Goal: Task Accomplishment & Management: Complete application form

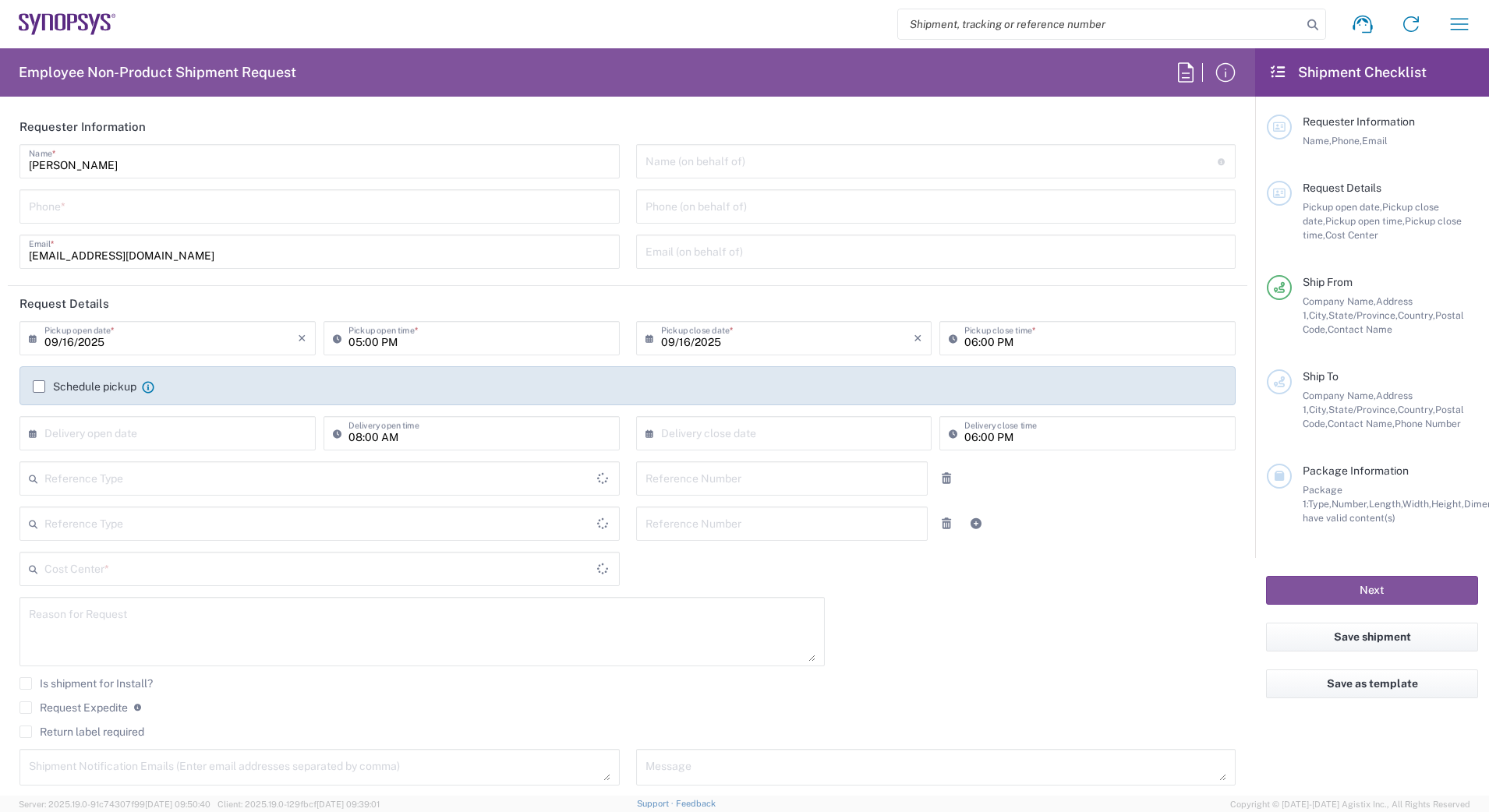
type input "Department"
type input "Delivered at Place"
type input "[GEOGRAPHIC_DATA]"
type input "[US_STATE]"
type input "[GEOGRAPHIC_DATA]"
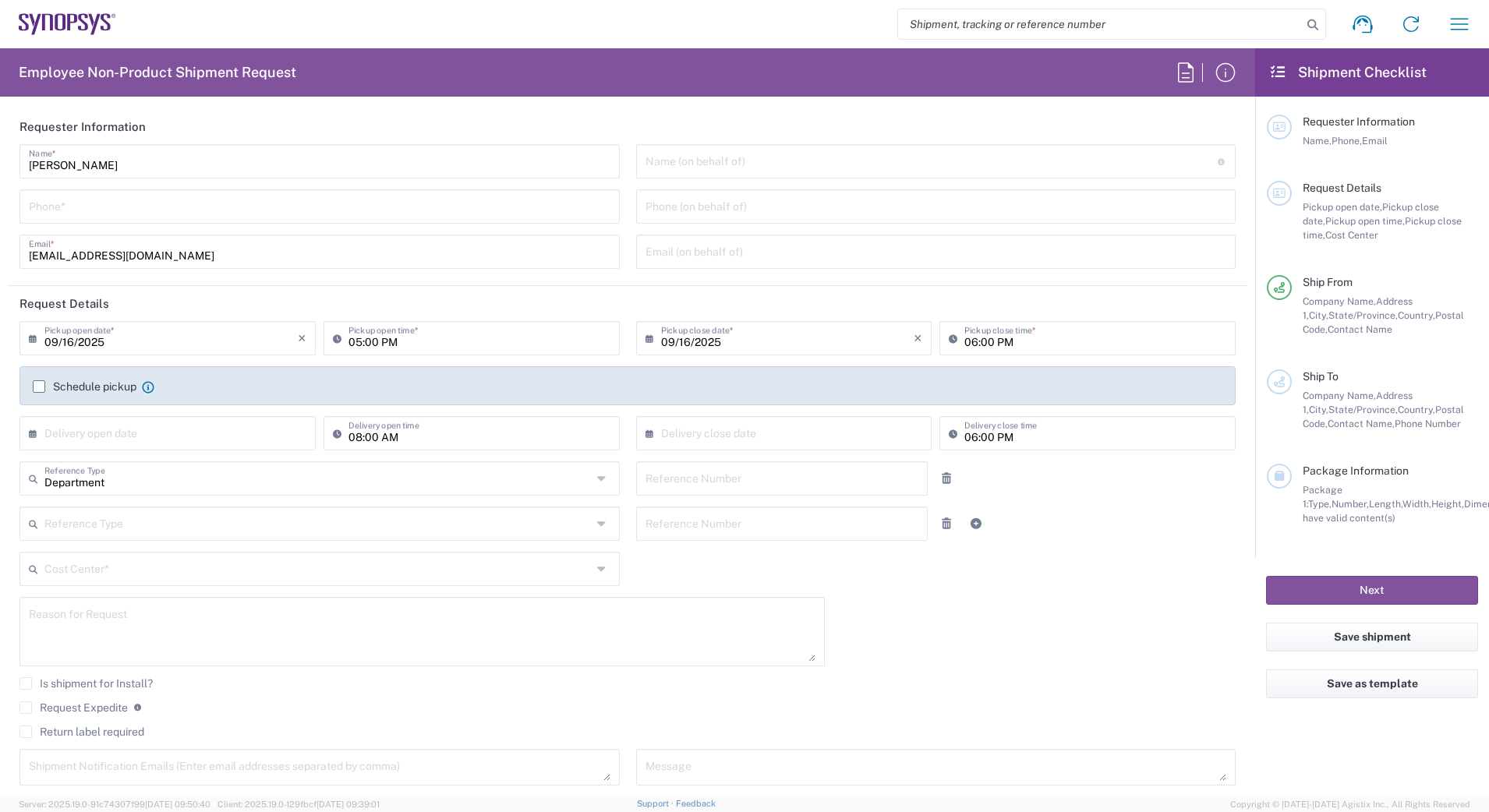
type input "Headquarters USSV"
click at [402, 214] on input "tel" at bounding box center [320, 205] width 581 height 27
type input "2797329134"
type input "[EMAIL_ADDRESS][DOMAIN_NAME]"
type input "2797329134"
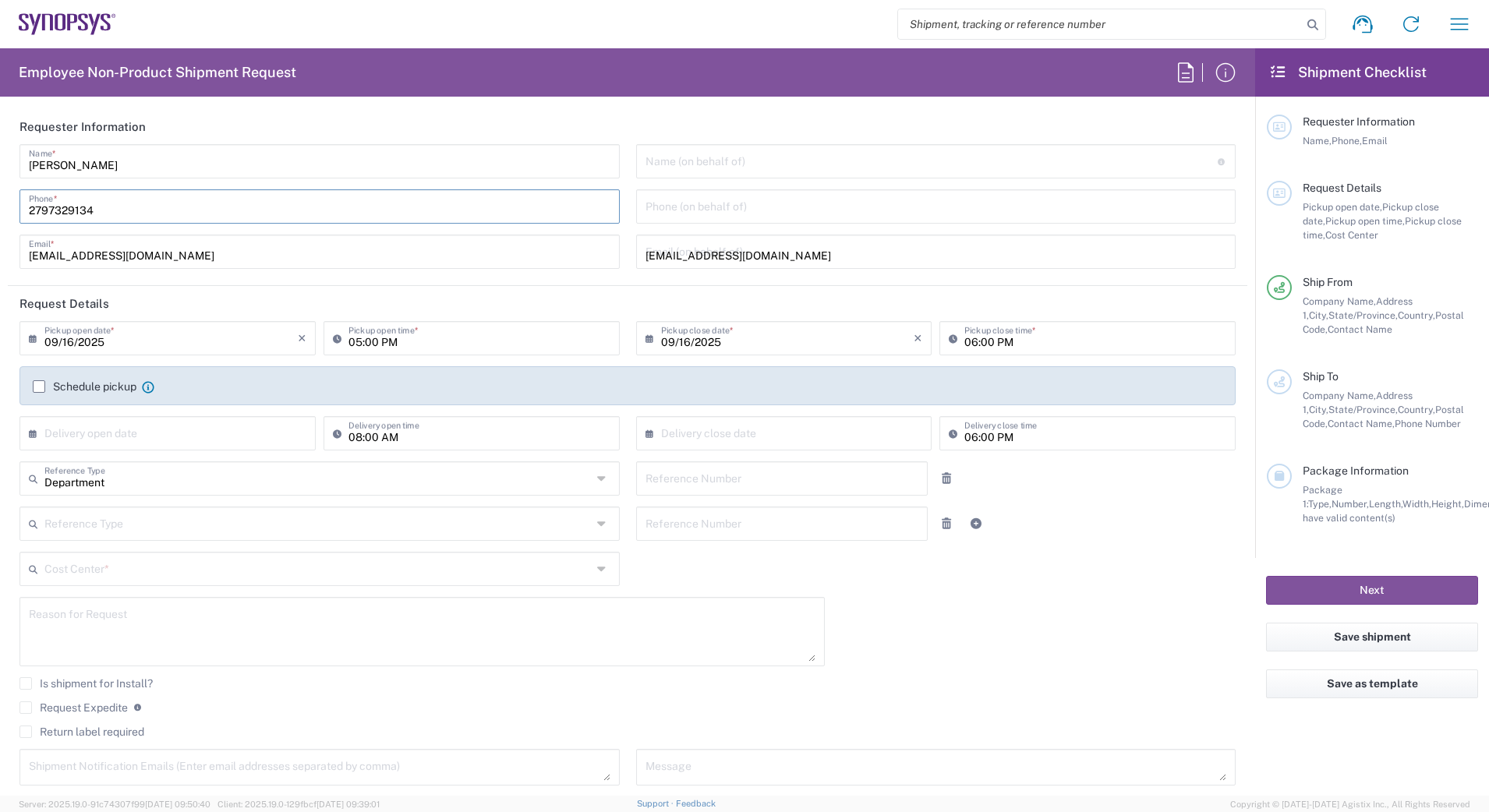
type input "Cyxtera SC9"
type input "[STREET_ADDRESS]"
type input "Santa [PERSON_NAME]"
type input "[US_STATE]"
type input "95054"
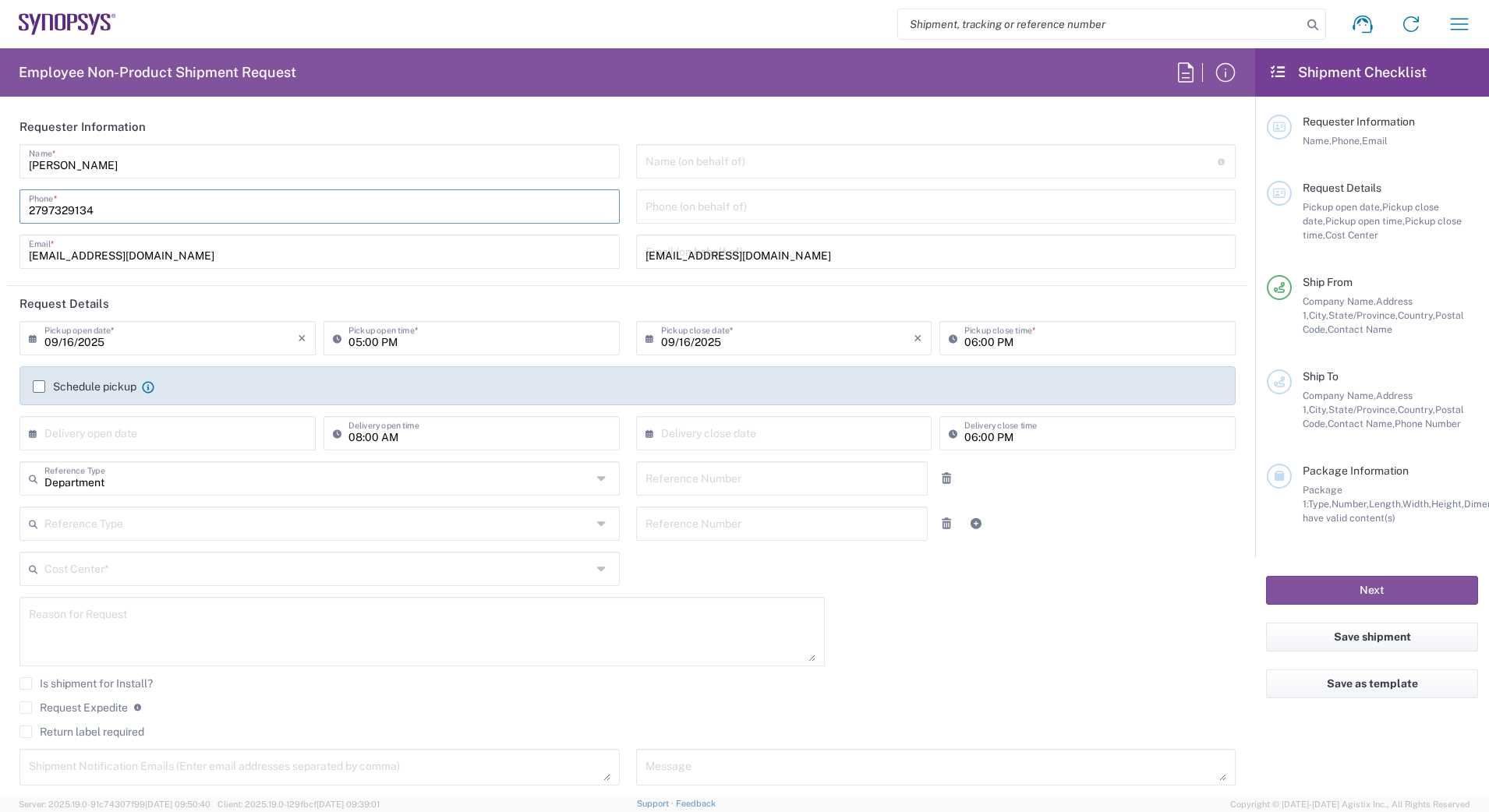
type input "2797329134"
type input "[EMAIL_ADDRESS][DOMAIN_NAME]"
type input "ATTn Synopsys - [PERSON_NAME]"
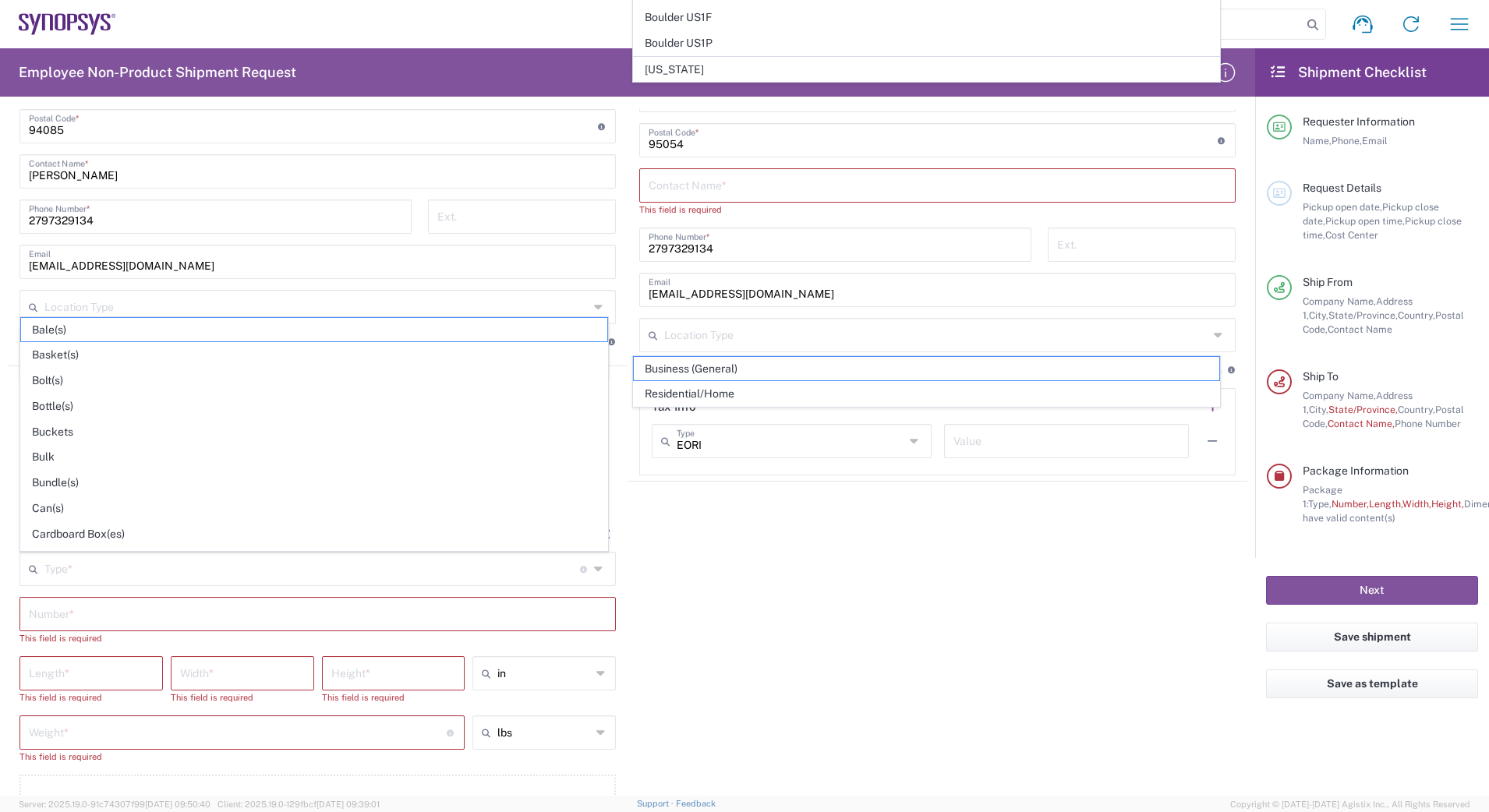
scroll to position [1046, 0]
click at [660, 610] on div "Package 1 Type * Material used to package goods Bale(s) Basket(s) Bolt(s) Bottl…" at bounding box center [627, 683] width 1239 height 334
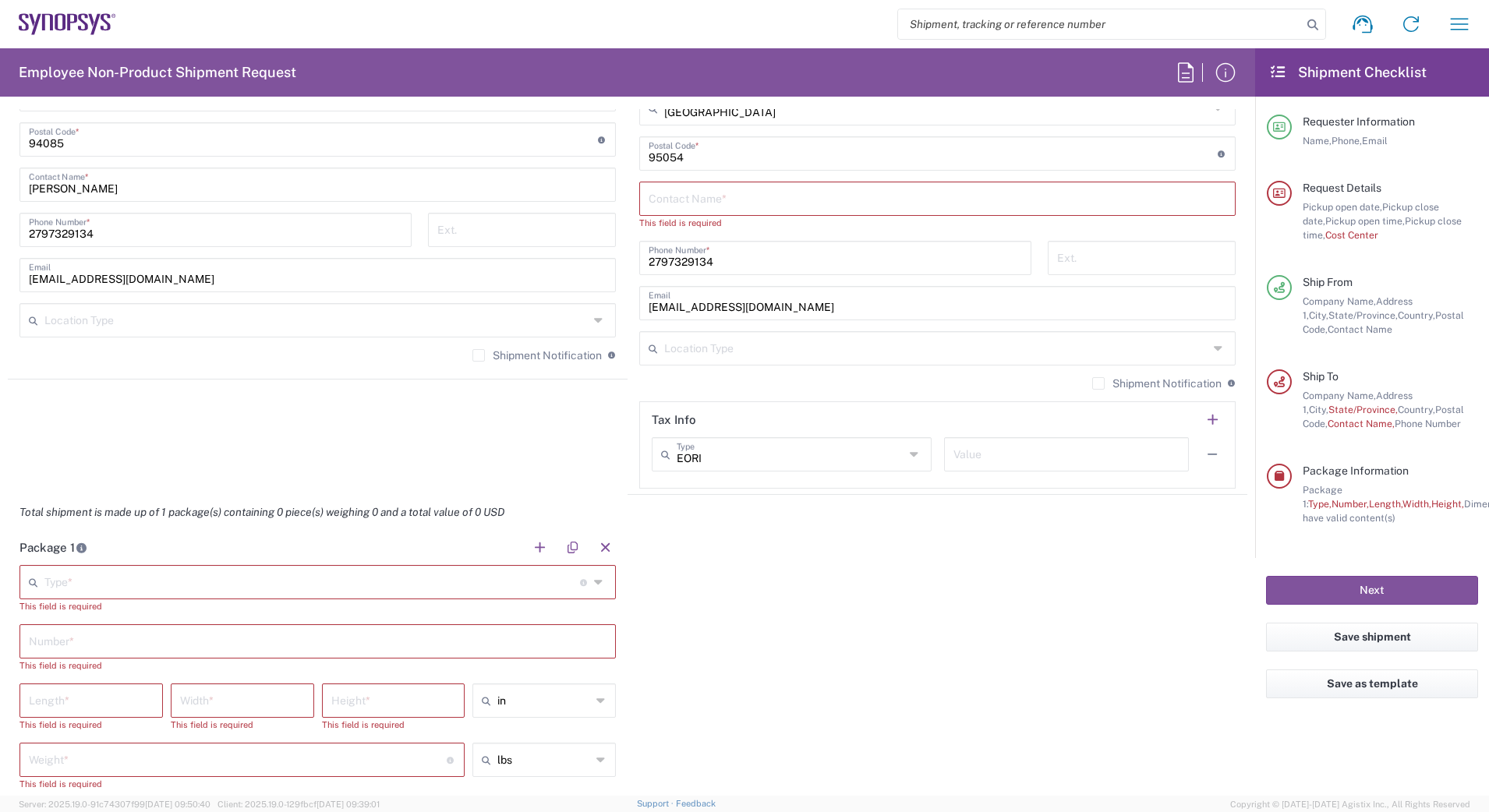
scroll to position [1060, 0]
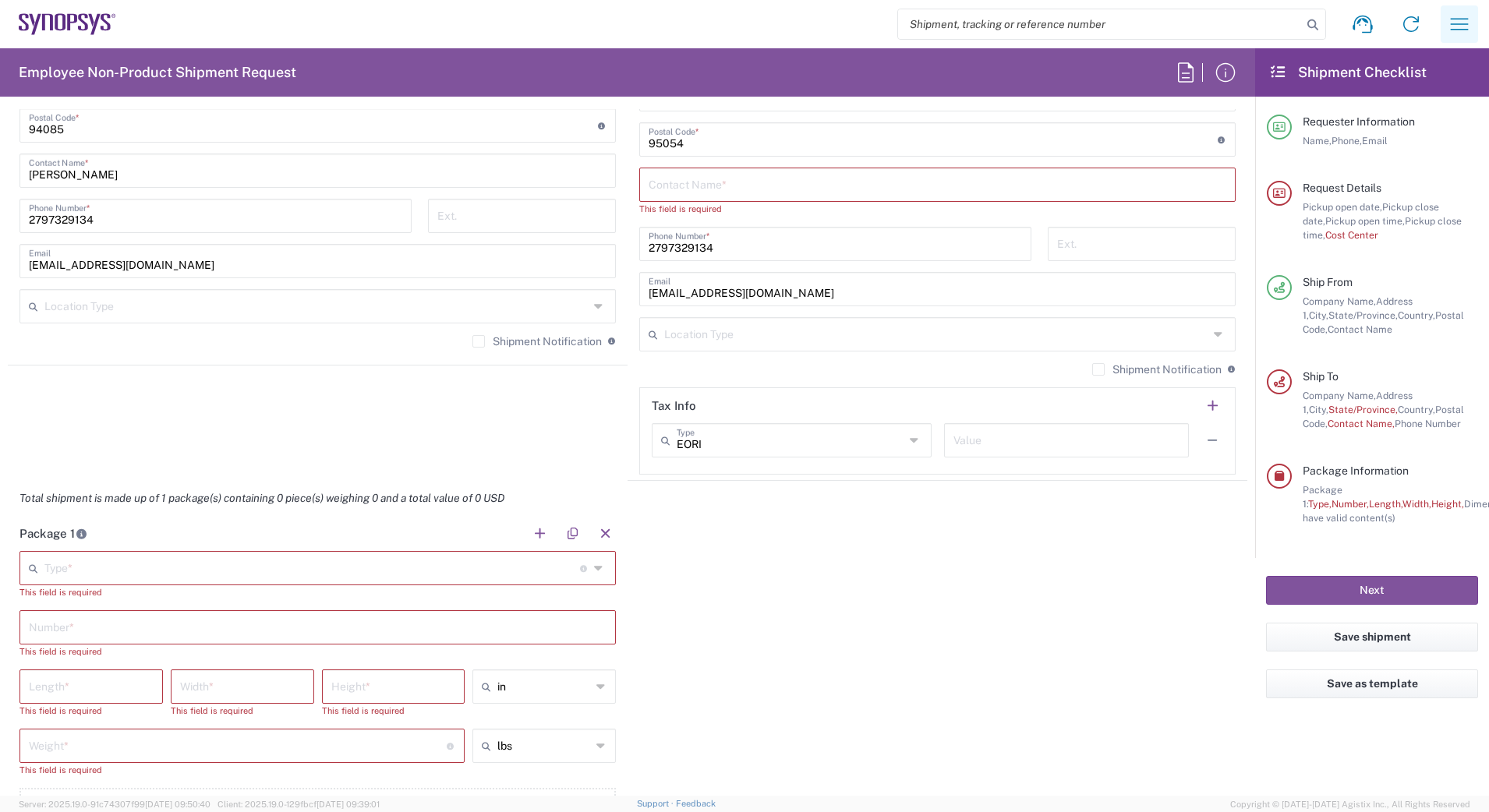
click at [1467, 17] on icon "button" at bounding box center [1459, 24] width 25 height 25
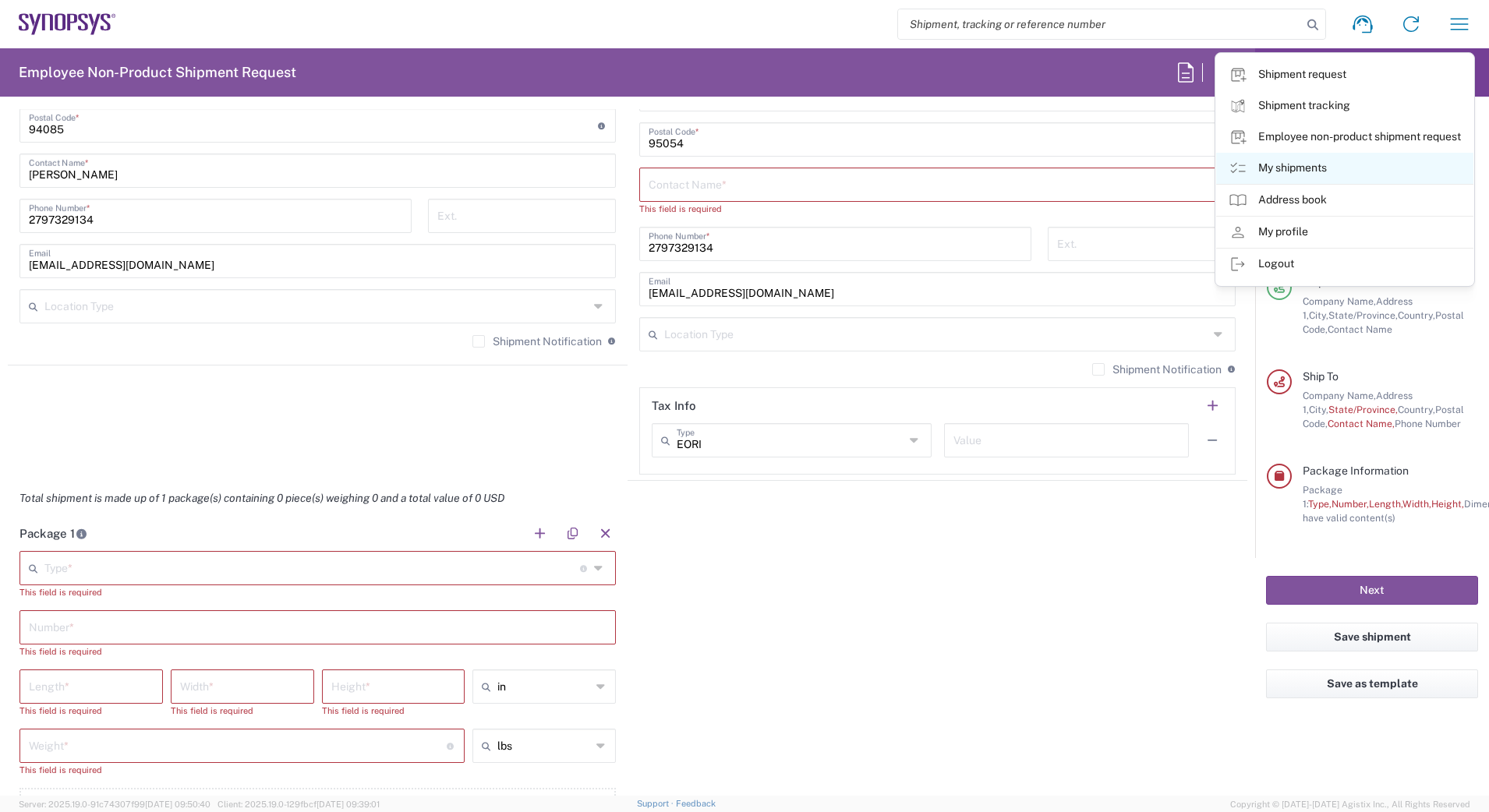
click at [1276, 162] on link "My shipments" at bounding box center [1344, 169] width 257 height 32
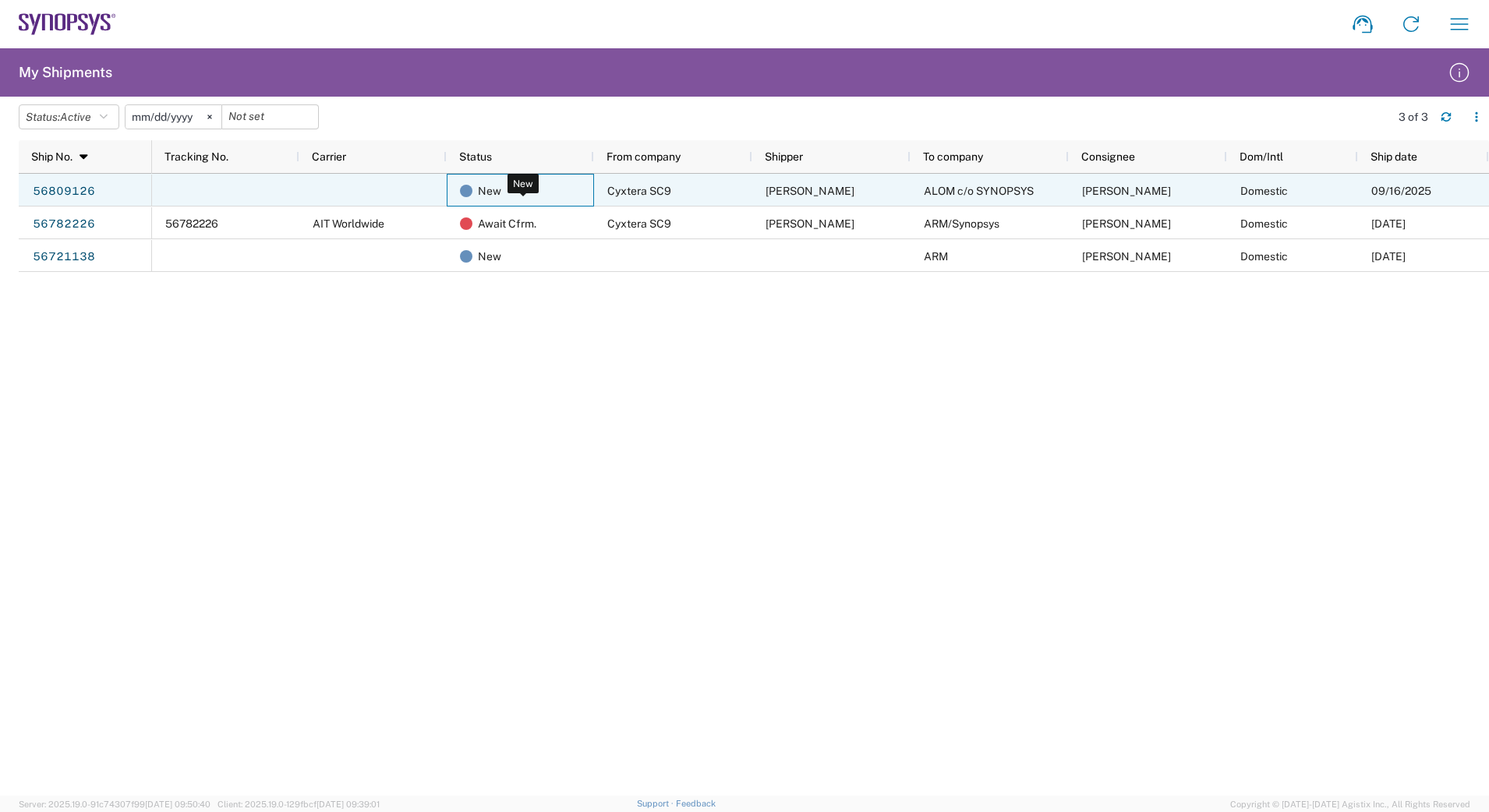
click at [490, 184] on span "New" at bounding box center [489, 190] width 24 height 32
click at [77, 190] on link "56809126" at bounding box center [63, 191] width 64 height 25
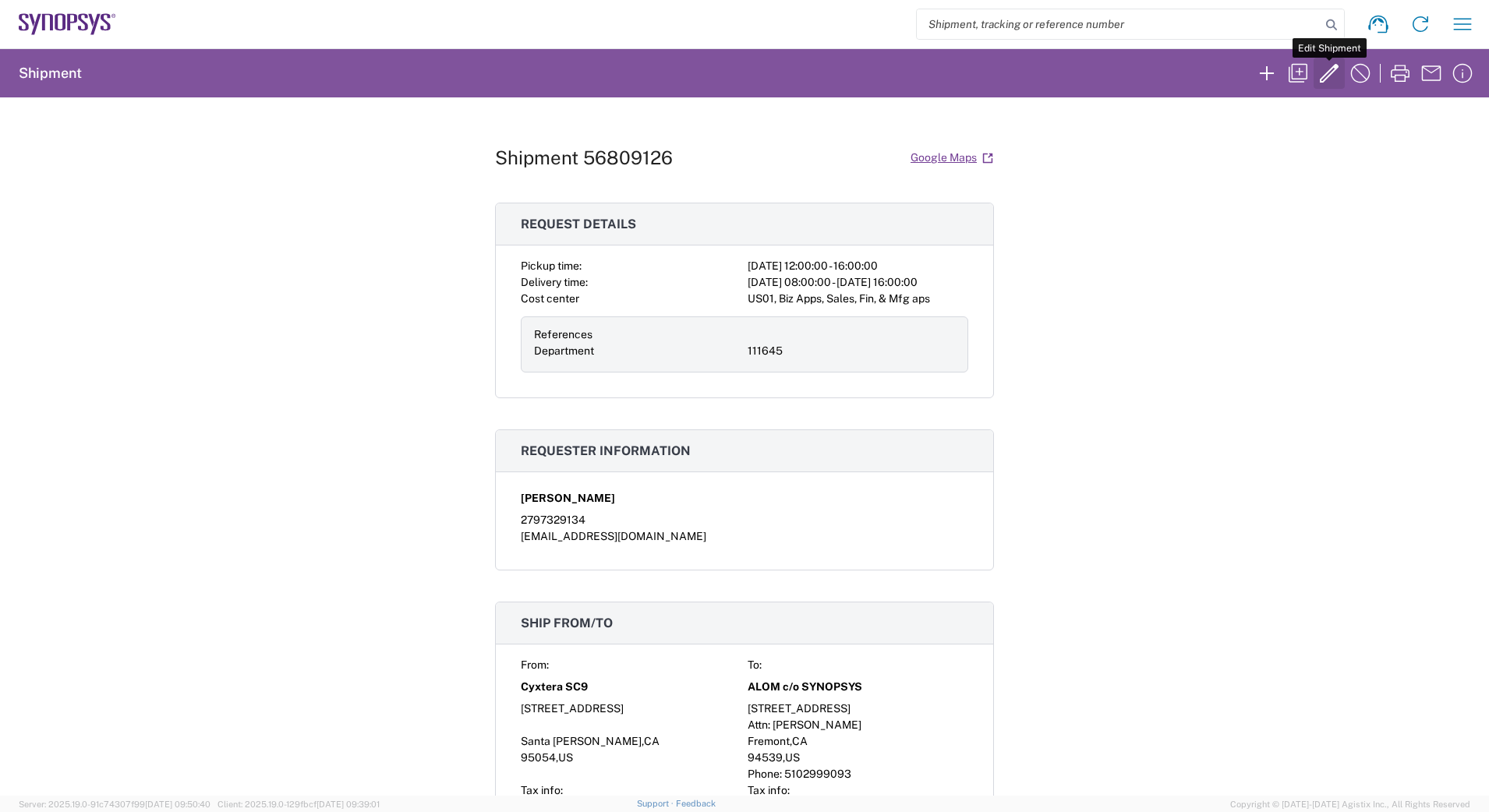
click at [1322, 74] on icon "button" at bounding box center [1328, 73] width 25 height 25
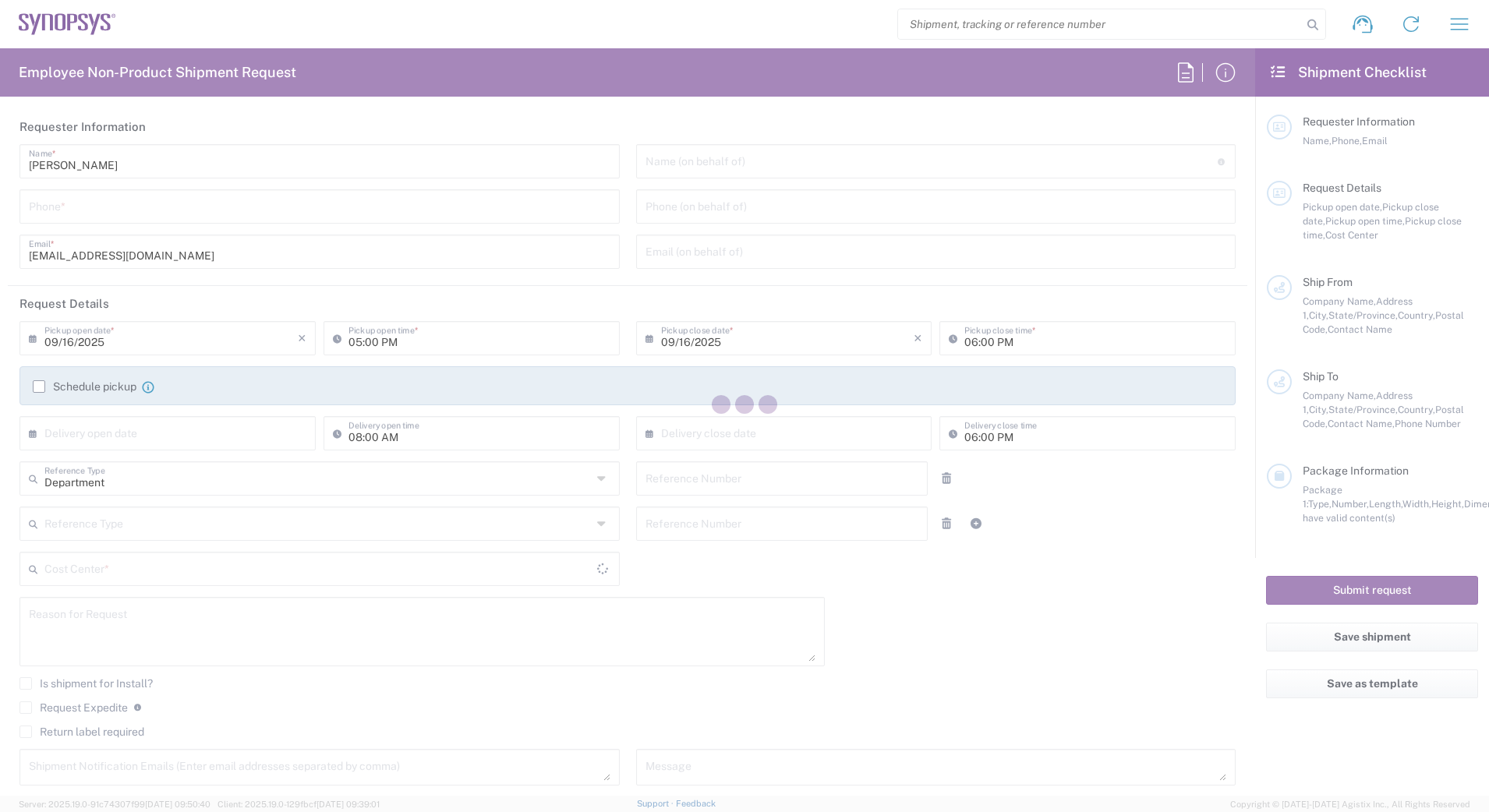
type input "2797329134"
type input "[EMAIL_ADDRESS][DOMAIN_NAME]"
type input "12:00 PM"
type input "04:00 PM"
type input "09/17/2025"
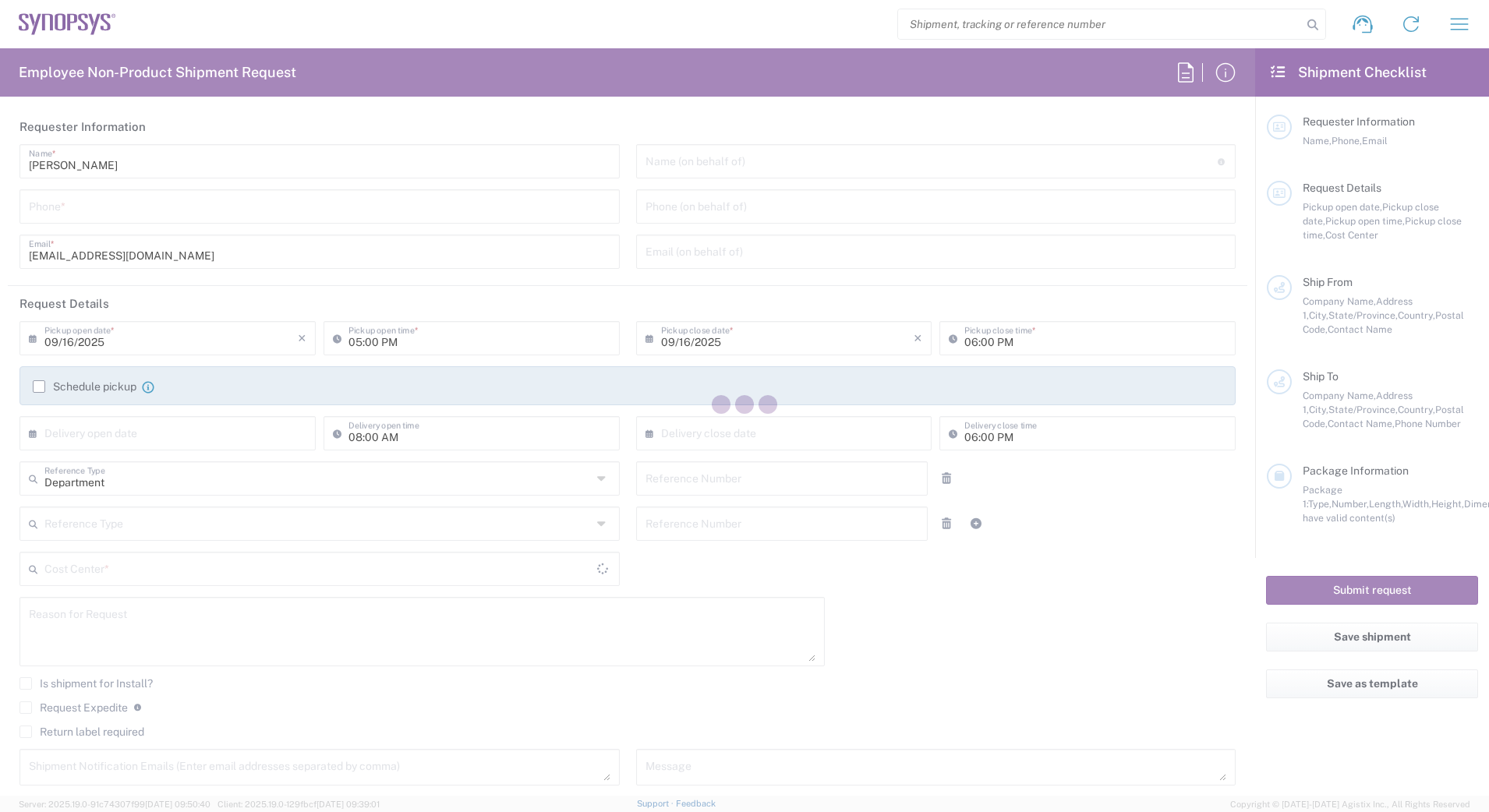
type input "[DATE]"
type input "04:00 PM"
type input "111645"
type textarea "EP2 RMA return"
type textarea "[EMAIL_ADDRESS][DOMAIN_NAME]"
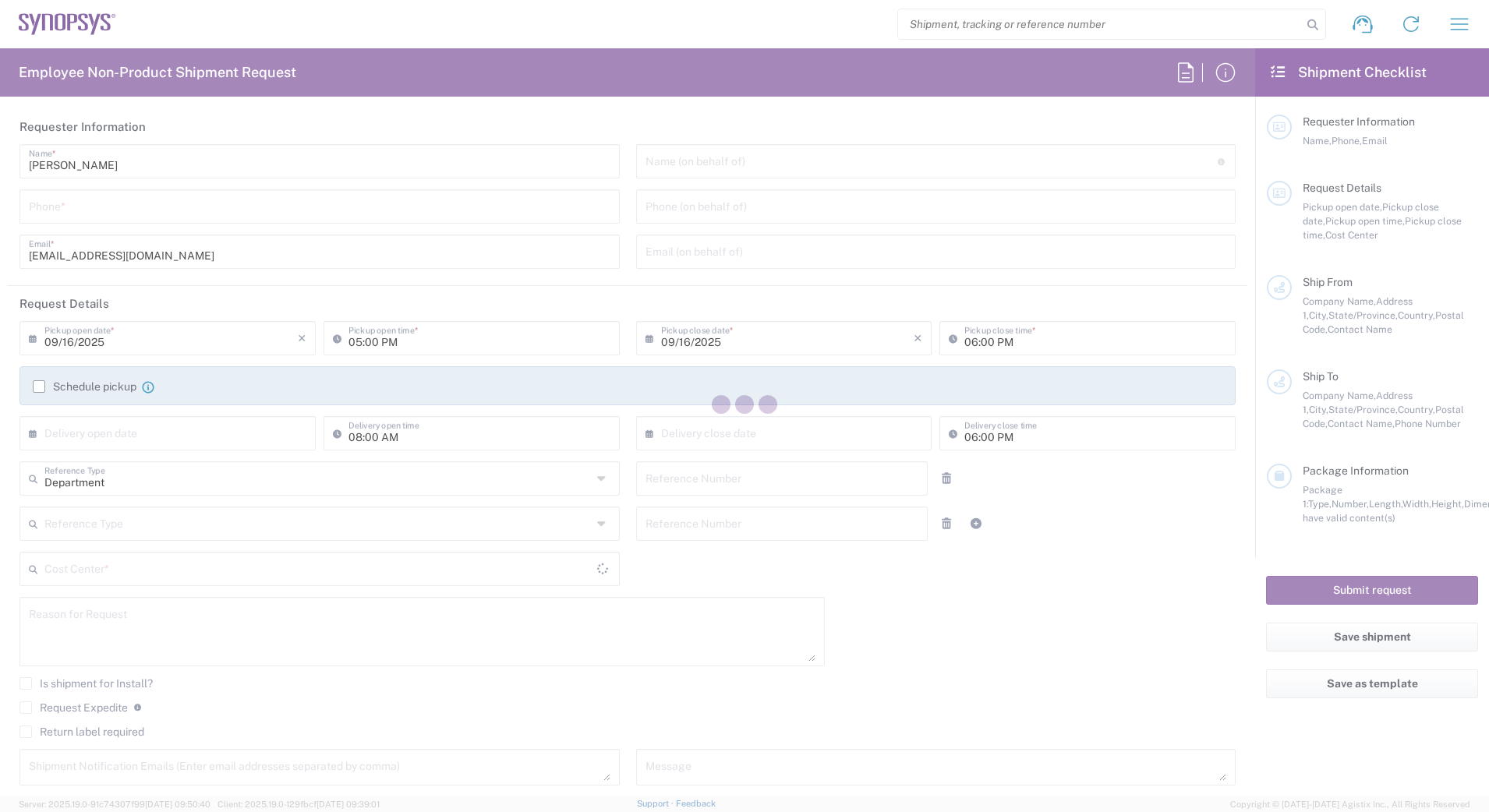
type input "Cyxtera SC9"
type input "[STREET_ADDRESS]"
type input "Santa [PERSON_NAME]"
type input "[US_STATE]"
type input "95054"
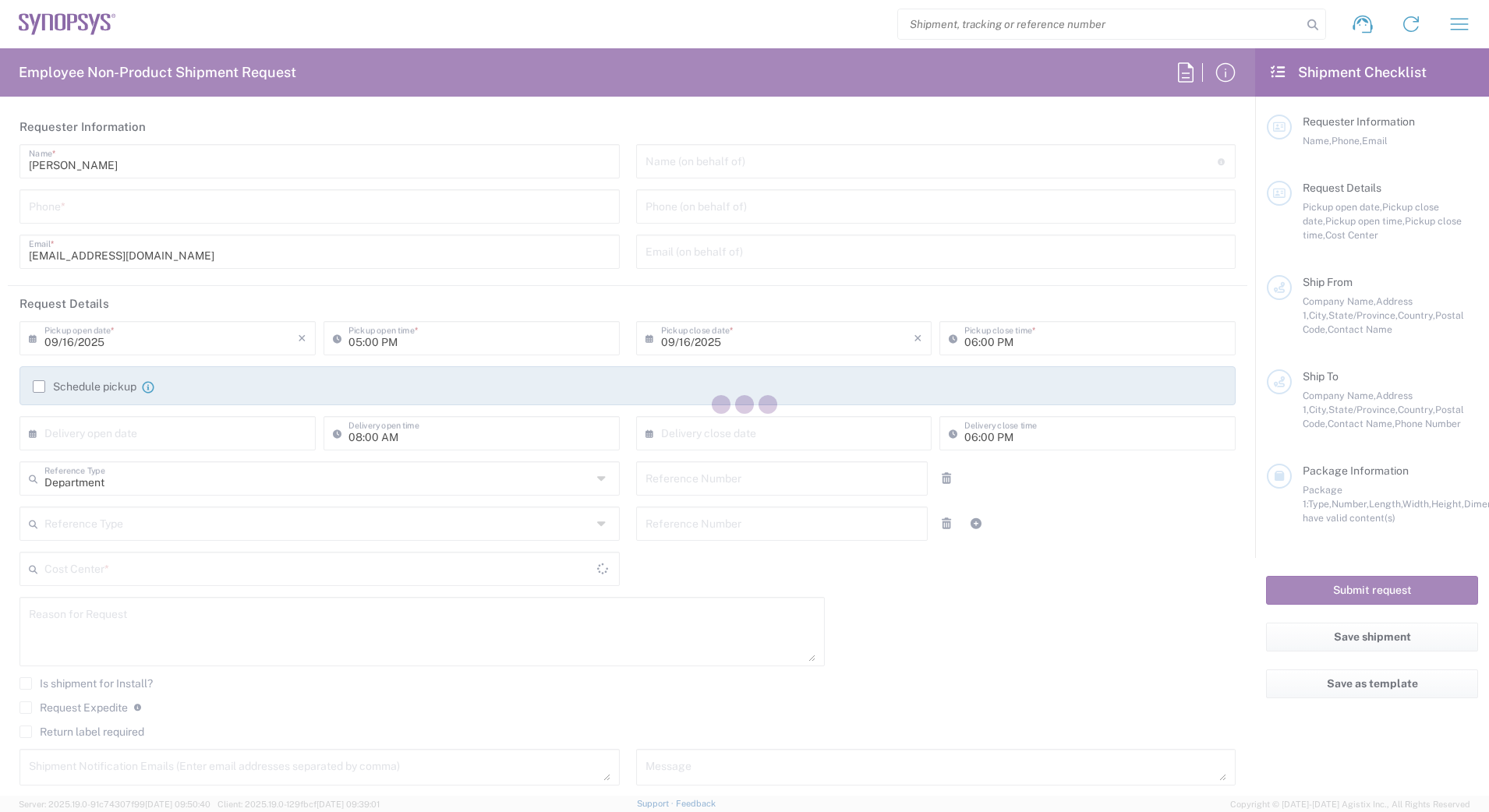
type input "[PERSON_NAME]"
type input "ALOM c/o SYNOPSYS"
type input "[STREET_ADDRESS]"
type input "Attn: [PERSON_NAME]"
type input "Fremont"
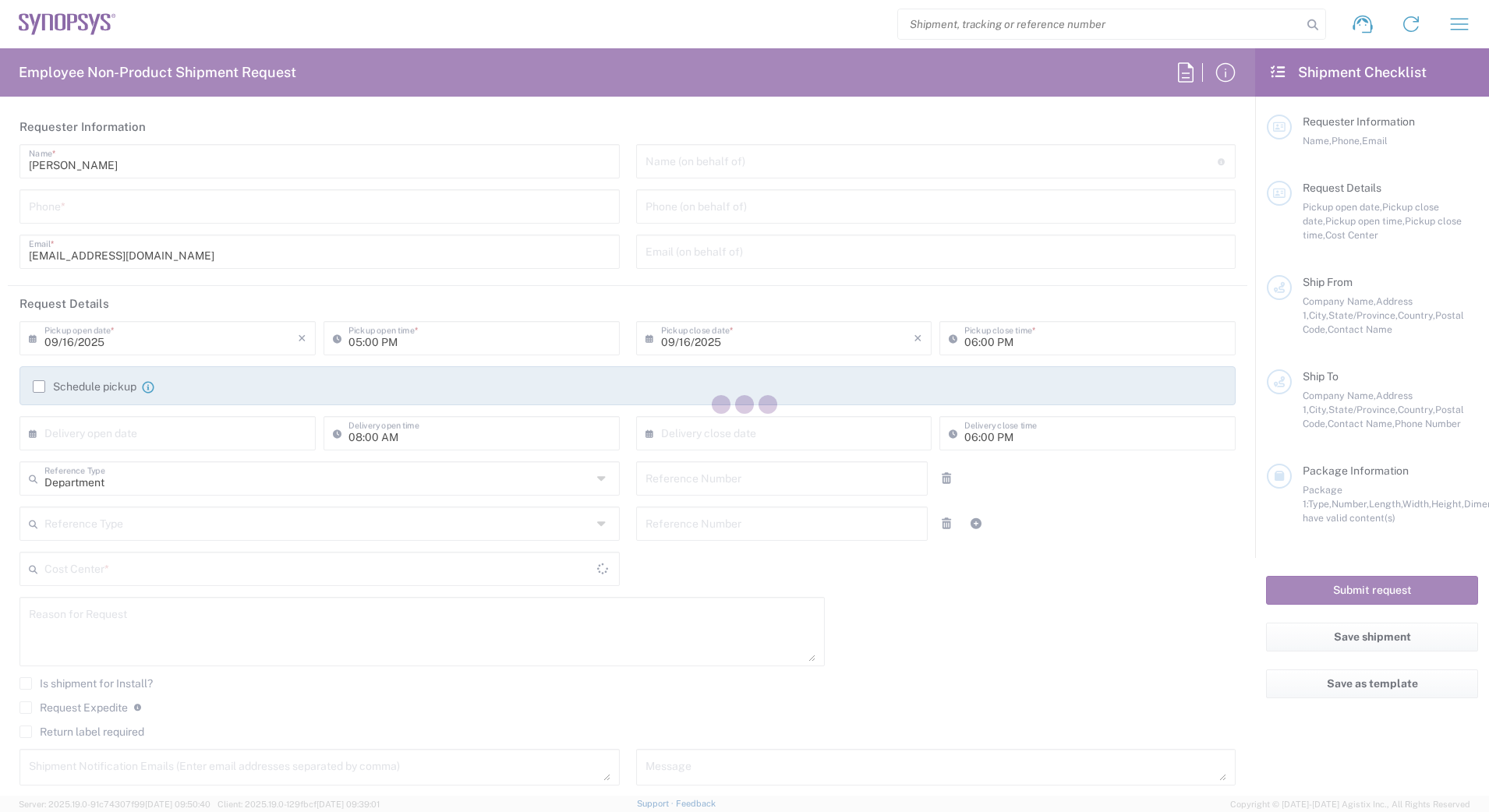
type input "[US_STATE]"
type input "94539"
type input "[PERSON_NAME]"
type input "5102999093"
type input "[EMAIL_ADDRESS][DOMAIN_NAME]"
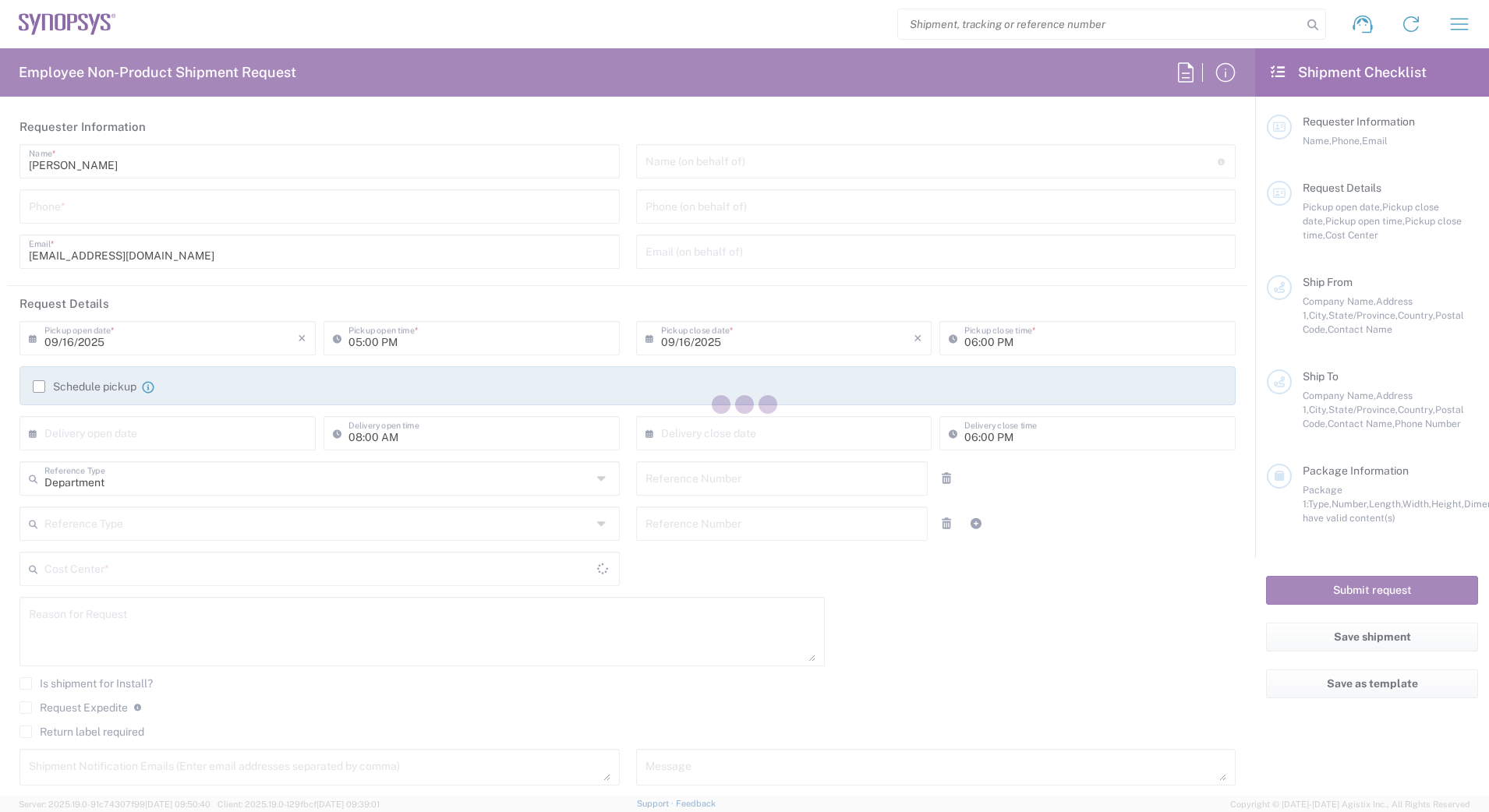
type input "ATTn Synopsys - [PERSON_NAME]"
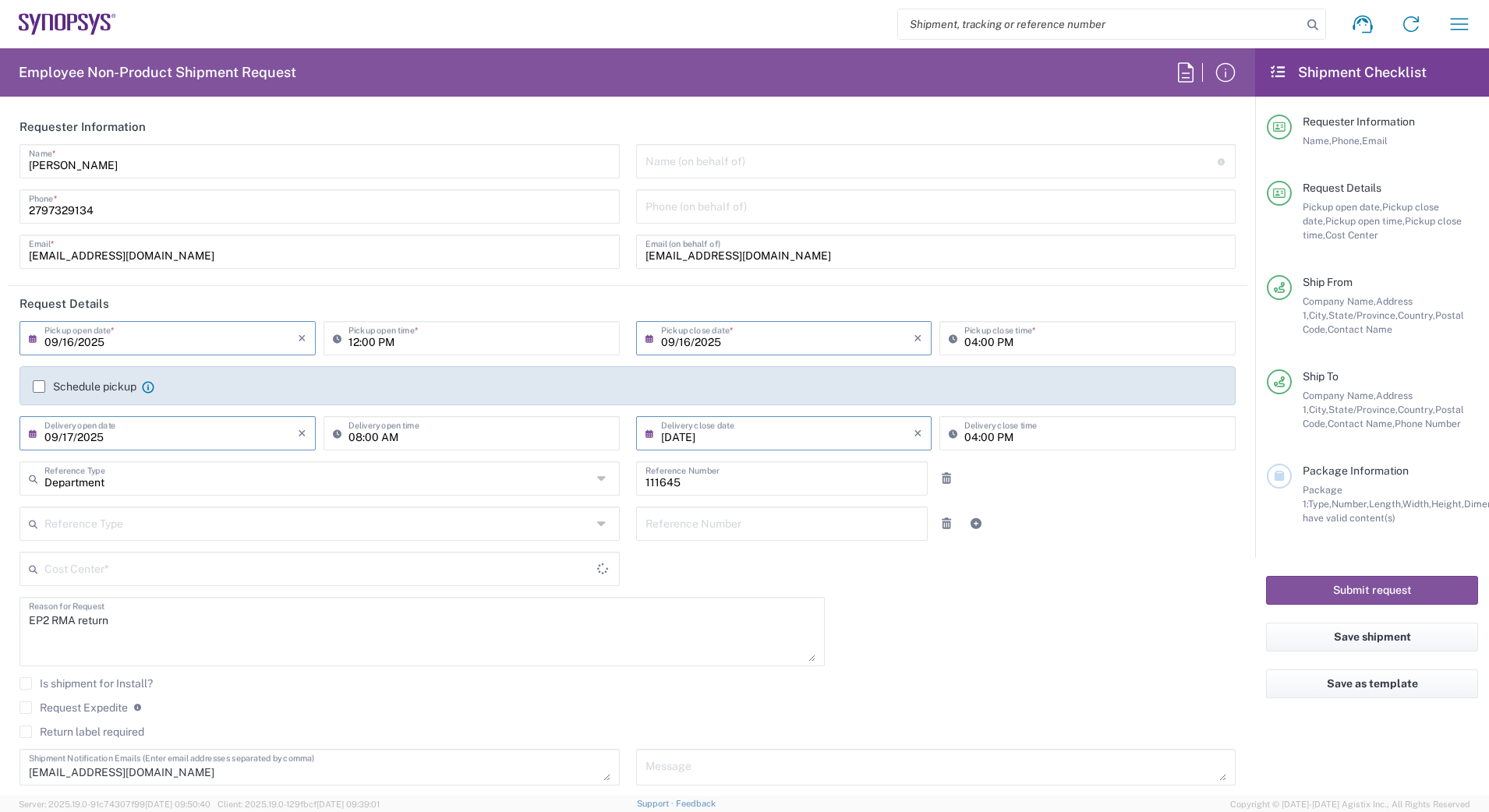
type input "US01, Biz Apps, Sales, Fin, & Mfg aps 111645"
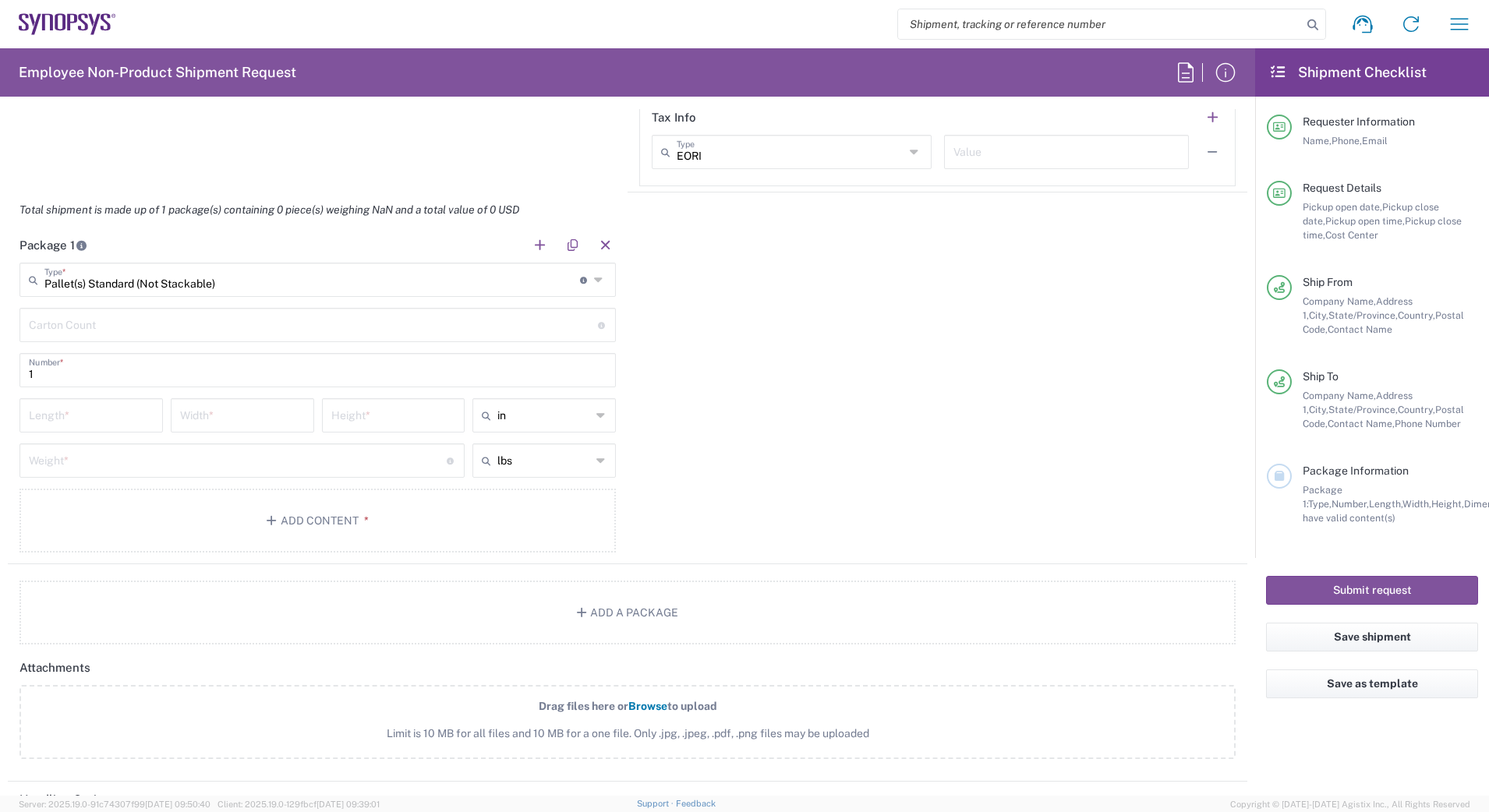
scroll to position [1290, 0]
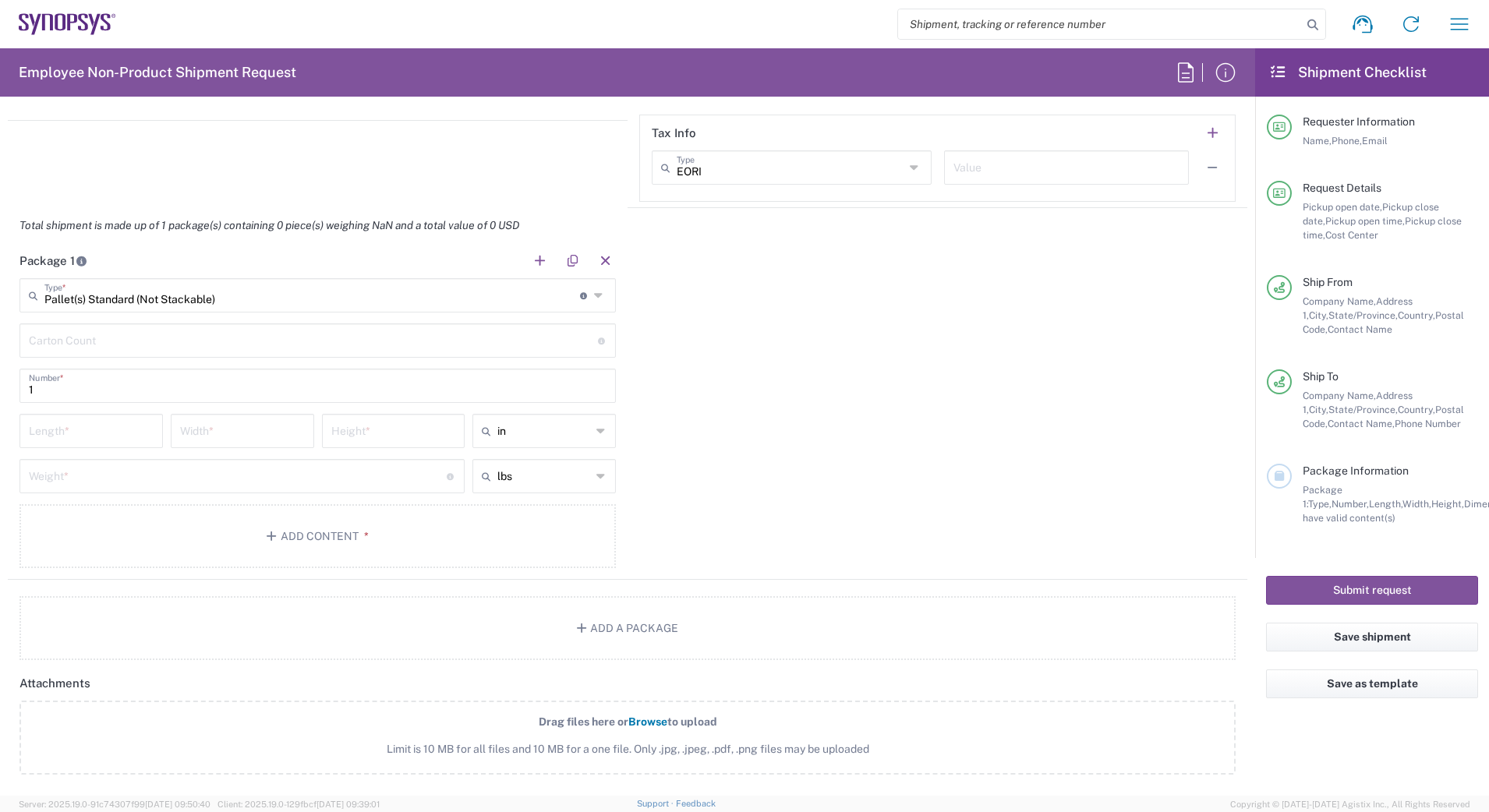
click at [90, 435] on input "number" at bounding box center [91, 429] width 125 height 27
type input "40"
click at [212, 425] on input "number" at bounding box center [242, 429] width 125 height 27
type input "40"
click at [364, 433] on input "number" at bounding box center [393, 429] width 125 height 27
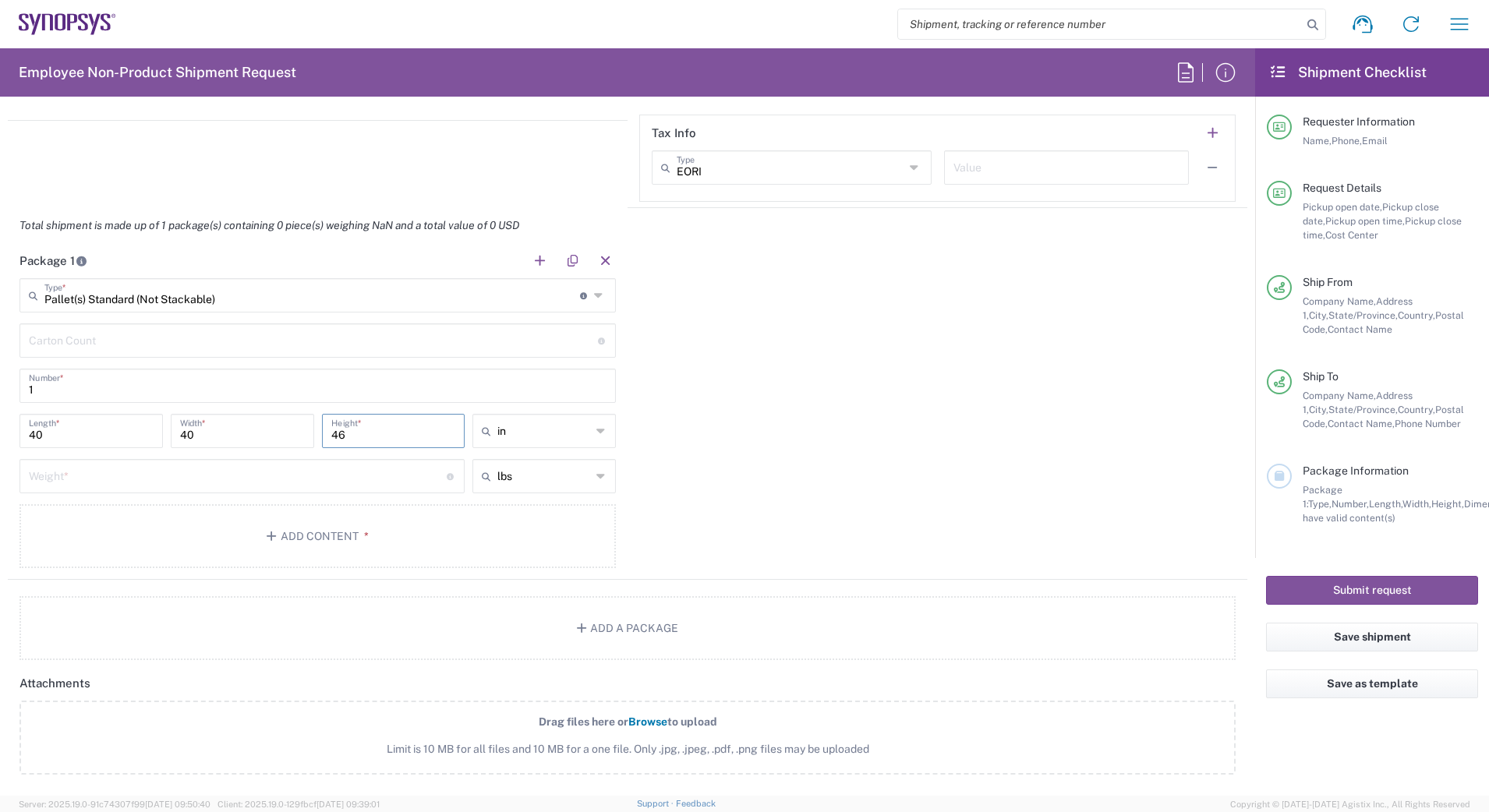
type input "46"
click at [288, 471] on input "number" at bounding box center [238, 475] width 418 height 27
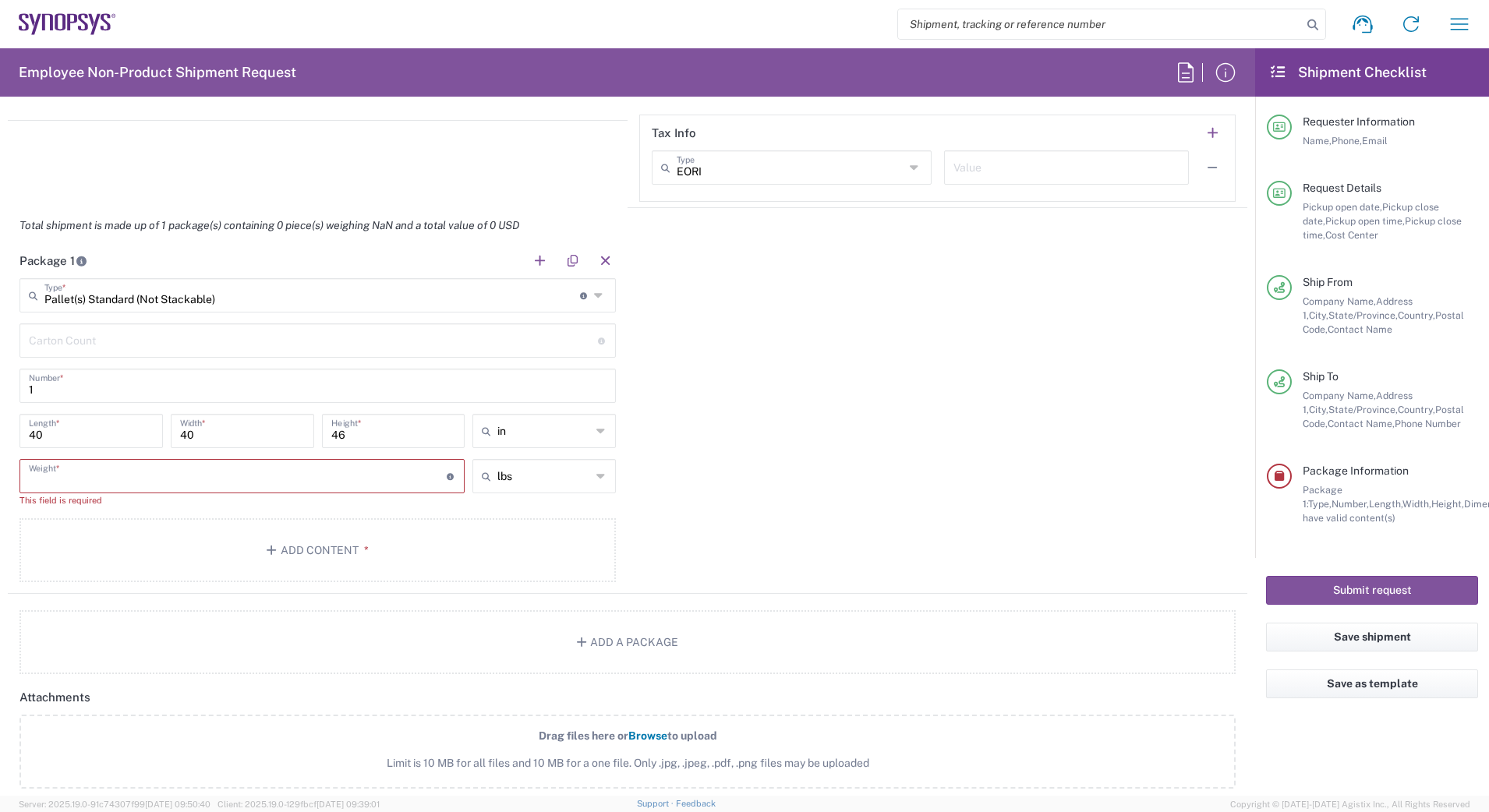
click at [140, 479] on input "number" at bounding box center [238, 475] width 418 height 27
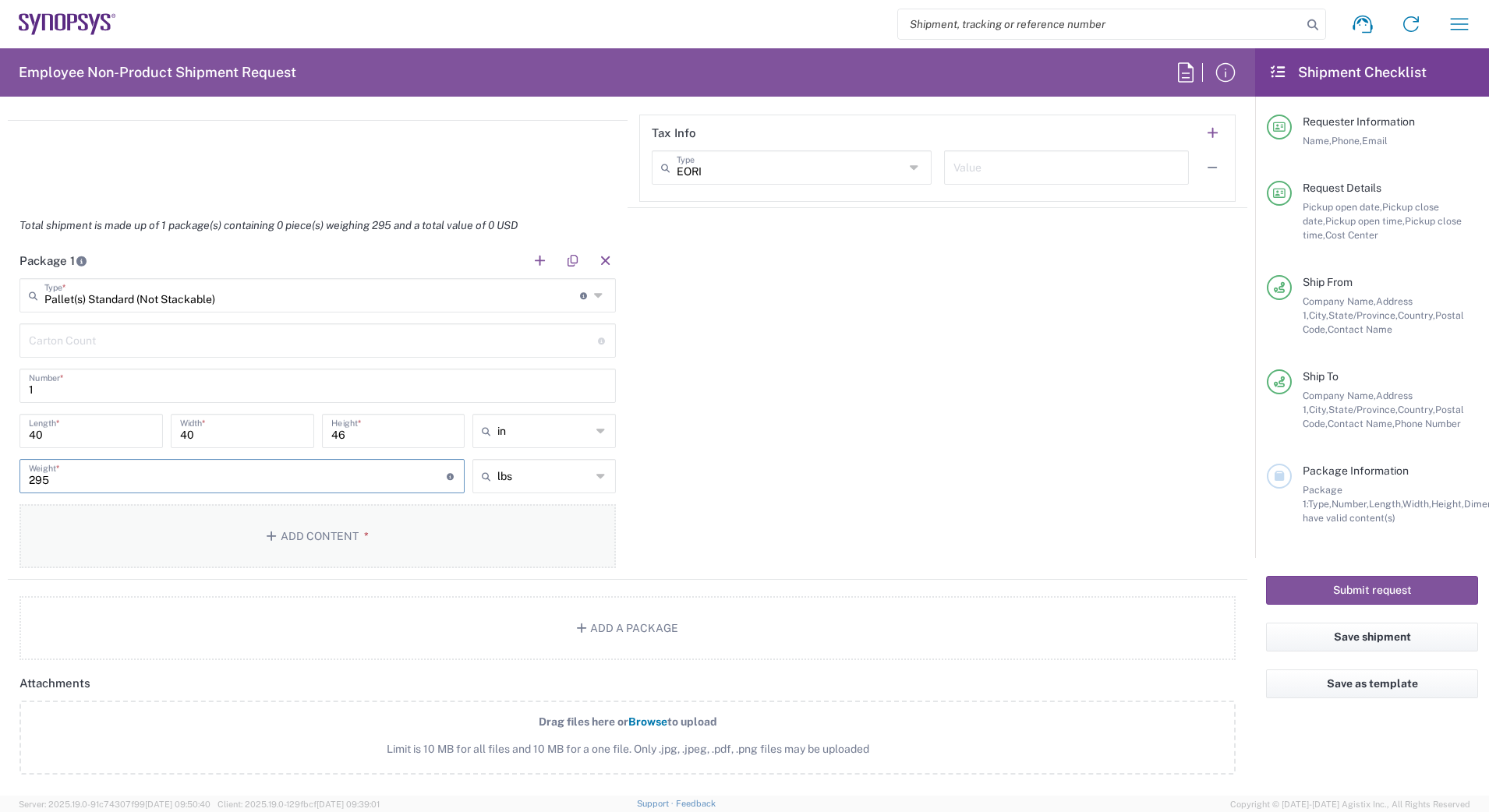
type input "295"
click at [257, 531] on button "Add Content *" at bounding box center [317, 535] width 596 height 64
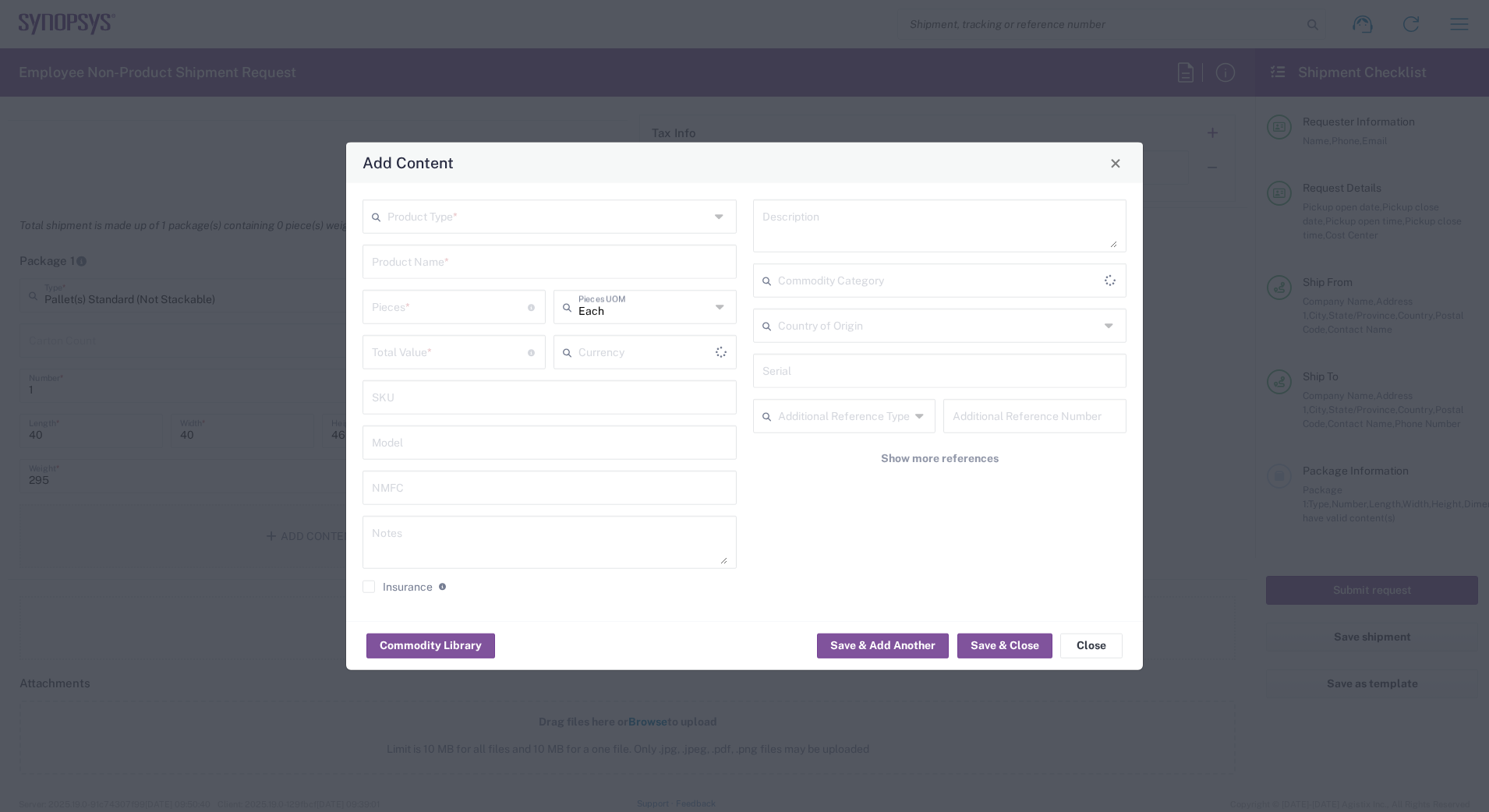
type input "US Dollar"
click at [479, 202] on input "text" at bounding box center [548, 215] width 322 height 27
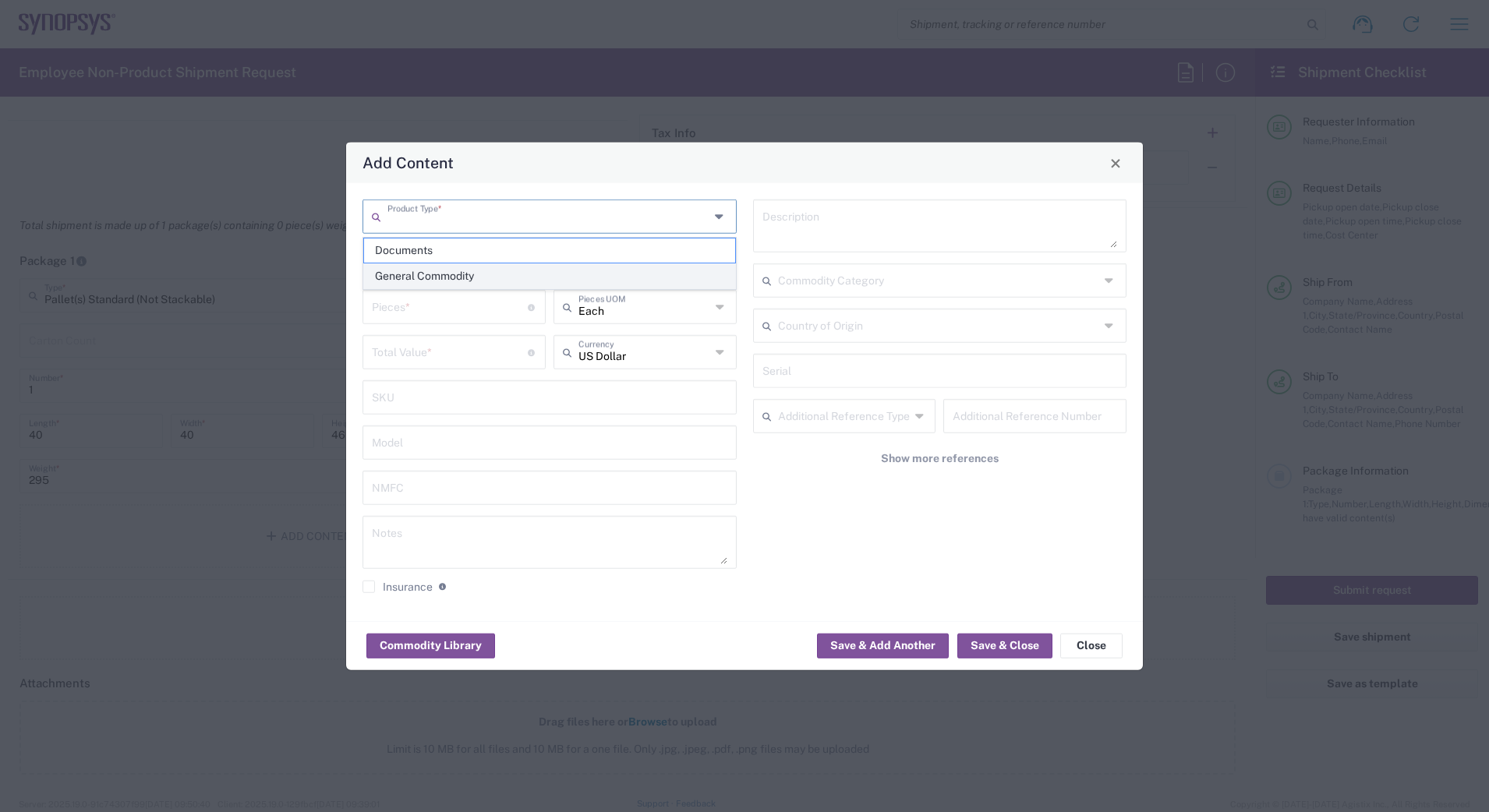
click at [464, 269] on span "General Commodity" at bounding box center [550, 277] width 371 height 25
type input "General Commodity"
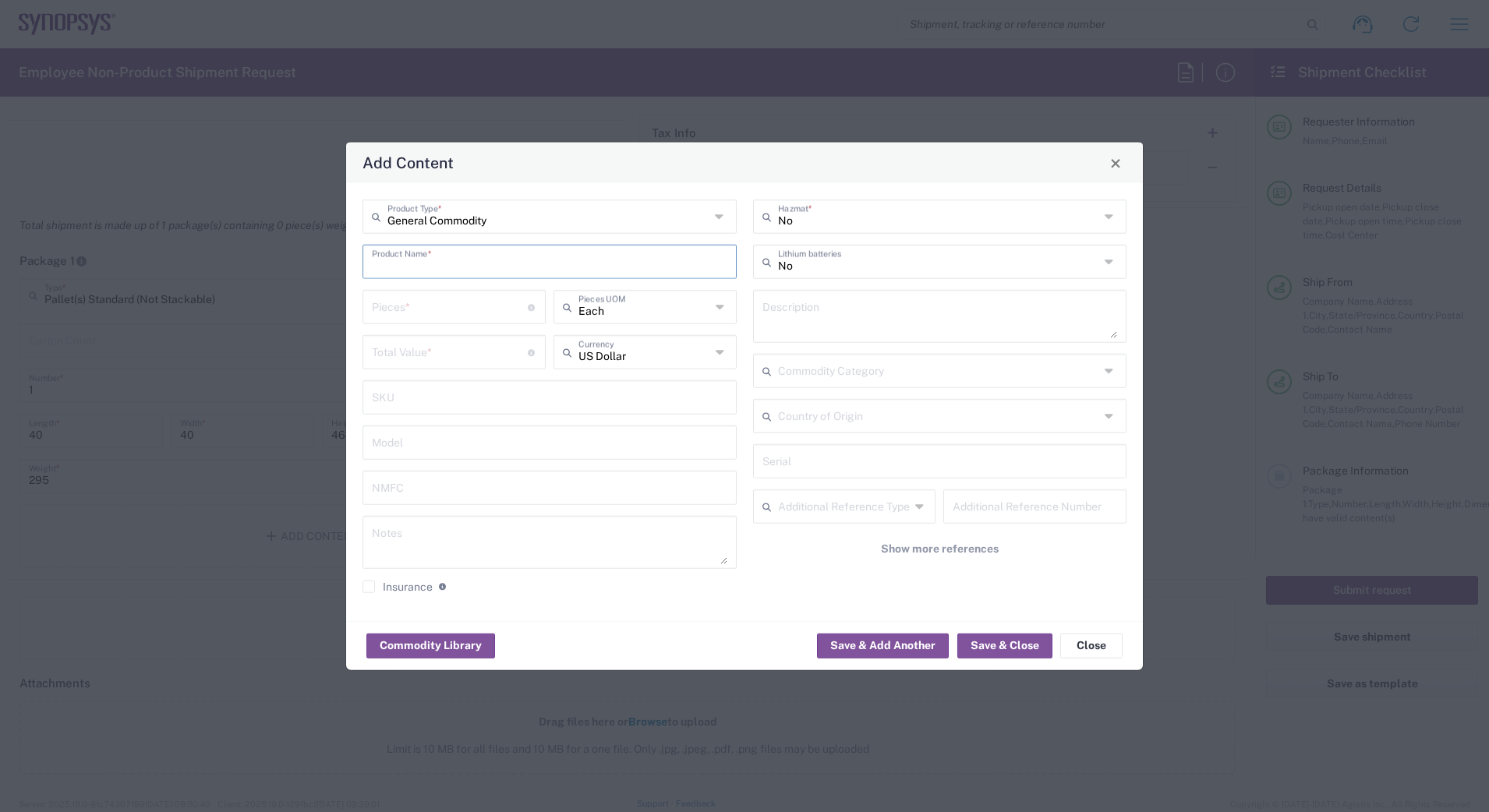
click at [464, 269] on input "text" at bounding box center [549, 260] width 356 height 27
type input "h"
type input "H"
type input "EP2 Module"
click at [441, 305] on input "number" at bounding box center [450, 305] width 156 height 27
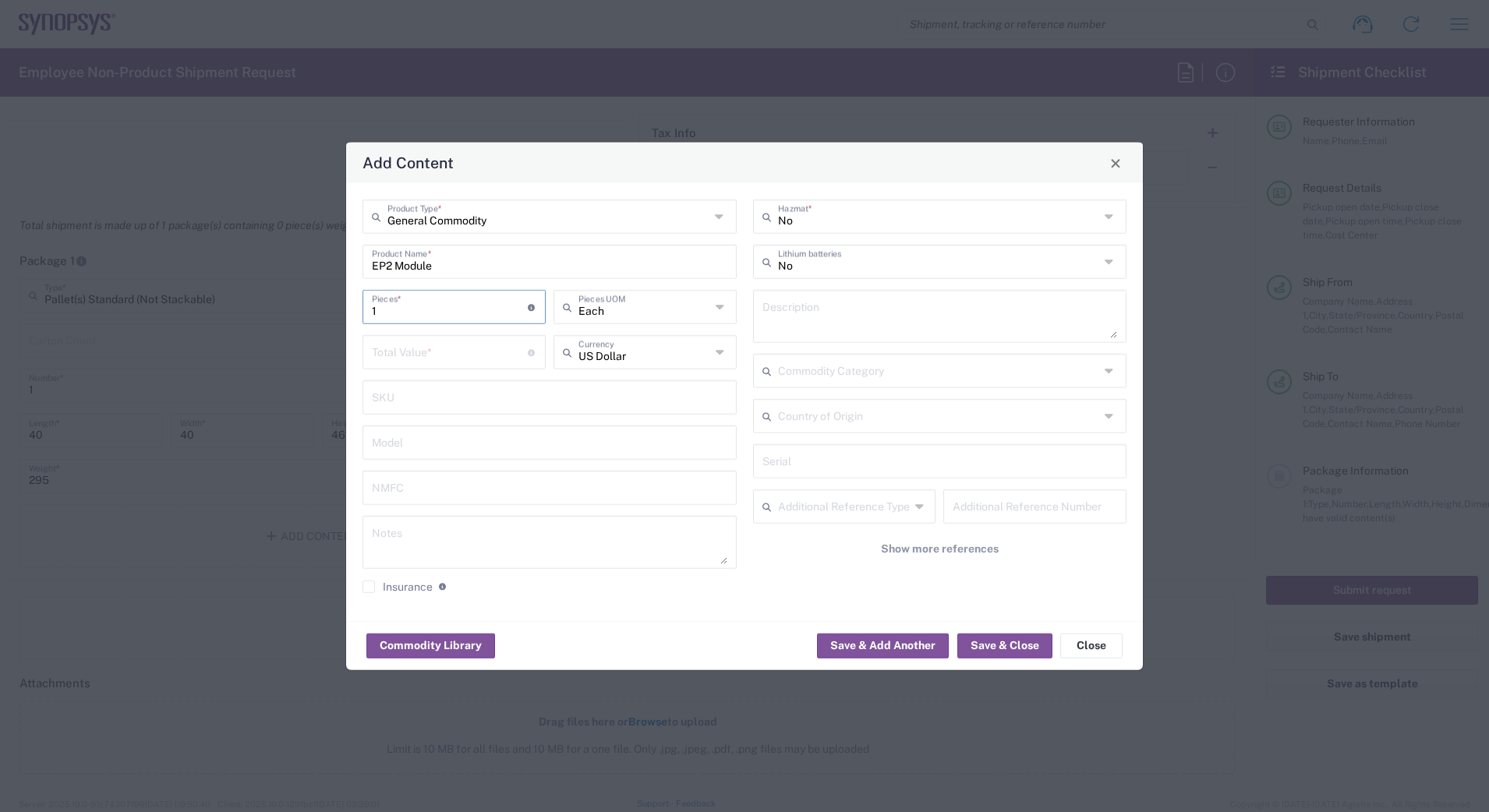
type input "1"
click at [797, 466] on input "text" at bounding box center [939, 460] width 356 height 27
type input "C007223"
click at [426, 343] on input "number" at bounding box center [450, 350] width 156 height 27
type input "0"
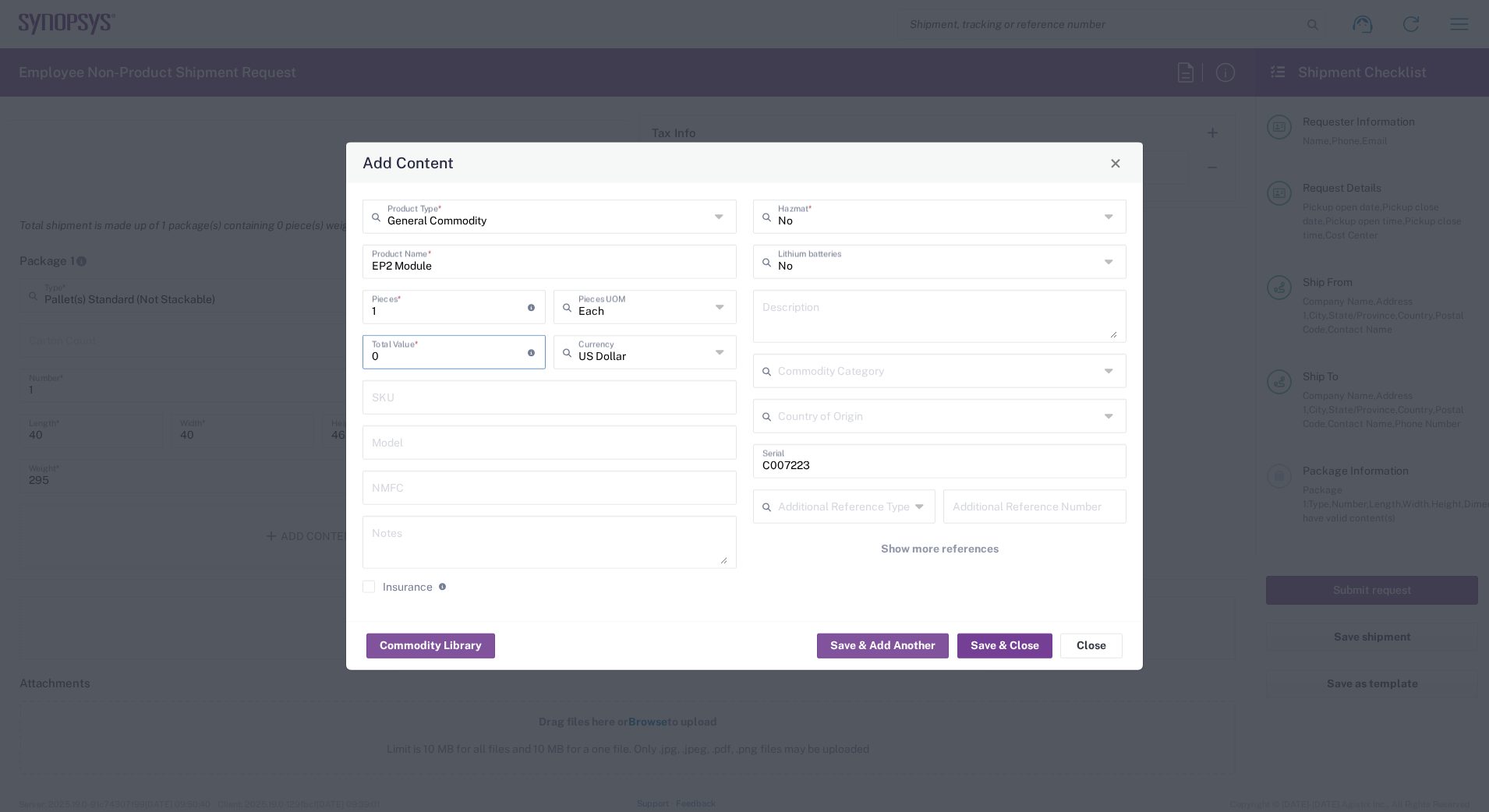
click at [1012, 643] on button "Save & Close" at bounding box center [1004, 645] width 95 height 25
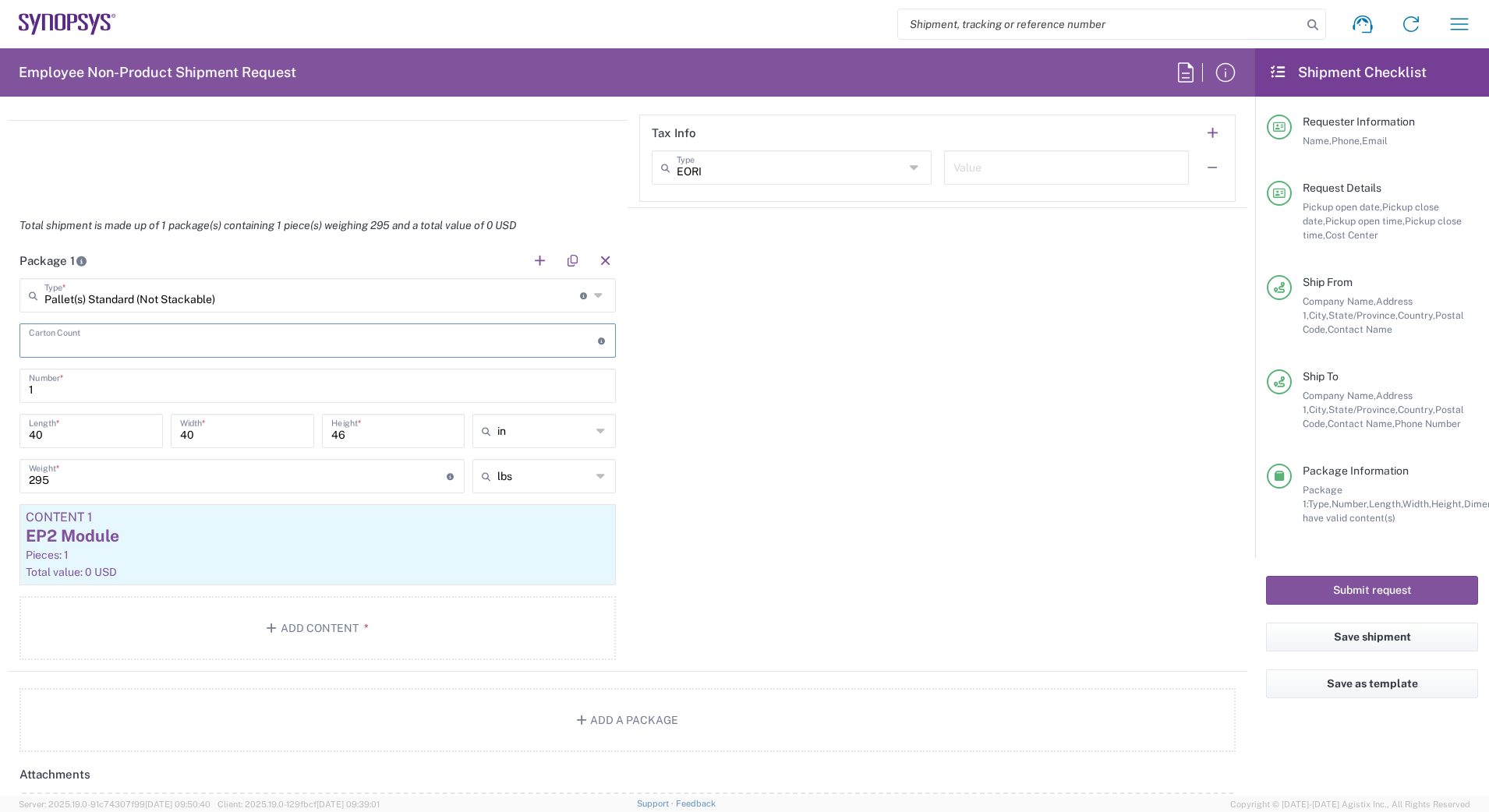
click at [226, 331] on input "number" at bounding box center [313, 339] width 569 height 27
click at [562, 259] on button "button" at bounding box center [572, 261] width 22 height 22
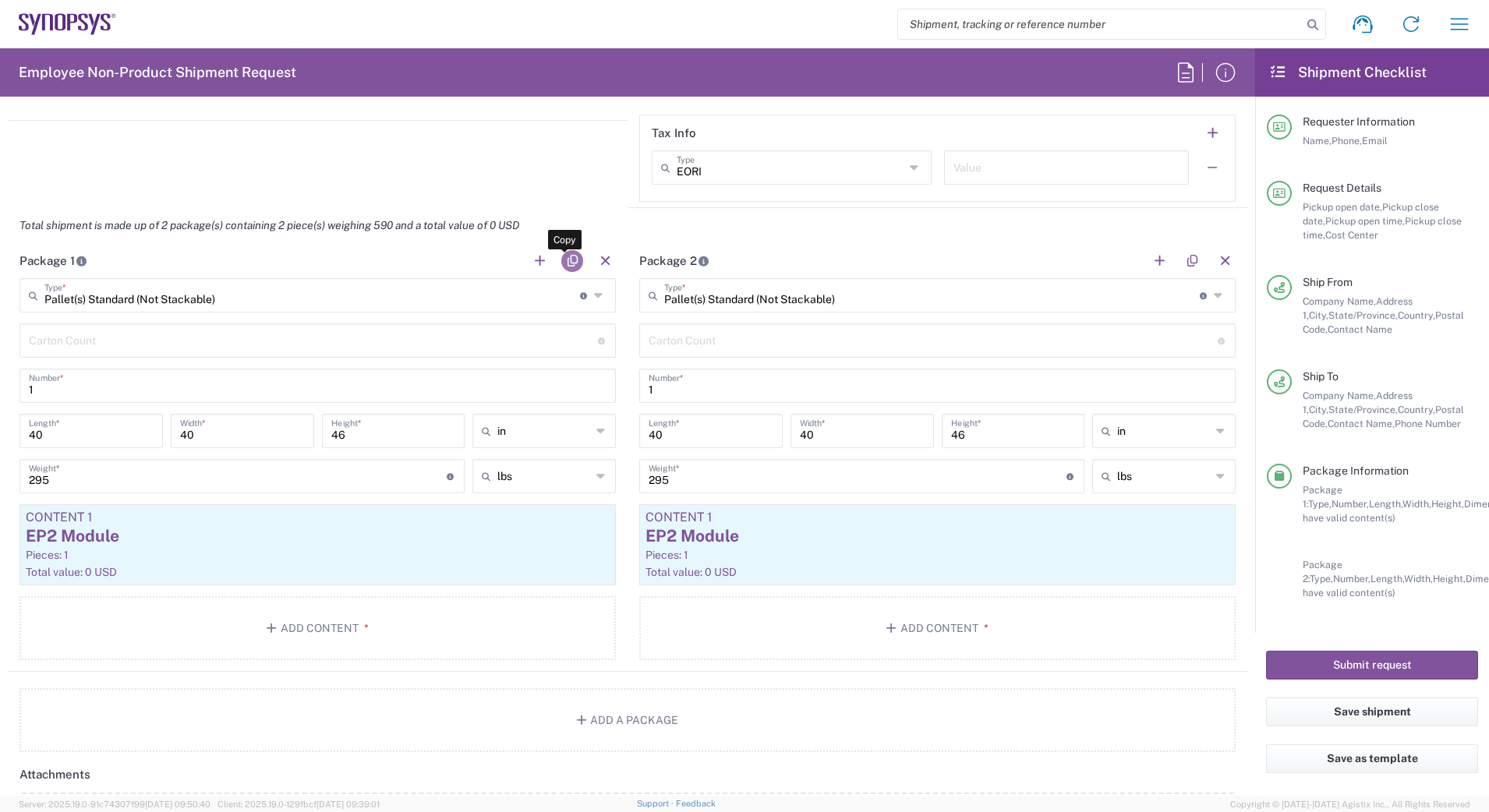
click at [562, 259] on button "button" at bounding box center [572, 261] width 22 height 22
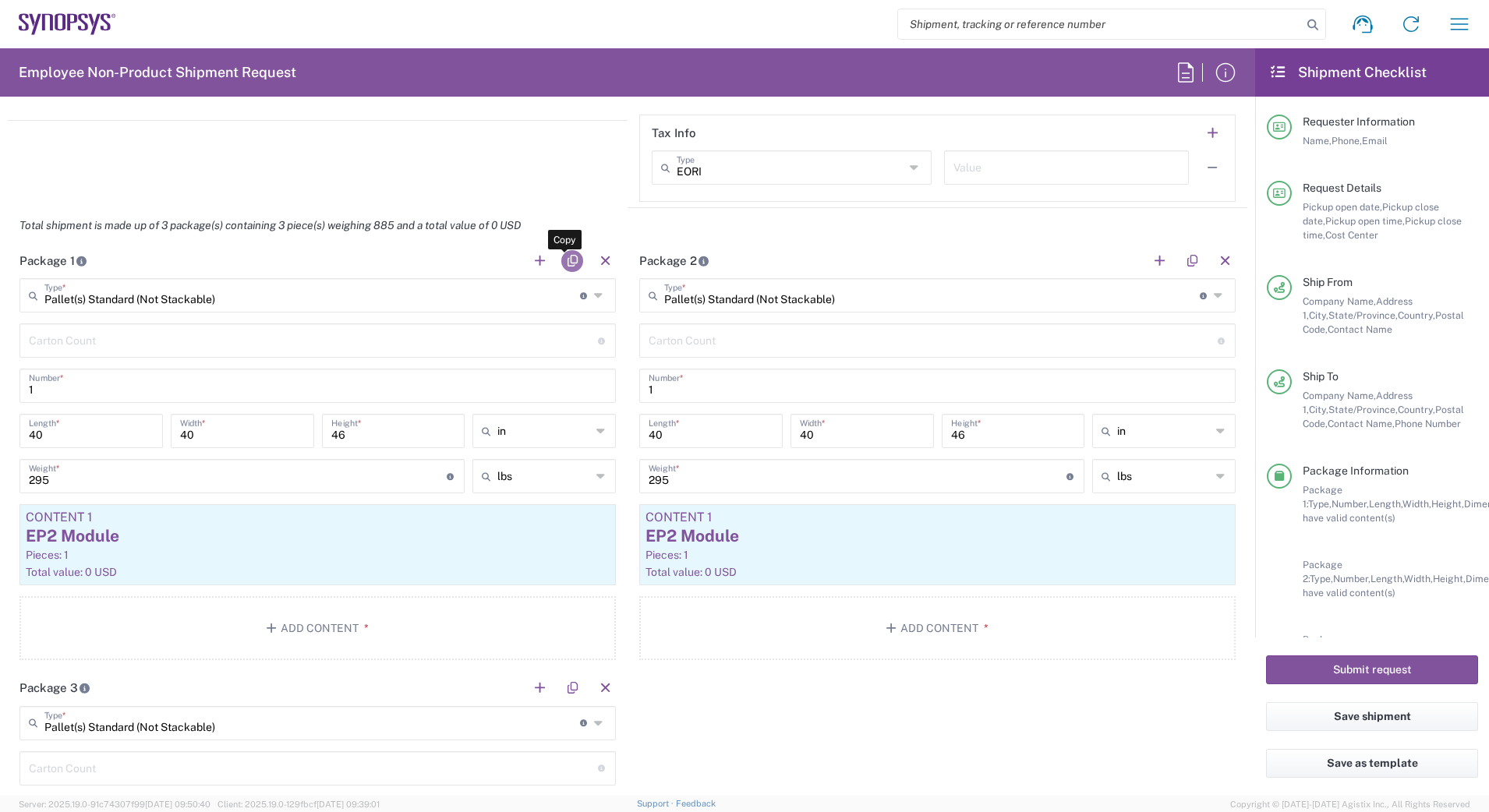
click at [562, 259] on button "button" at bounding box center [572, 261] width 22 height 22
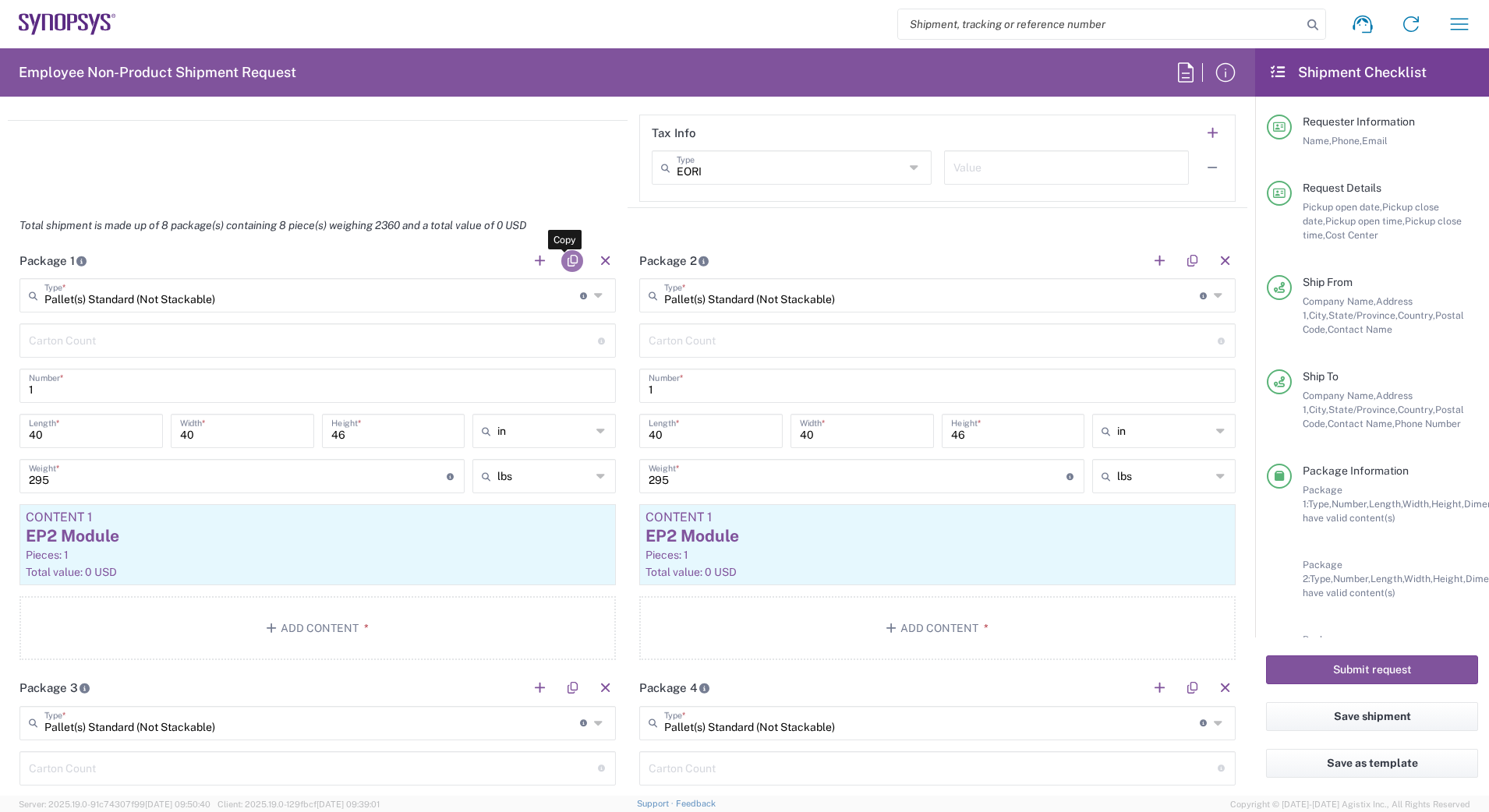
type input "Pallet(s) Standard (Not Stackable)"
click at [562, 259] on button "button" at bounding box center [572, 261] width 22 height 22
type input "Pallet(s) Standard (Not Stackable)"
click at [562, 259] on button "button" at bounding box center [572, 261] width 22 height 22
type input "Pallet(s) Standard (Not Stackable)"
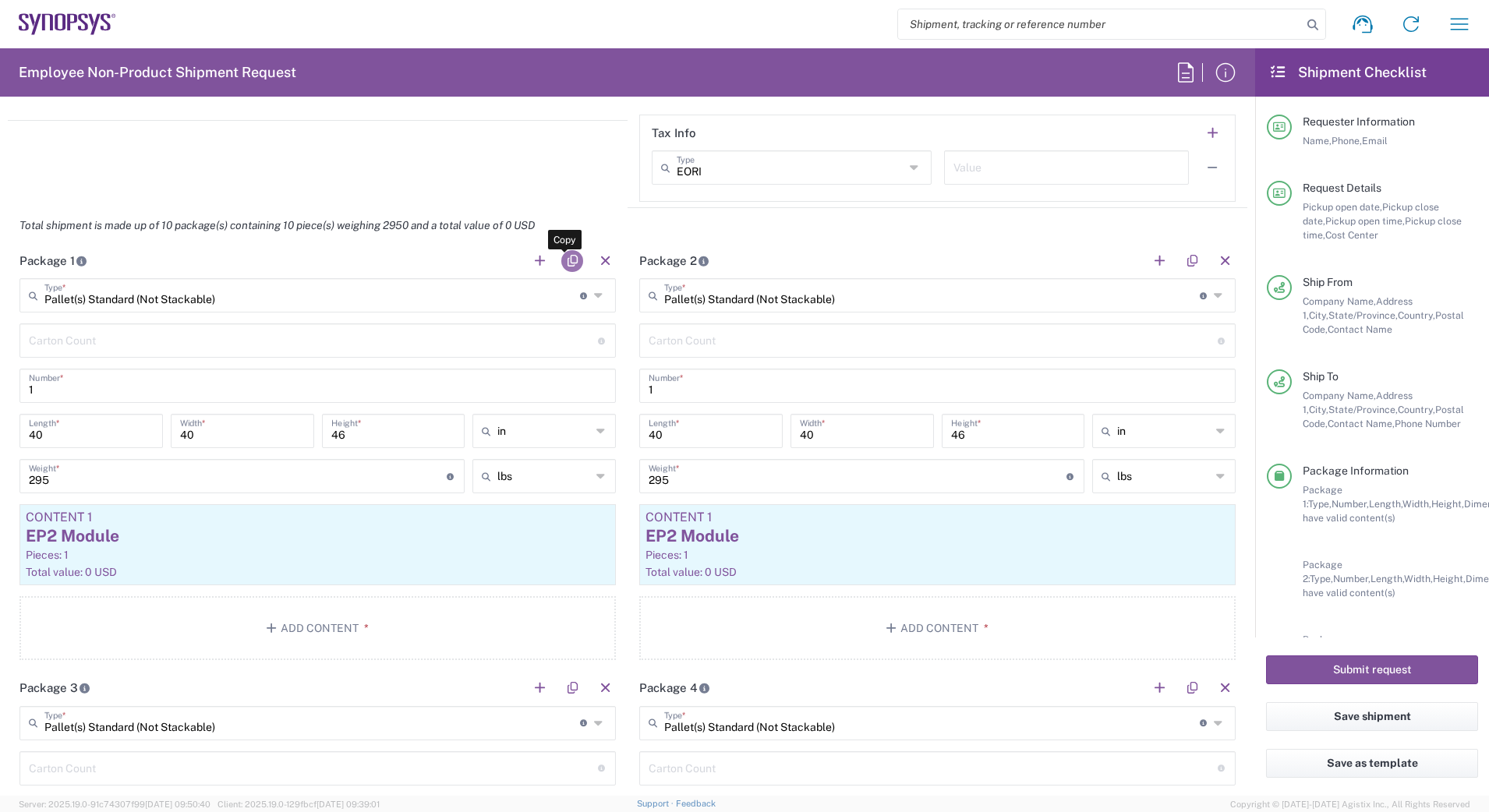
click at [562, 259] on button "button" at bounding box center [572, 261] width 22 height 22
click at [850, 538] on div "EP2 Module" at bounding box center [937, 535] width 584 height 24
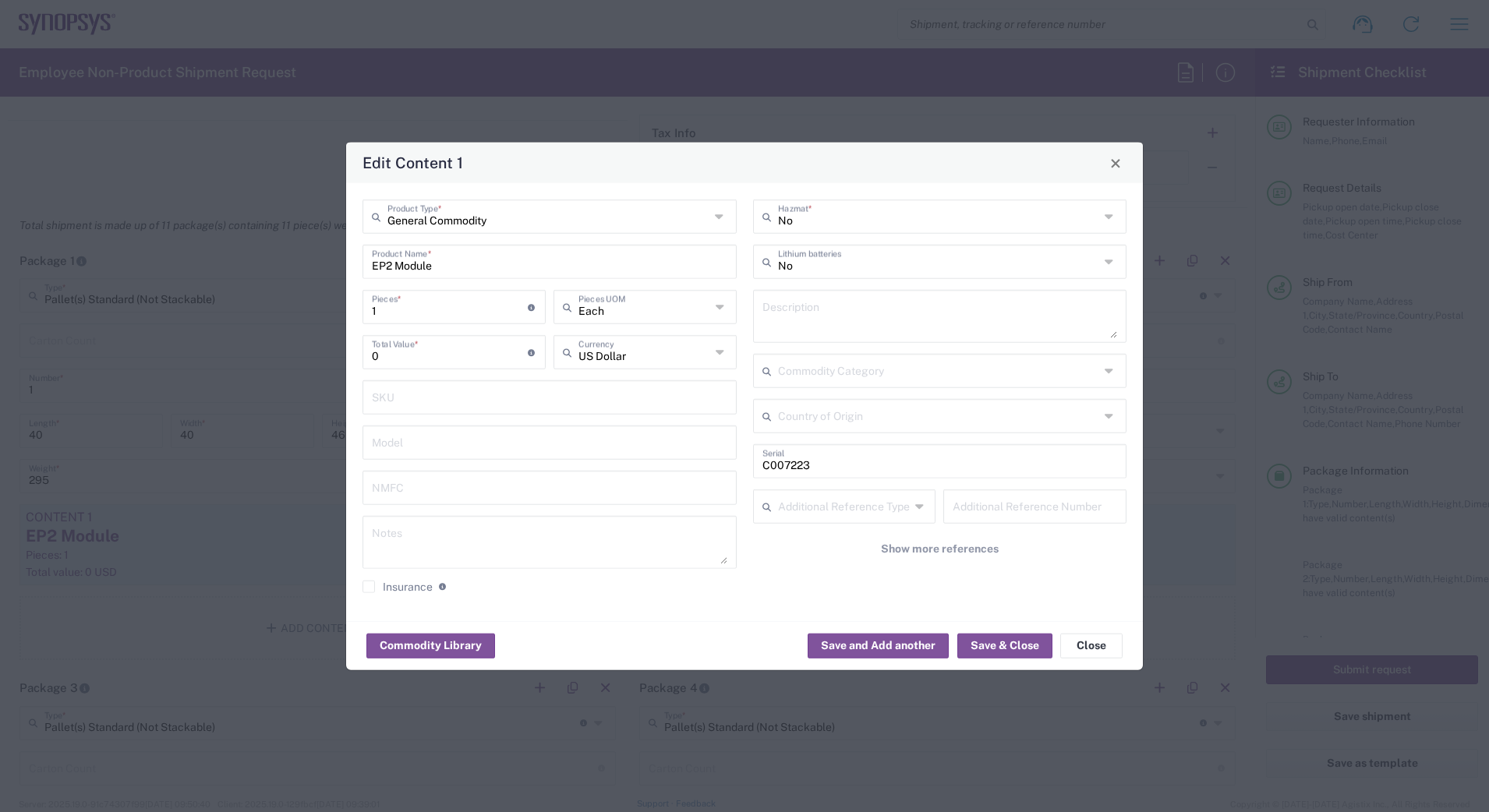
click at [845, 461] on input "C007223" at bounding box center [939, 460] width 356 height 27
type input "C013260"
click at [999, 637] on button "Save & Close" at bounding box center [1004, 645] width 95 height 25
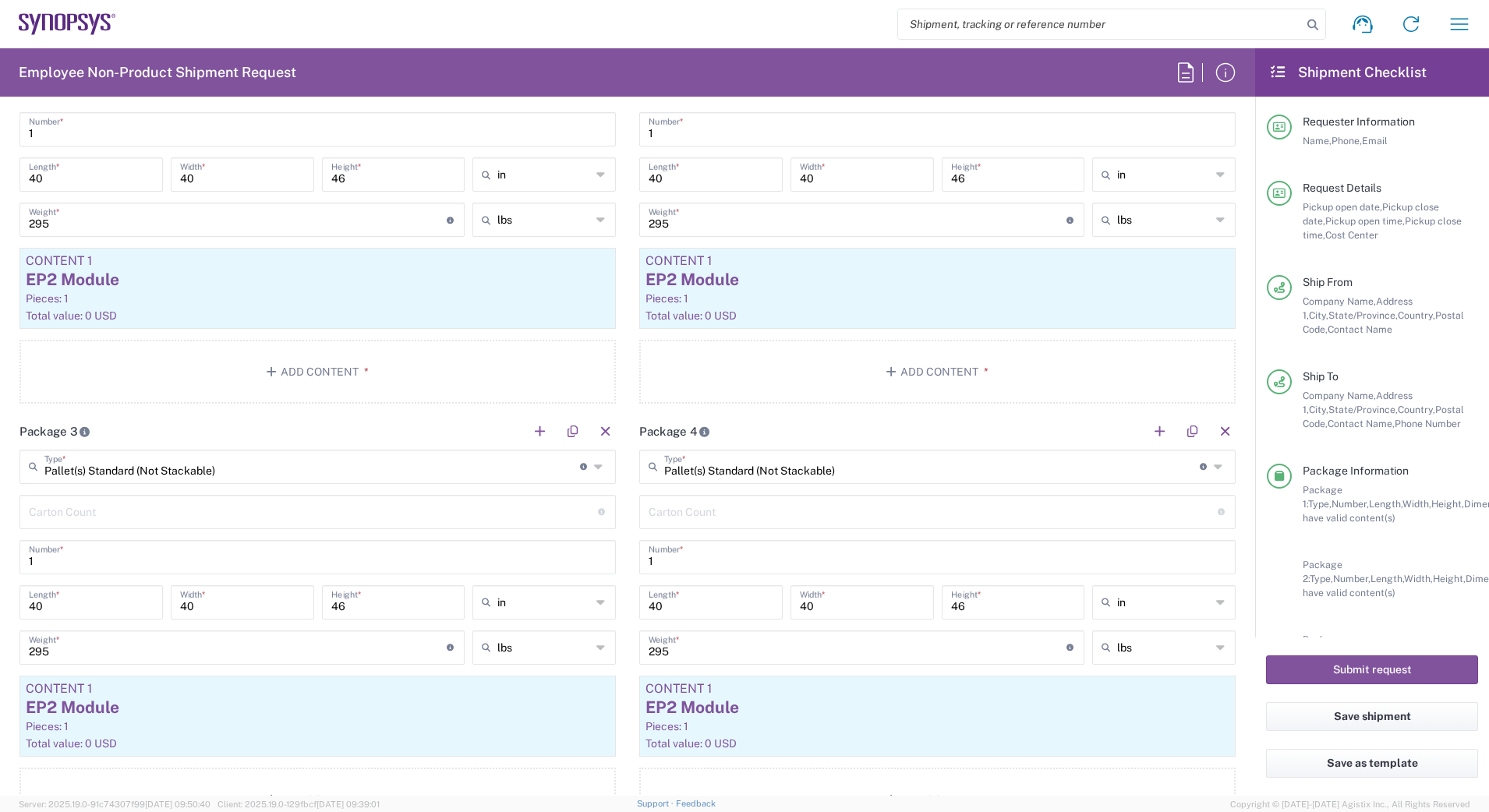
scroll to position [1551, 0]
click at [416, 686] on div "Content 1" at bounding box center [317, 685] width 584 height 14
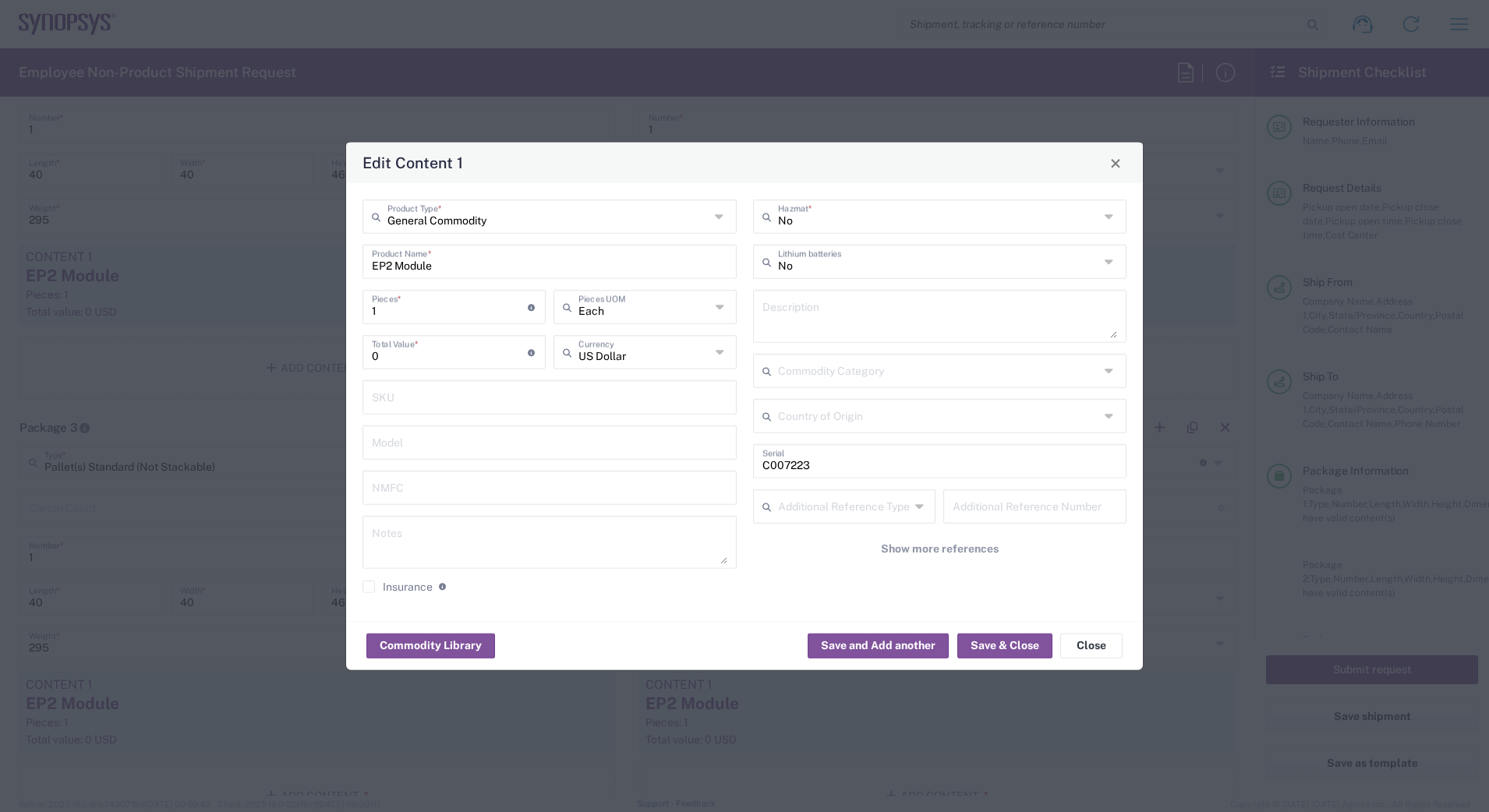
click at [839, 468] on input "C007223" at bounding box center [939, 460] width 356 height 27
type input "C"
type input "C017168"
click at [980, 642] on button "Save & Close" at bounding box center [1004, 645] width 95 height 25
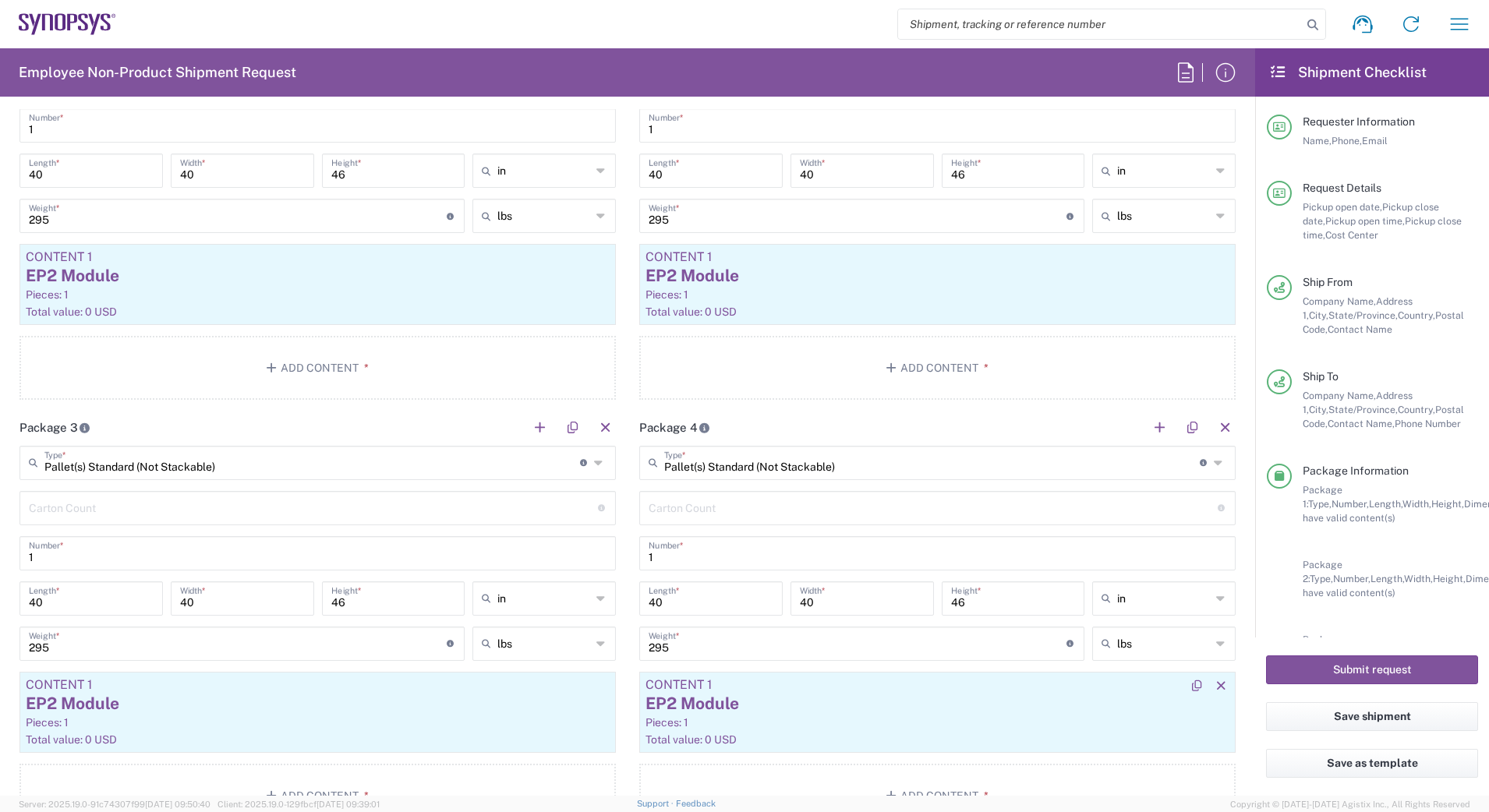
click at [874, 704] on div "EP2 Module" at bounding box center [937, 703] width 584 height 24
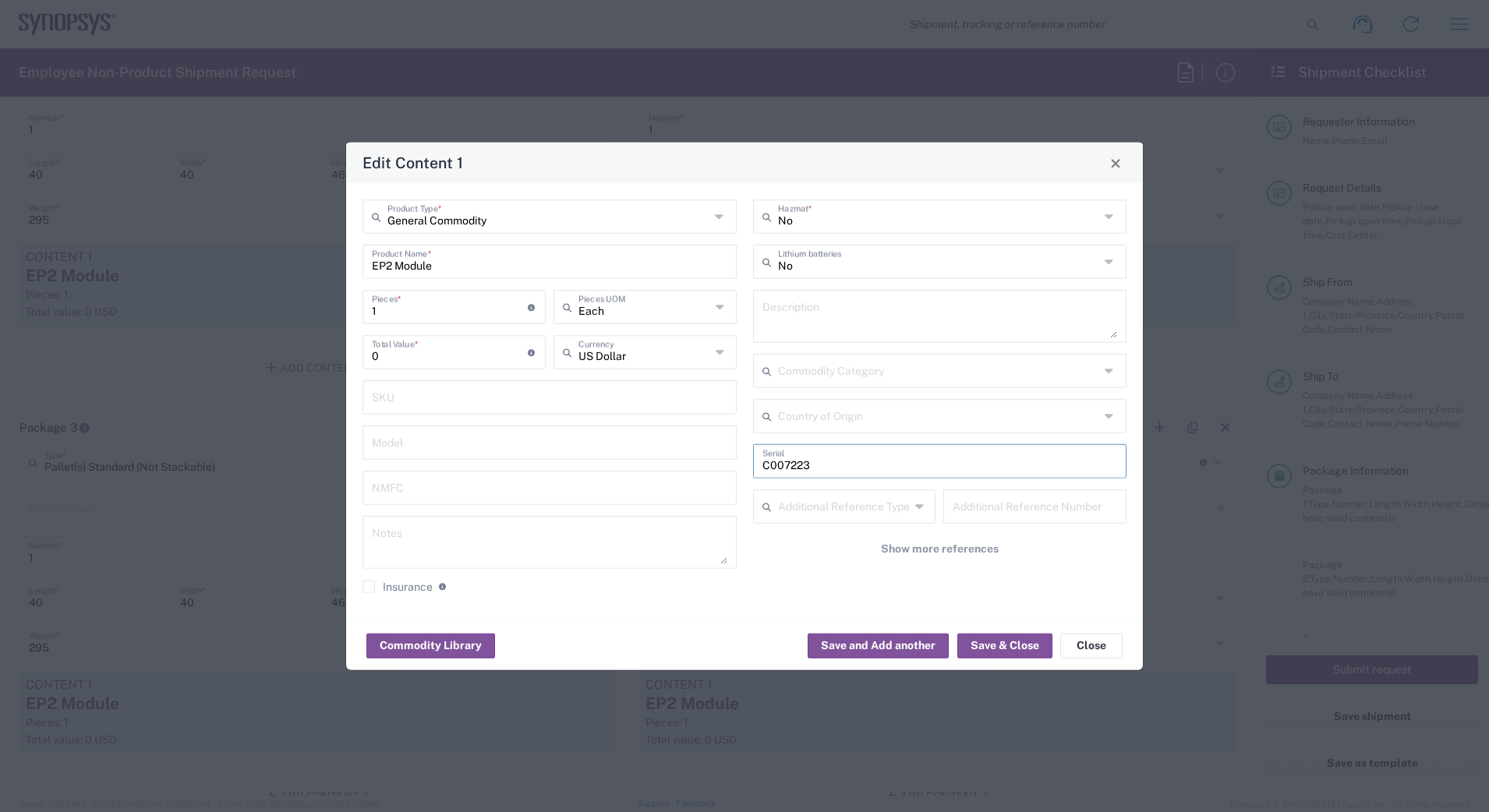
click at [839, 463] on input "C007223" at bounding box center [939, 460] width 356 height 27
type input "C007228"
click at [1017, 642] on button "Save & Close" at bounding box center [1004, 645] width 95 height 25
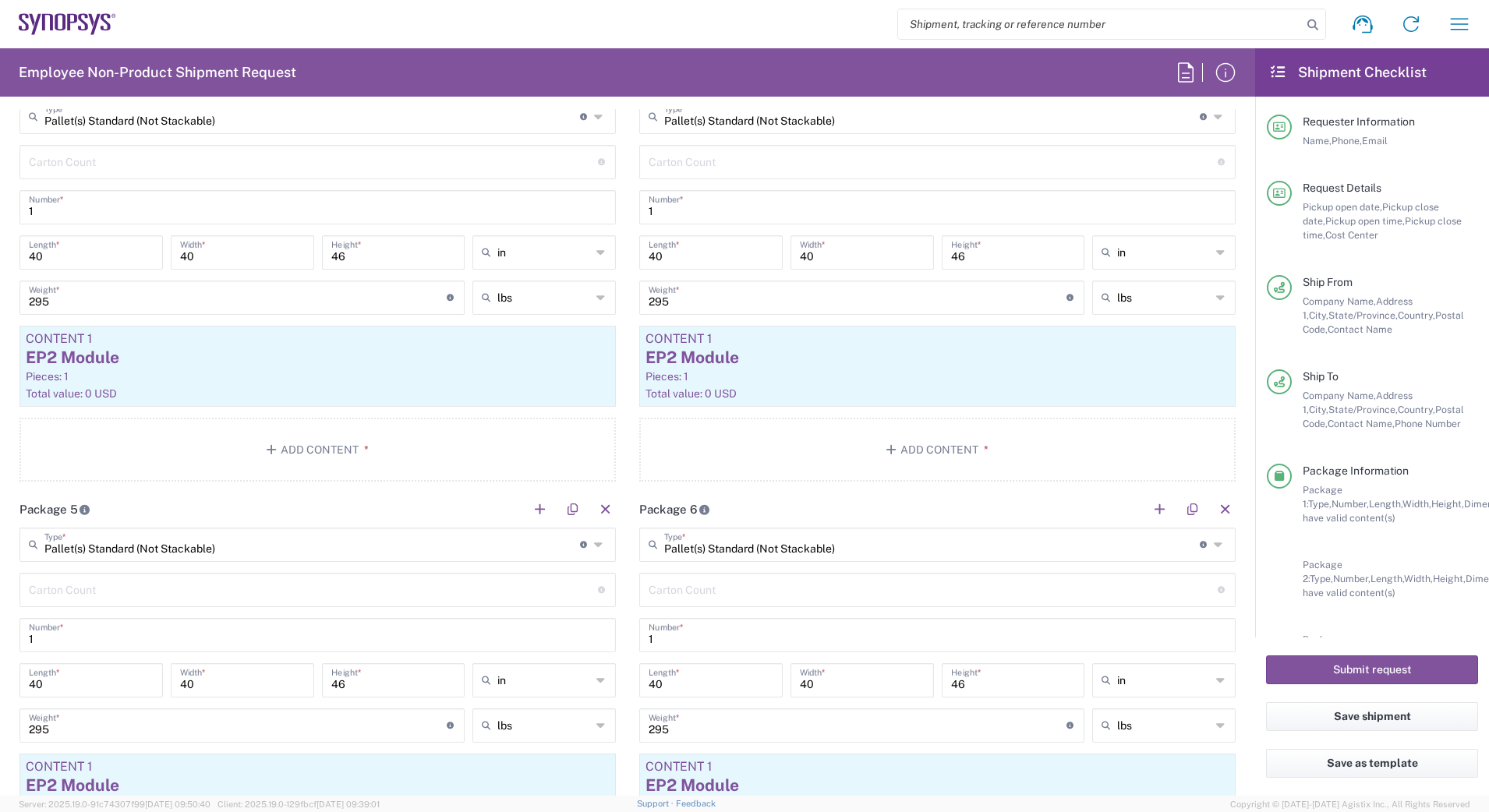
scroll to position [1910, 0]
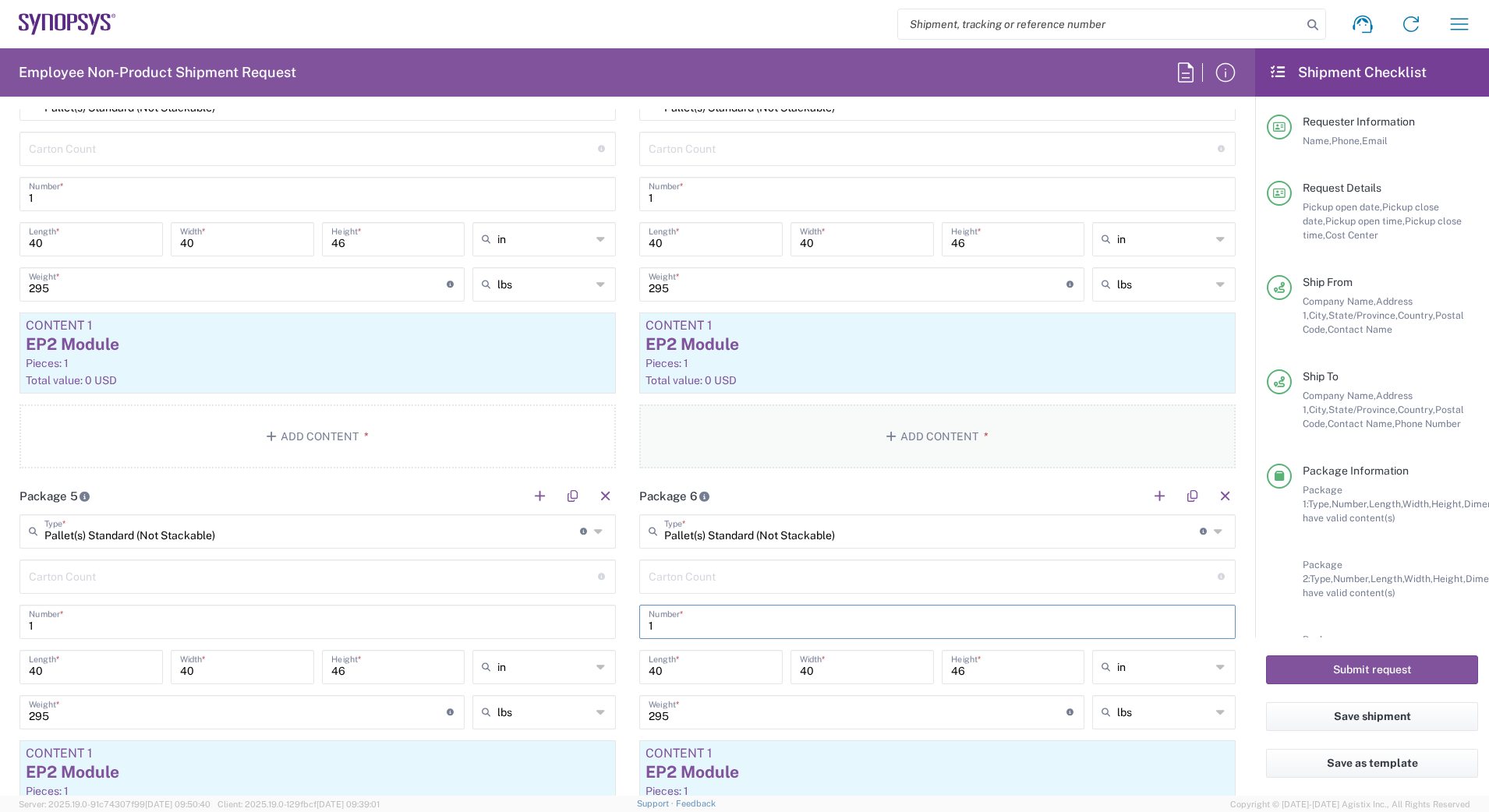
drag, startPoint x: 1017, startPoint y: 624, endPoint x: 1025, endPoint y: 435, distance: 189.2
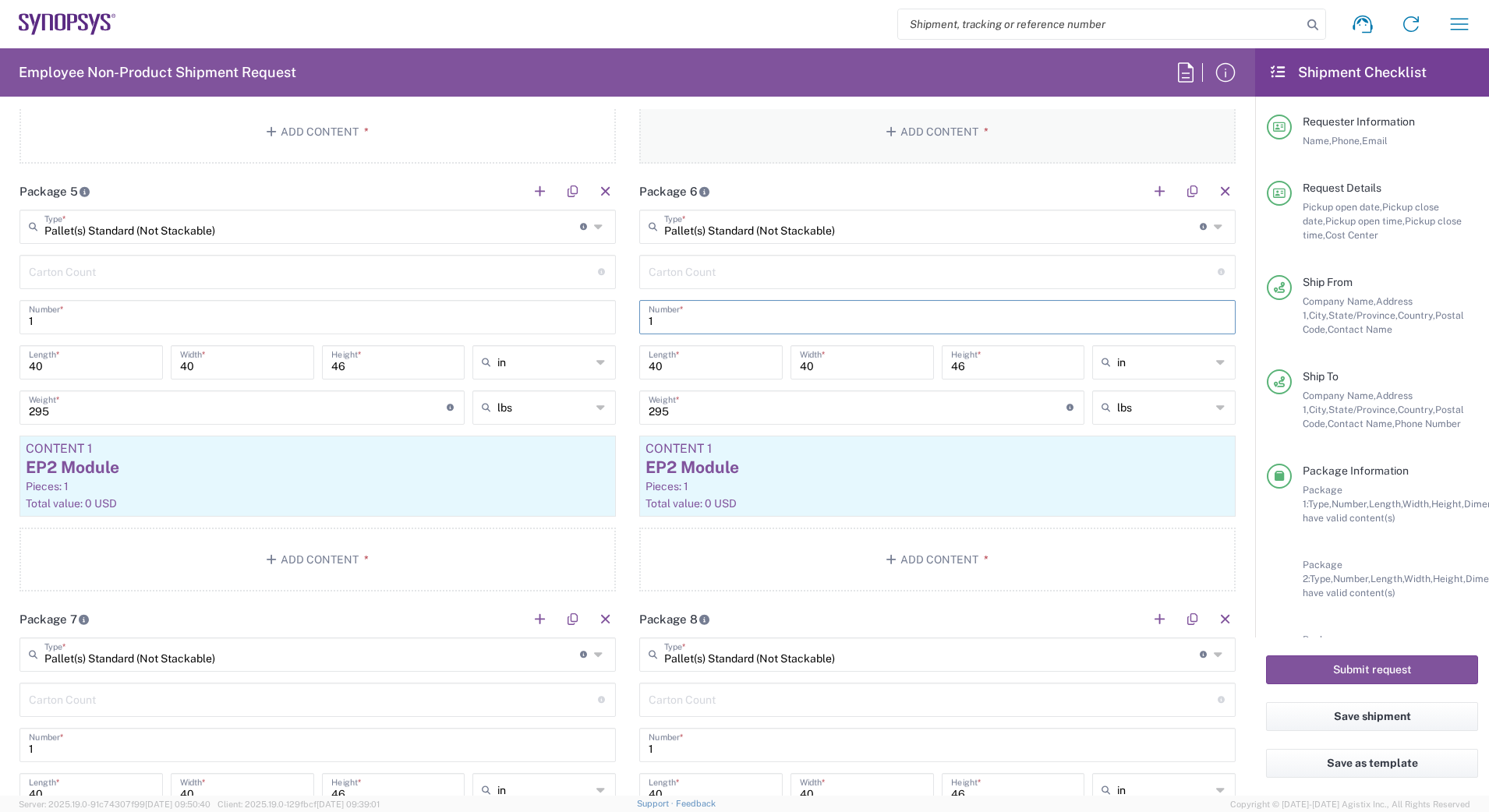
scroll to position [2223, 0]
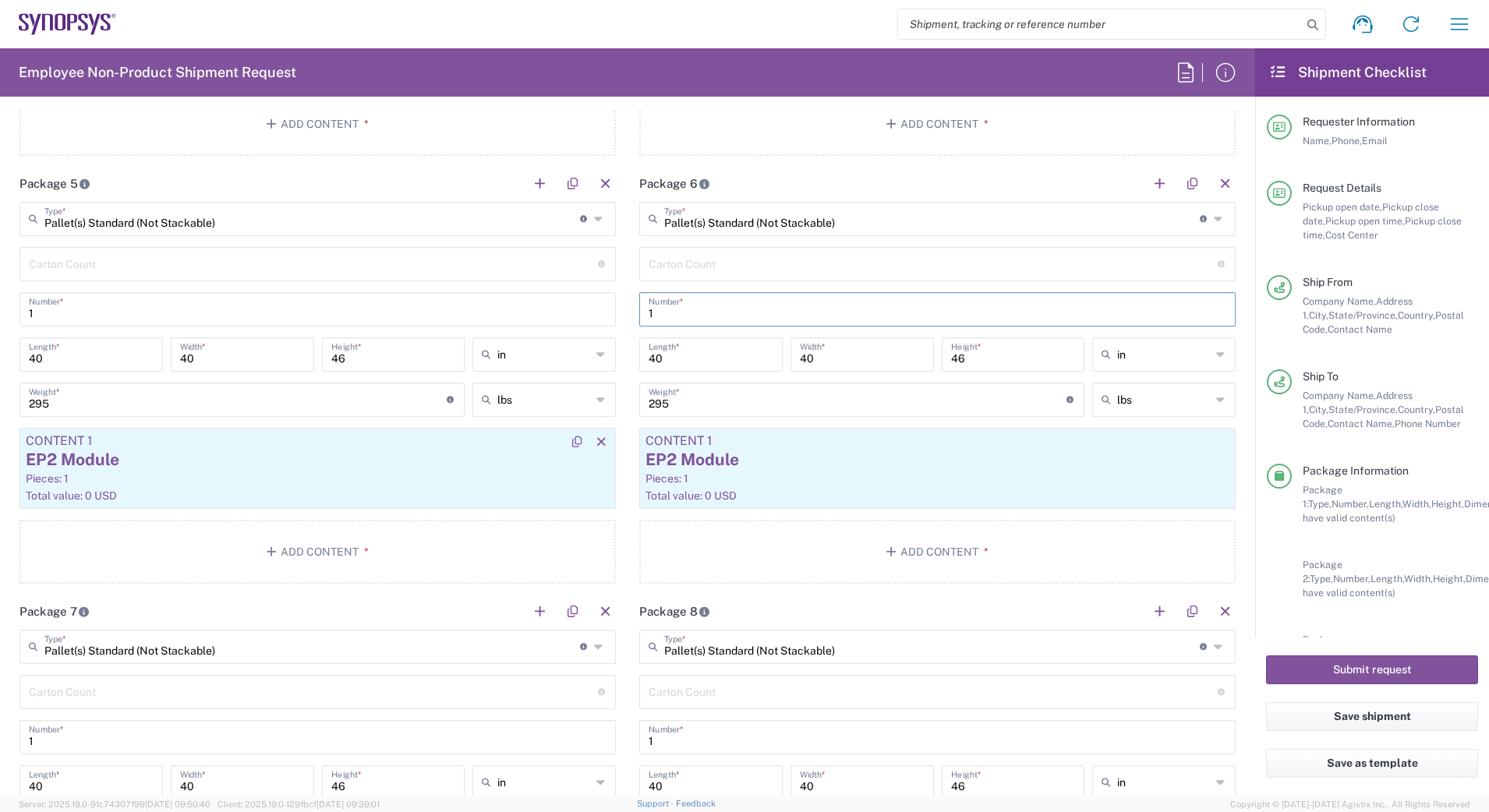
click at [416, 482] on div "Pieces: 1" at bounding box center [317, 478] width 584 height 14
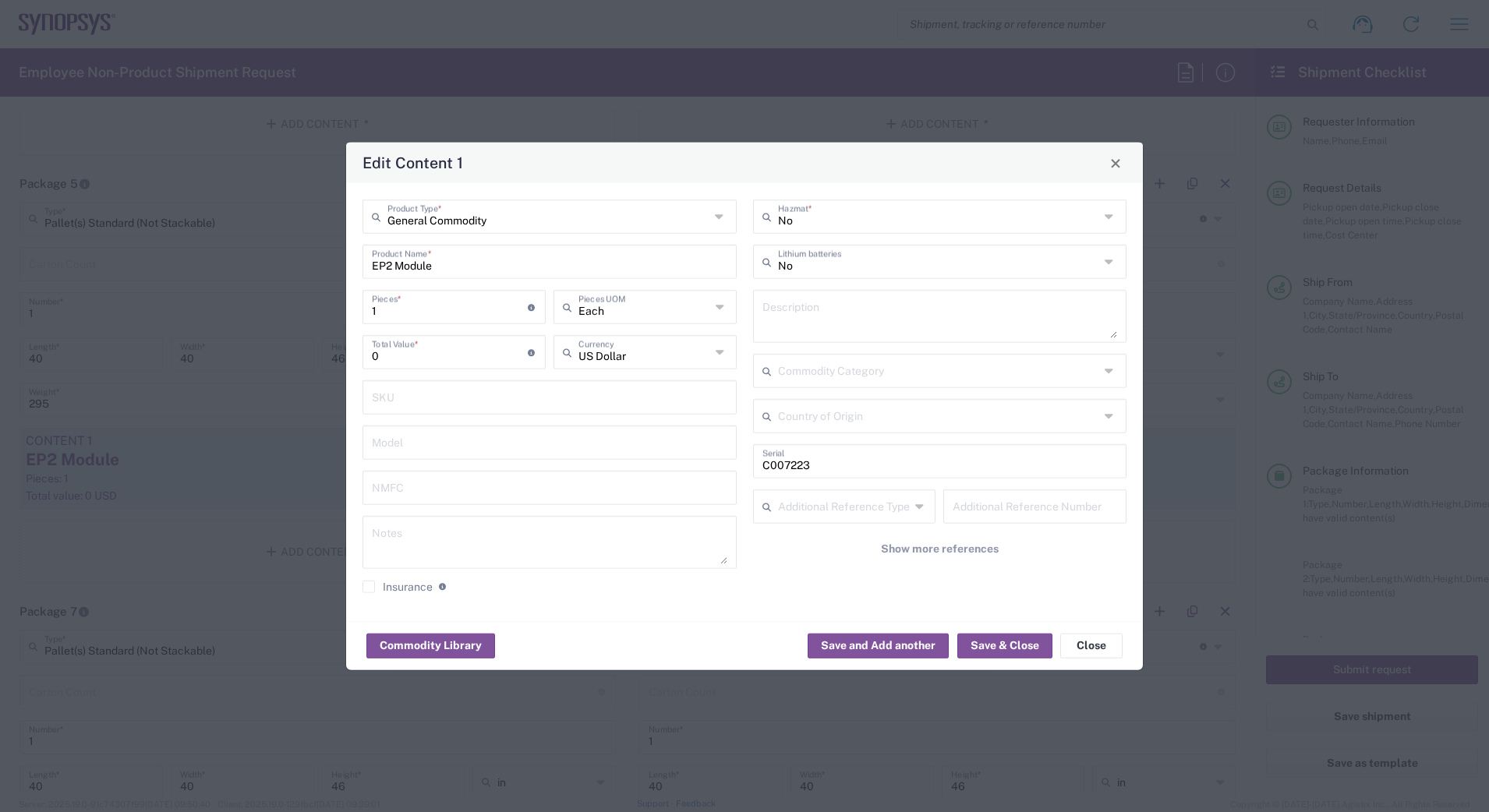
click at [858, 467] on input "C007223" at bounding box center [939, 460] width 356 height 27
type input "C005806"
click at [973, 640] on button "Save & Close" at bounding box center [1004, 645] width 95 height 25
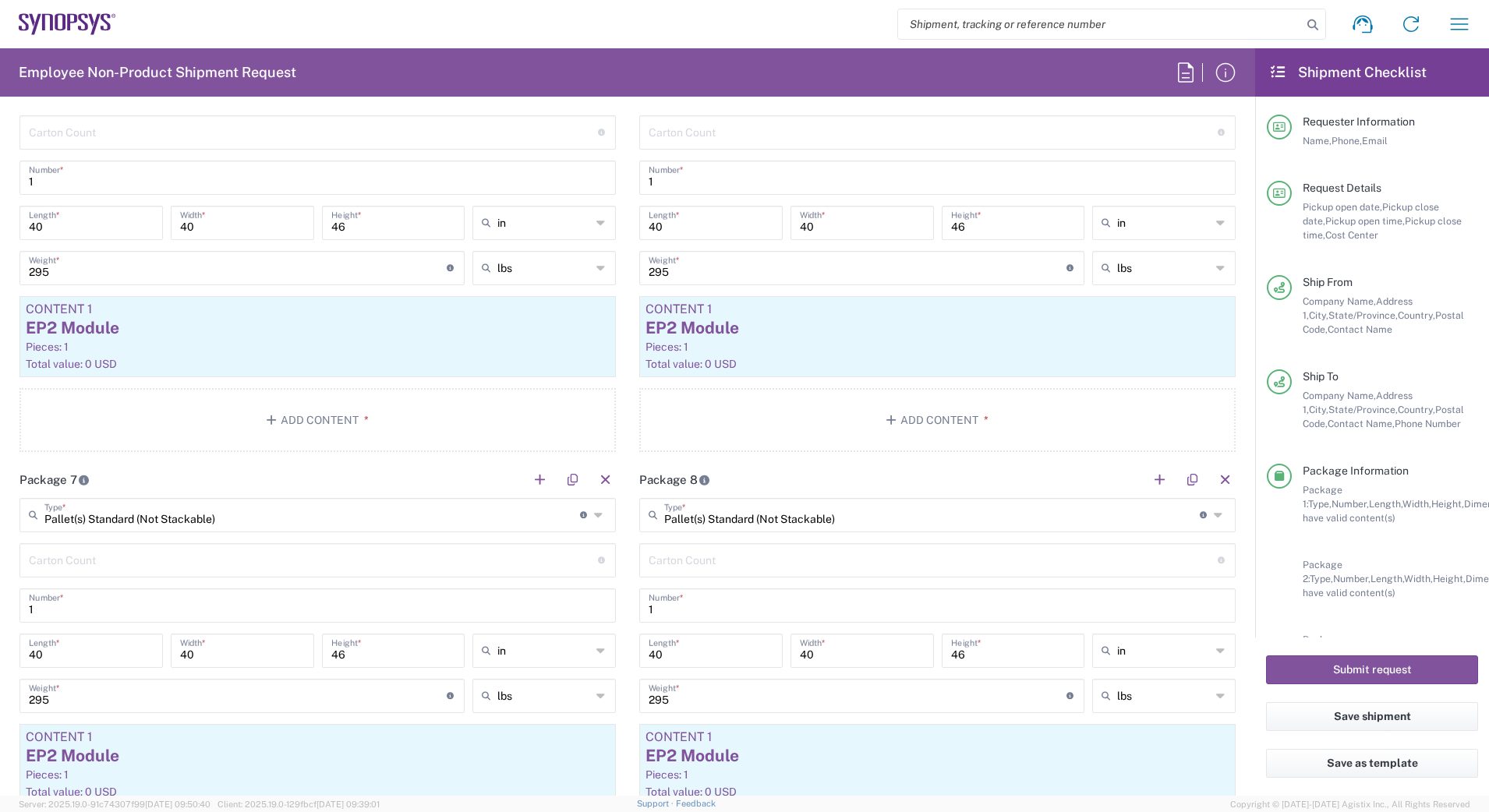
scroll to position [2355, 0]
click at [932, 339] on div "Pieces: 1" at bounding box center [937, 346] width 584 height 14
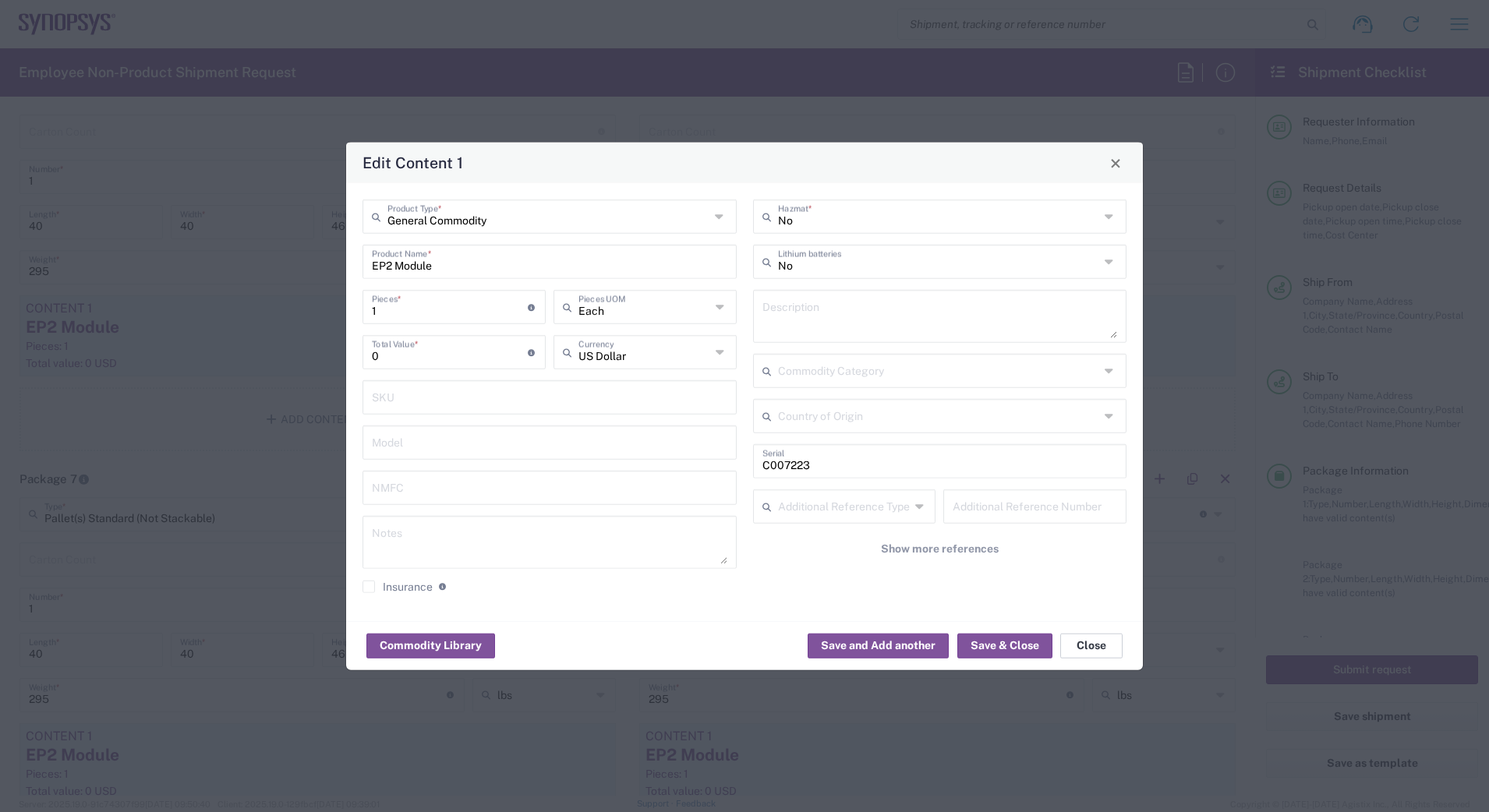
click at [1080, 643] on button "Close" at bounding box center [1090, 645] width 62 height 25
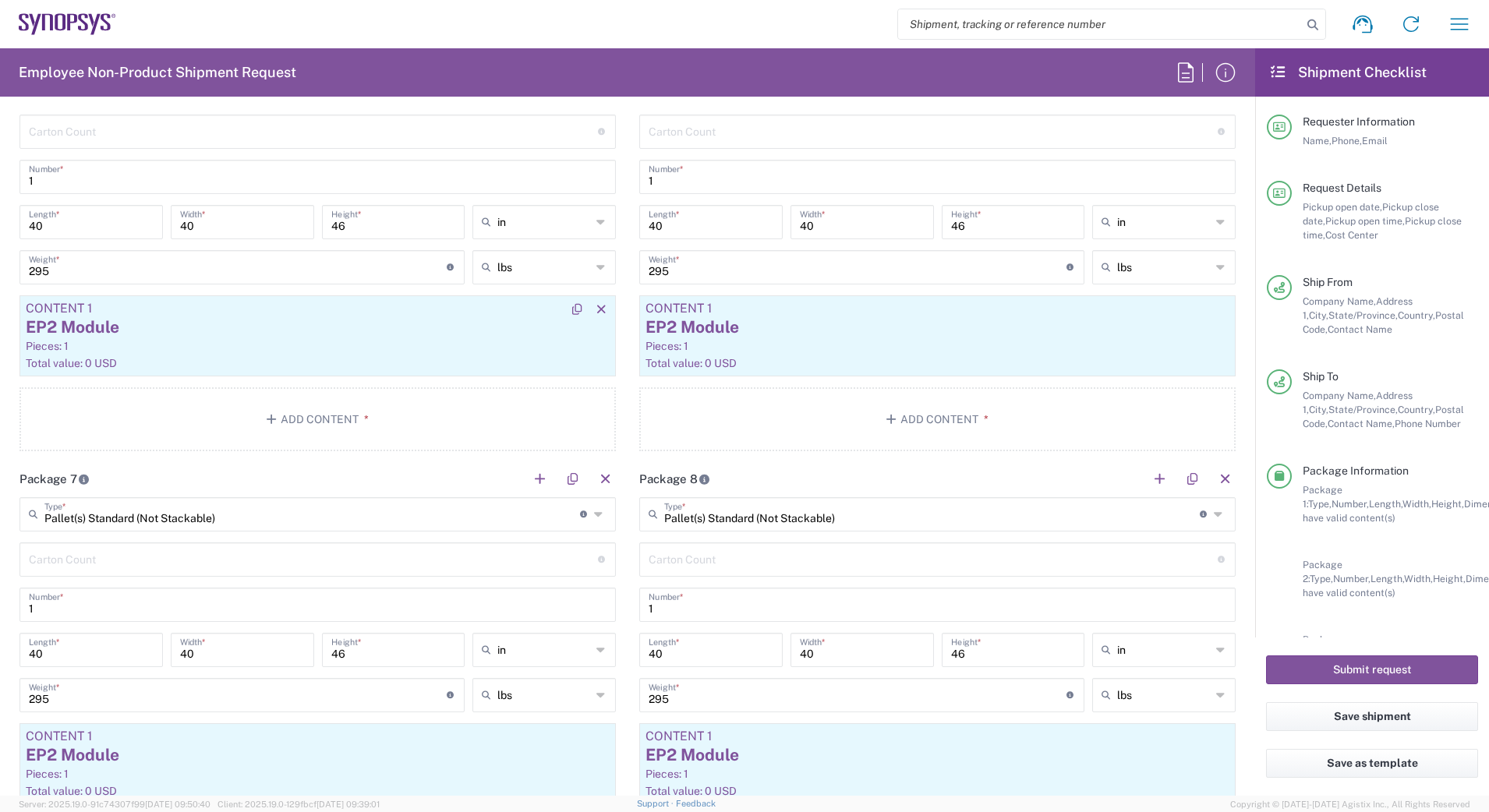
click at [445, 323] on div "EP2 Module" at bounding box center [317, 327] width 584 height 24
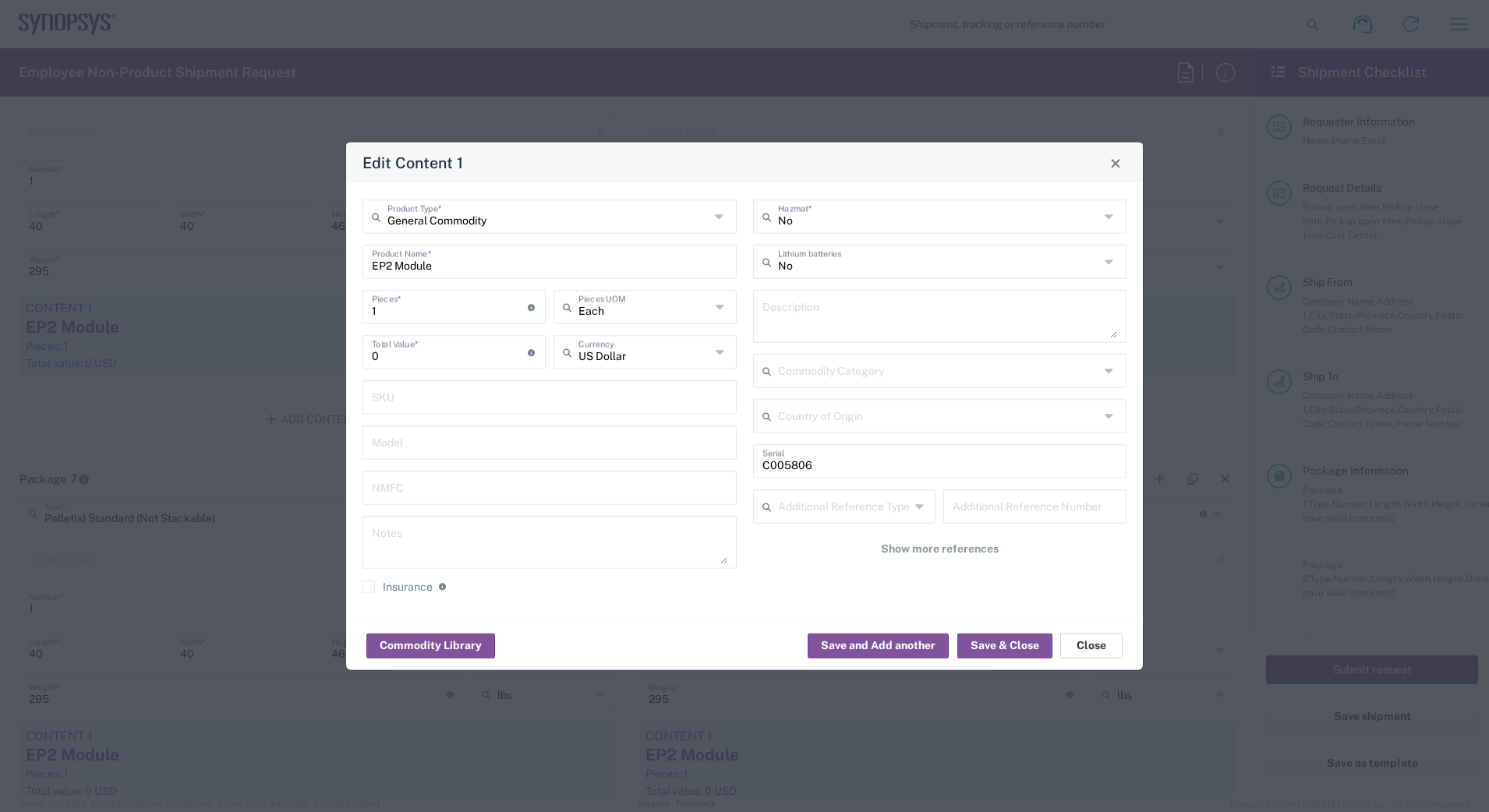
click at [1094, 644] on button "Close" at bounding box center [1090, 645] width 62 height 25
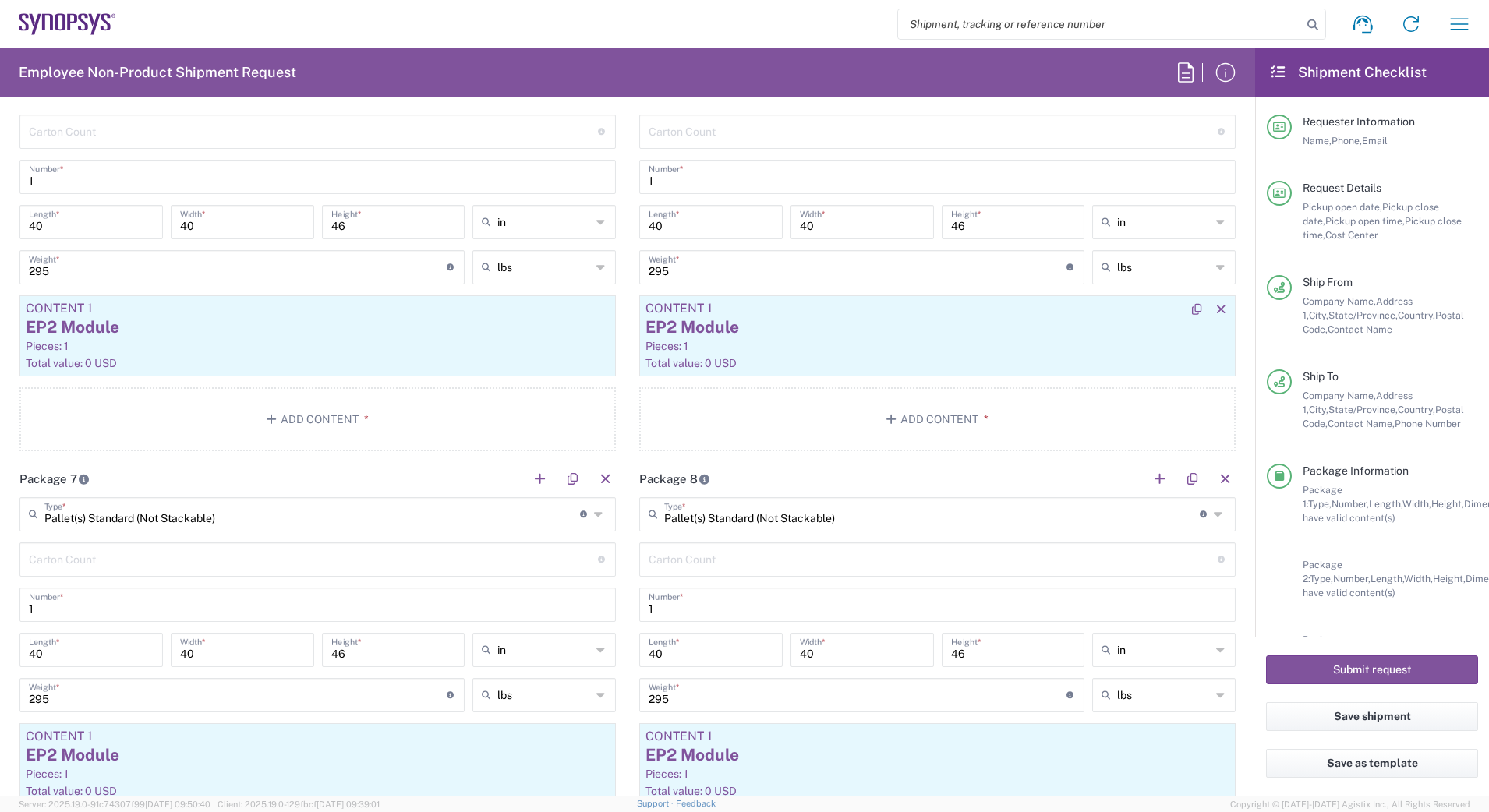
click at [881, 310] on div "Content 1" at bounding box center [937, 309] width 584 height 14
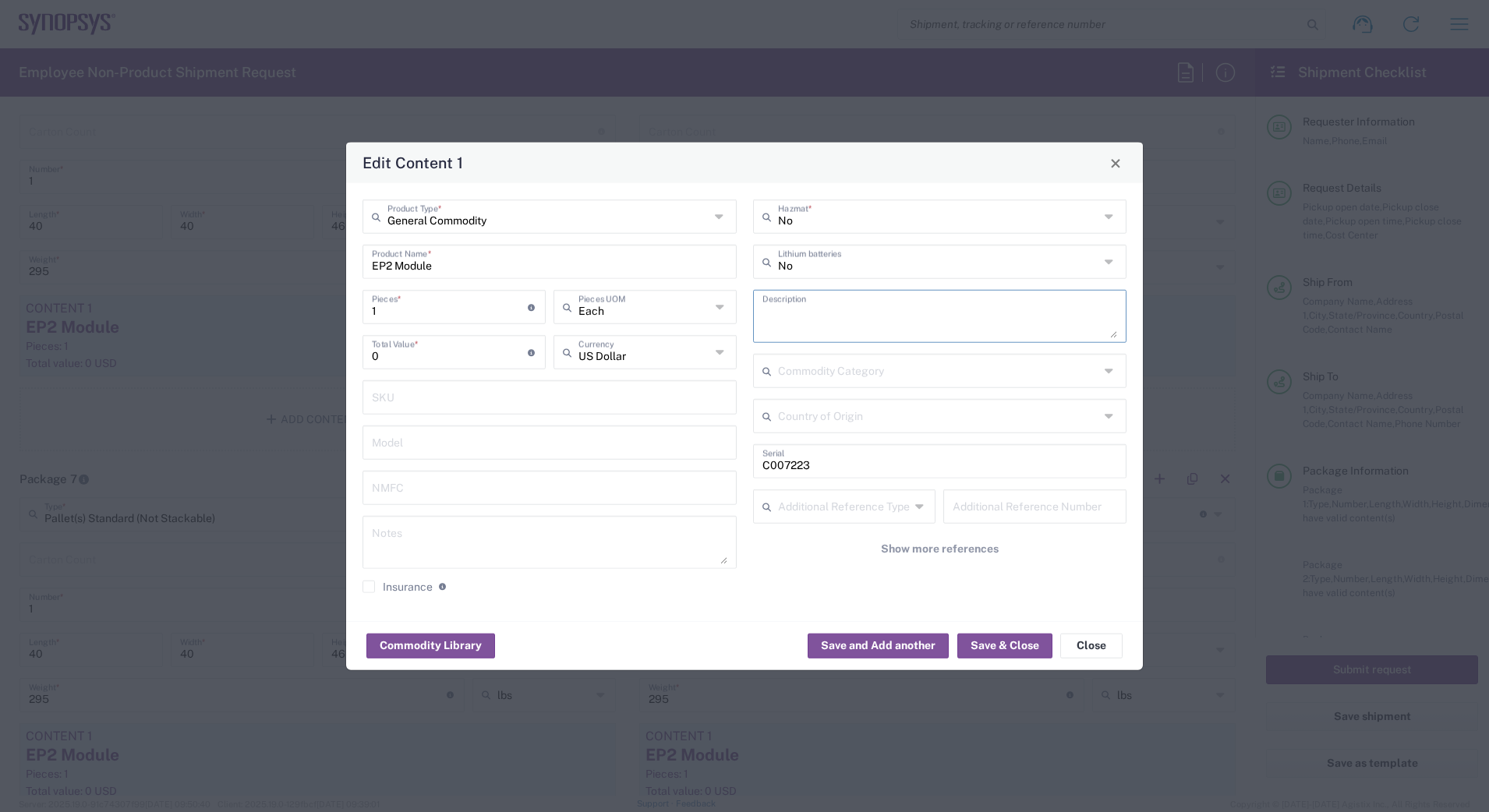
click at [868, 458] on input "C007223" at bounding box center [939, 460] width 356 height 27
type input "C004111"
click at [990, 644] on button "Save & Close" at bounding box center [1004, 645] width 95 height 25
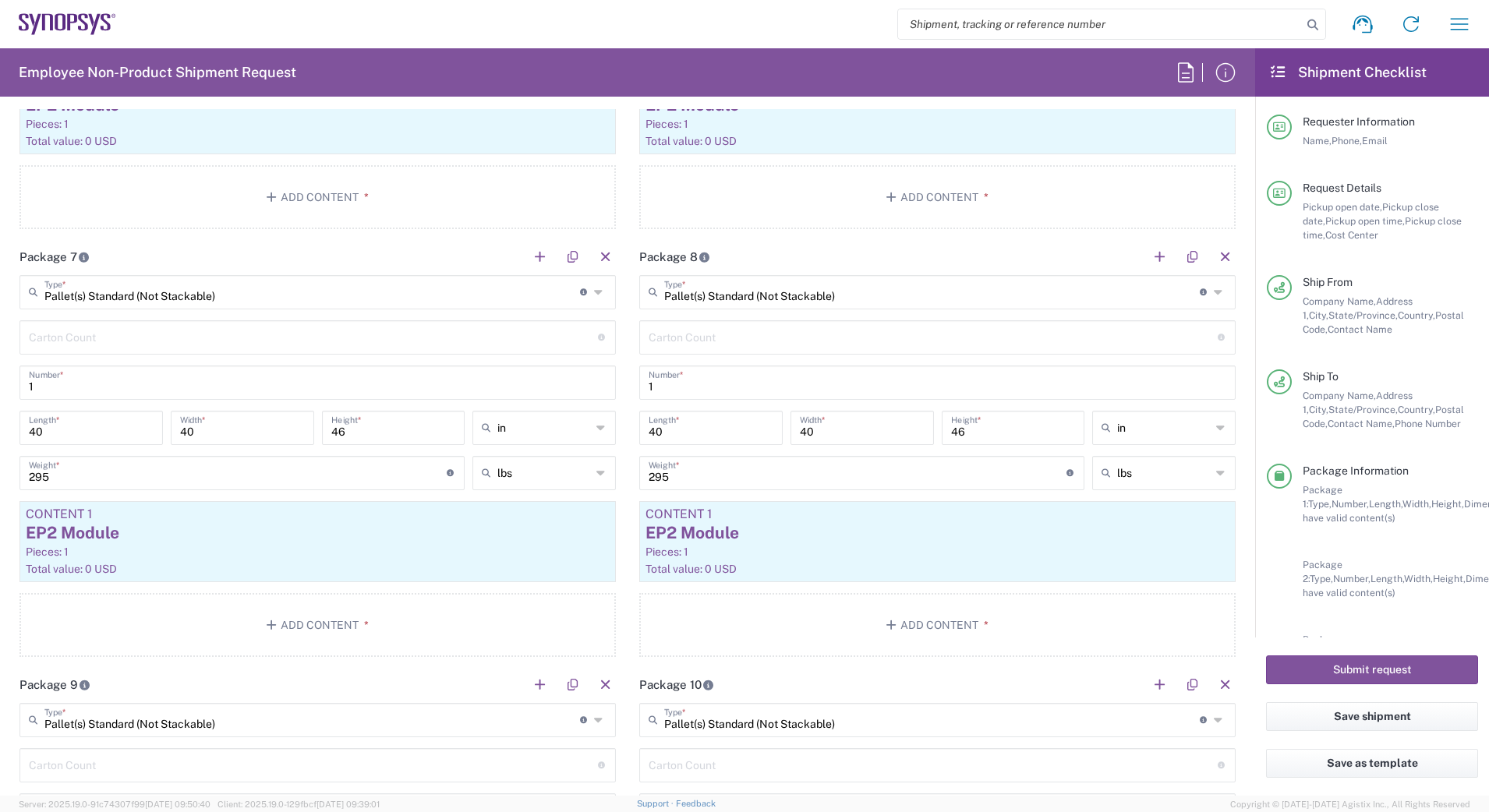
scroll to position [2581, 0]
click at [469, 539] on div "EP2 Module" at bounding box center [317, 528] width 584 height 24
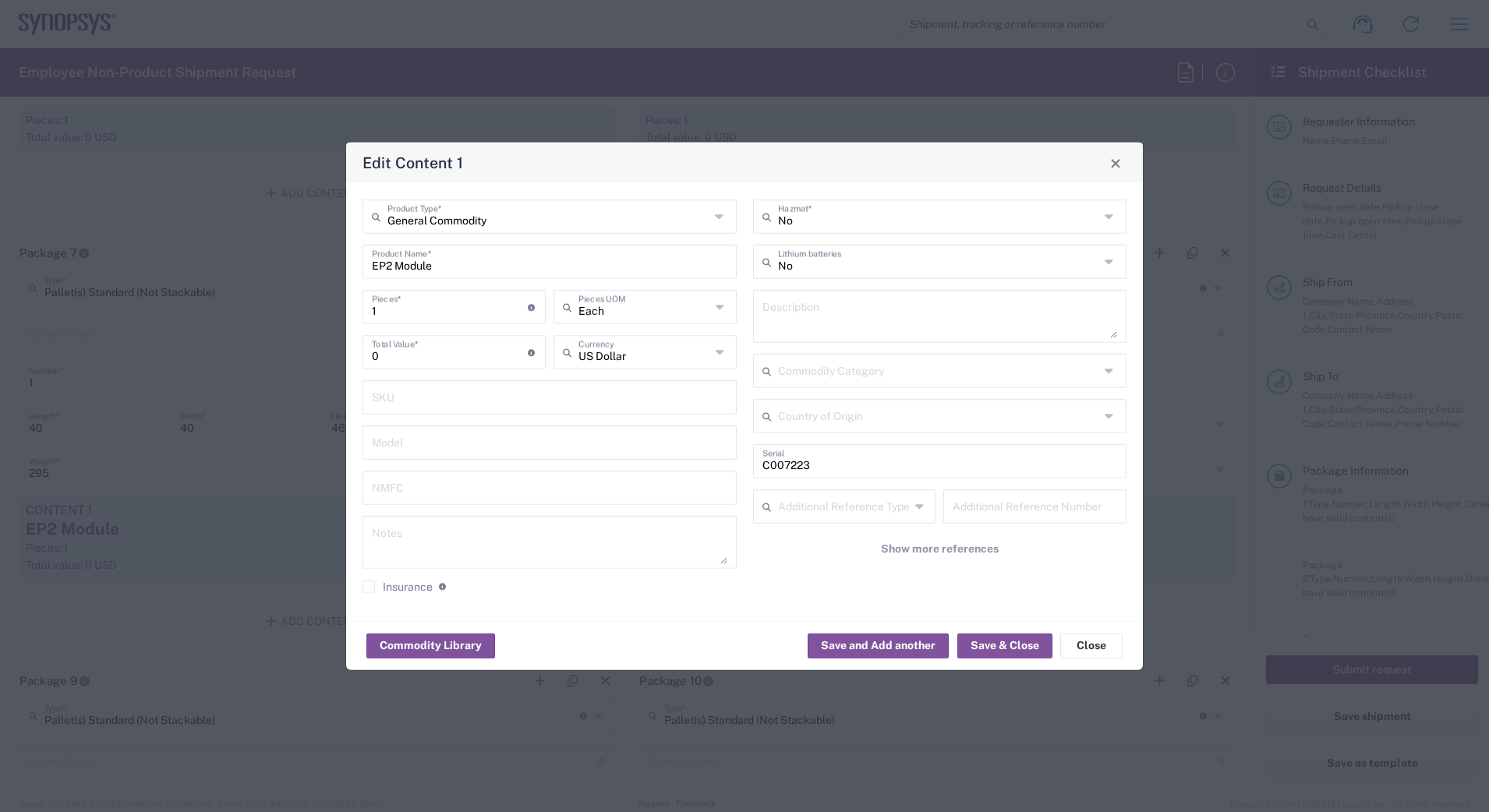
click at [823, 463] on input "C007223" at bounding box center [939, 460] width 356 height 27
type input "C007229"
click at [1006, 650] on button "Save & Close" at bounding box center [1004, 645] width 95 height 25
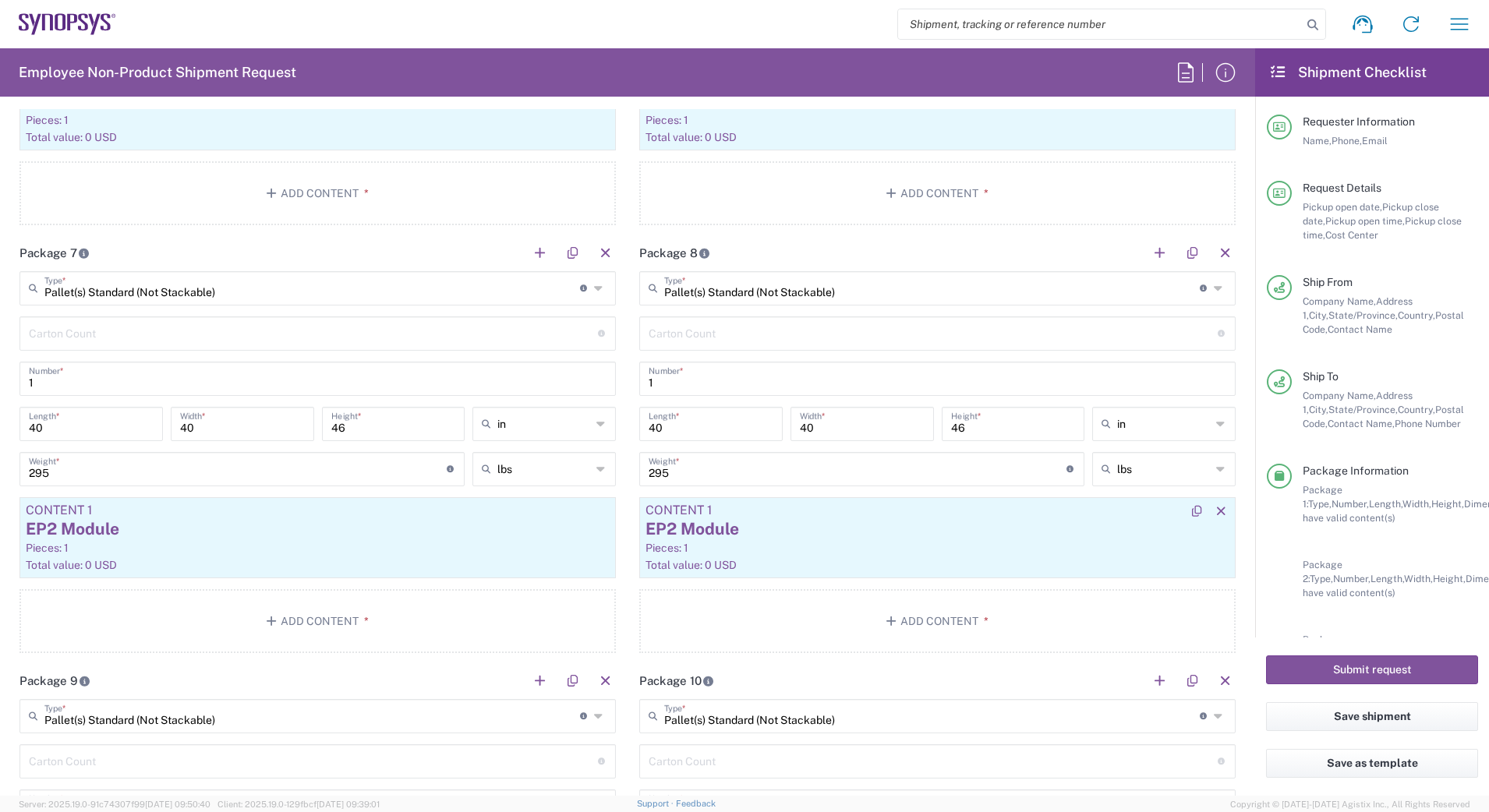
click at [940, 547] on div "Pieces: 1" at bounding box center [937, 548] width 584 height 14
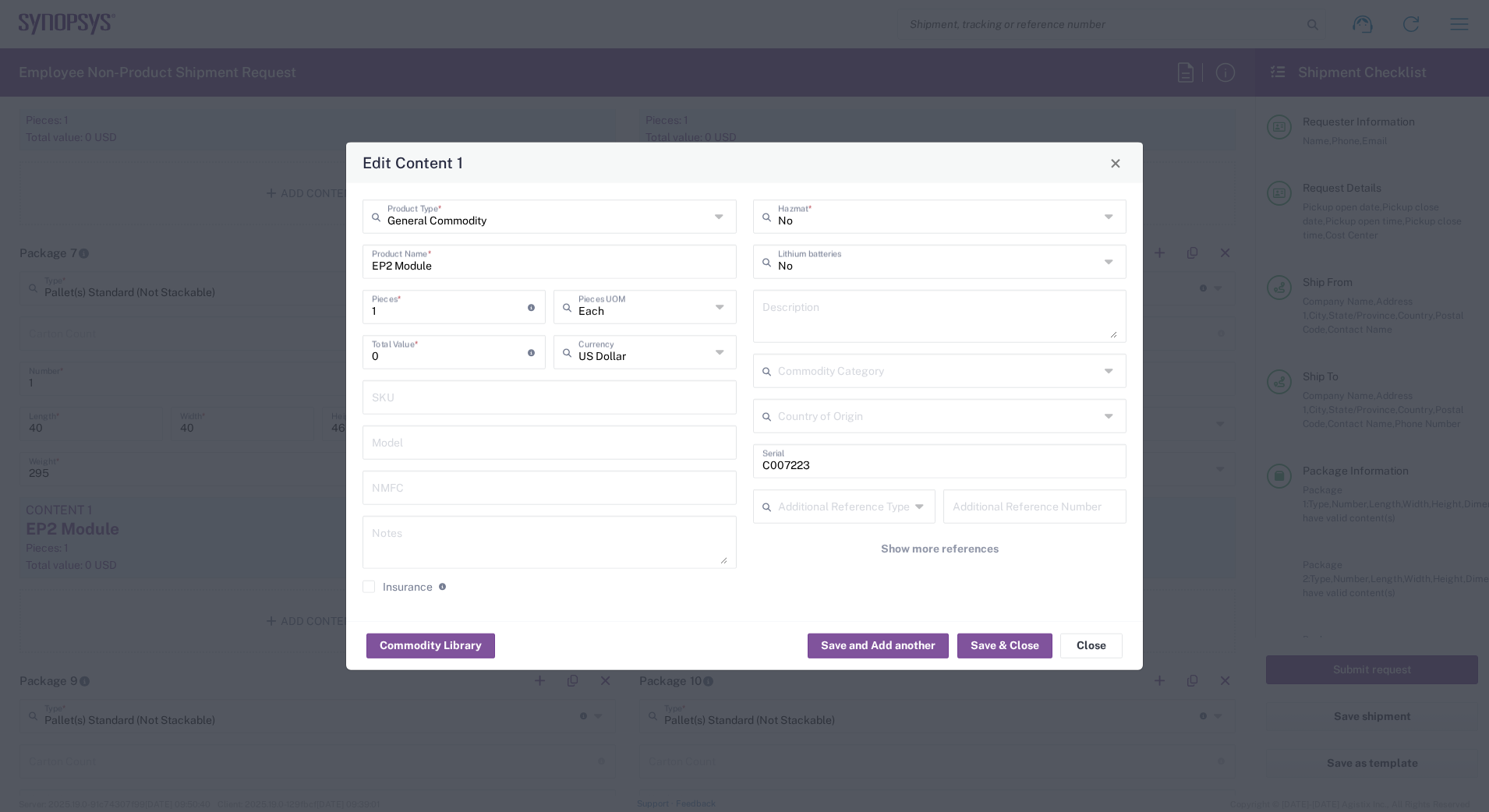
click at [879, 467] on input "C007223" at bounding box center [939, 460] width 356 height 27
type input "C005125"
click at [1007, 650] on button "Save & Close" at bounding box center [1004, 645] width 95 height 25
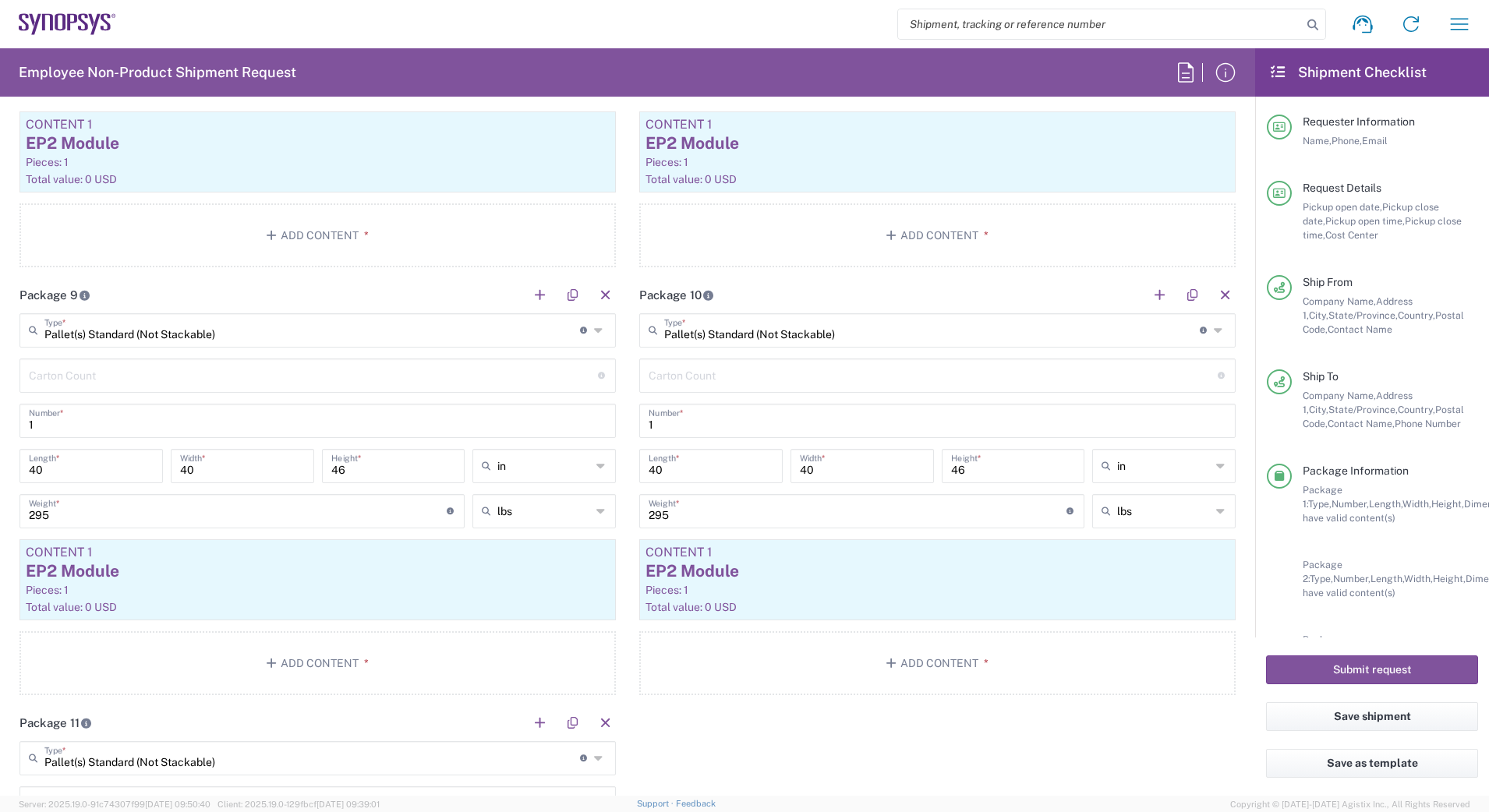
scroll to position [2981, 0]
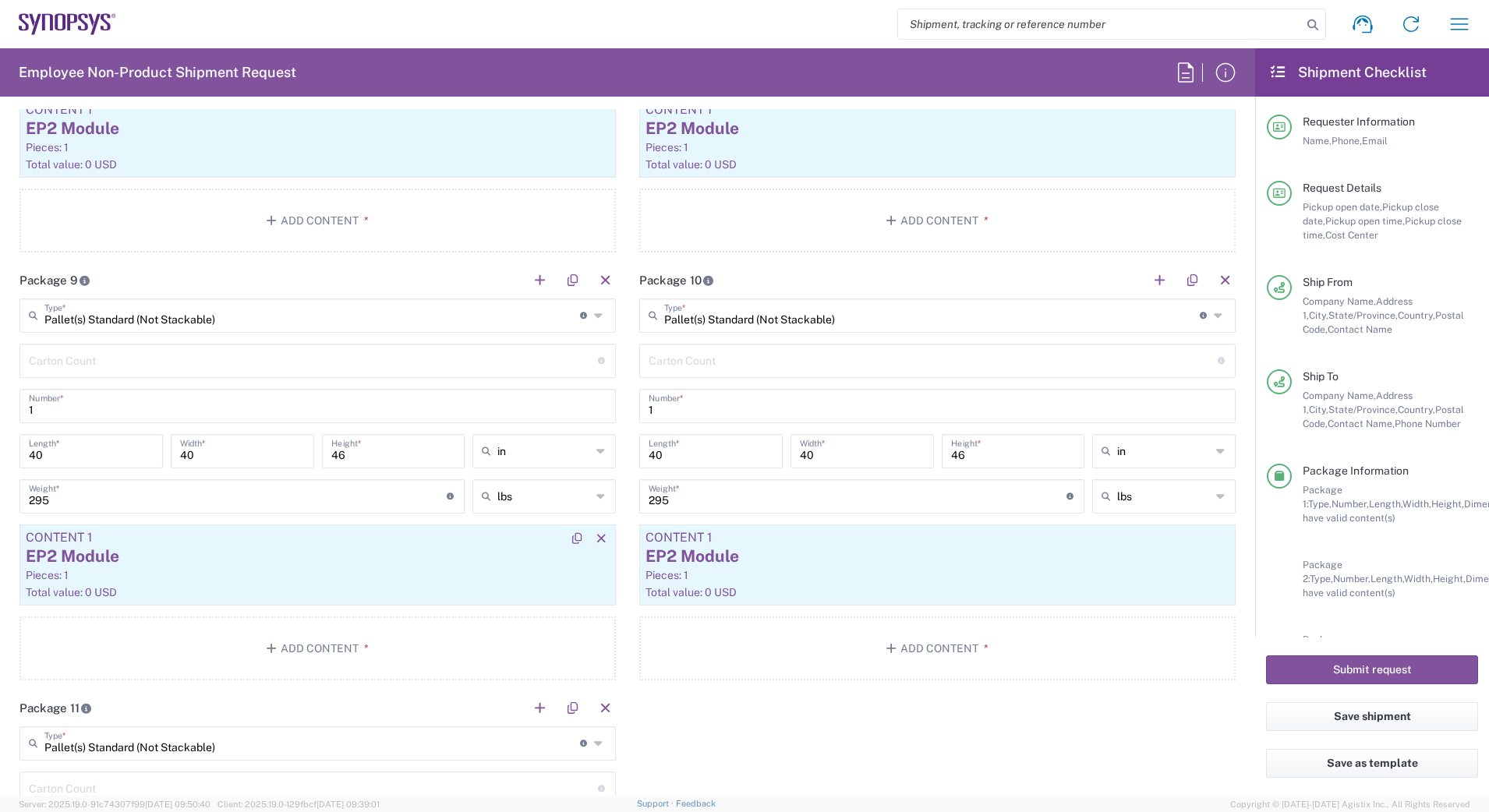
click at [496, 568] on div "Pieces: 1" at bounding box center [317, 575] width 584 height 14
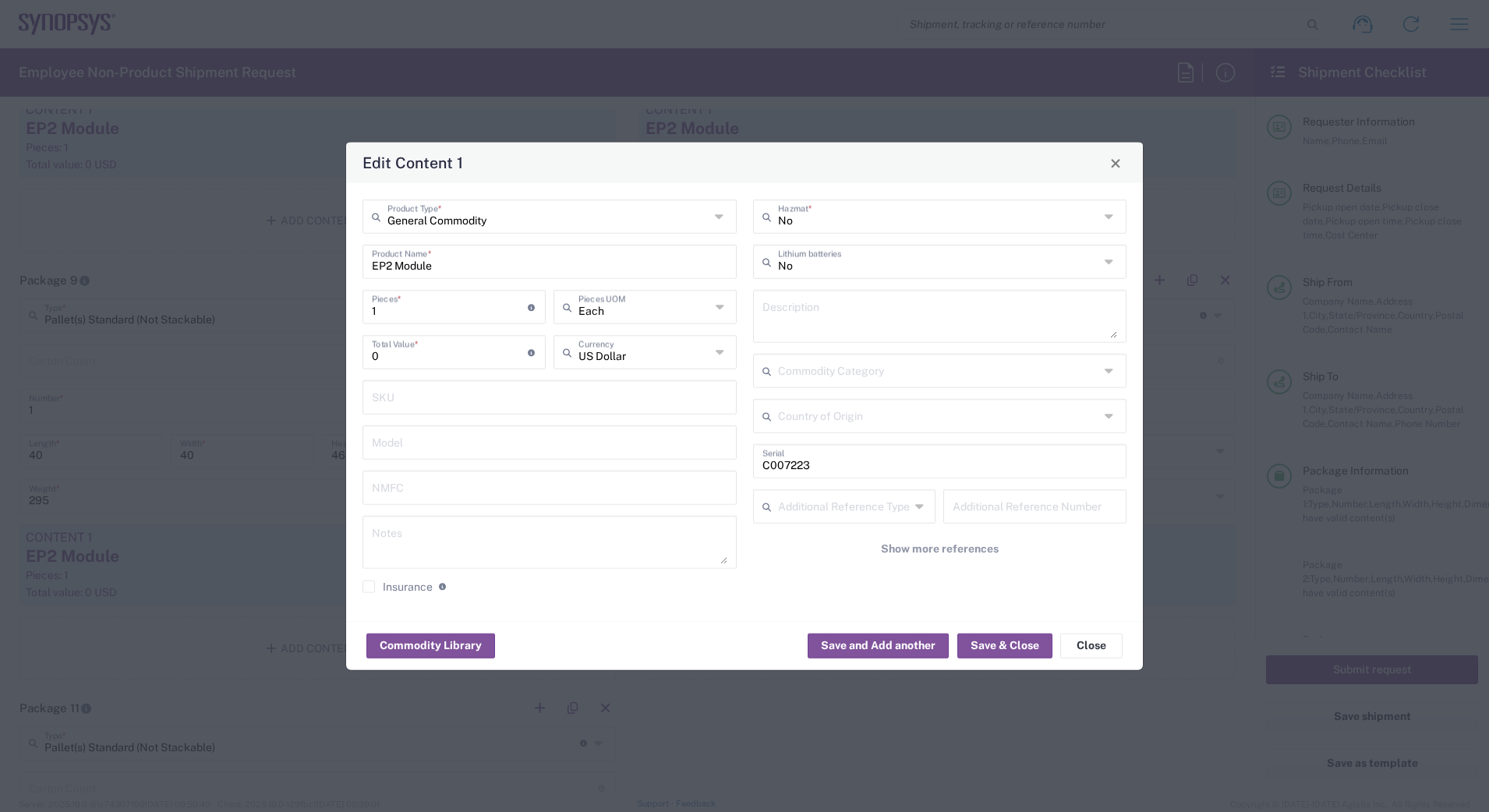
click at [841, 458] on input "C007223" at bounding box center [939, 460] width 356 height 27
type input "C007227"
click at [1011, 646] on button "Save & Close" at bounding box center [1004, 645] width 95 height 25
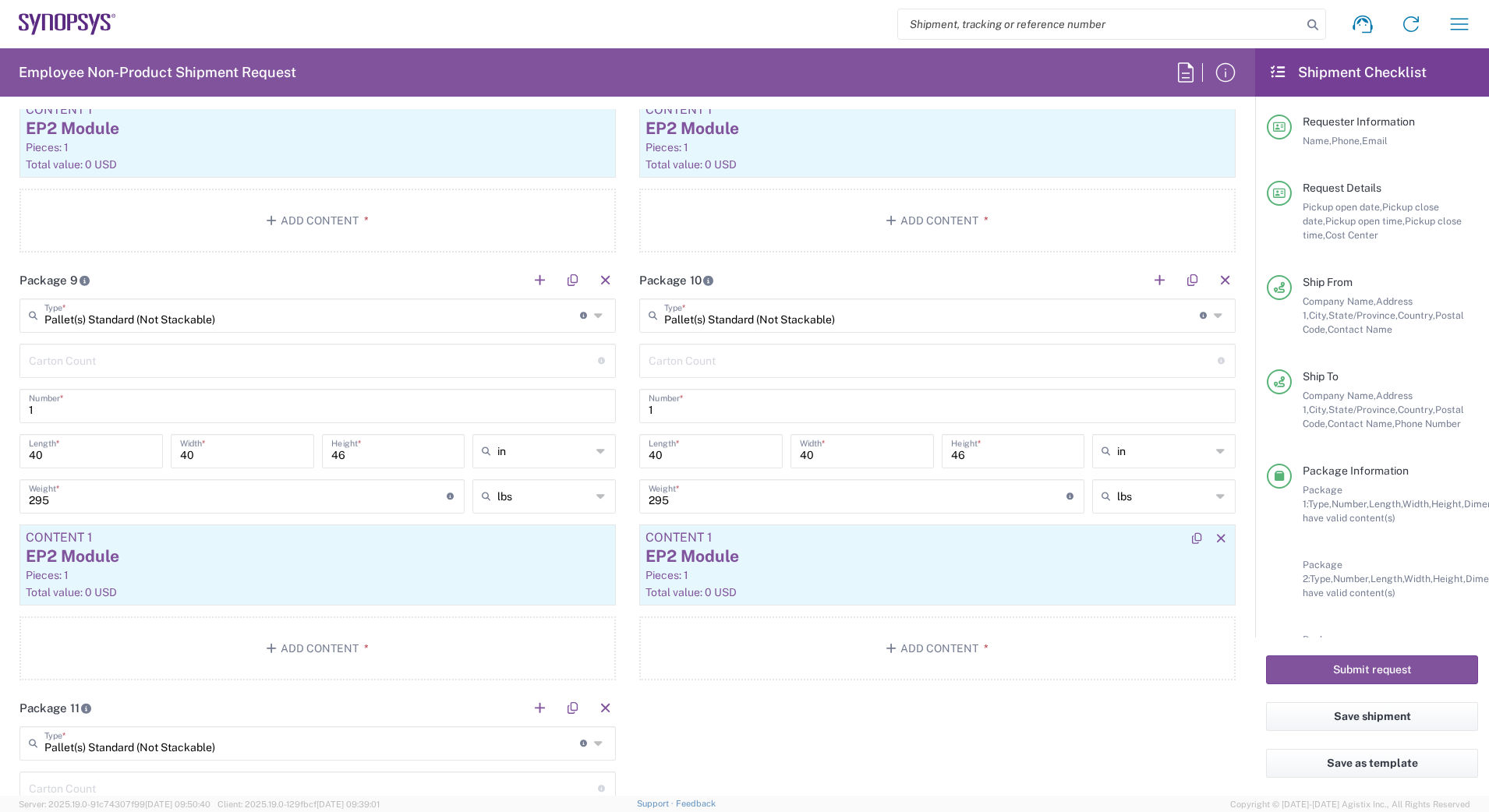
click at [975, 567] on div "EP2 Module" at bounding box center [937, 557] width 584 height 24
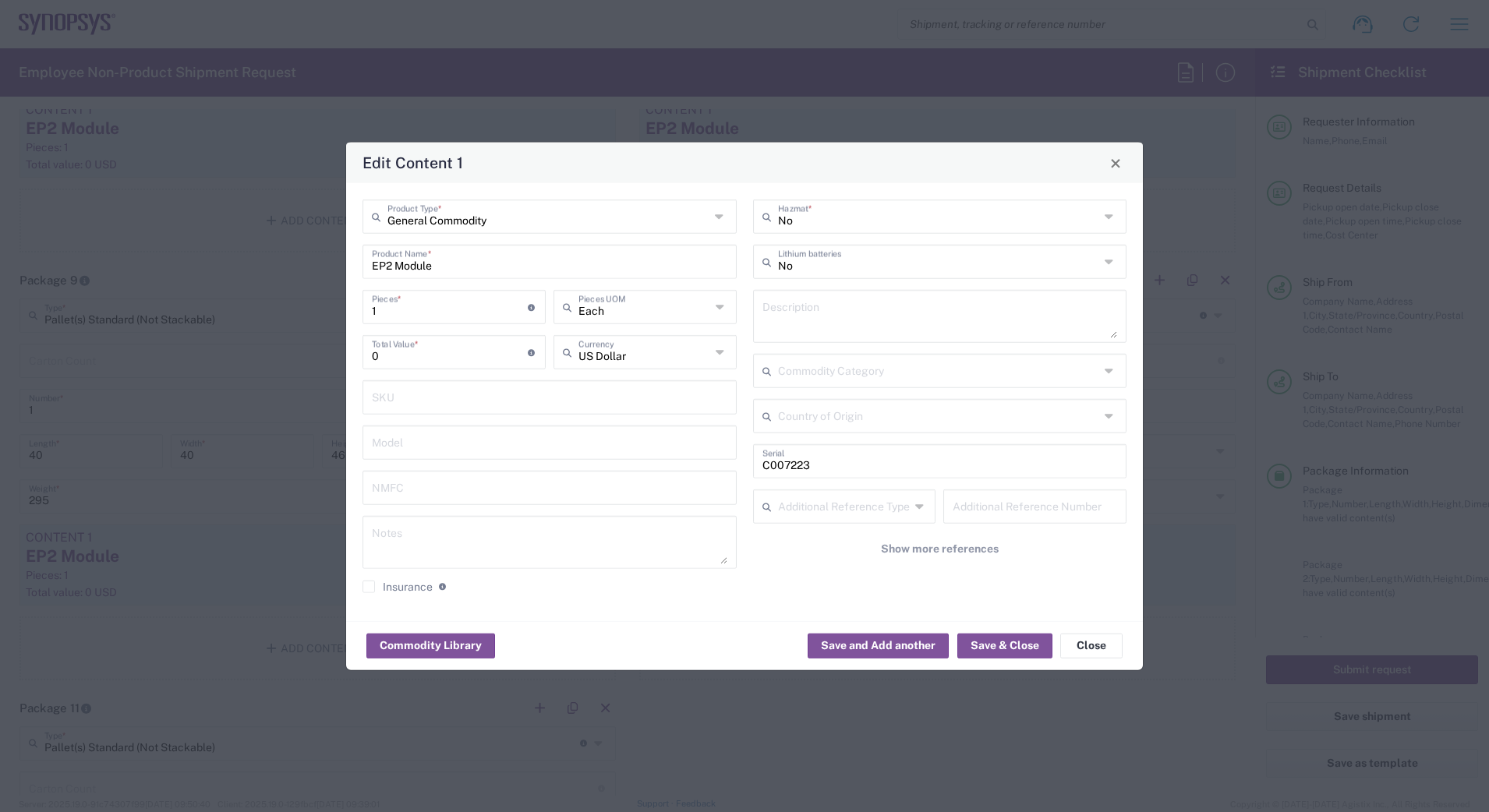
click at [892, 463] on input "C007223" at bounding box center [939, 460] width 356 height 27
type input "C005126"
click at [984, 650] on button "Save & Close" at bounding box center [1004, 645] width 95 height 25
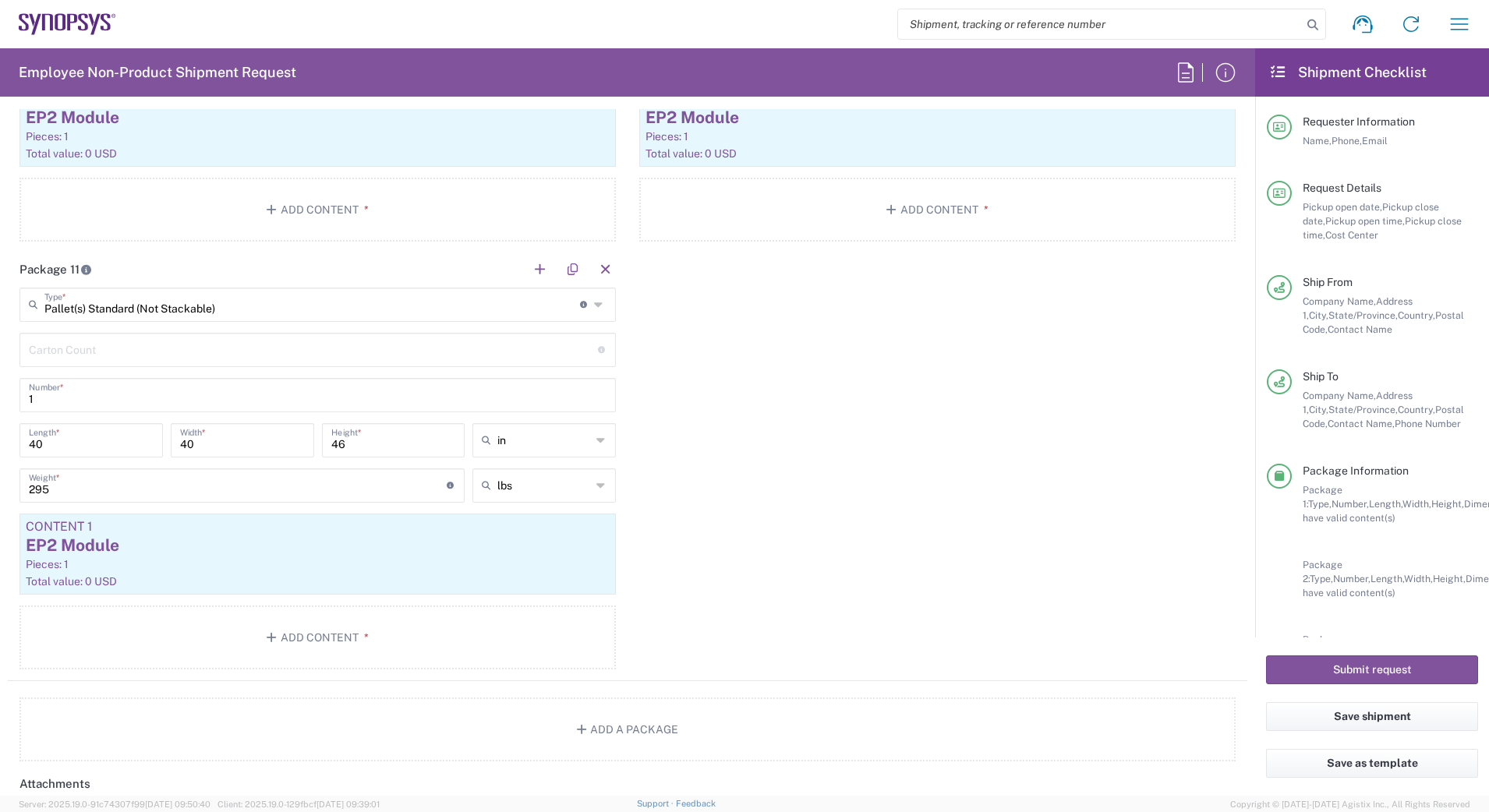
scroll to position [3421, 0]
click at [478, 558] on div "Pieces: 1" at bounding box center [317, 564] width 584 height 14
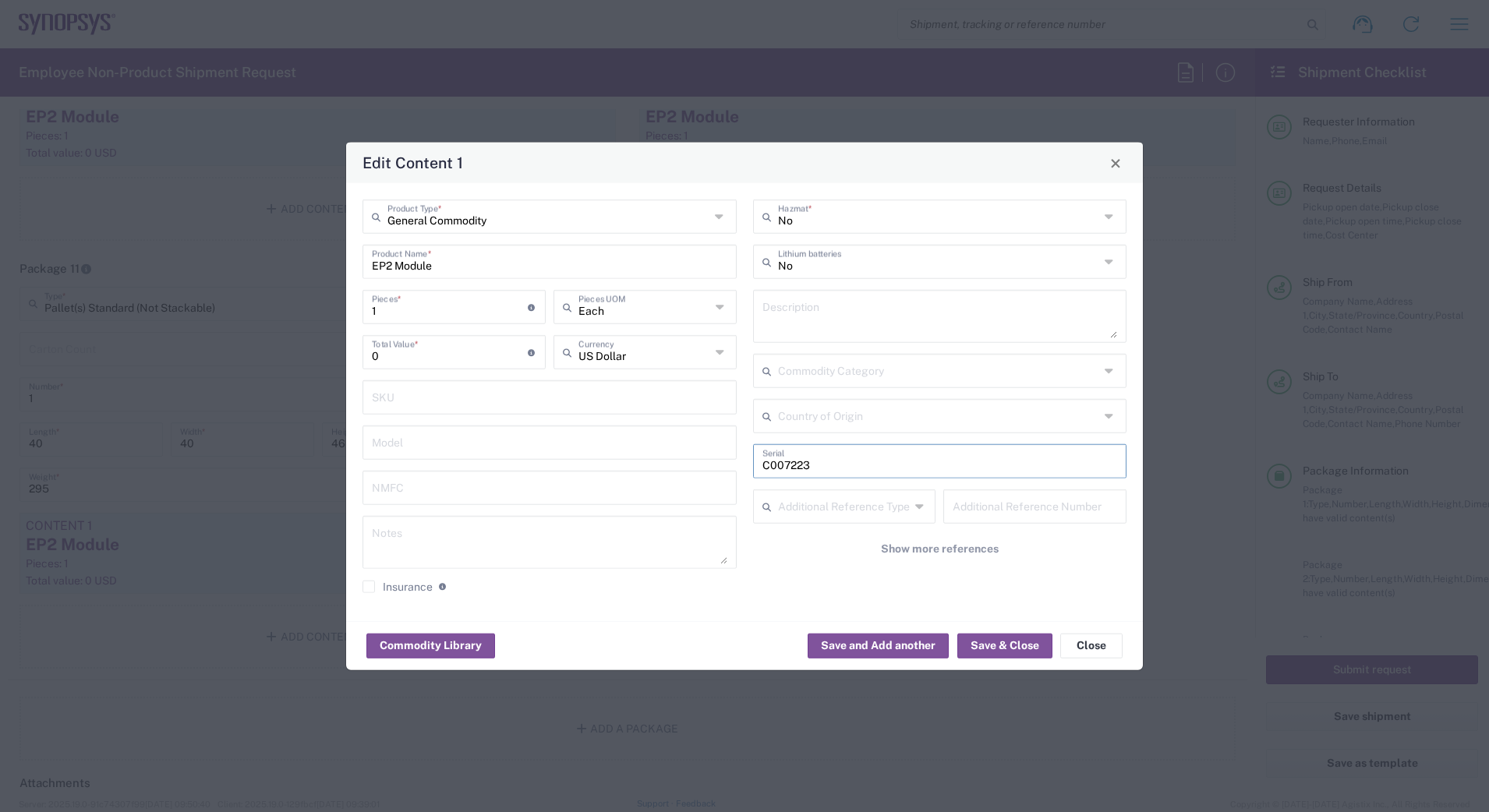
click at [842, 447] on input "C007223" at bounding box center [939, 460] width 356 height 27
type input "C005801"
click at [989, 647] on button "Save & Close" at bounding box center [1004, 645] width 95 height 25
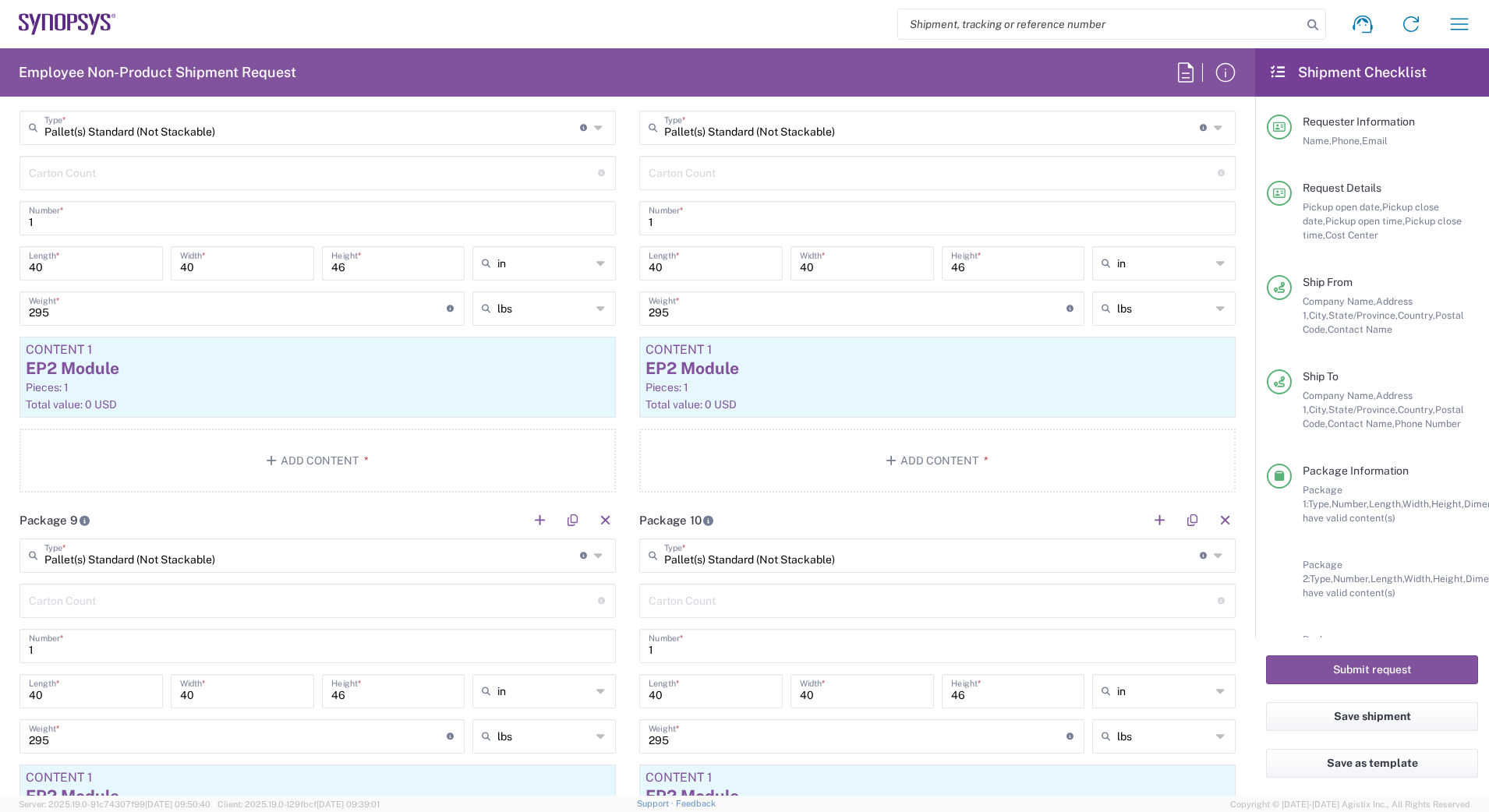
scroll to position [2738, 0]
click at [1320, 722] on button "Save shipment" at bounding box center [1371, 716] width 212 height 29
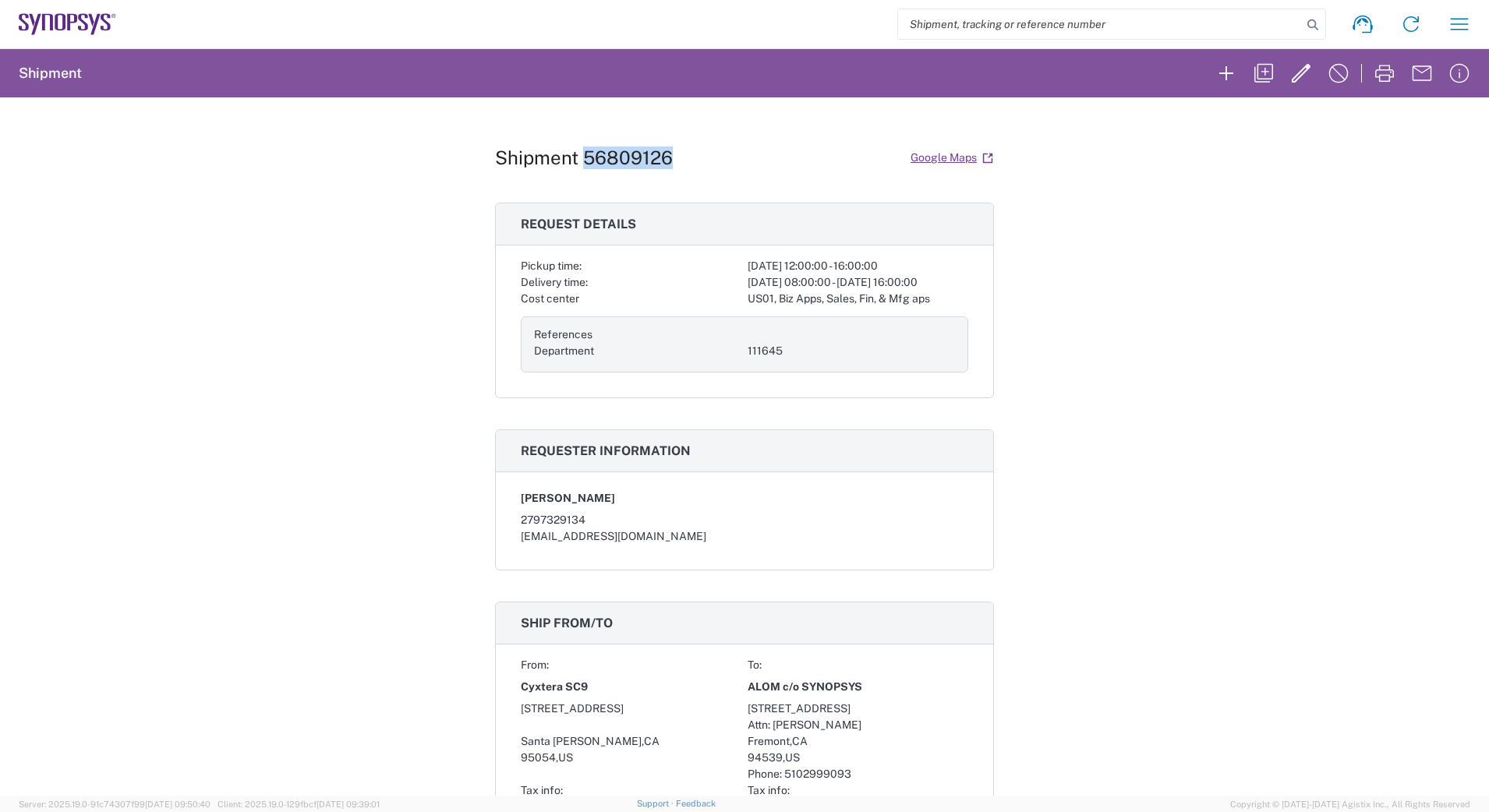
drag, startPoint x: 678, startPoint y: 149, endPoint x: 579, endPoint y: 156, distance: 99.2
click at [579, 156] on div "Shipment 56809126 Google Maps" at bounding box center [744, 157] width 499 height 27
copy h1 "56809126"
click at [1461, 28] on icon "button" at bounding box center [1459, 24] width 25 height 25
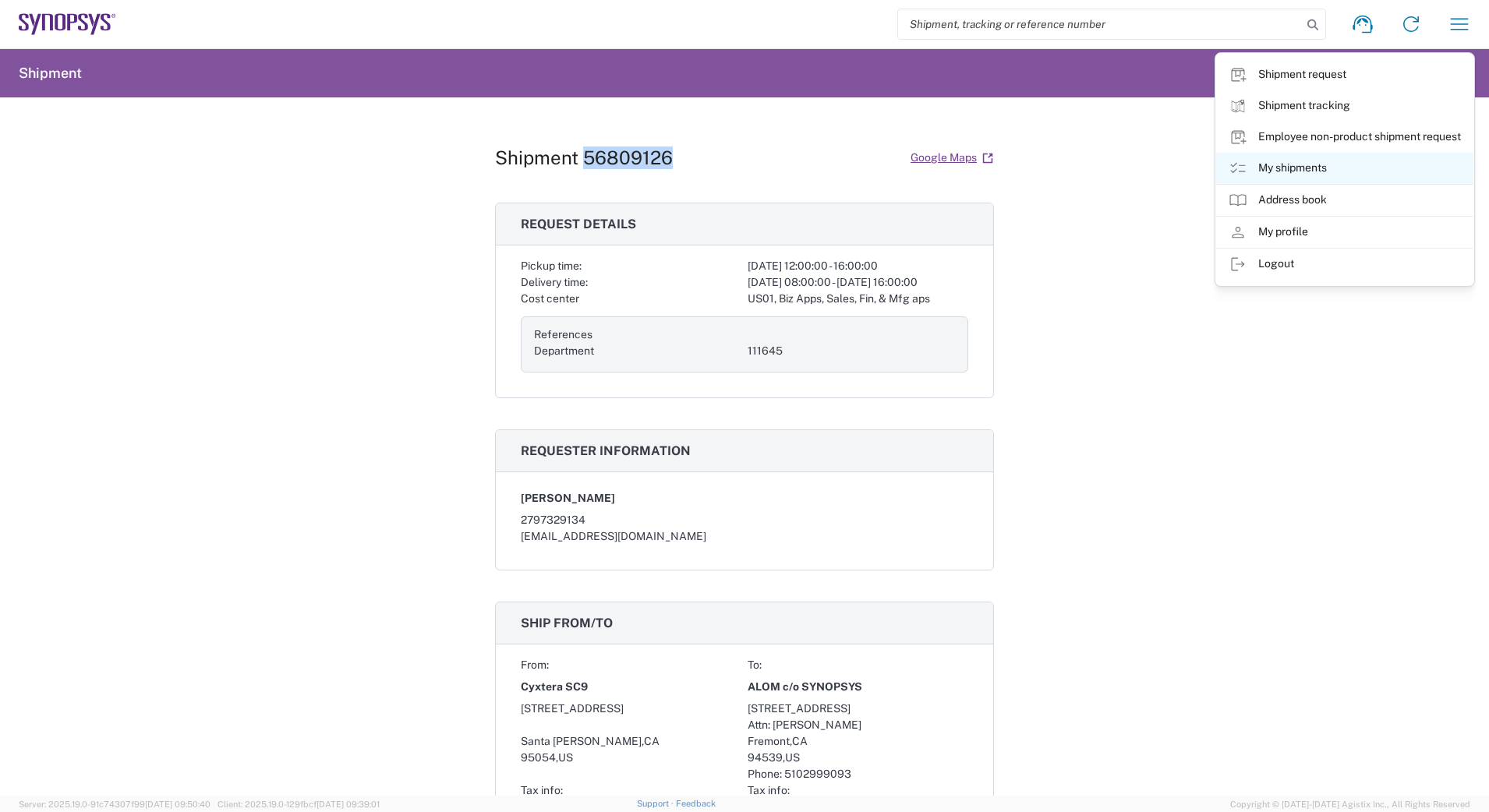
click at [1311, 157] on link "My shipments" at bounding box center [1344, 169] width 257 height 32
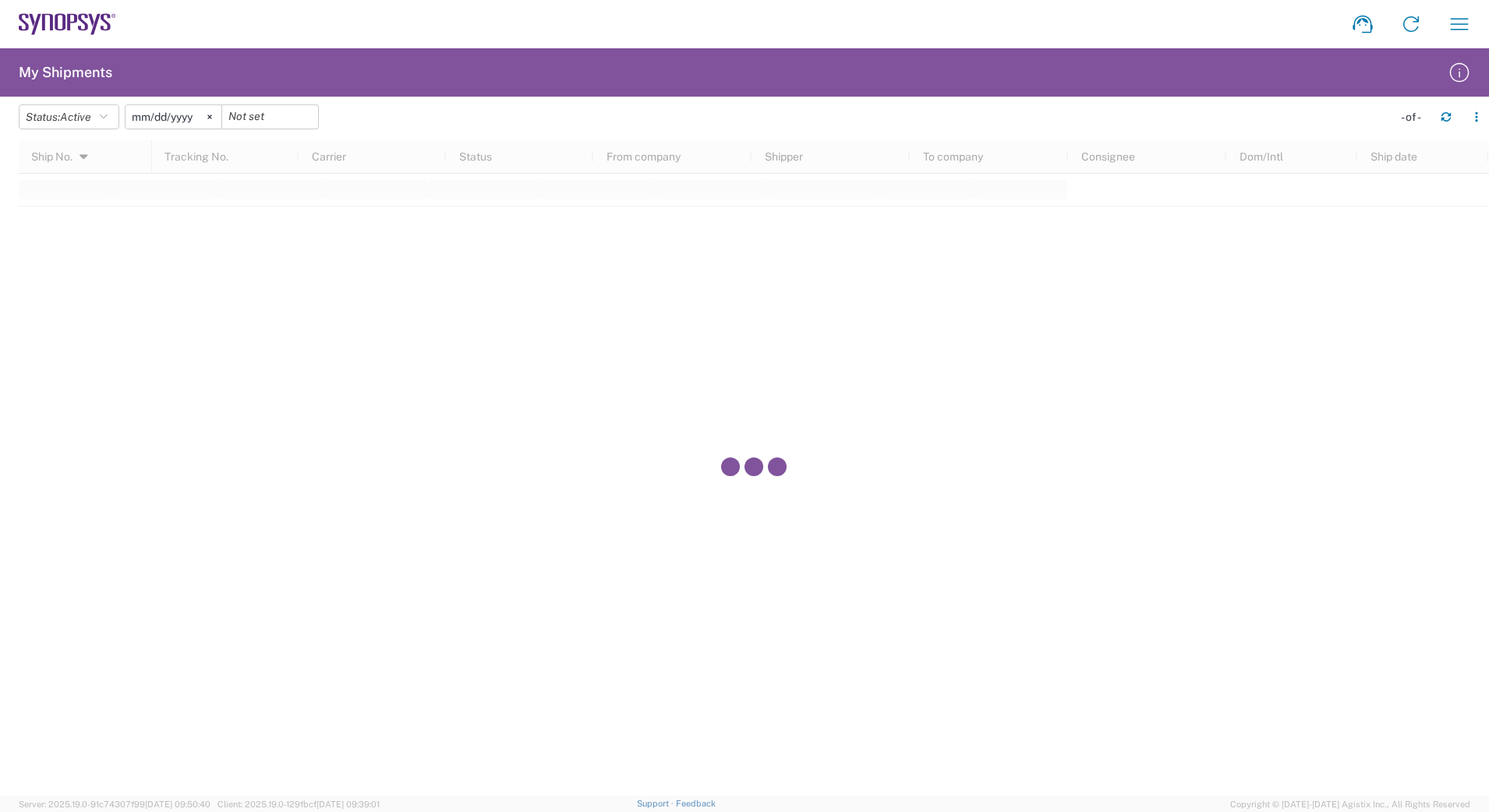
click at [1311, 157] on div at bounding box center [753, 468] width 1470 height 656
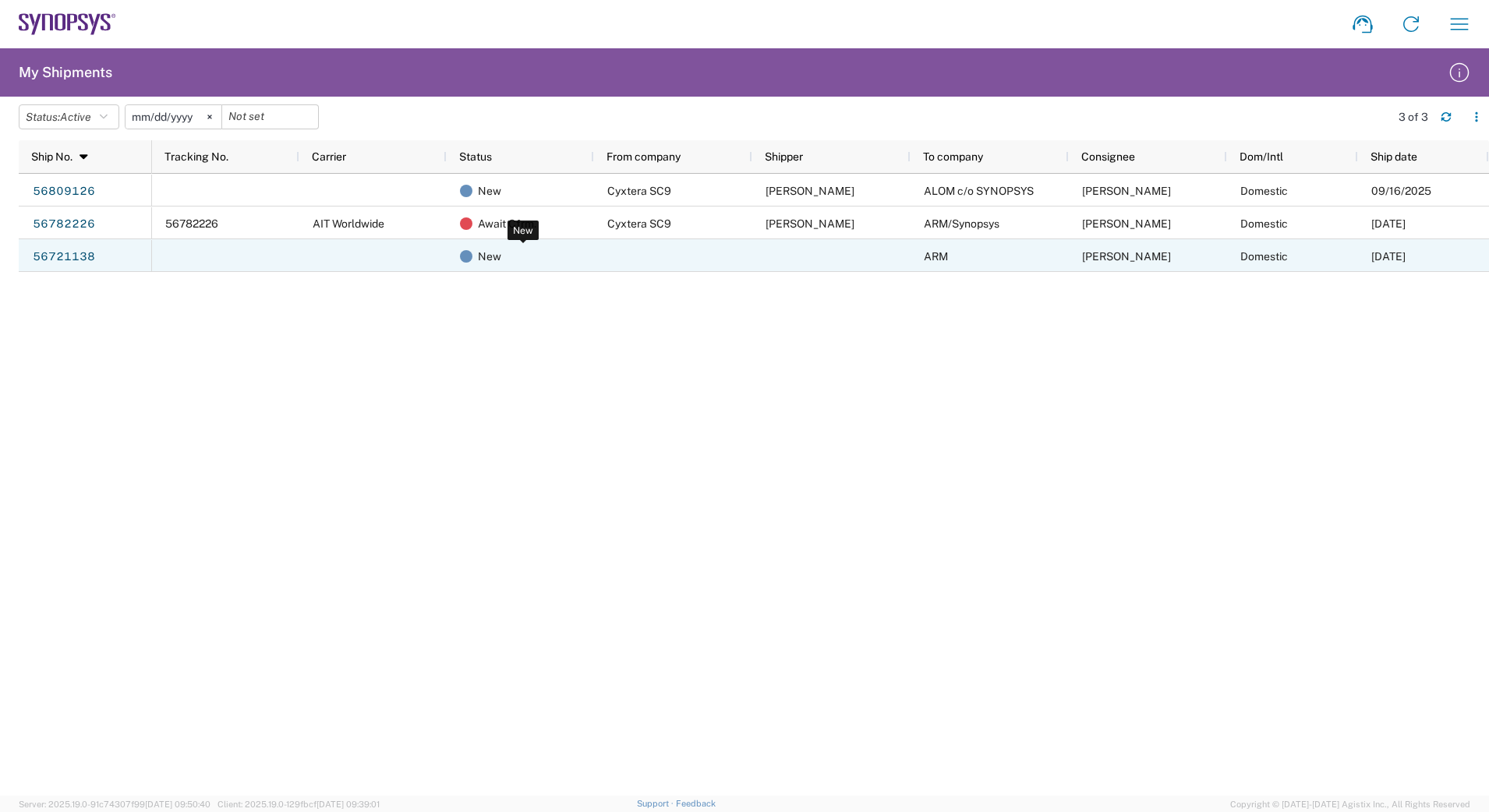
click at [491, 260] on span "New" at bounding box center [489, 255] width 24 height 32
click at [73, 257] on link "56721138" at bounding box center [63, 257] width 64 height 25
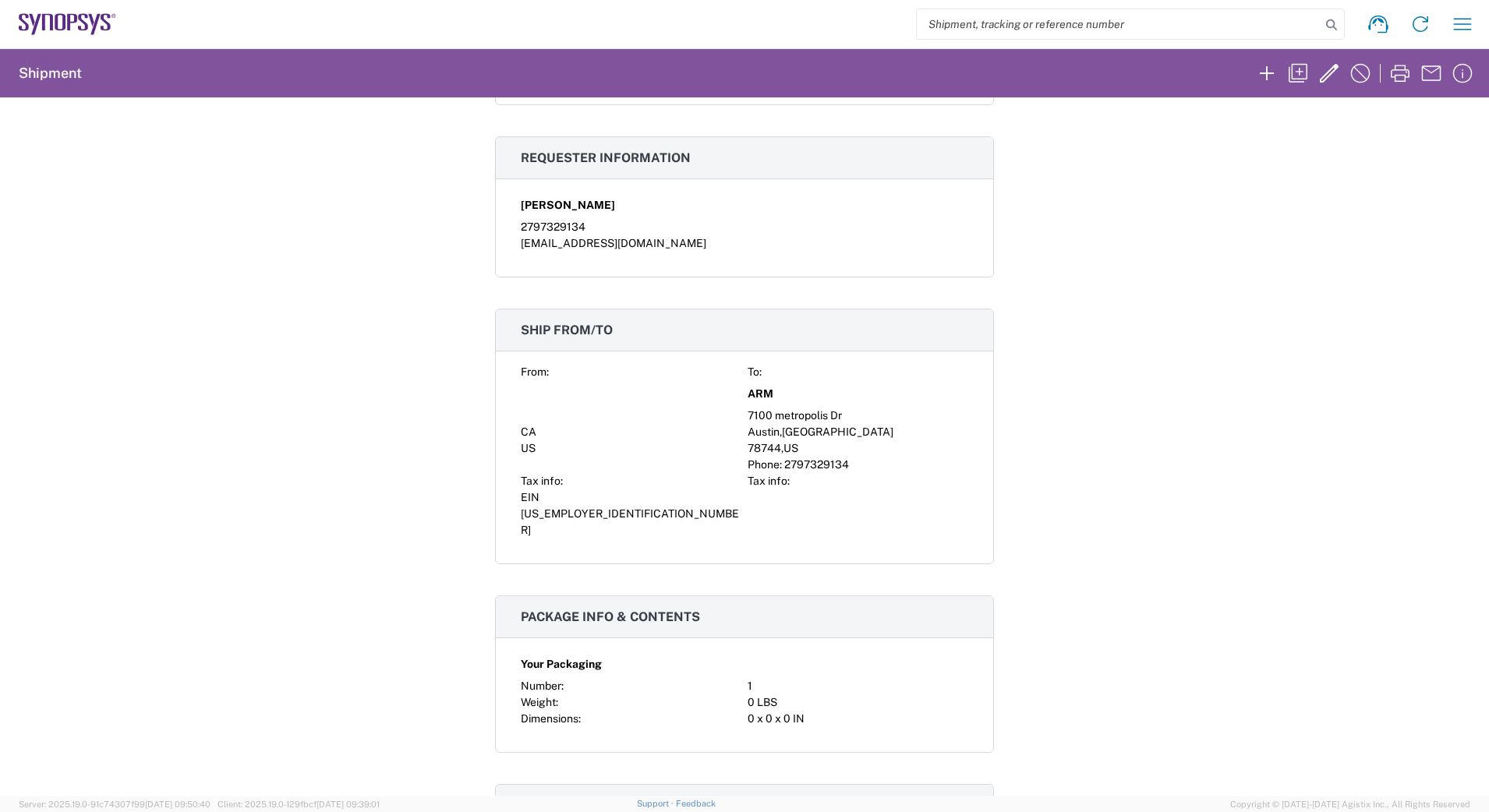
scroll to position [292, 0]
click at [1328, 64] on icon "button" at bounding box center [1328, 73] width 25 height 25
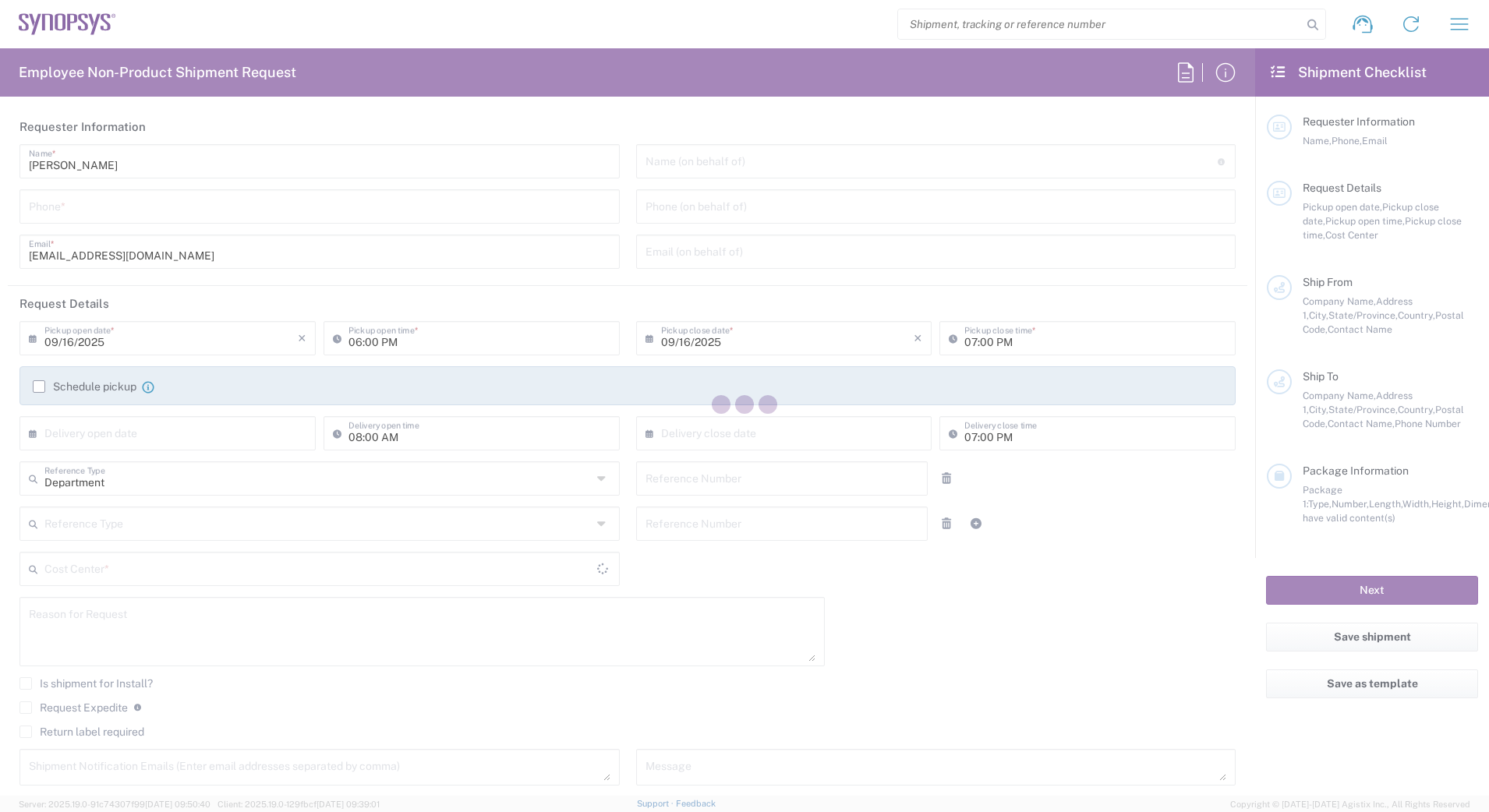
type input "2797329134"
type input "[PERSON_NAME]"
type input "7757724723"
type input "[EMAIL_ADDRESS][DOMAIN_NAME]"
type input "05:47 PM"
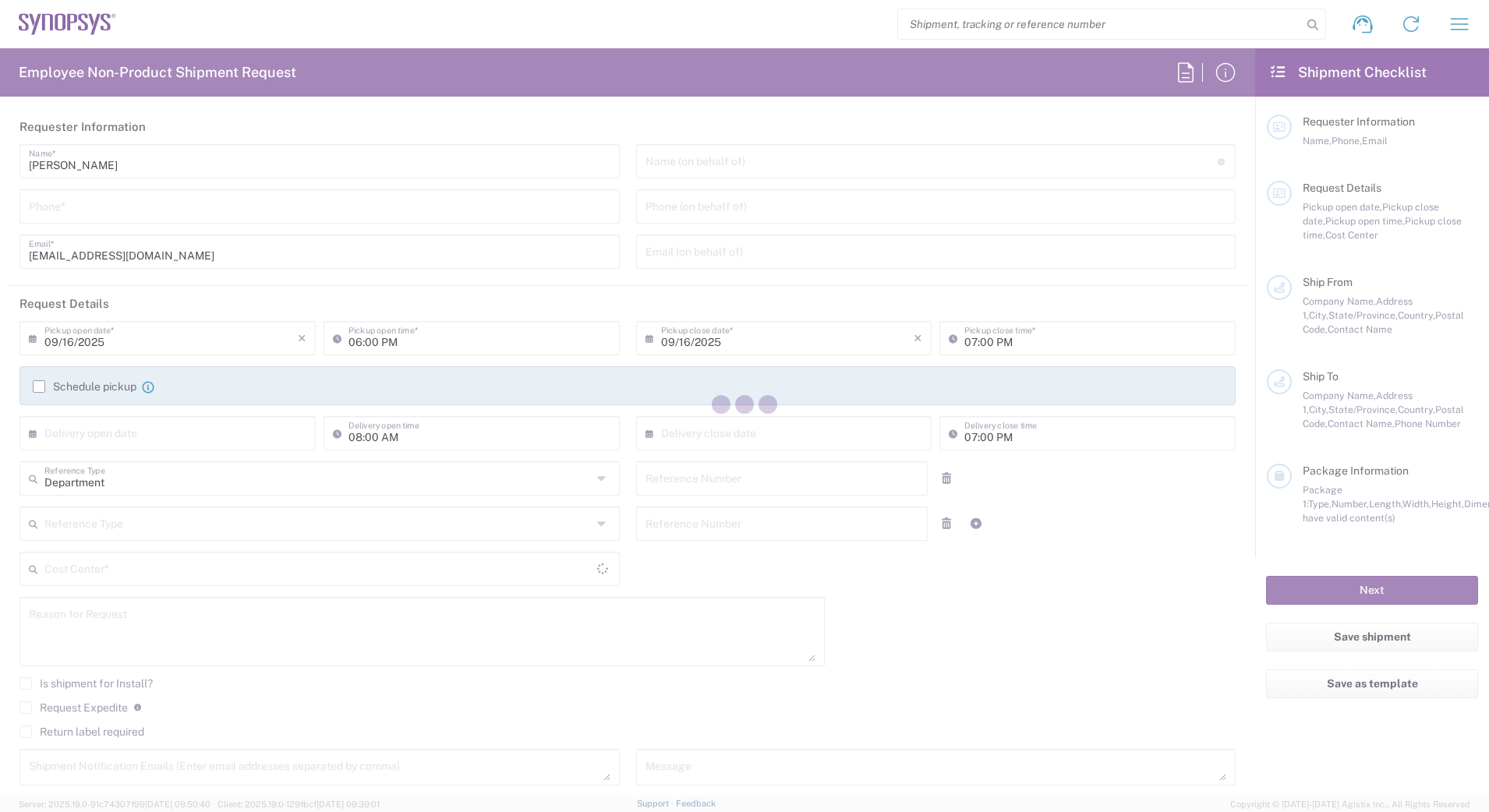
type input "06:47 PM"
type input "111645"
type textarea "missing ZS5 host cables for new install at [GEOGRAPHIC_DATA]"
type textarea "[EMAIL_ADDRESS][DOMAIN_NAME]"
type input "[EMAIL_ADDRESS][DOMAIN_NAME]"
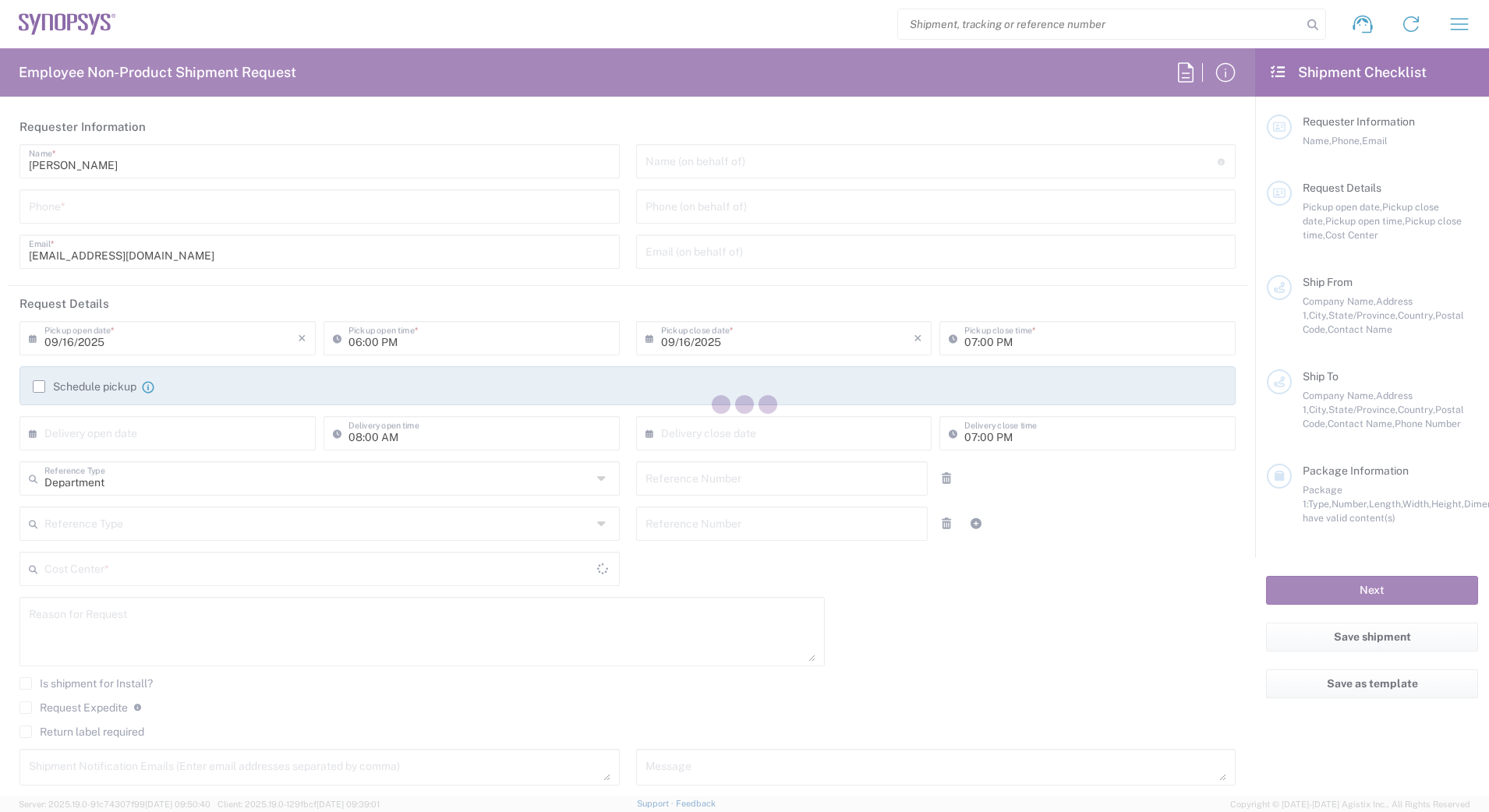
type input "ARM"
type input "7100 metropolis Dr"
type input "Austin"
type input "[US_STATE]"
type input "78744"
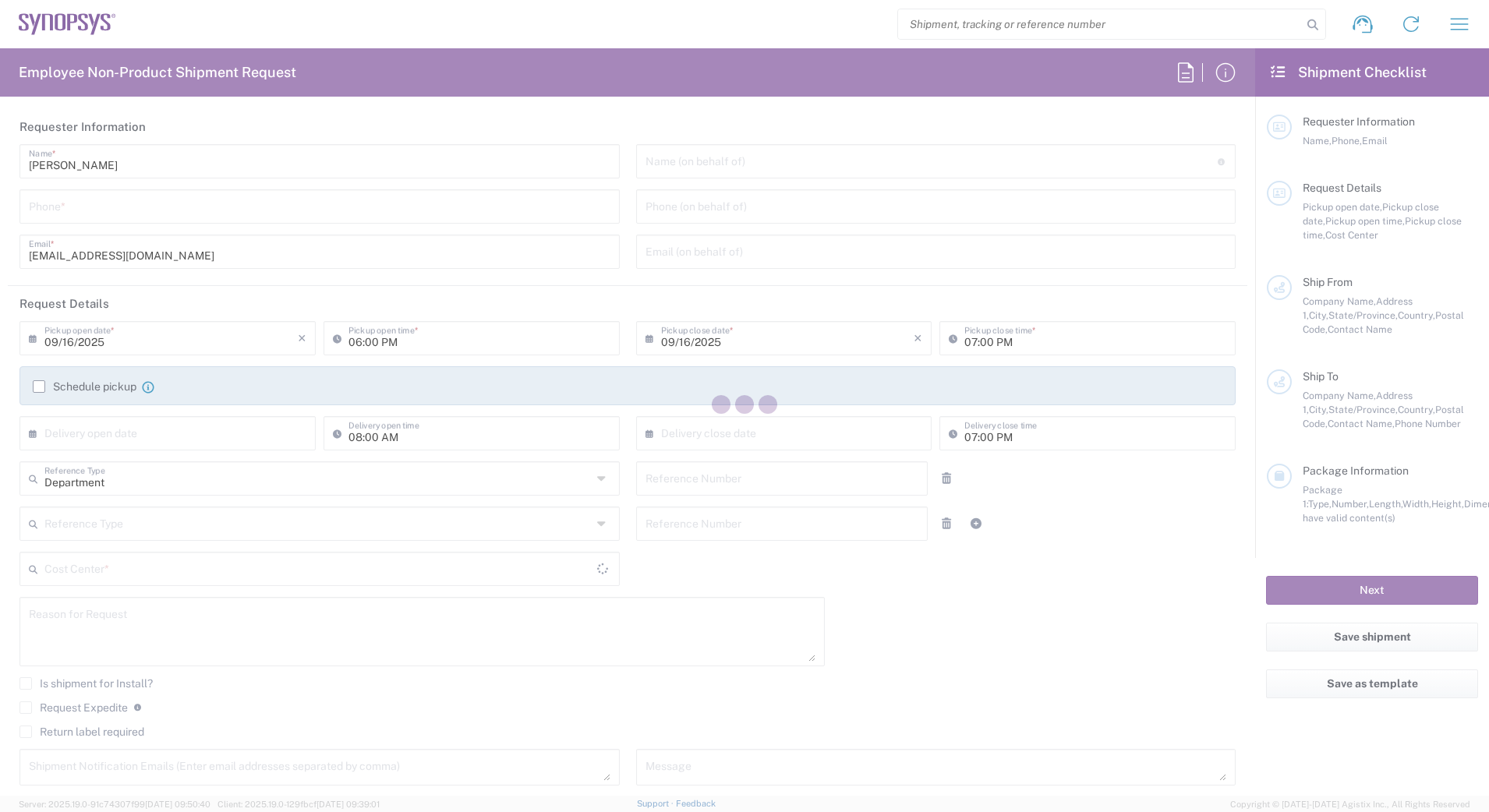
type input "[PERSON_NAME]"
type input "2797329134"
type input "[EMAIL_ADDRESS][DOMAIN_NAME]"
type input "Business (General)"
type input "ATTn Synopsys - [PERSON_NAME]"
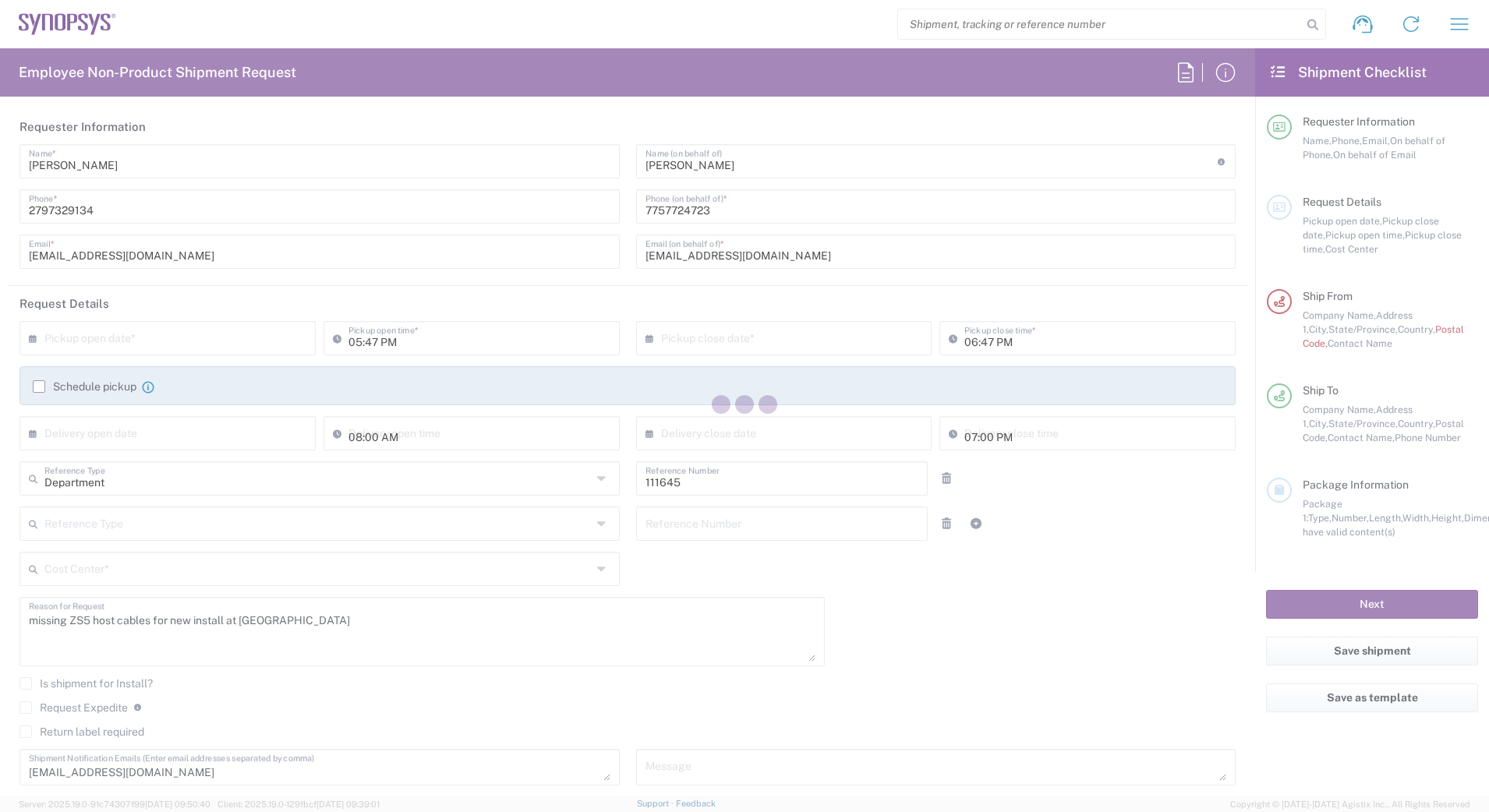
type input "[US_STATE]"
type input "Your Packaging"
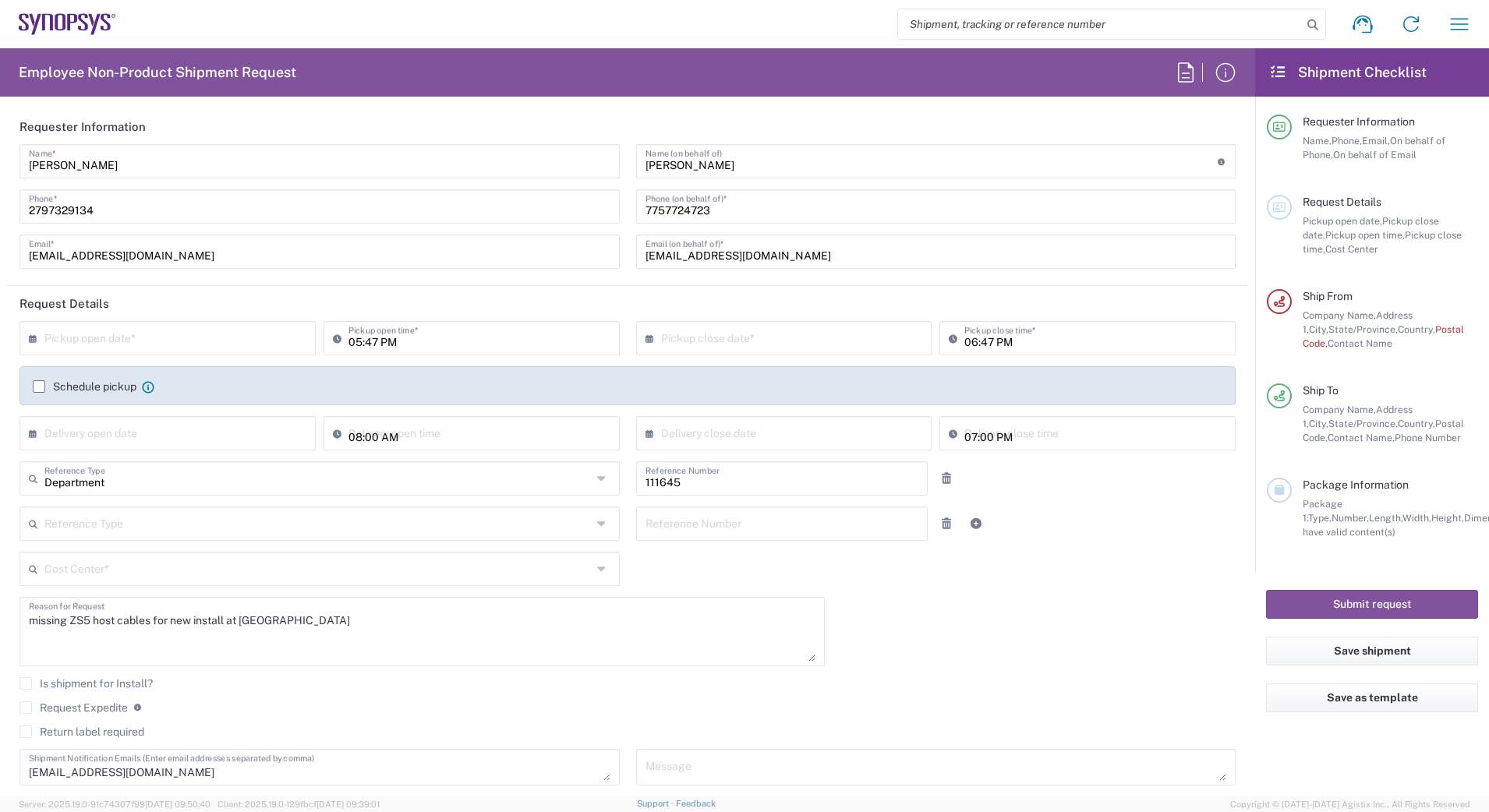
type input "US01, Biz Apps, Sales, Fin, & Mfg aps 111645"
click at [123, 331] on input "text" at bounding box center [171, 336] width 254 height 27
click at [191, 454] on span "18" at bounding box center [193, 457] width 24 height 22
type input "[DATE]"
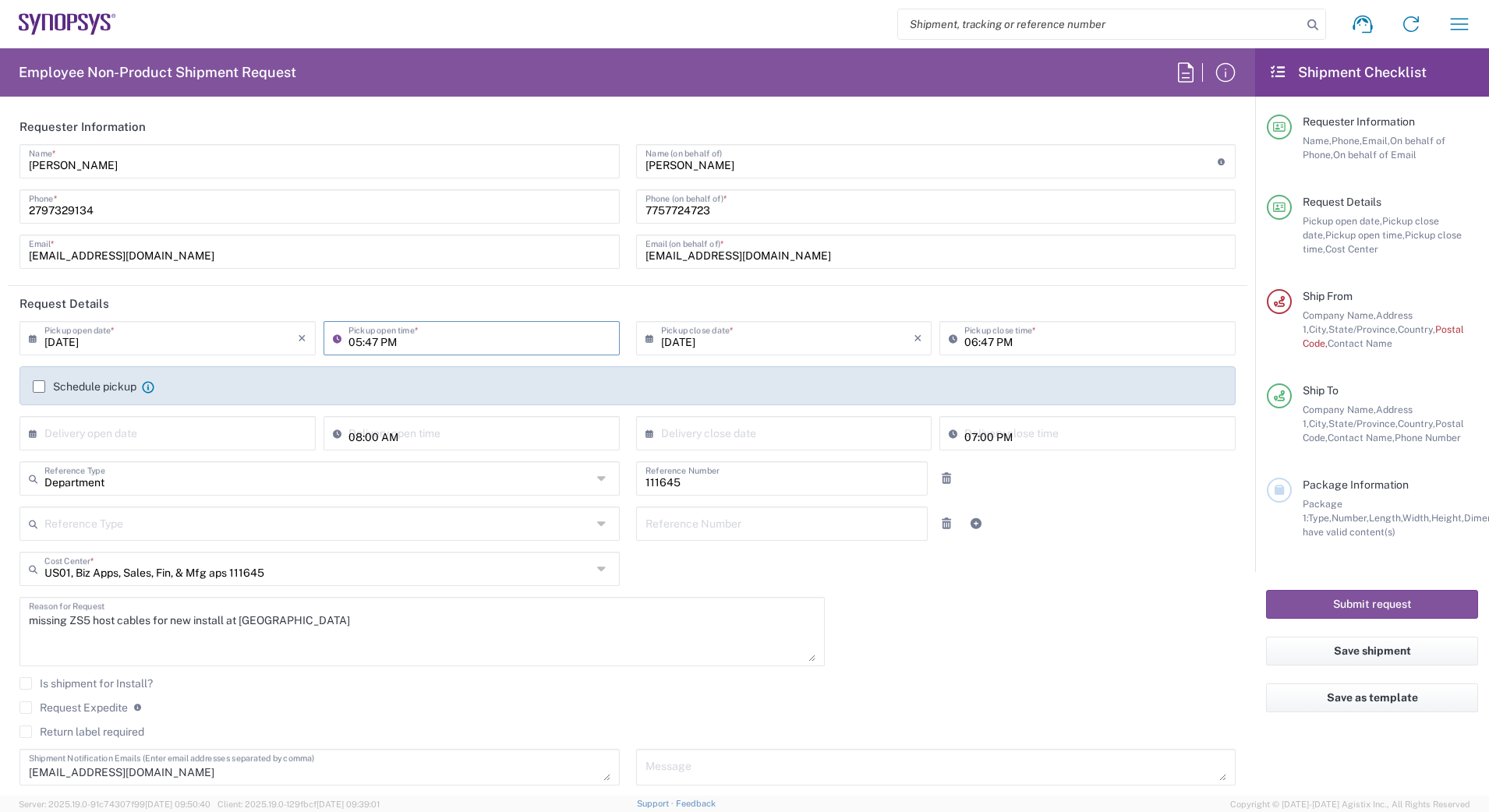
click at [355, 343] on input "05:47 PM" at bounding box center [479, 336] width 262 height 27
click at [364, 343] on input "11:47 PM" at bounding box center [479, 336] width 262 height 27
click at [392, 348] on input "11:00 PM" at bounding box center [479, 336] width 262 height 27
type input "11:00 AM"
click at [966, 344] on input "06:47 PM" at bounding box center [1095, 336] width 262 height 27
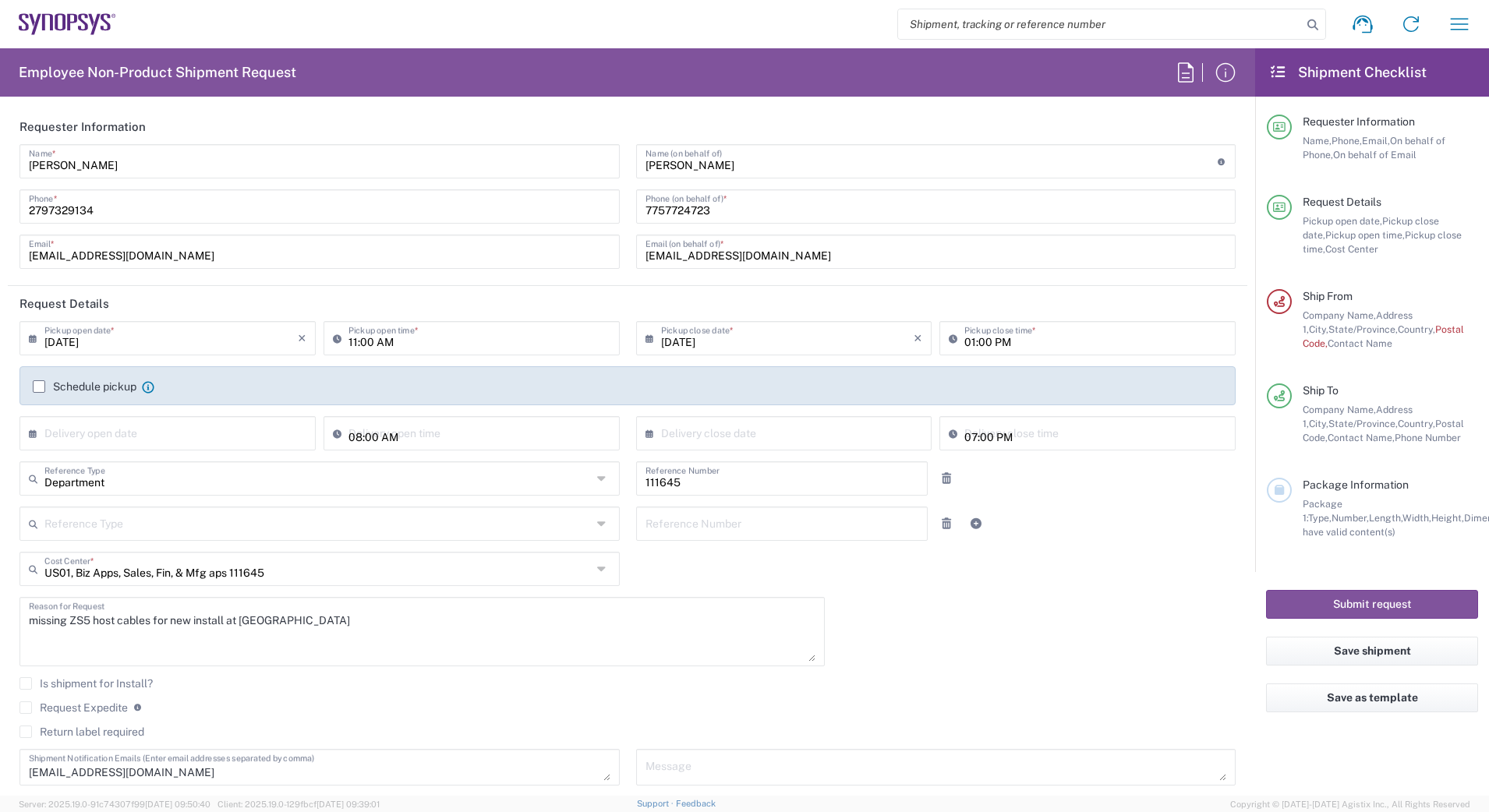
click at [1002, 343] on input "01:00 PM" at bounding box center [1095, 336] width 262 height 27
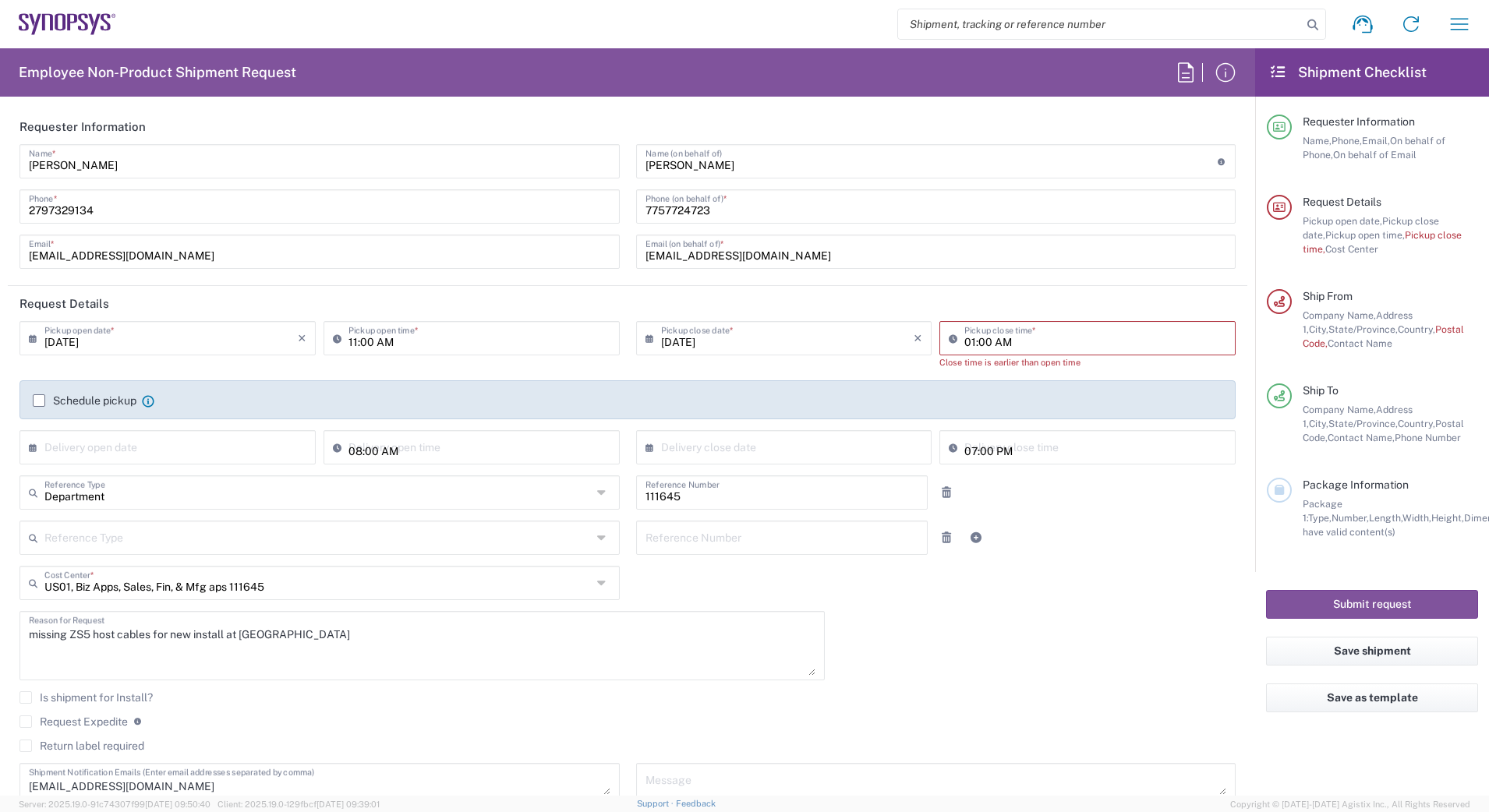
click at [1026, 340] on input "01:00 AM" at bounding box center [1095, 336] width 262 height 27
type input "01:00 PM"
click at [1003, 297] on header "Request Details" at bounding box center [627, 304] width 1239 height 35
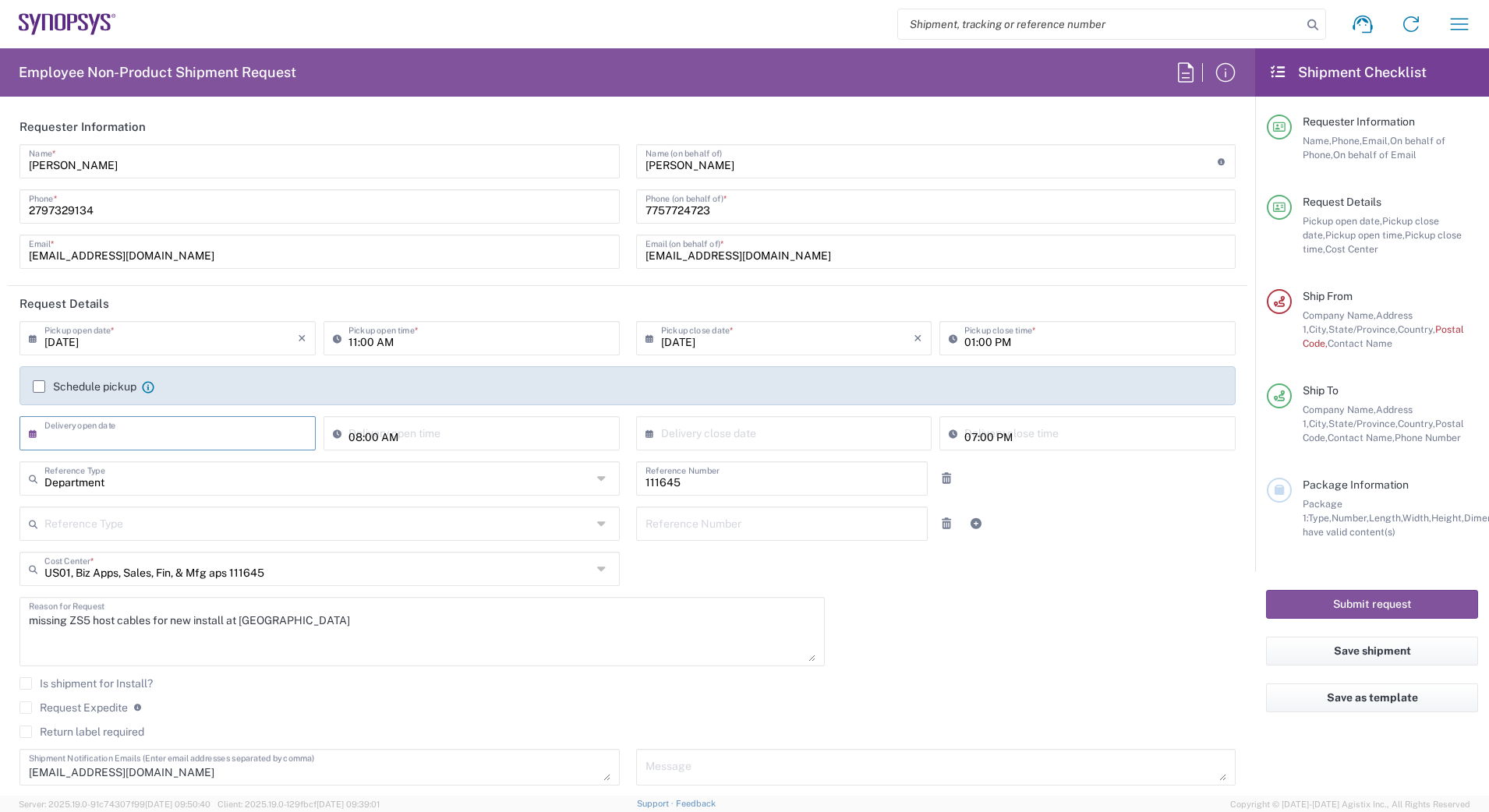
click at [262, 423] on input "text" at bounding box center [171, 432] width 254 height 27
click at [147, 576] on span "23" at bounding box center [147, 574] width 24 height 22
type input "[DATE]"
click at [198, 427] on input "[DATE]" at bounding box center [171, 432] width 254 height 27
drag, startPoint x: 198, startPoint y: 427, endPoint x: 189, endPoint y: 547, distance: 120.3
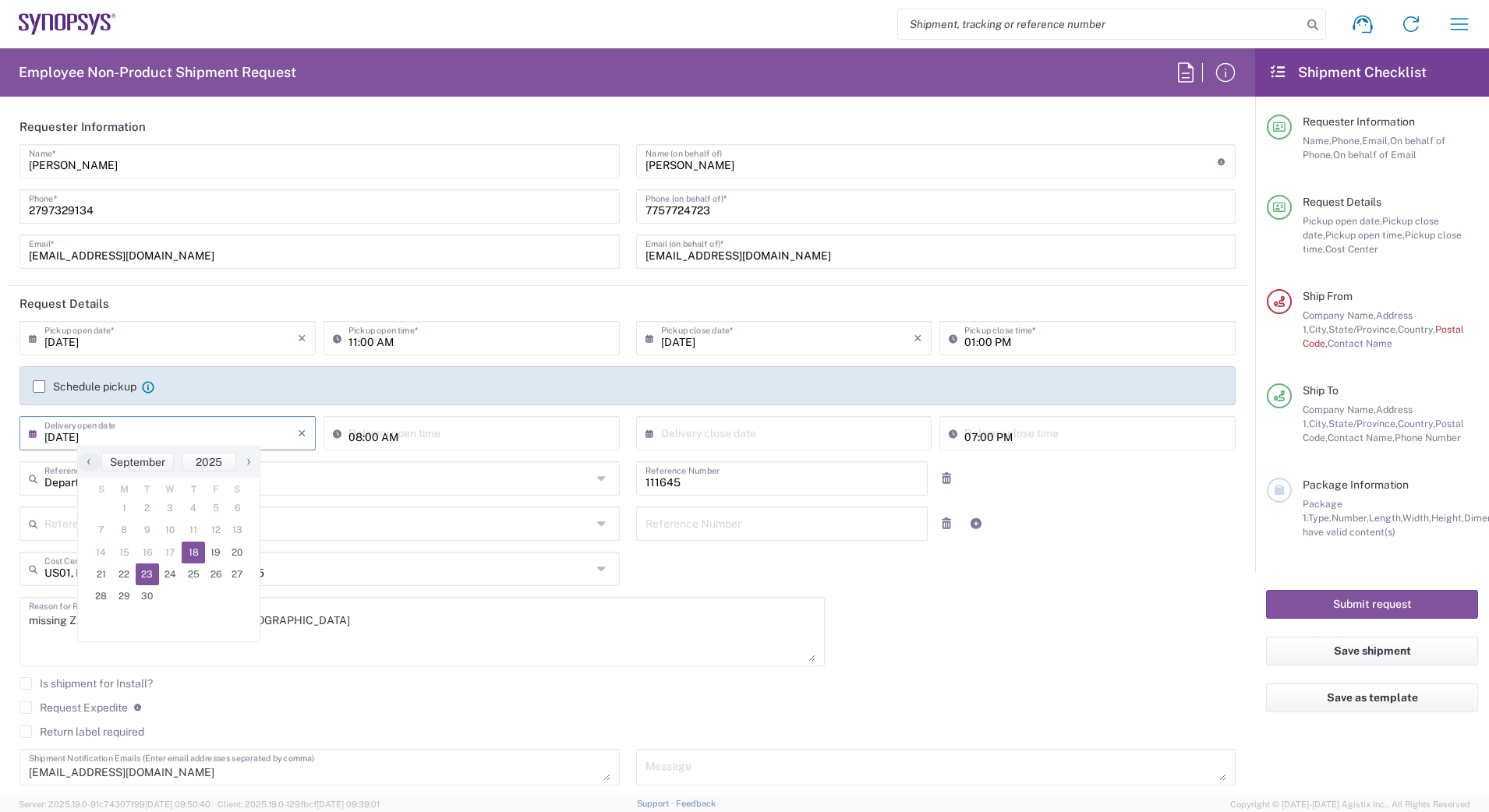
click at [189, 547] on body "Shipment request Shipment tracking Employee non-product shipment request My shi…" at bounding box center [744, 406] width 1489 height 812
click at [189, 547] on div "Reference Type Customer Ref Department Invoice Number Purchase Order RMA" at bounding box center [320, 528] width 616 height 45
click at [681, 437] on input "text" at bounding box center [788, 432] width 254 height 27
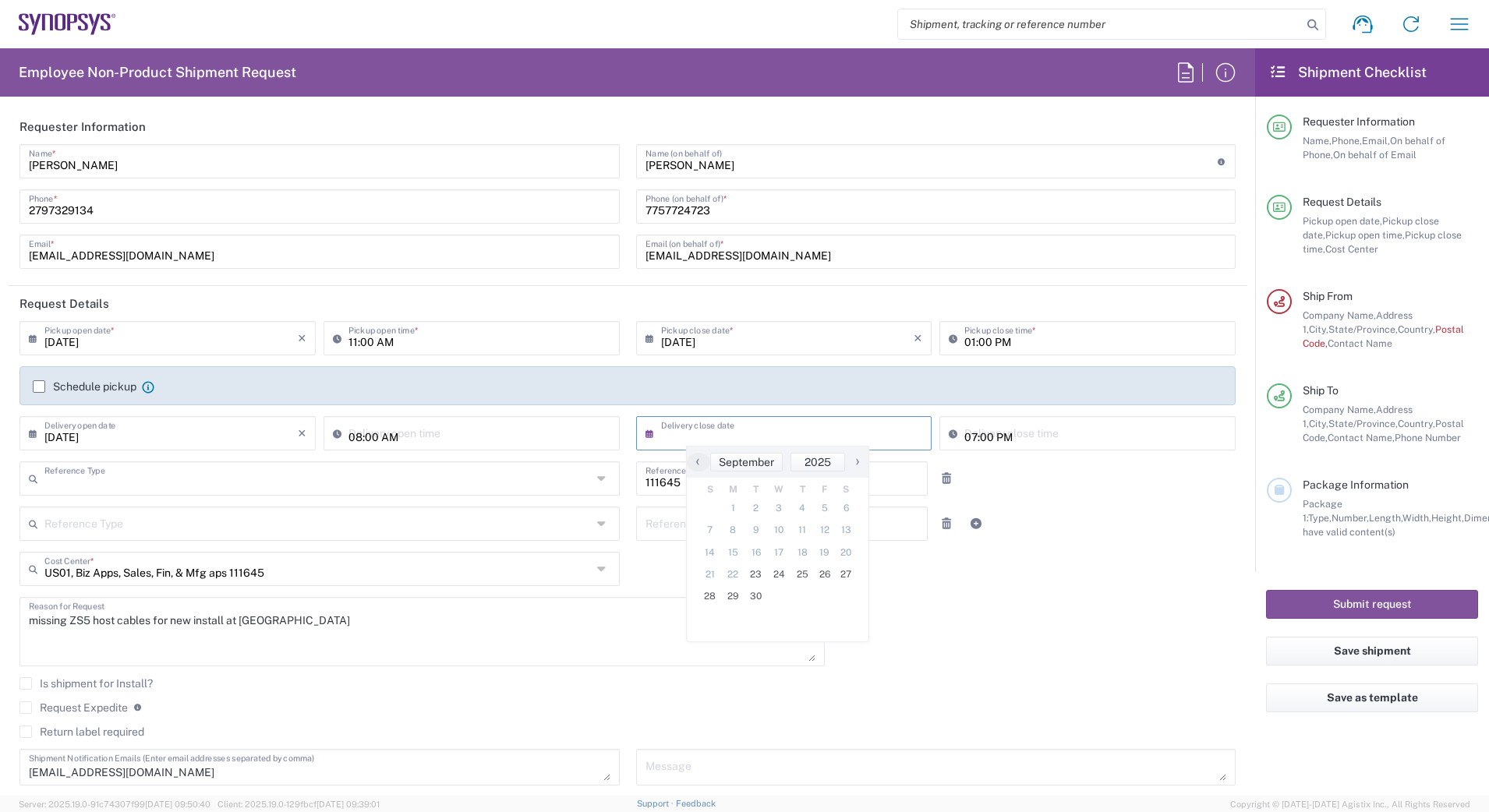
click at [304, 478] on input "text" at bounding box center [318, 477] width 547 height 27
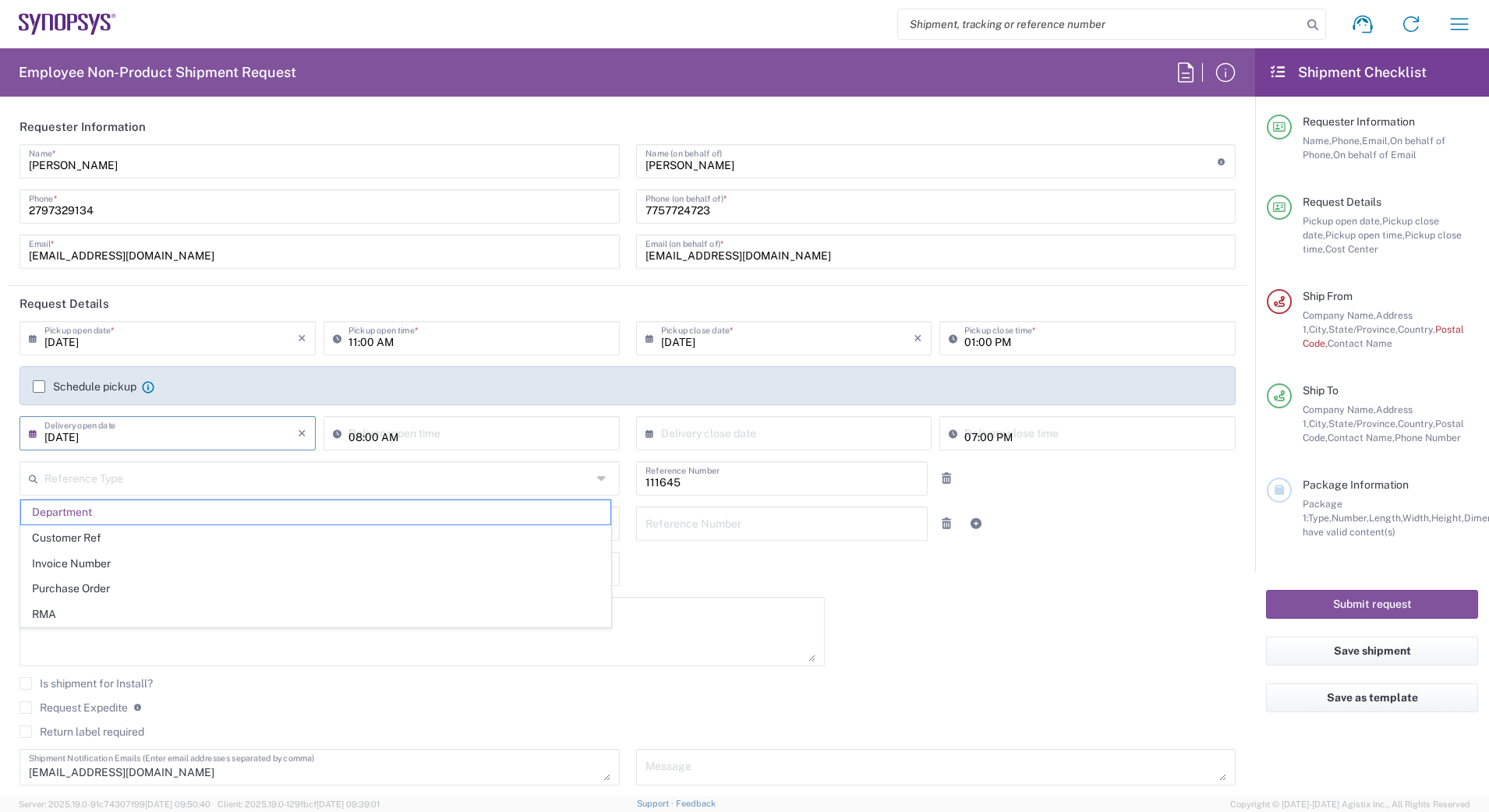
click at [227, 427] on input "[DATE]" at bounding box center [171, 432] width 254 height 27
type input "Department"
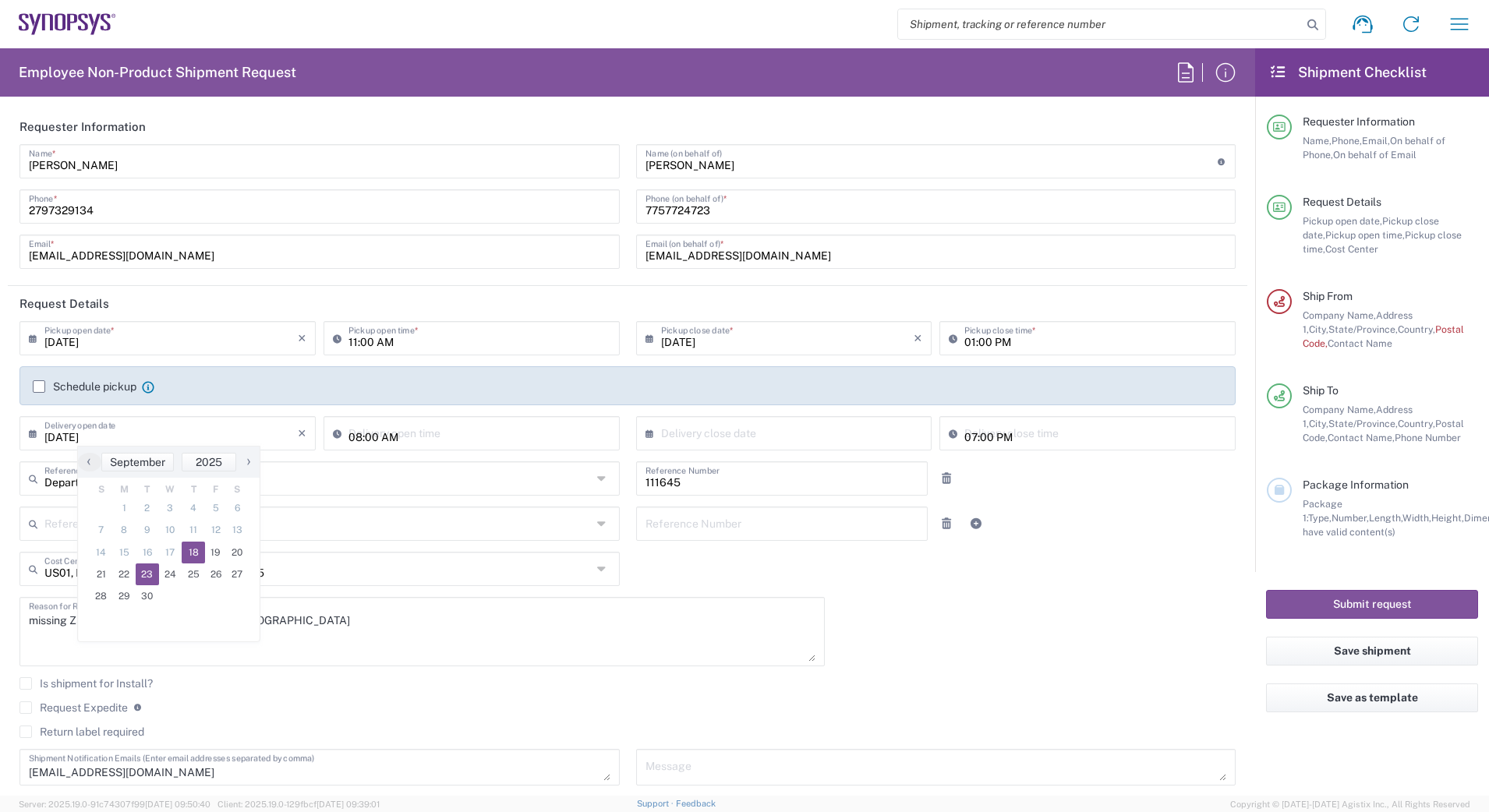
click at [192, 557] on span "18" at bounding box center [193, 552] width 24 height 22
type input "[DATE]"
click at [769, 435] on input "text" at bounding box center [788, 432] width 254 height 27
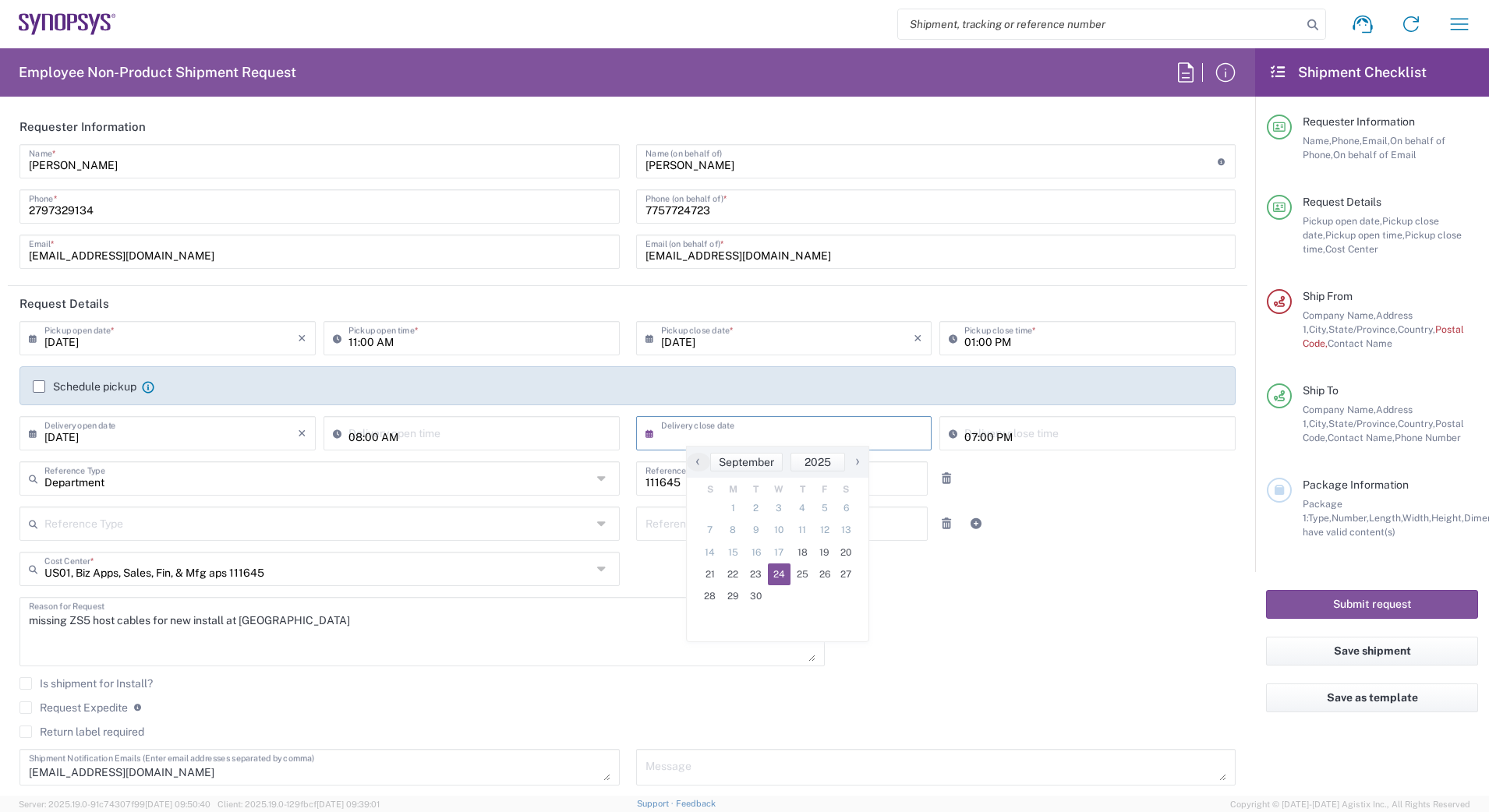
click at [787, 575] on span "24" at bounding box center [779, 574] width 24 height 22
type input "[DATE]"
click at [940, 473] on icon at bounding box center [947, 478] width 14 height 11
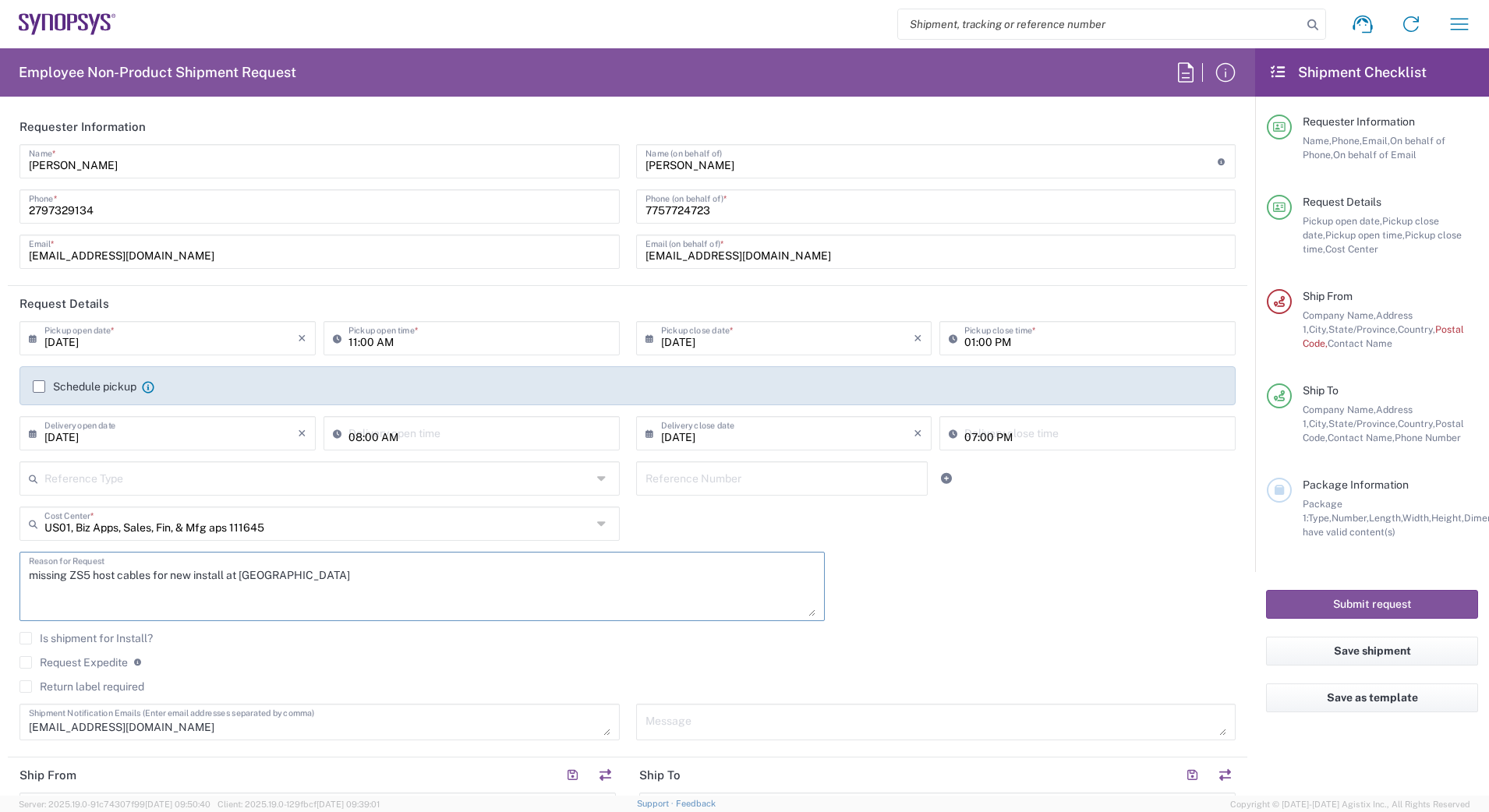
click at [309, 579] on textarea "missing ZS5 host cables for new install at [GEOGRAPHIC_DATA]" at bounding box center [422, 586] width 787 height 60
type textarea "m"
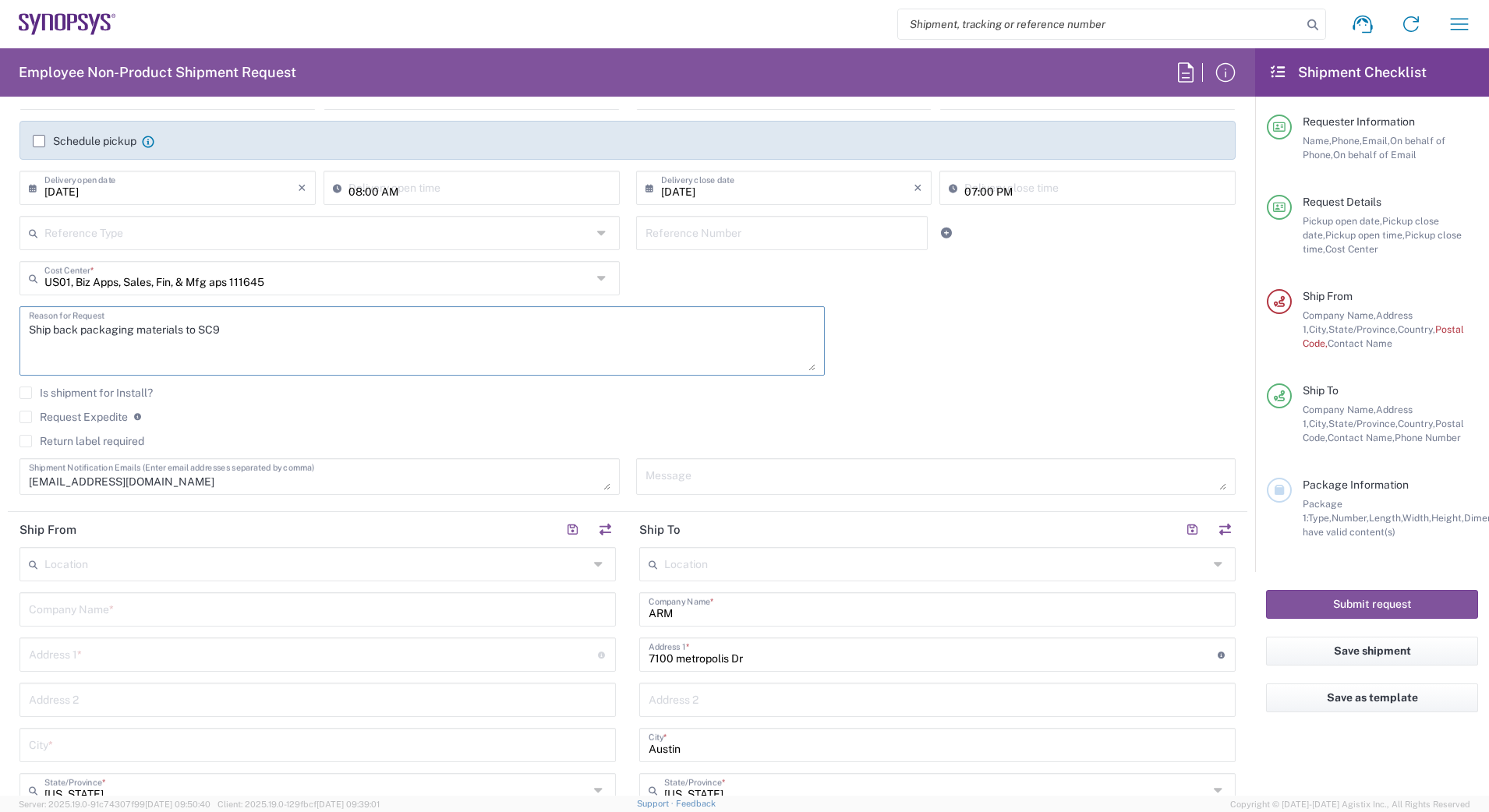
scroll to position [325, 0]
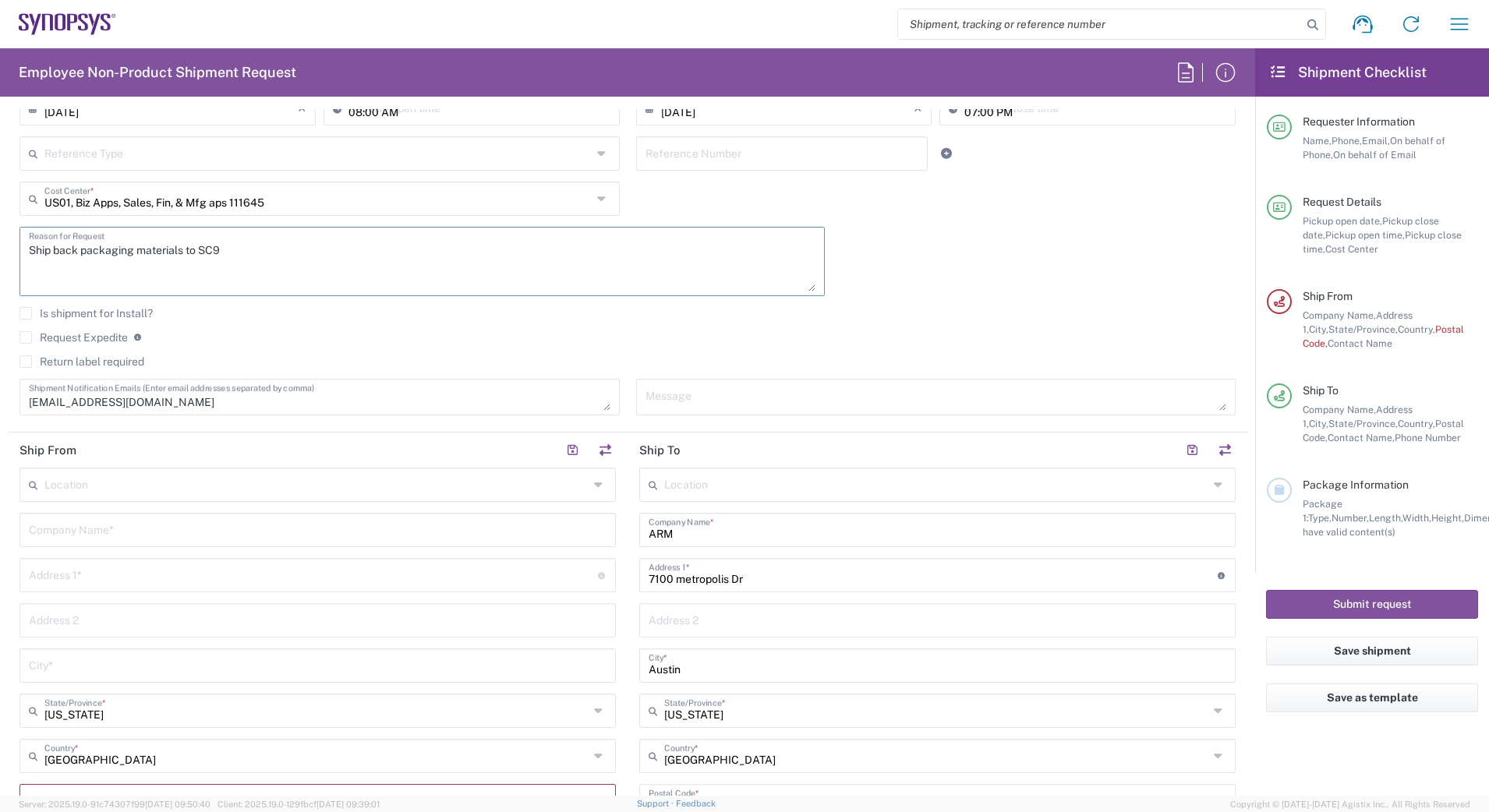
type textarea "Ship back packaging materials to SC9"
click at [190, 527] on input "text" at bounding box center [318, 528] width 578 height 27
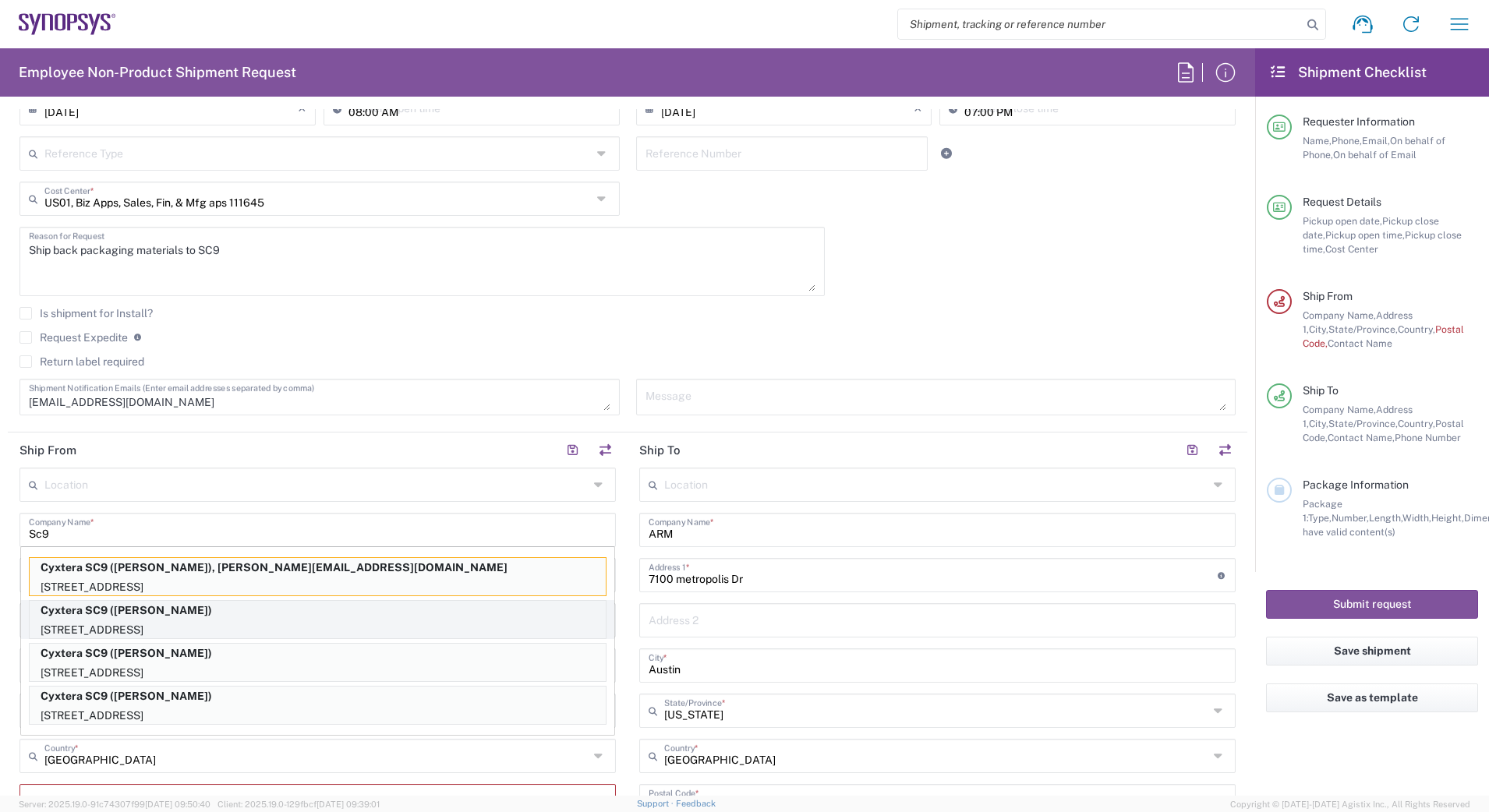
click at [189, 614] on p "Cyxtera SC9 ([PERSON_NAME])" at bounding box center [318, 610] width 576 height 19
type input "Cyxtera SC9"
type input "[STREET_ADDRESS]"
type input "Santa [PERSON_NAME]"
type input "95054"
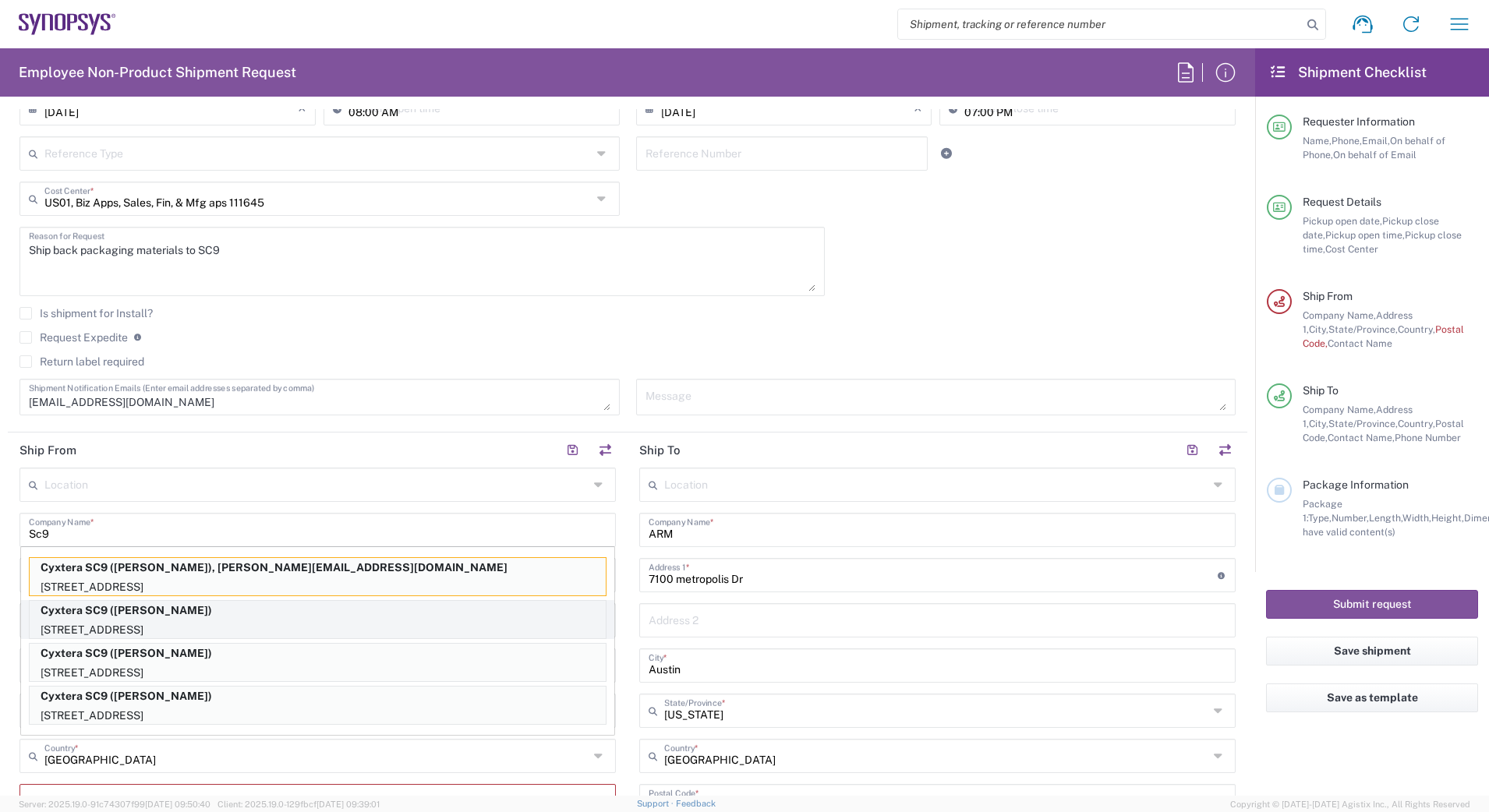
type input "[PERSON_NAME]"
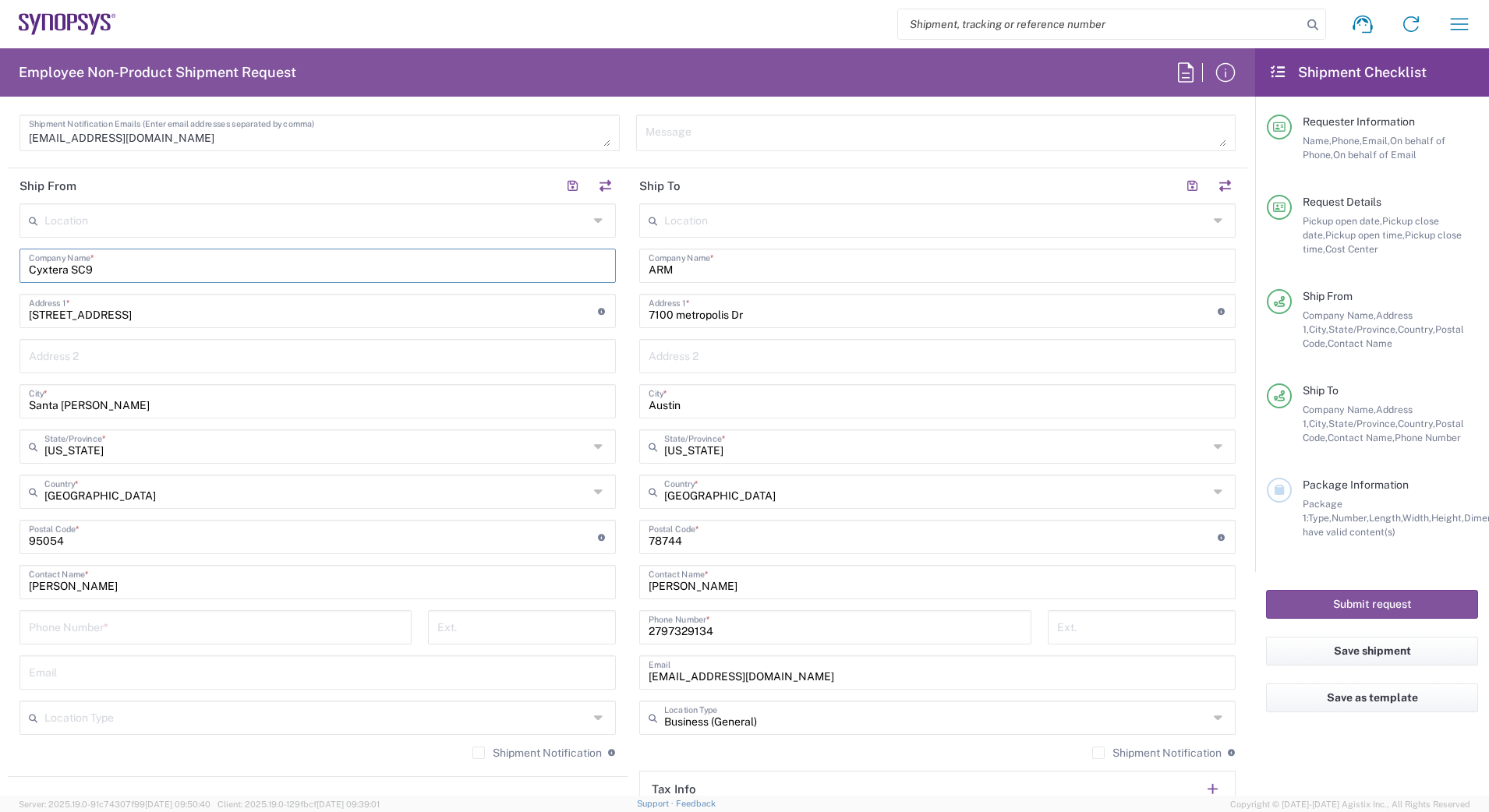
scroll to position [590, 0]
click at [189, 614] on input "tel" at bounding box center [215, 625] width 373 height 27
type input "4085333969"
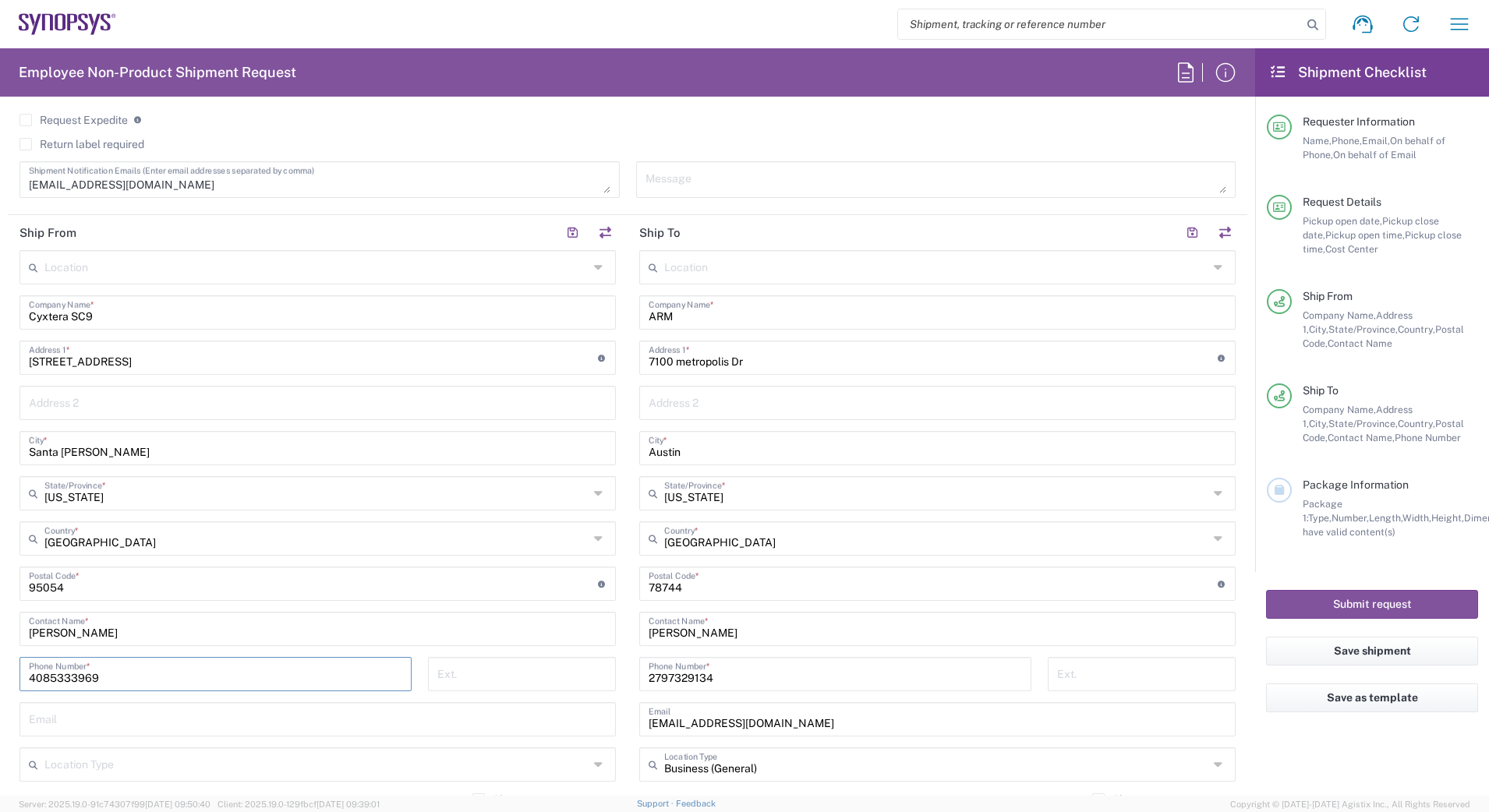
scroll to position [545, 0]
click at [423, 301] on input "Cyxtera SC9" at bounding box center [318, 308] width 578 height 27
type input "C"
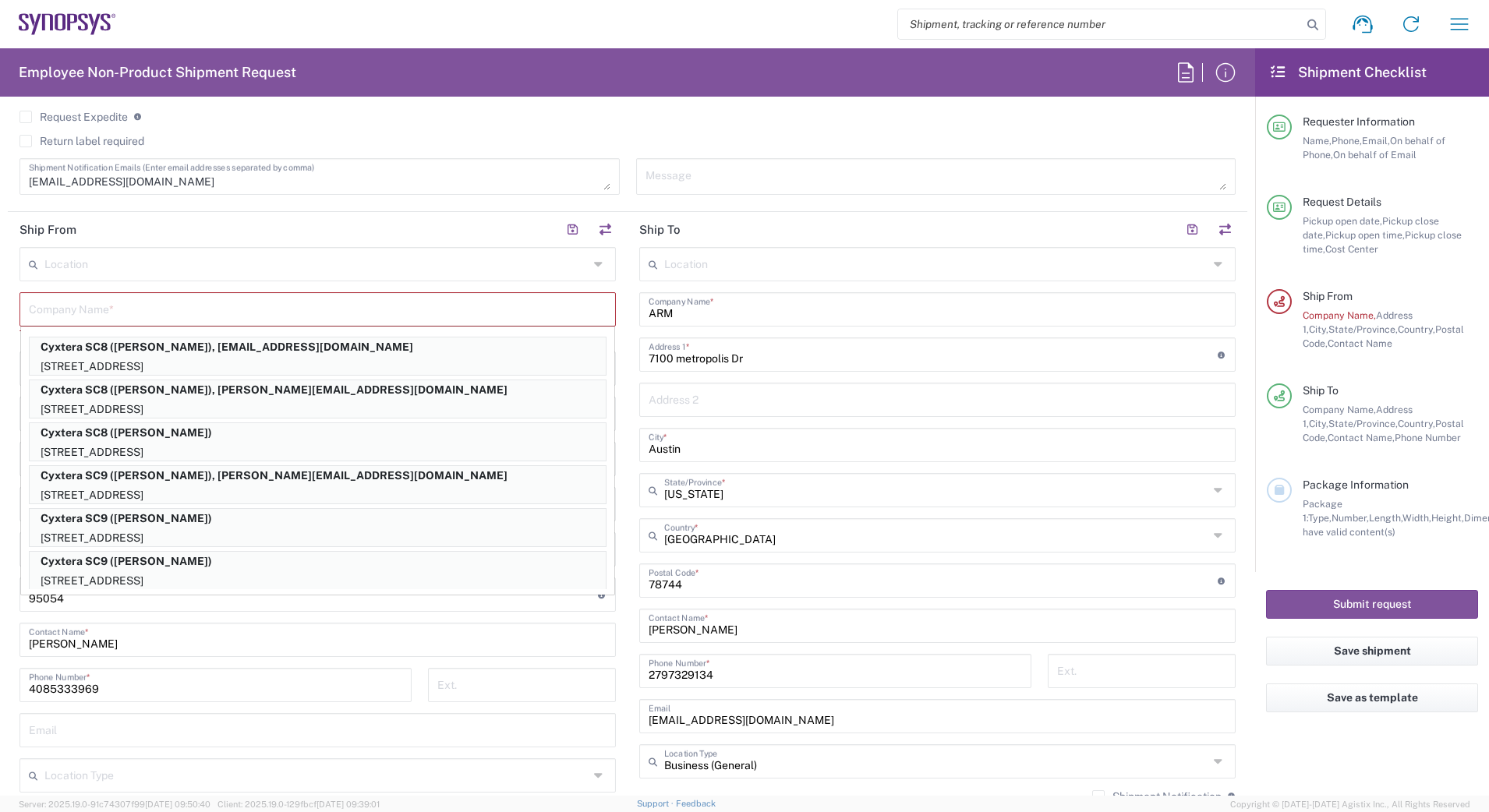
click at [0, 388] on html "Shipment request Shipment tracking Employee non-product shipment request My shi…" at bounding box center [744, 406] width 1489 height 812
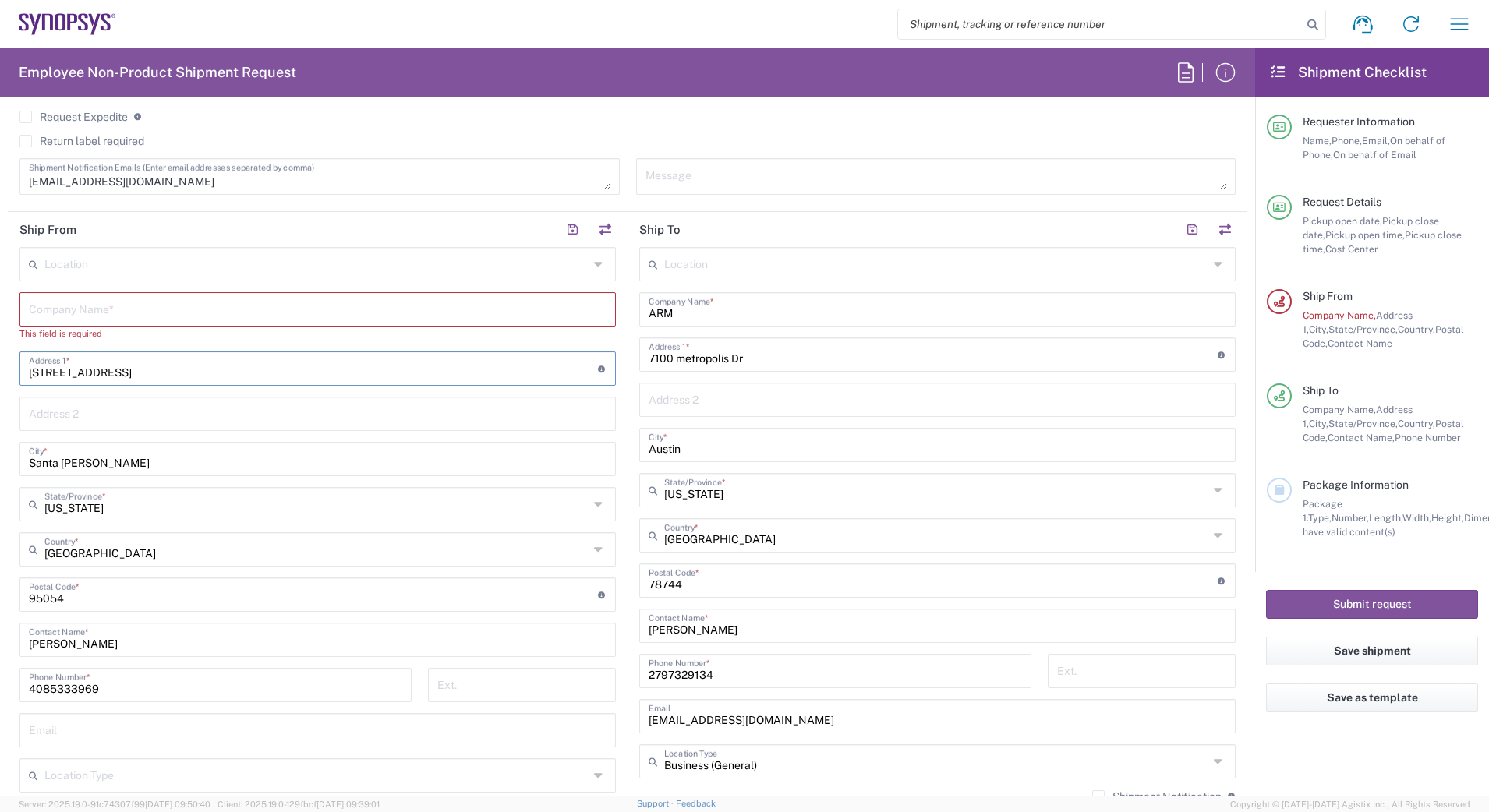
click at [168, 370] on input "[STREET_ADDRESS]" at bounding box center [313, 367] width 569 height 27
type input "4"
type input "7100 metropolis Dr"
click at [125, 470] on input "Santa [PERSON_NAME]" at bounding box center [318, 457] width 578 height 27
type input "S"
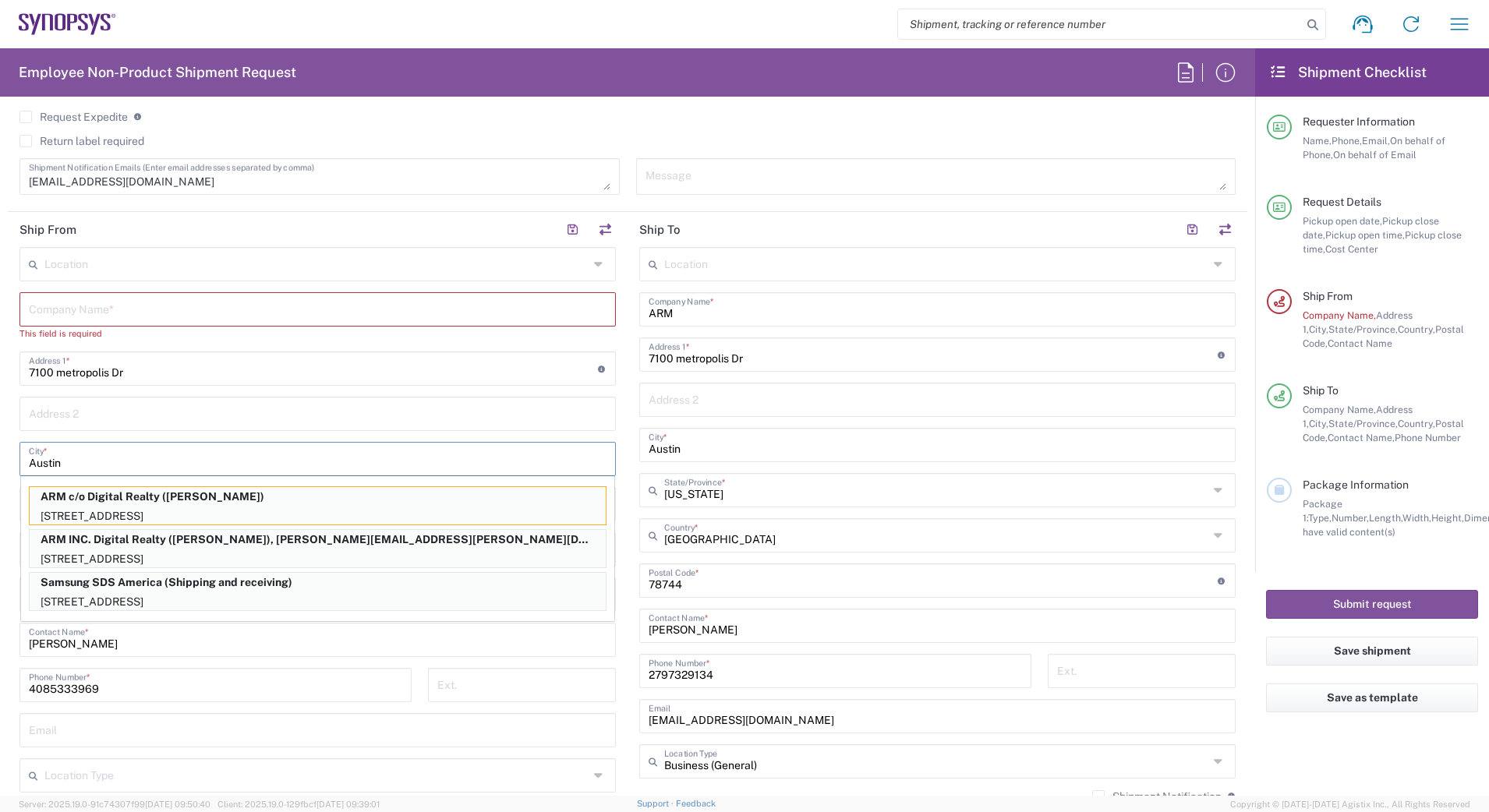
type input "Austin"
click at [69, 296] on input "text" at bounding box center [318, 308] width 578 height 27
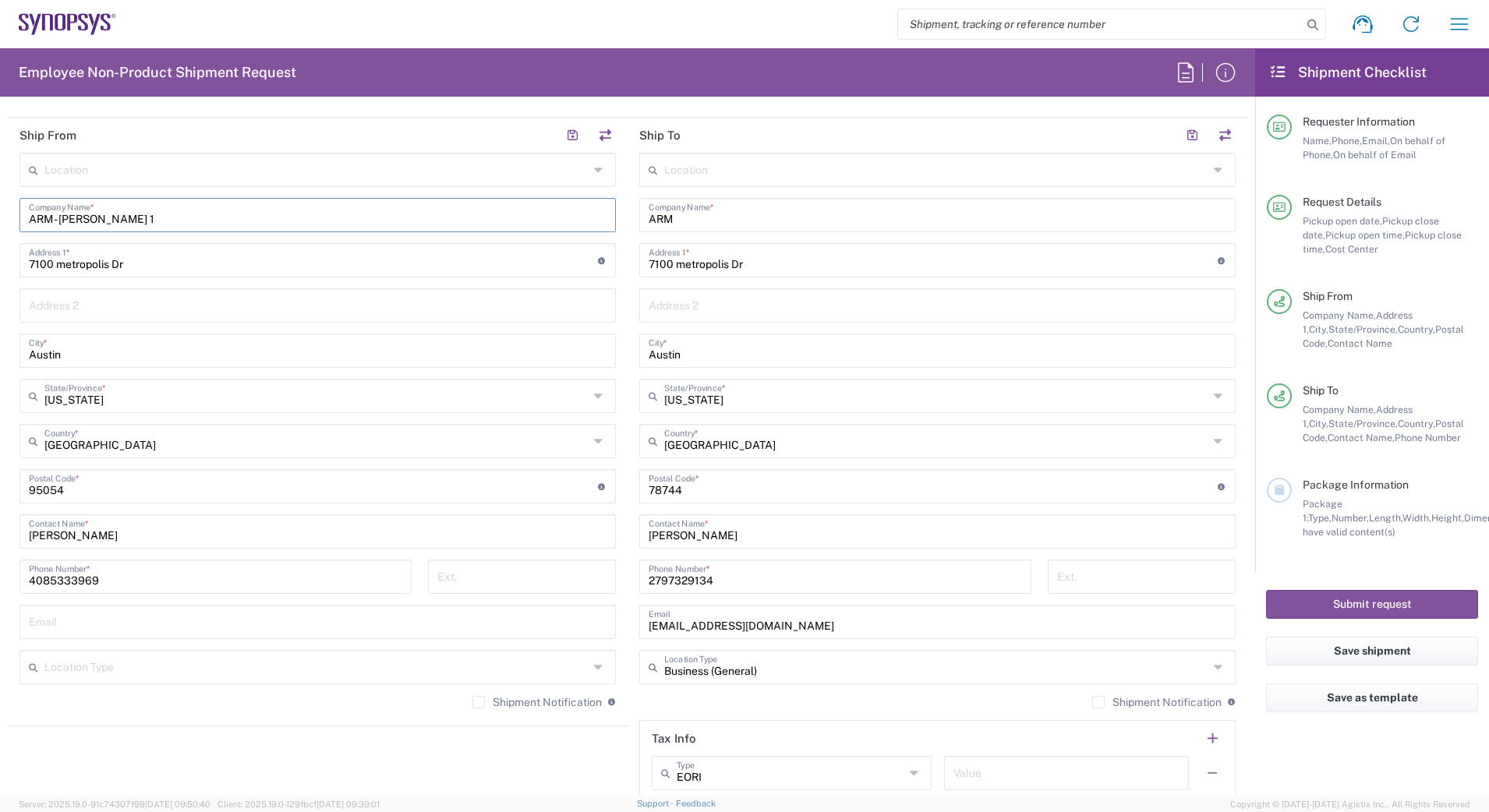
scroll to position [646, 0]
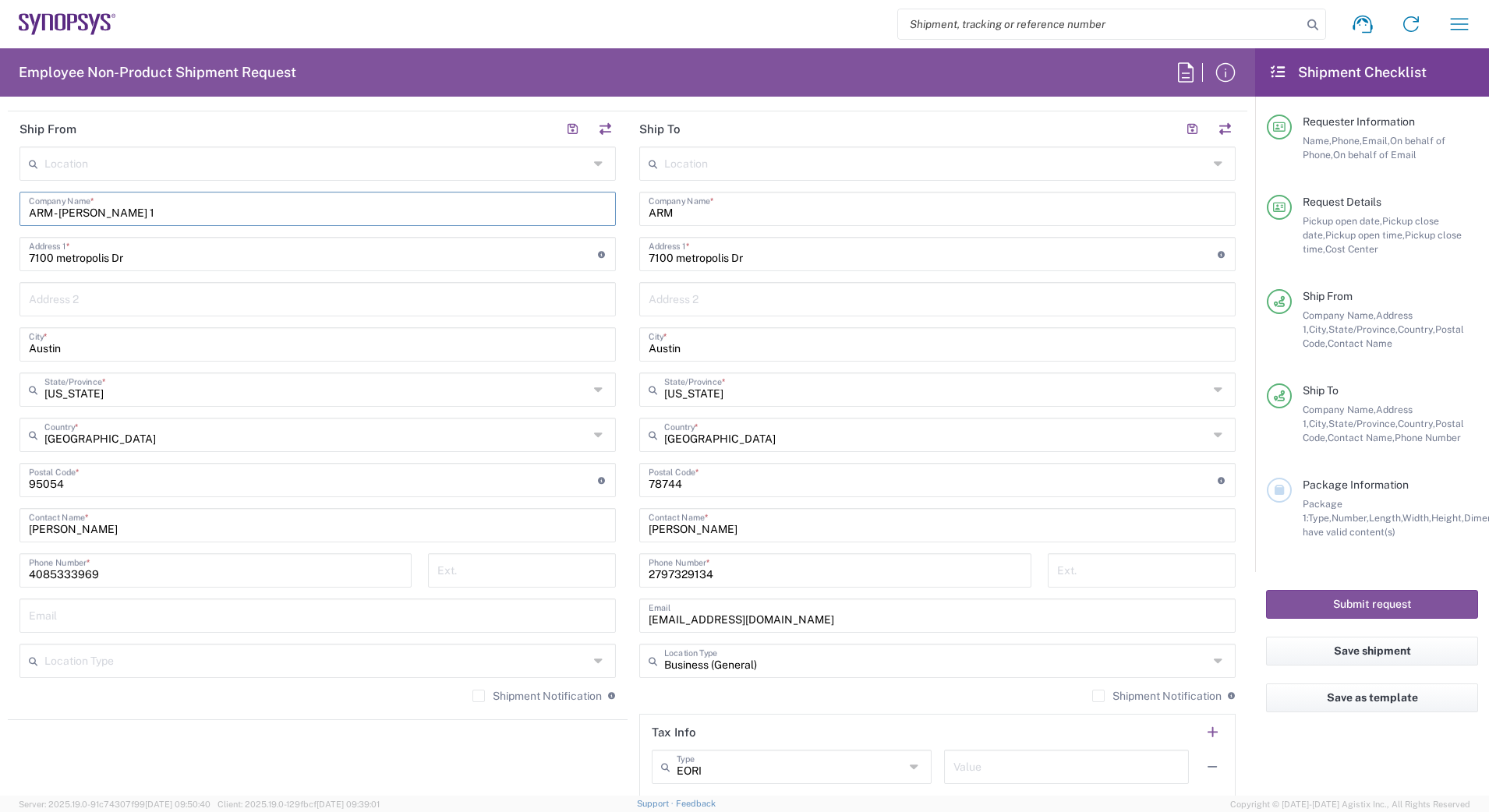
type input "ARM - [PERSON_NAME] 1"
click at [162, 393] on input "text" at bounding box center [317, 388] width 544 height 27
click at [59, 424] on span "[US_STATE]" at bounding box center [314, 424] width 586 height 25
type input "[US_STATE]"
click at [126, 485] on input "undefined" at bounding box center [313, 478] width 569 height 27
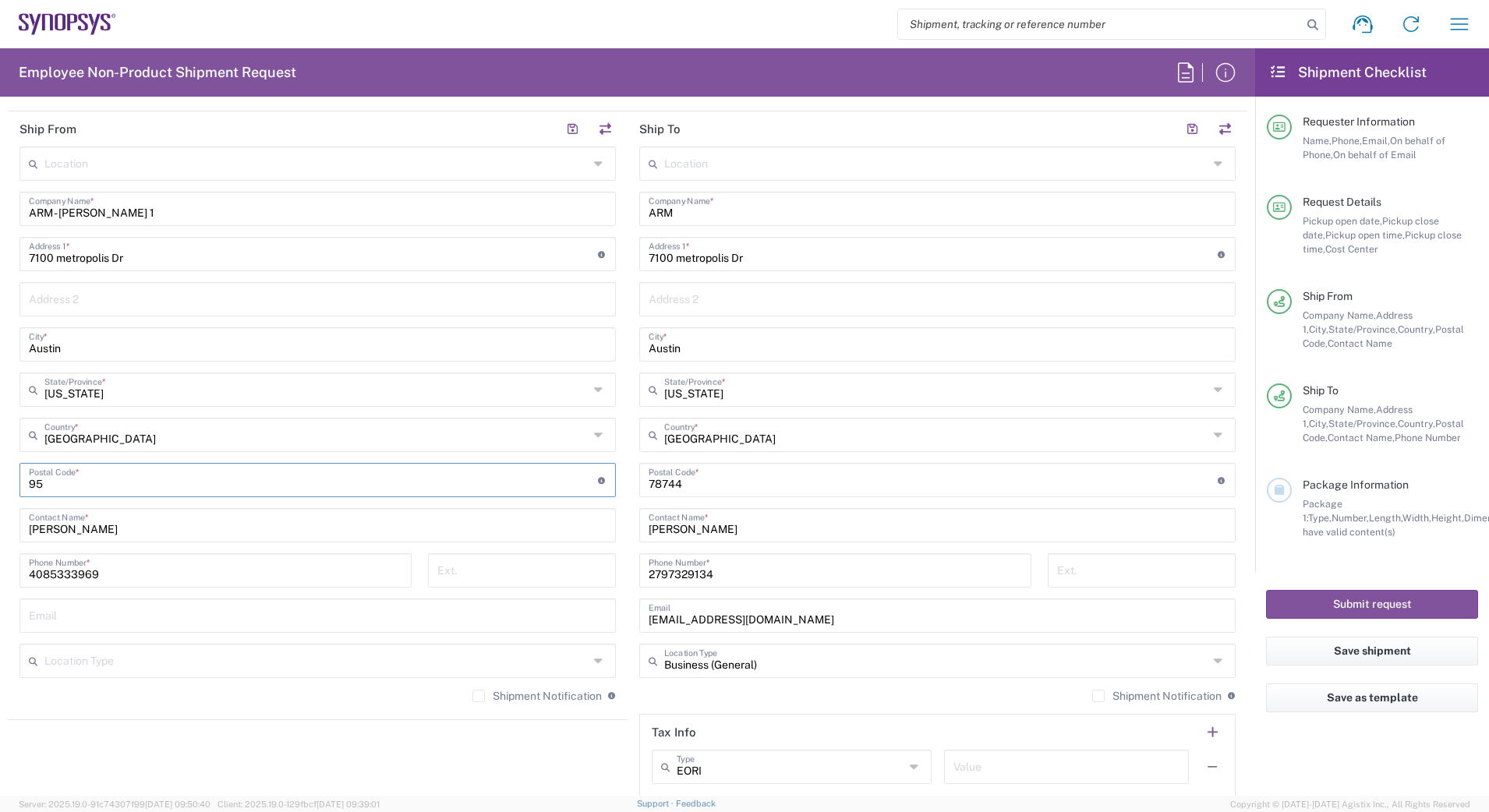
type input "9"
type input "78744"
click at [111, 651] on input "text" at bounding box center [317, 659] width 544 height 27
click at [142, 528] on input "[PERSON_NAME]" at bounding box center [318, 523] width 578 height 27
type input "T"
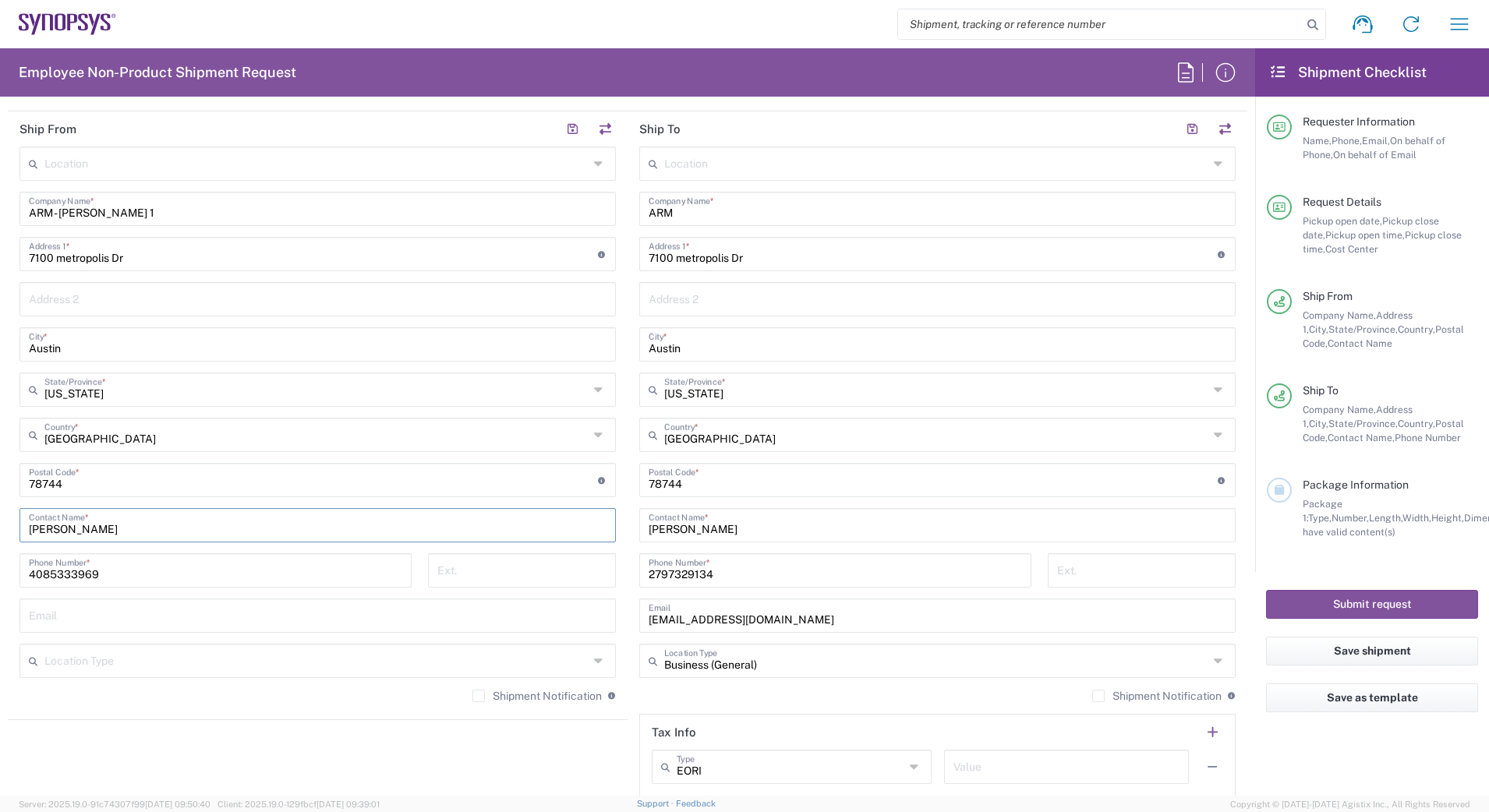
type input "[PERSON_NAME]"
click at [144, 746] on agx-shipment-stop-widget "Ship From Location [GEOGRAPHIC_DATA] DE04 Agrate Brianza IT01 [GEOGRAPHIC_DATA]…" at bounding box center [318, 459] width 620 height 696
click at [126, 565] on input "4085333969" at bounding box center [215, 569] width 373 height 27
type input "4"
type input "2797329134"
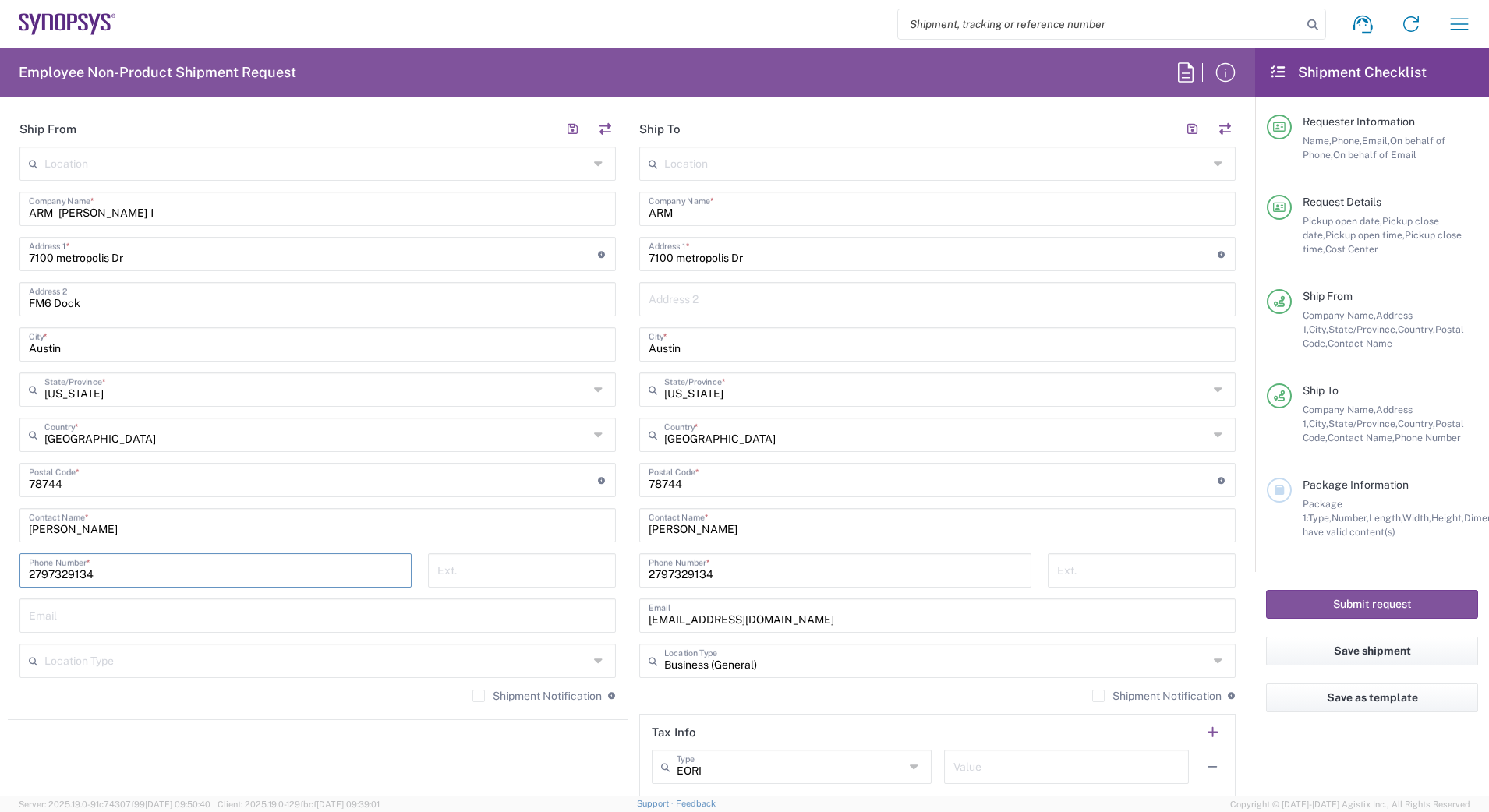
click at [140, 294] on input "FM6 Dock" at bounding box center [318, 298] width 578 height 27
type input "F"
click at [742, 211] on input "ARM" at bounding box center [938, 207] width 578 height 27
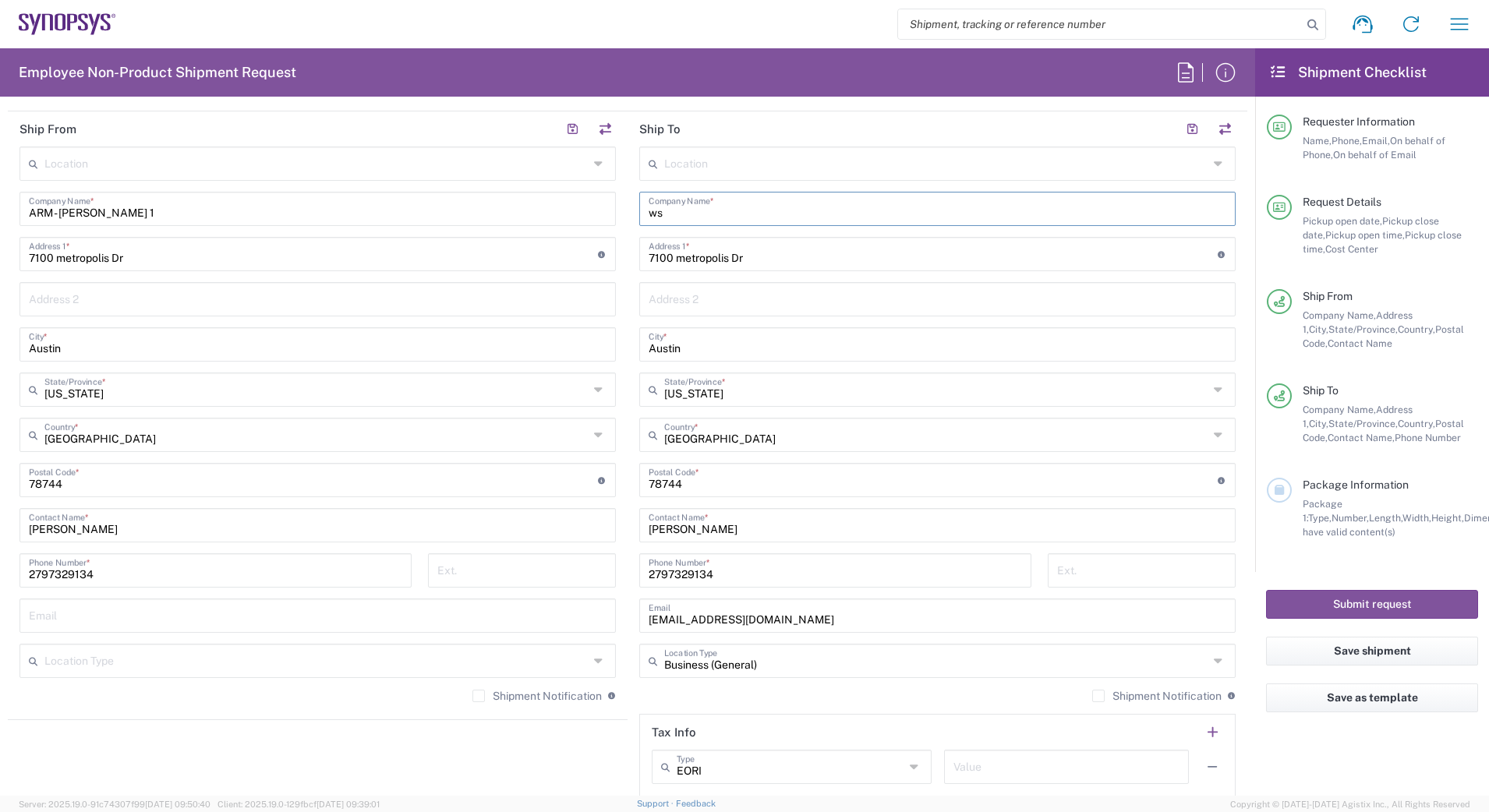
type input "w"
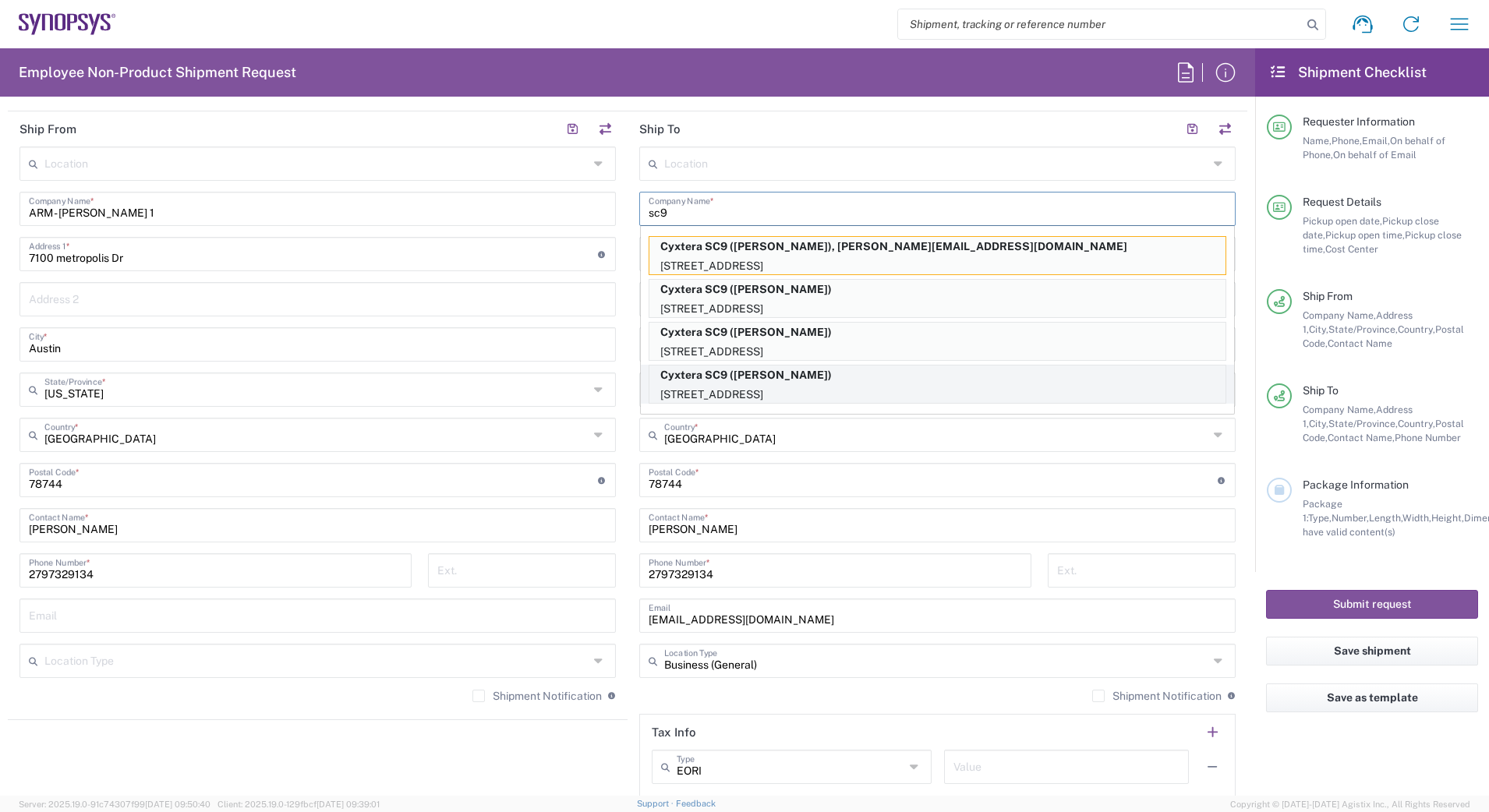
click at [758, 385] on p "[STREET_ADDRESS]" at bounding box center [937, 395] width 576 height 19
type input "Cyxtera SC9"
type input "[STREET_ADDRESS]"
type input "Santa [PERSON_NAME]"
type input "[US_STATE]"
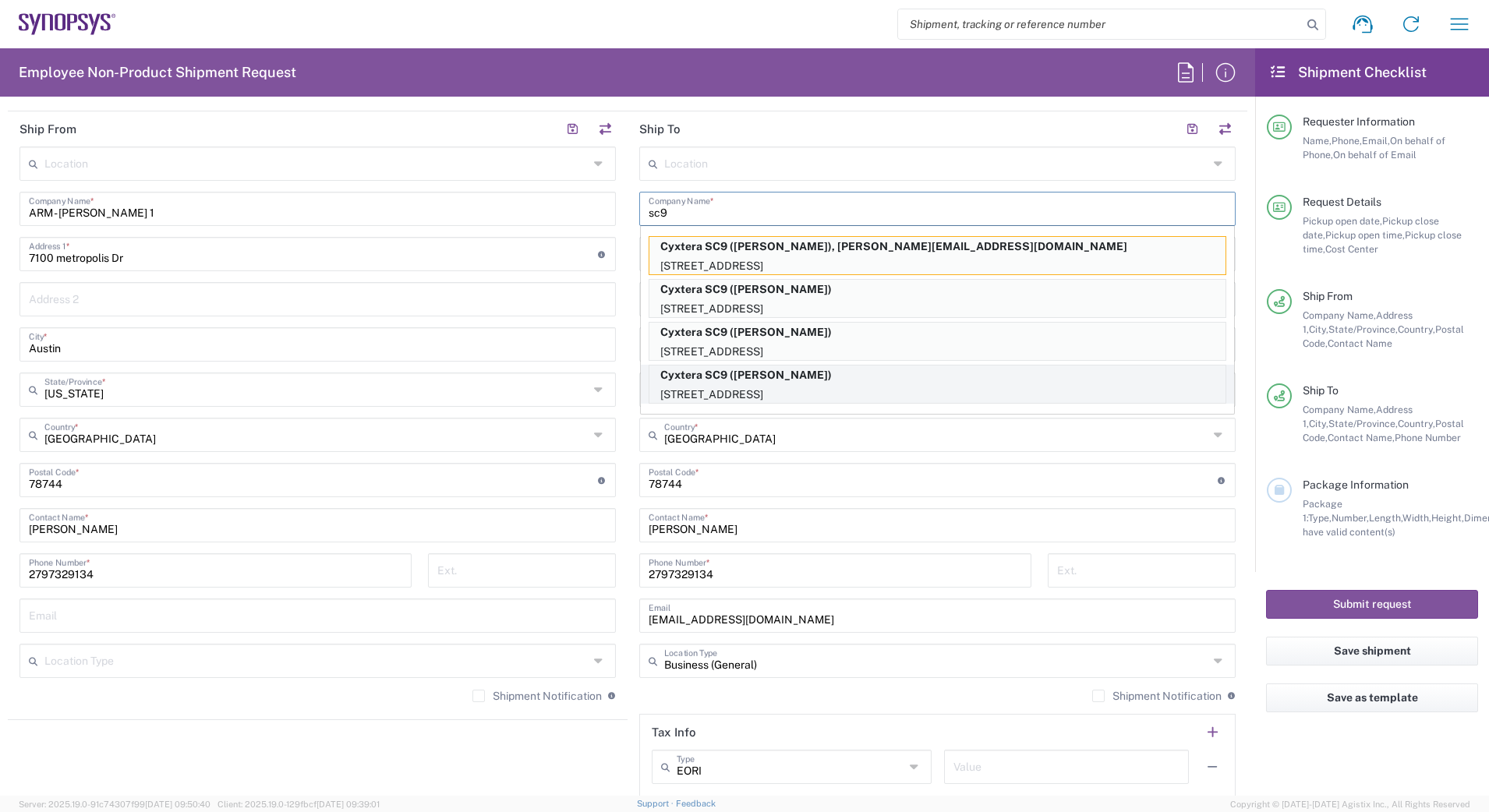
type input "95054"
type input "[PERSON_NAME]"
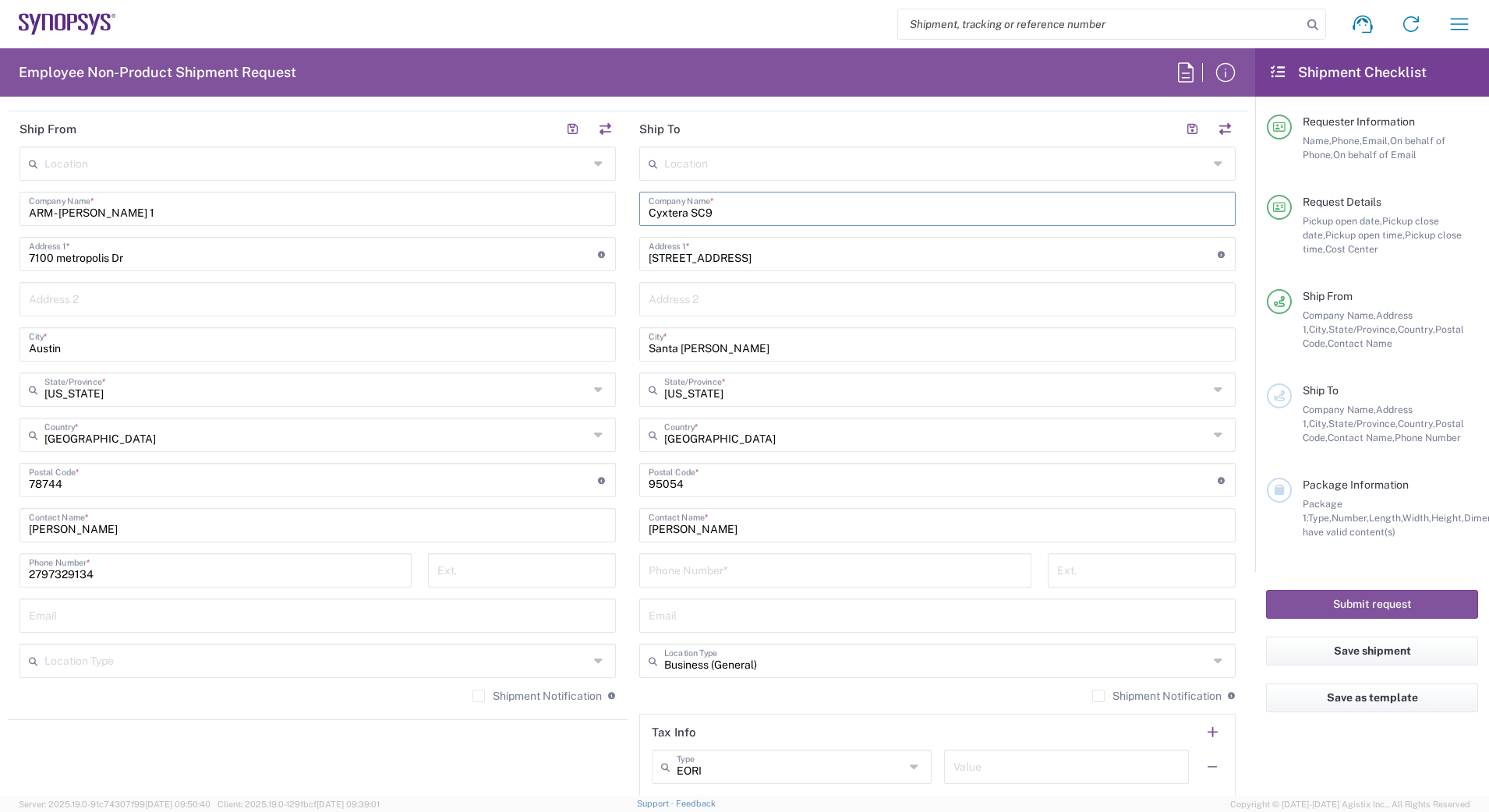
click at [746, 209] on input "Cyxtera SC9" at bounding box center [938, 207] width 578 height 27
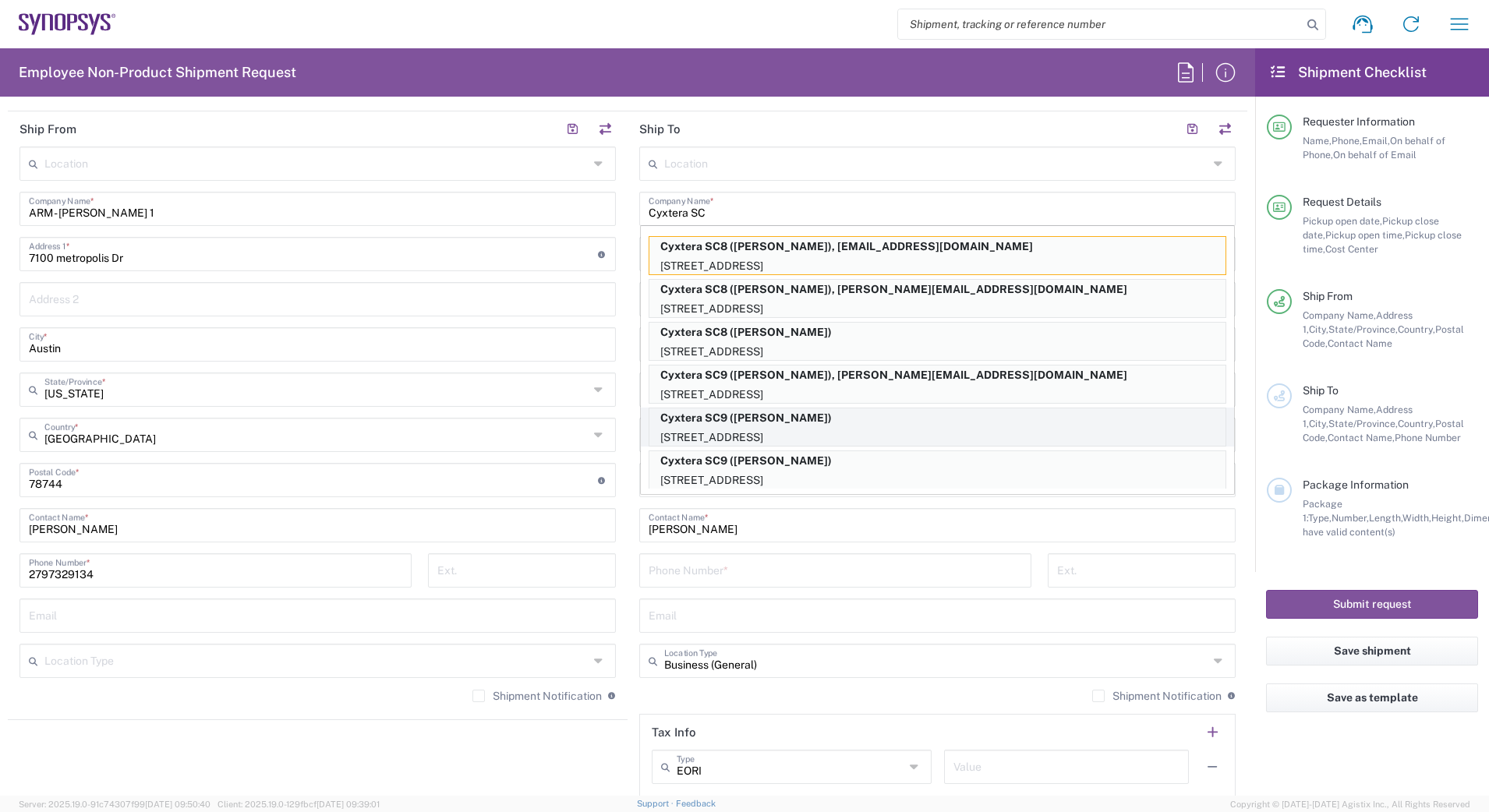
click at [760, 419] on p "Cyxtera SC9 ([PERSON_NAME])" at bounding box center [937, 418] width 576 height 19
type input "Cyxtera SC9"
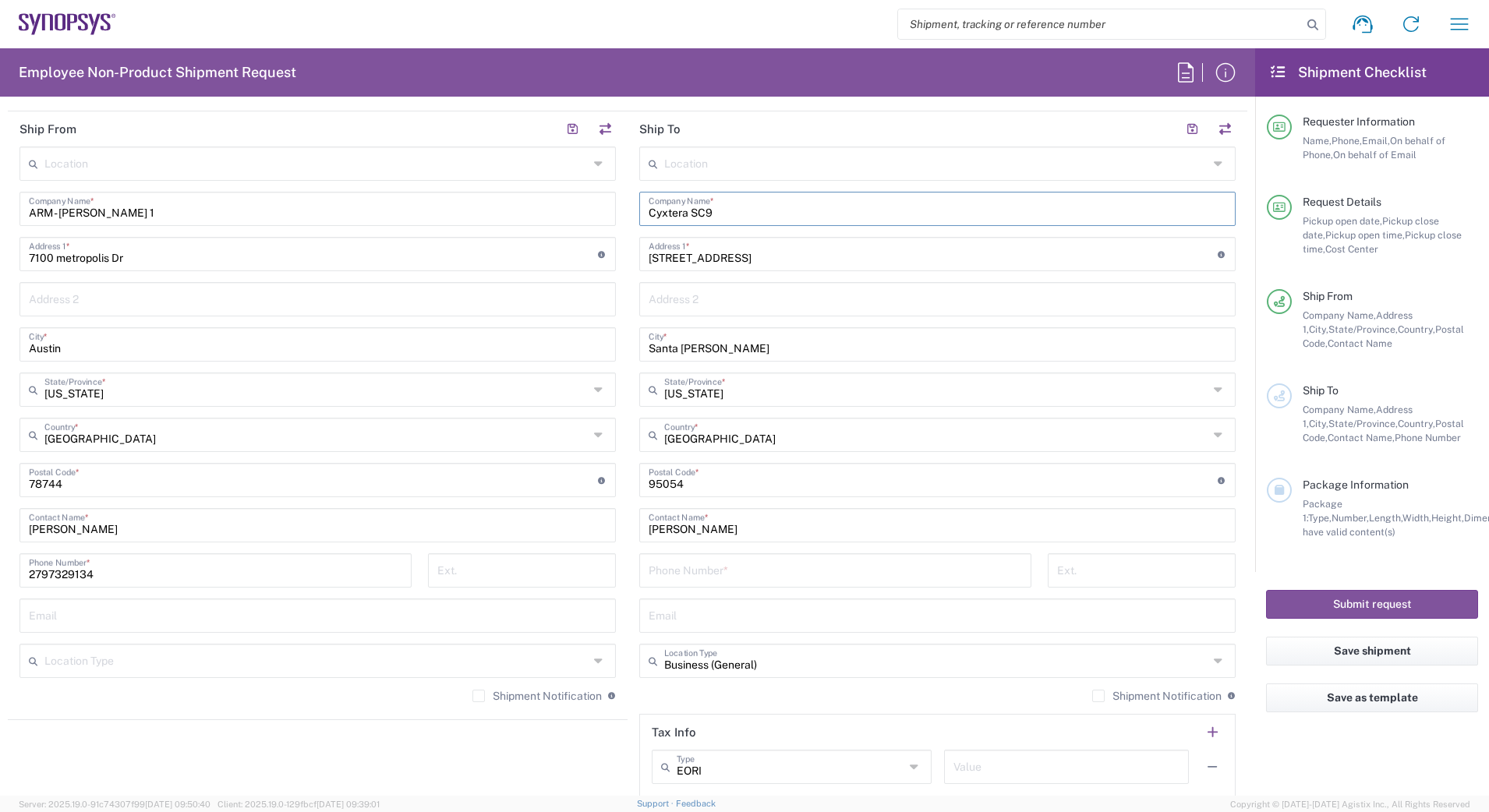
click at [732, 579] on input "tel" at bounding box center [835, 569] width 373 height 27
type input "4085333969"
type input "[EMAIL_ADDRESS][DOMAIN_NAME]"
click at [313, 618] on input "[EMAIL_ADDRESS][DOMAIN_NAME]" at bounding box center [318, 614] width 578 height 27
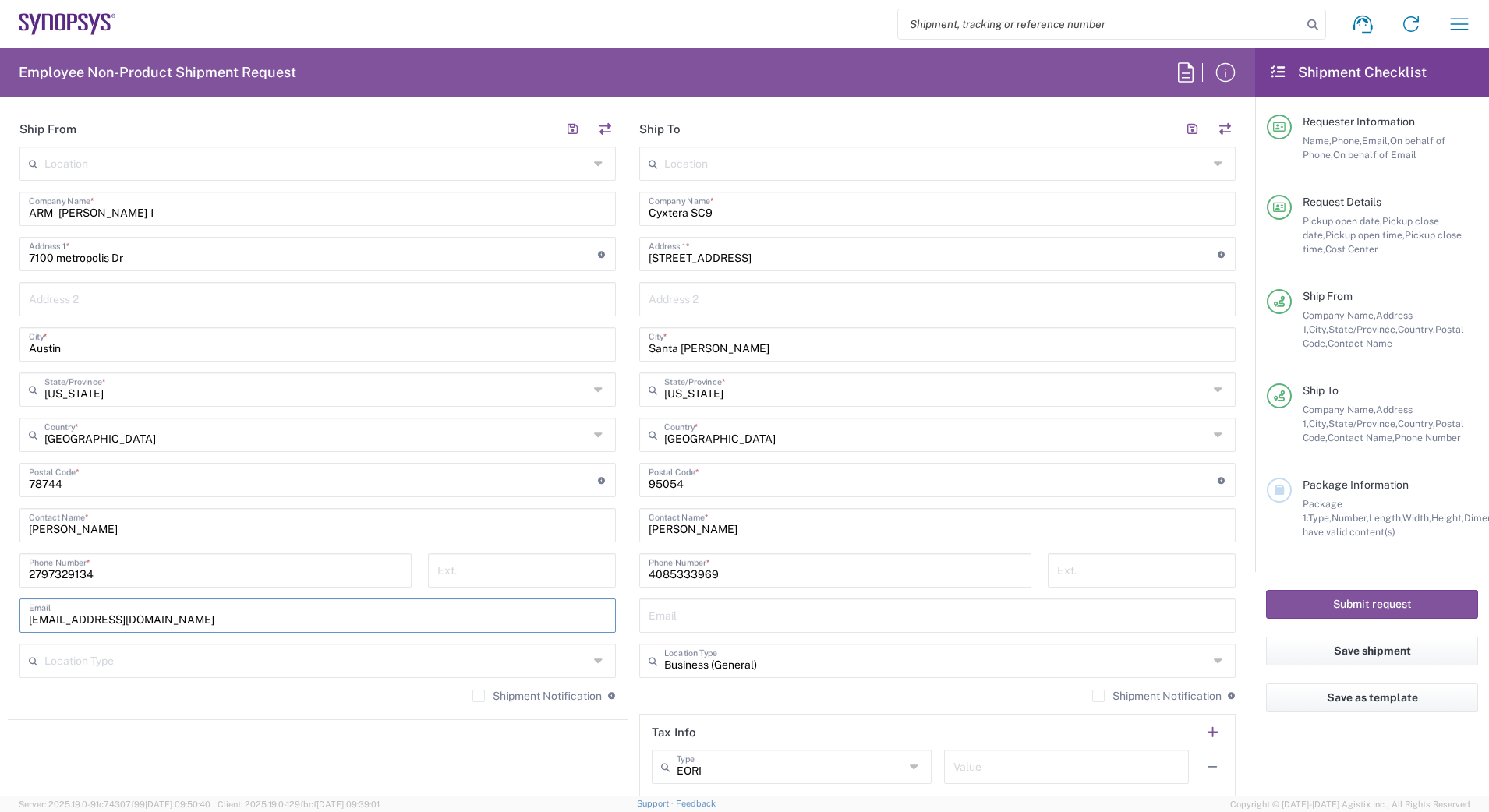
click at [313, 618] on input "[EMAIL_ADDRESS][DOMAIN_NAME]" at bounding box center [318, 614] width 578 height 27
click at [759, 609] on input "text" at bounding box center [938, 614] width 578 height 27
paste input "[EMAIL_ADDRESS][DOMAIN_NAME]"
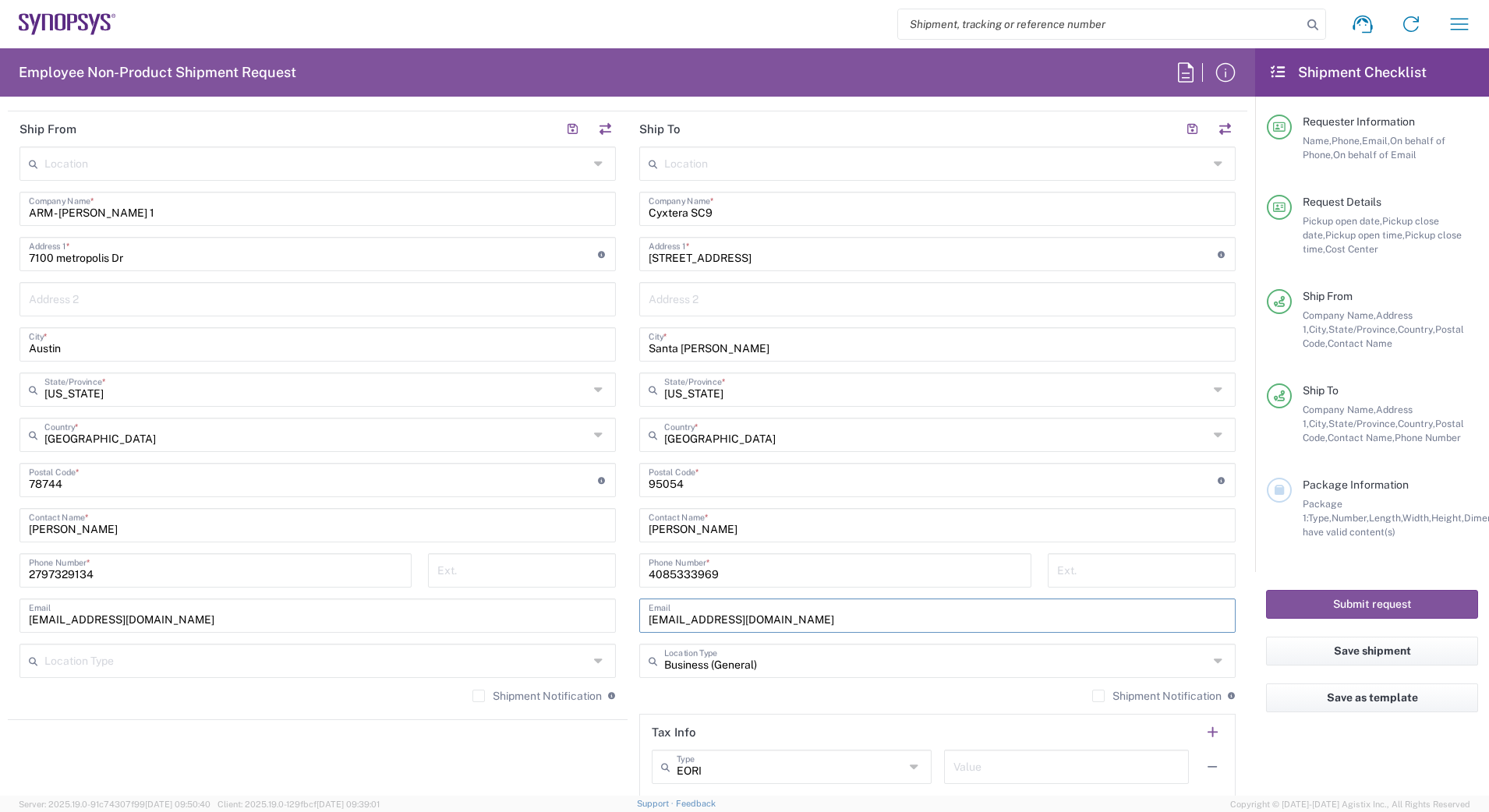
type input "[EMAIL_ADDRESS][DOMAIN_NAME]"
click at [392, 624] on input "[EMAIL_ADDRESS][DOMAIN_NAME]" at bounding box center [318, 614] width 578 height 27
type input "T"
type input "[EMAIL_ADDRESS][DOMAIN_NAME]"
click at [462, 756] on agx-shipment-stop-widget "Ship From Location [GEOGRAPHIC_DATA] DE04 Agrate Brianza IT01 [GEOGRAPHIC_DATA]…" at bounding box center [318, 459] width 620 height 696
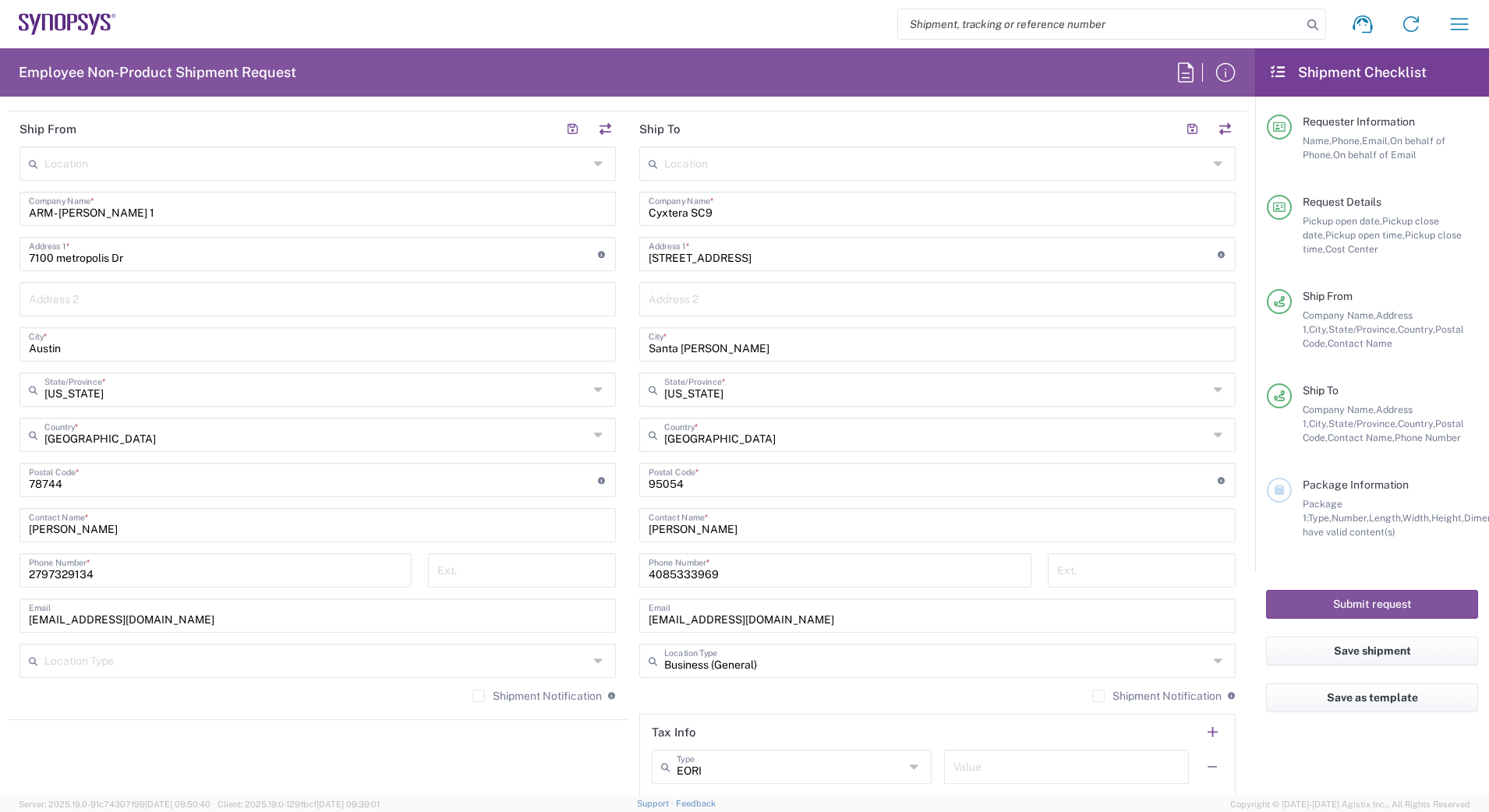
click at [286, 657] on input "text" at bounding box center [317, 659] width 544 height 27
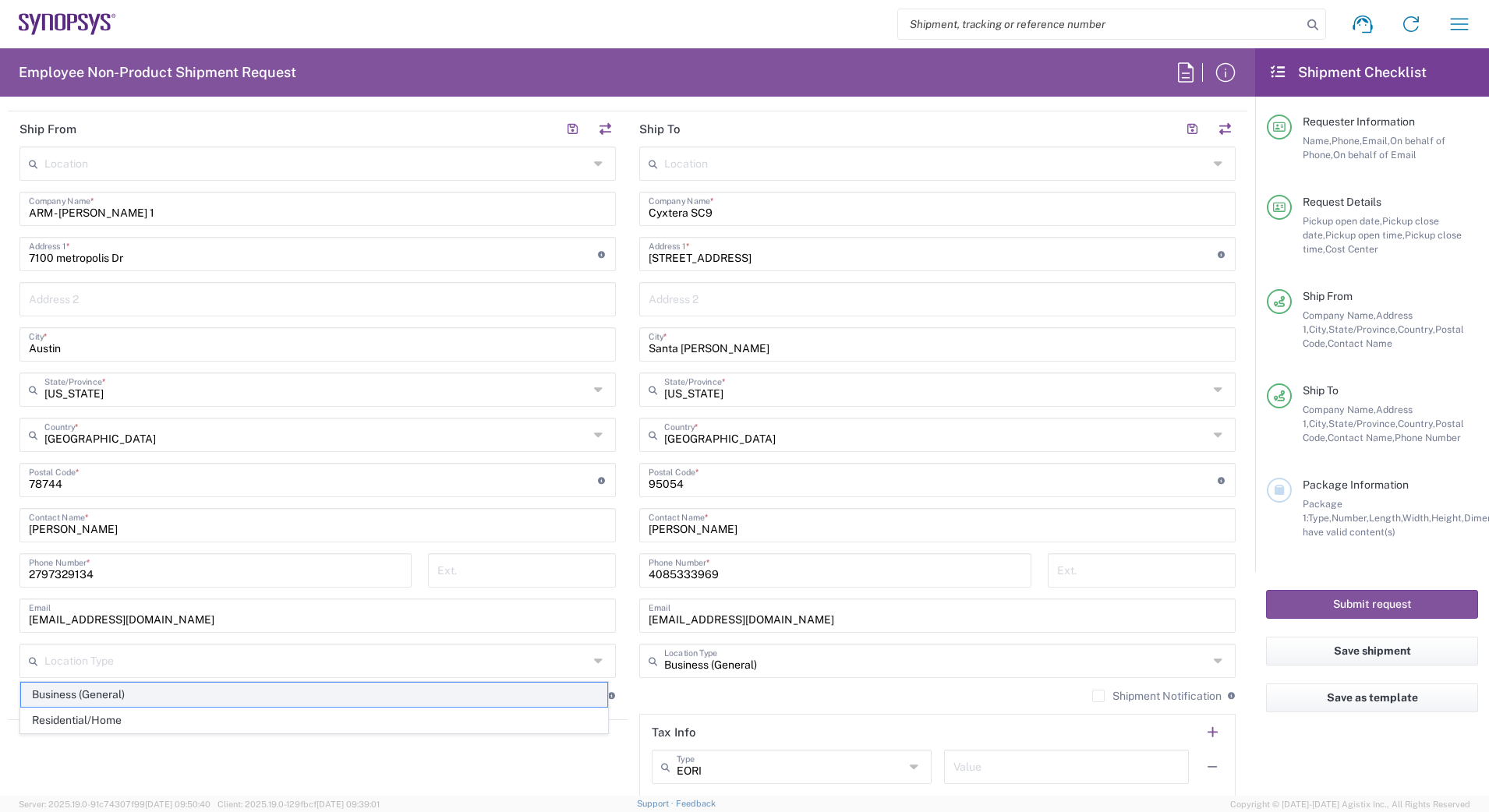
click at [205, 691] on span "Business (General)" at bounding box center [314, 695] width 586 height 25
type input "Business (General)"
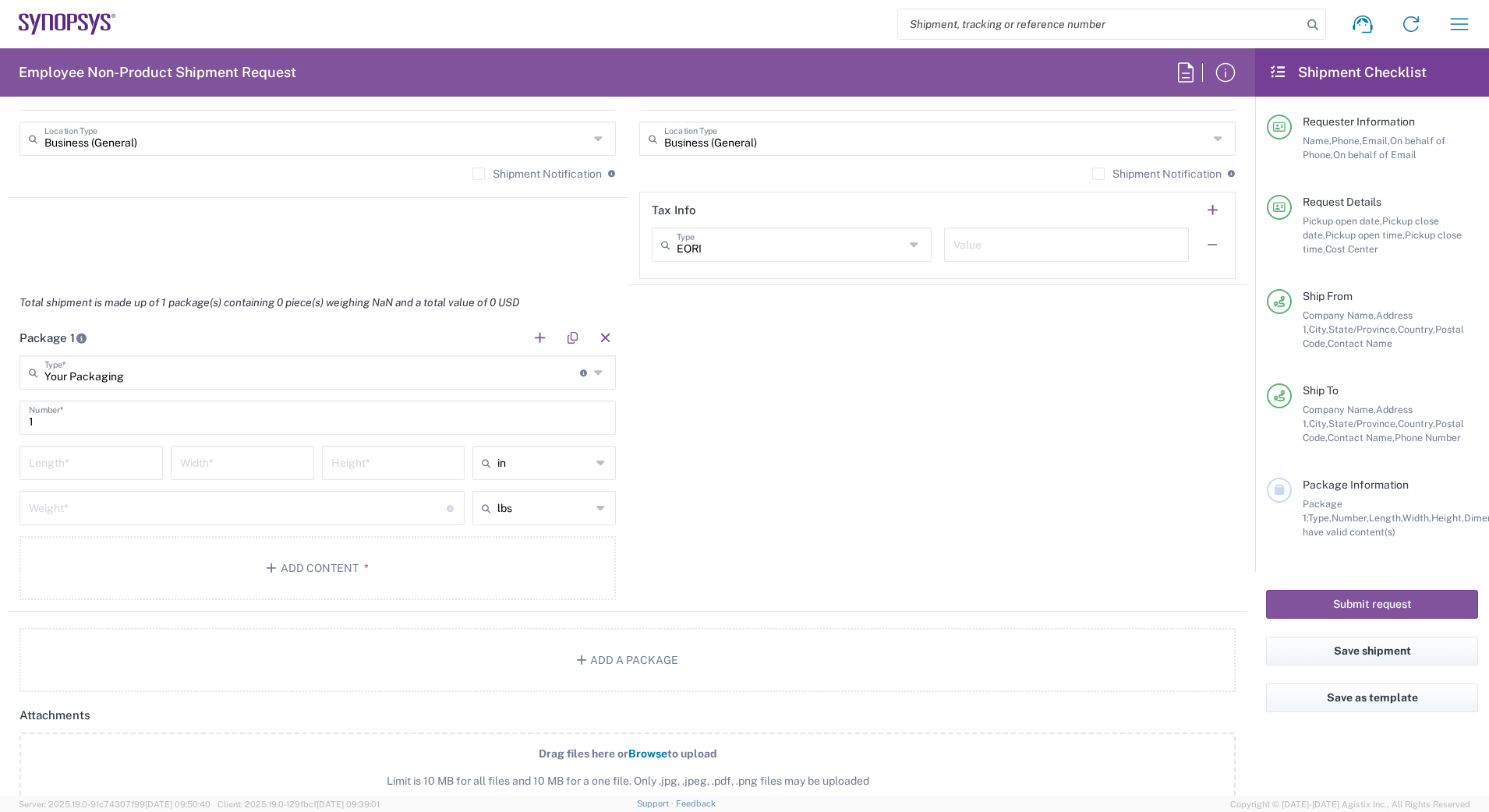
scroll to position [1209, 0]
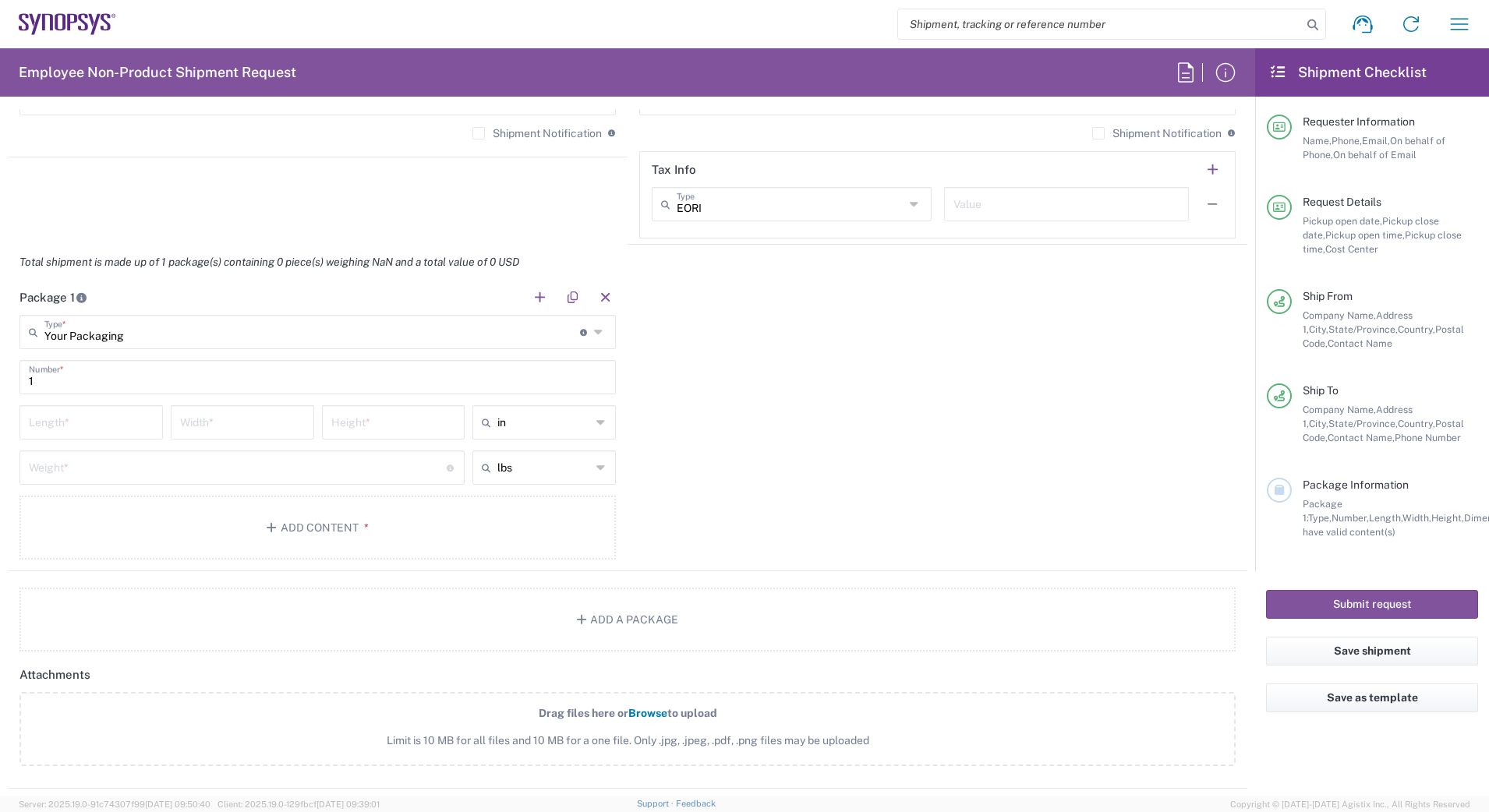
click at [593, 334] on icon at bounding box center [600, 332] width 12 height 25
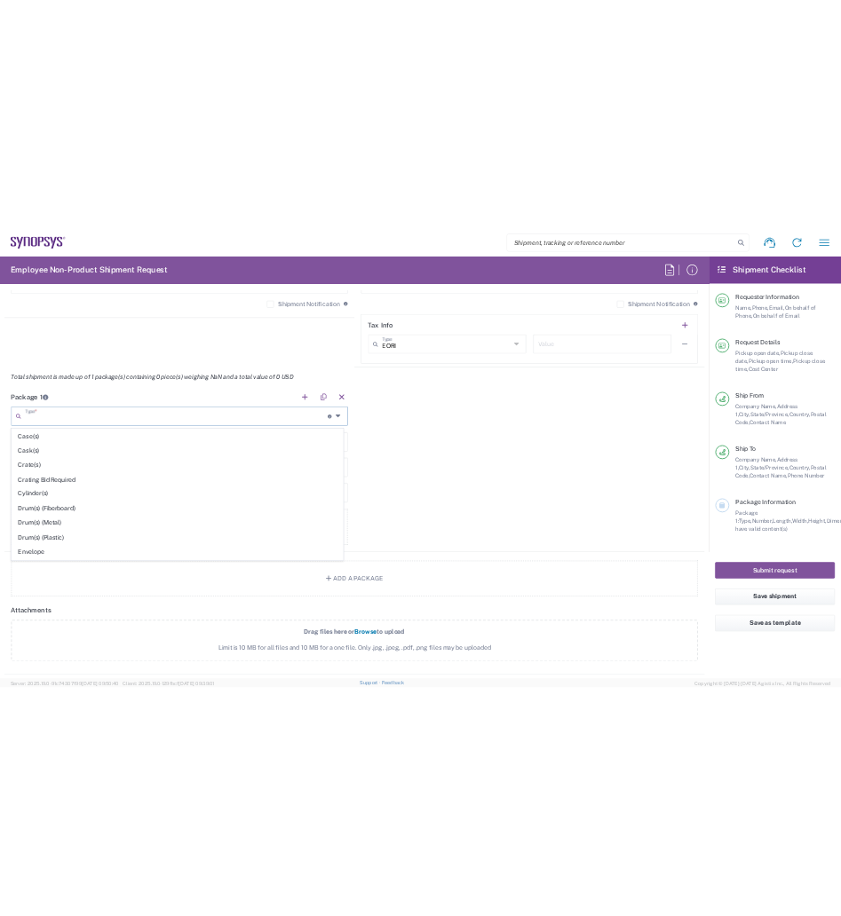
scroll to position [315, 0]
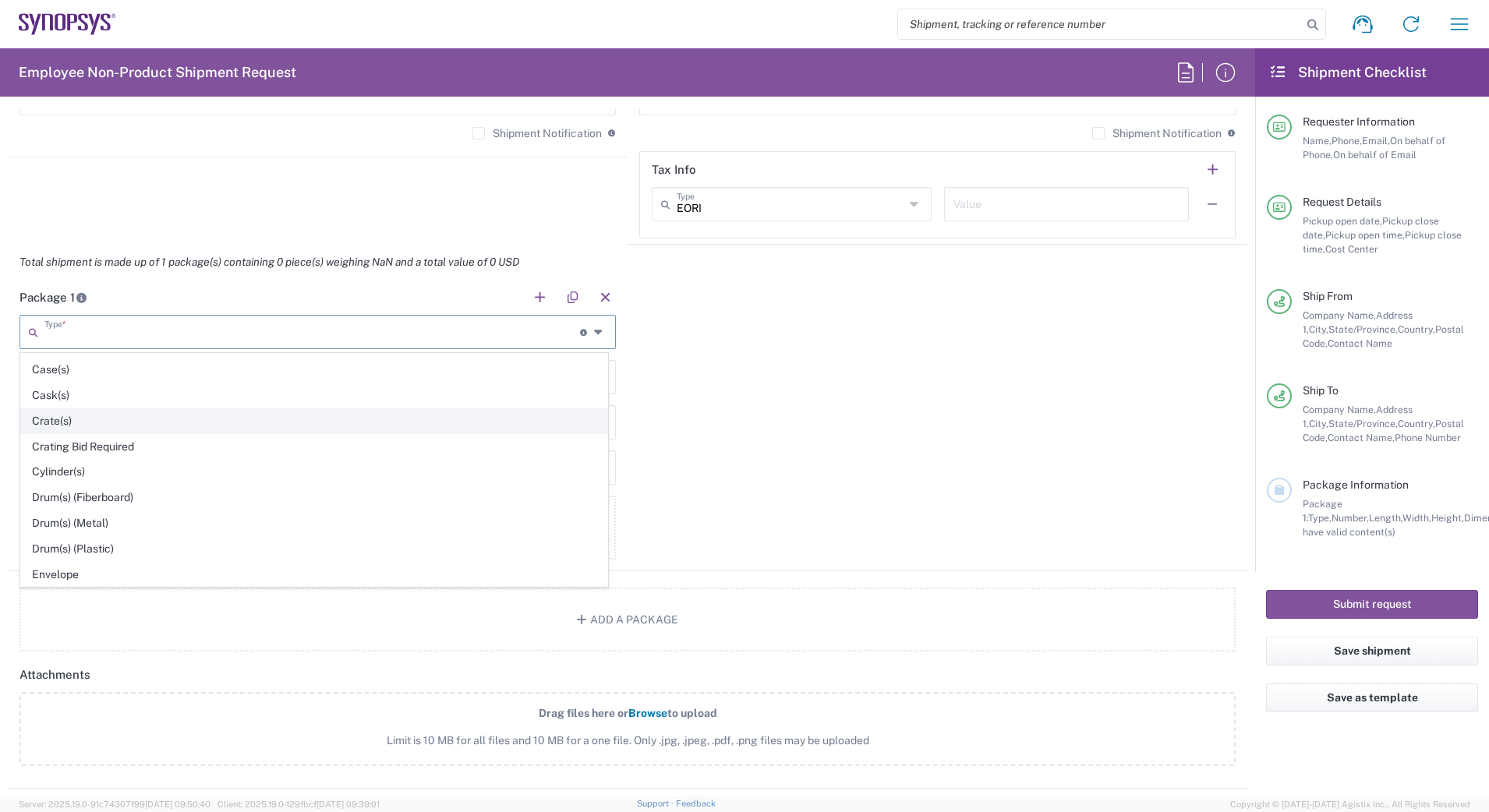
click at [198, 411] on span "Crate(s)" at bounding box center [314, 421] width 586 height 25
type input "Crate(s)"
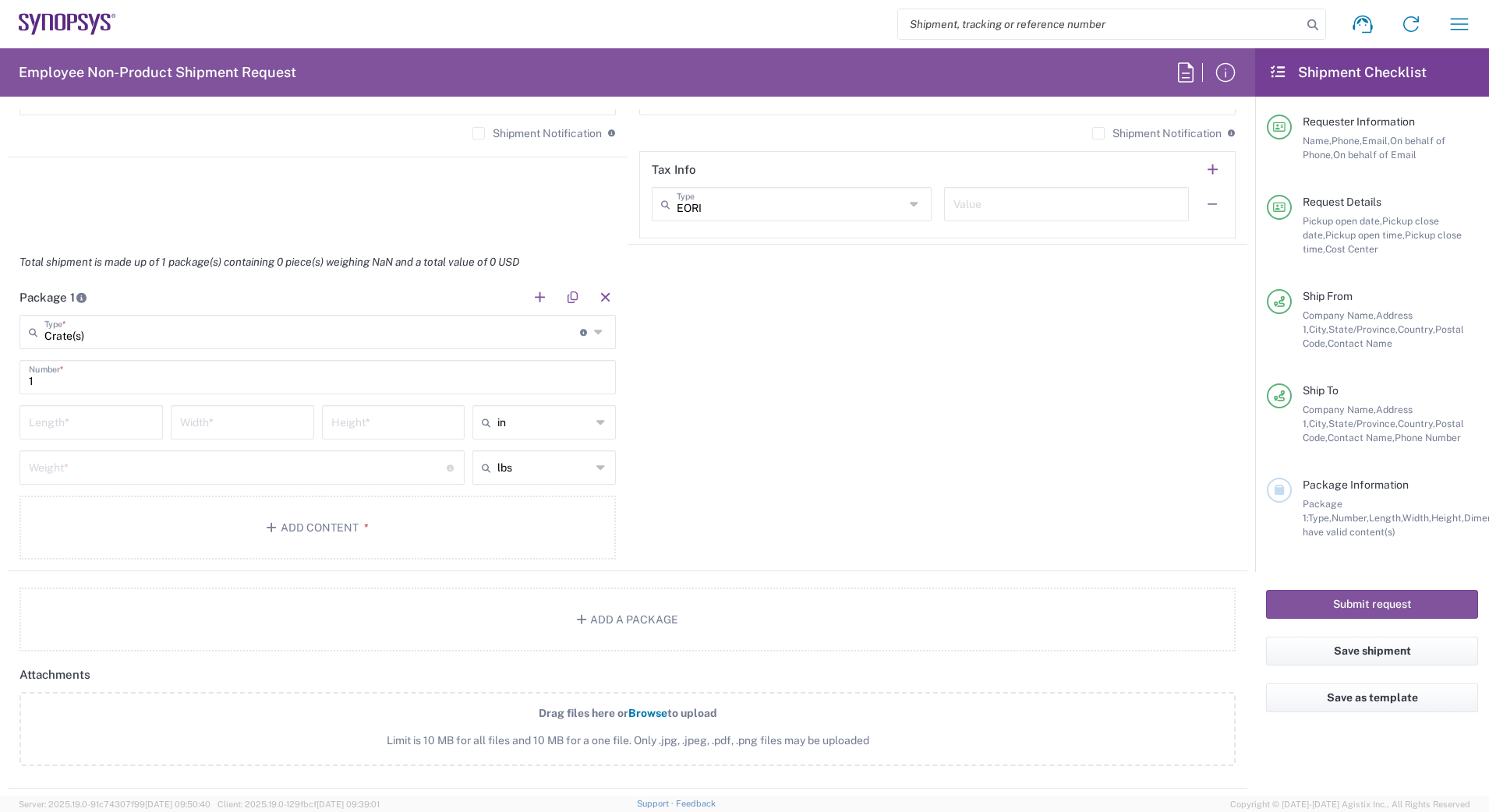
click at [83, 431] on input "number" at bounding box center [91, 420] width 125 height 27
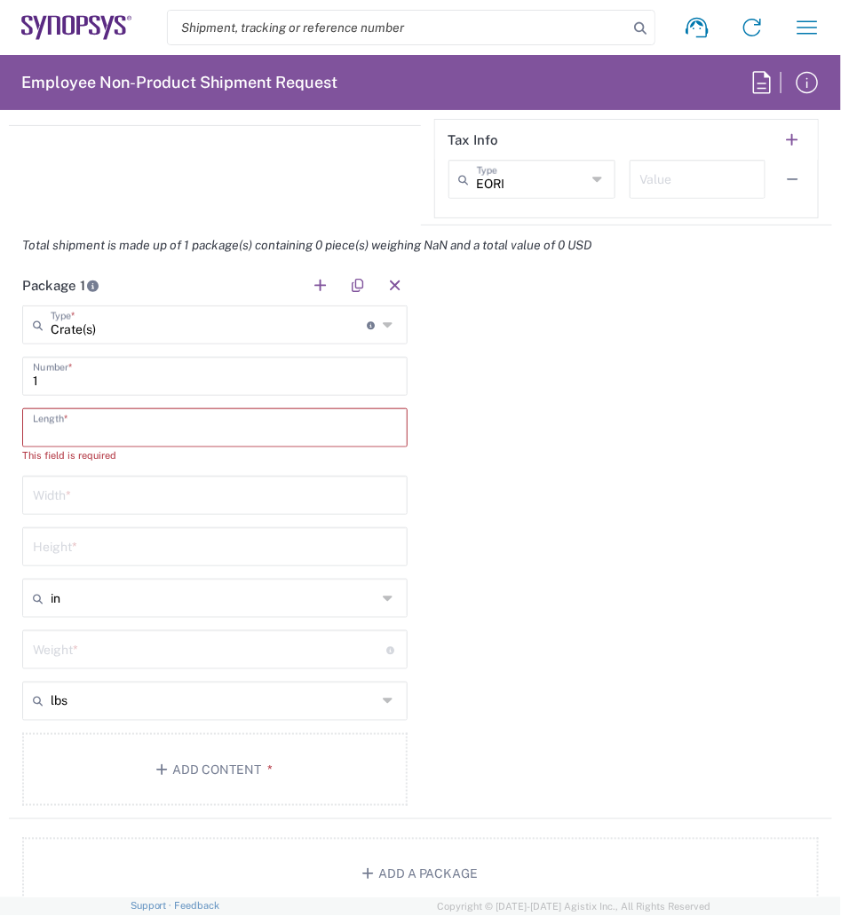
scroll to position [1946, 0]
click at [249, 427] on input "number" at bounding box center [215, 428] width 364 height 31
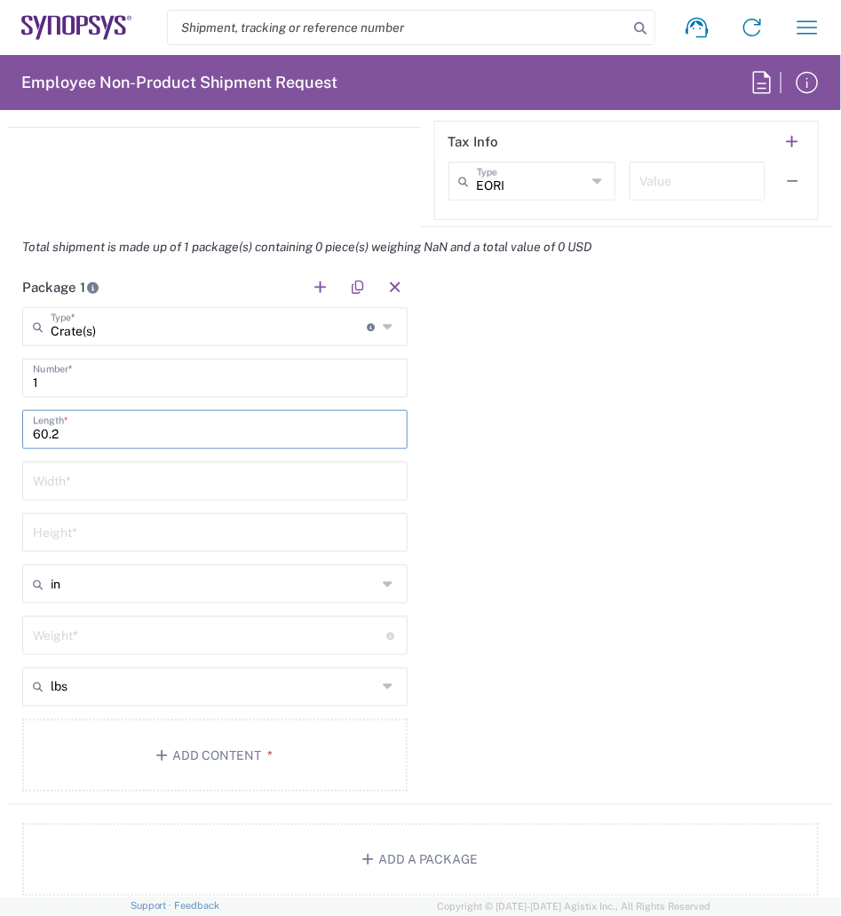
type input "60.2"
type input "4"
type input "34.3"
type input "91.4"
click at [205, 636] on input "number" at bounding box center [209, 634] width 353 height 31
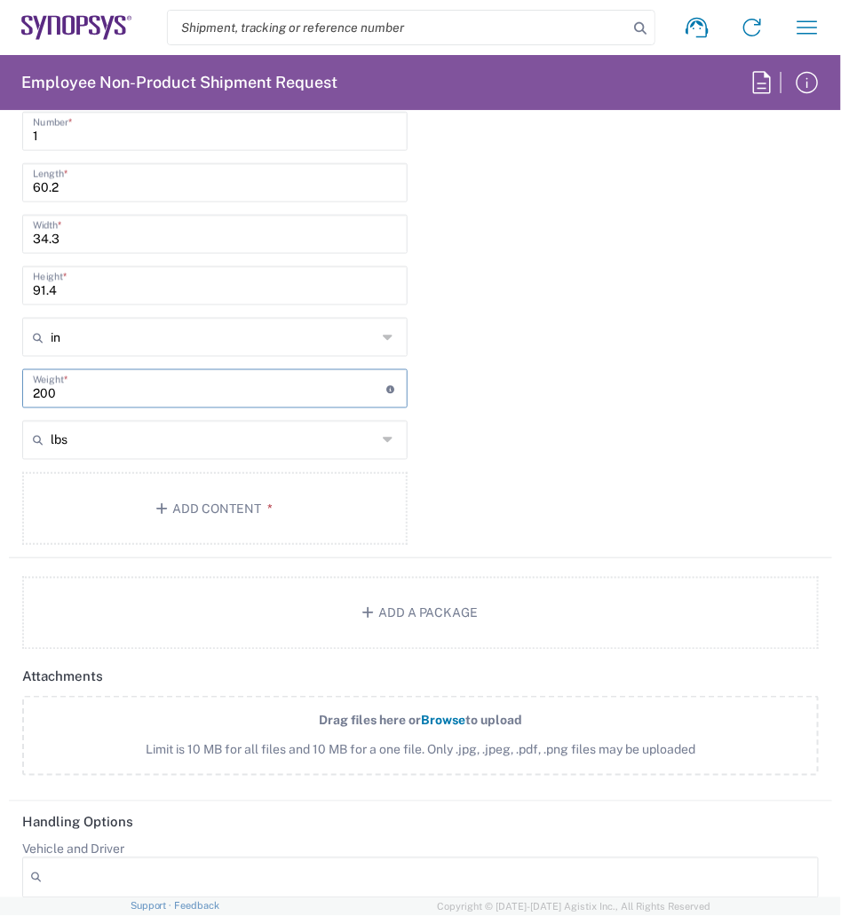
scroll to position [2216, 0]
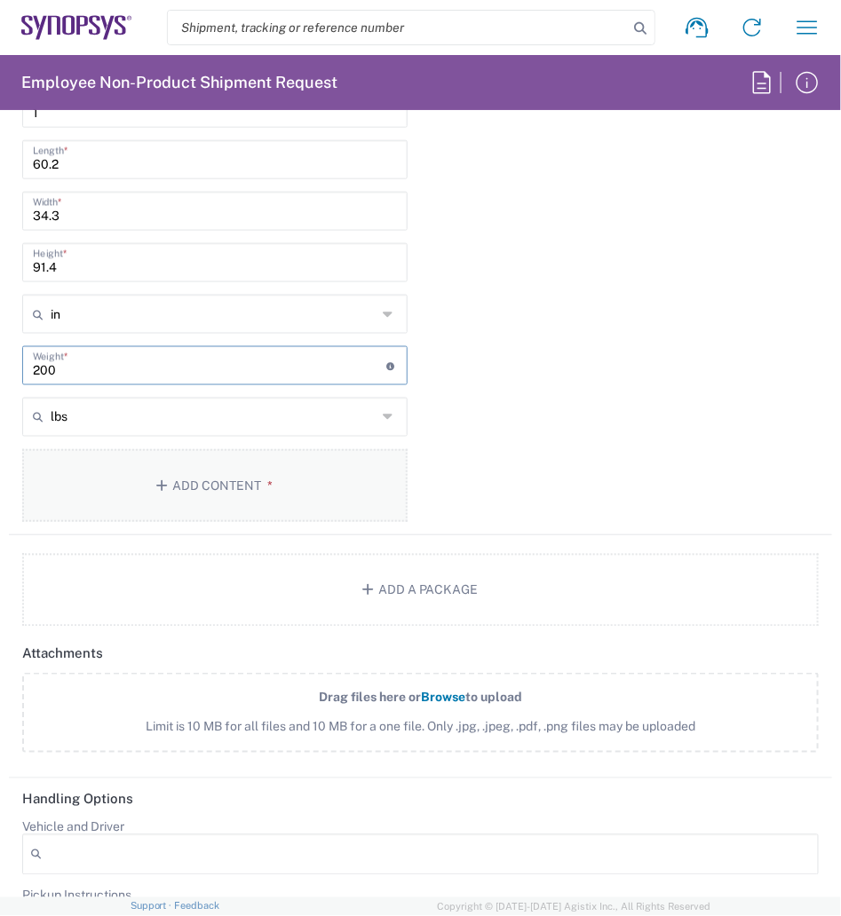
type input "200"
click at [216, 497] on button "Add Content *" at bounding box center [214, 485] width 385 height 73
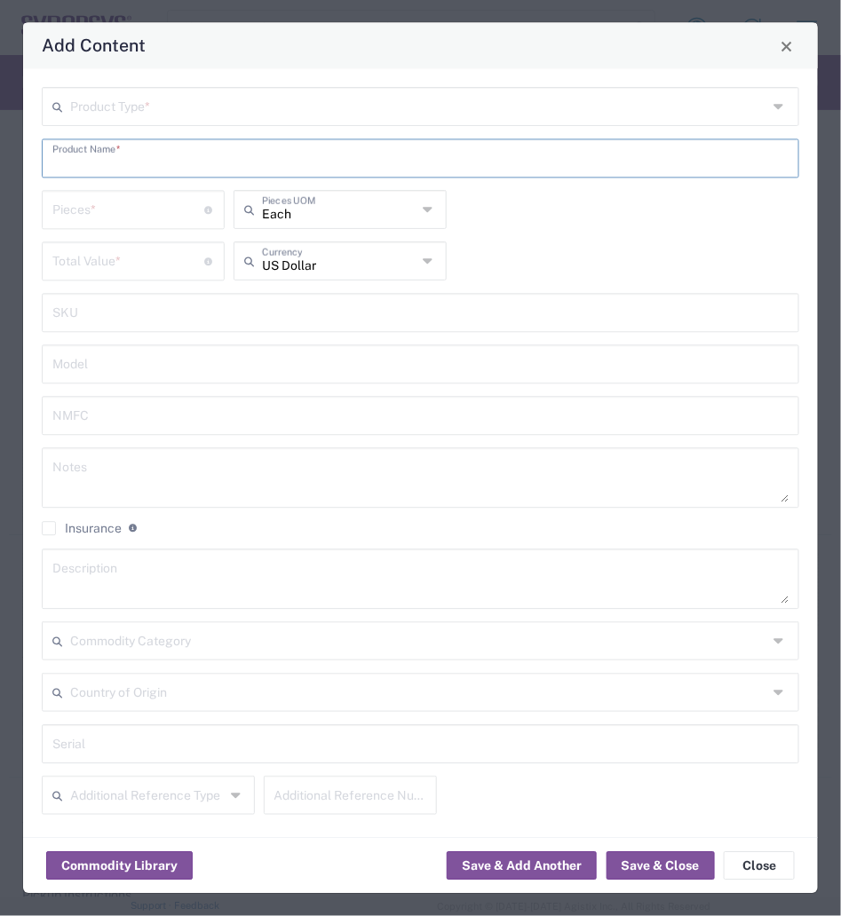
click at [178, 159] on input "text" at bounding box center [420, 157] width 736 height 31
type input "ZS5 Empty rack crates"
click at [149, 204] on input "number" at bounding box center [128, 209] width 152 height 31
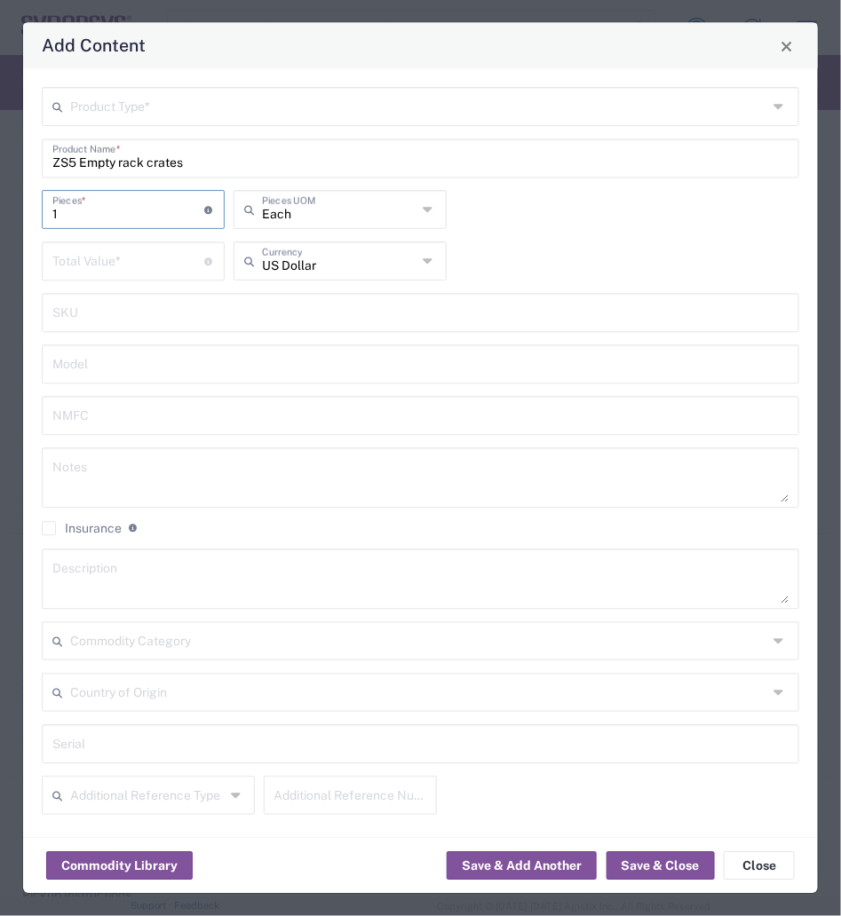
type input "1"
click at [97, 267] on input "number" at bounding box center [128, 260] width 152 height 31
type input "0"
click at [153, 117] on input "text" at bounding box center [418, 106] width 697 height 31
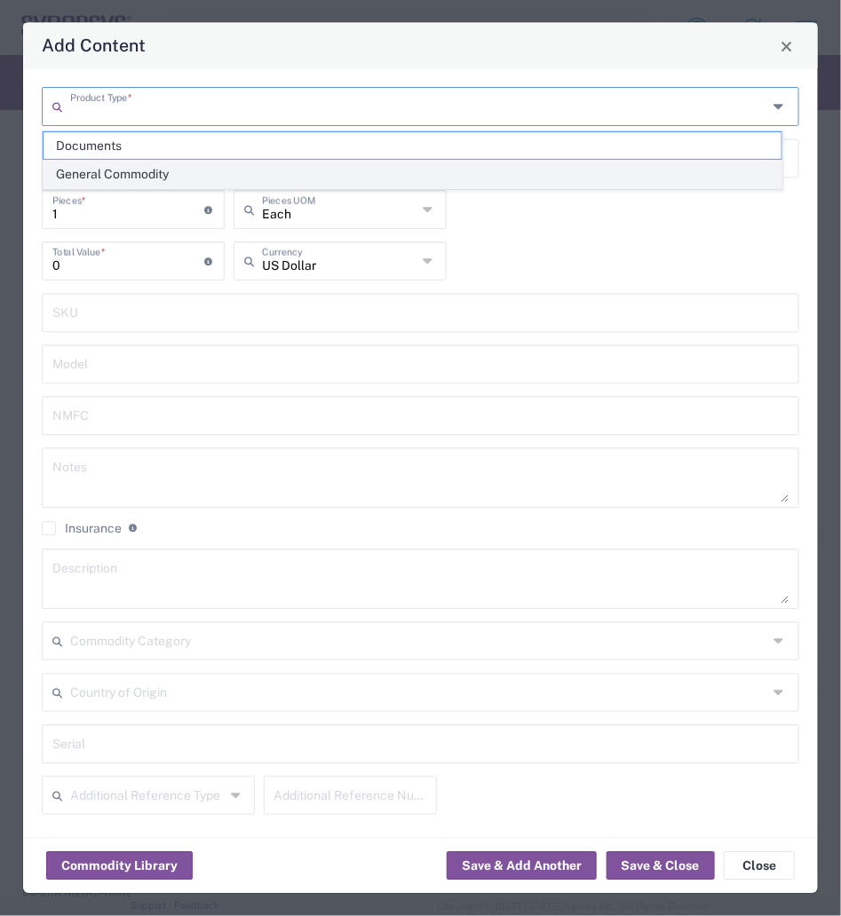
click at [132, 172] on span "General Commodity" at bounding box center [412, 175] width 738 height 28
type input "General Commodity"
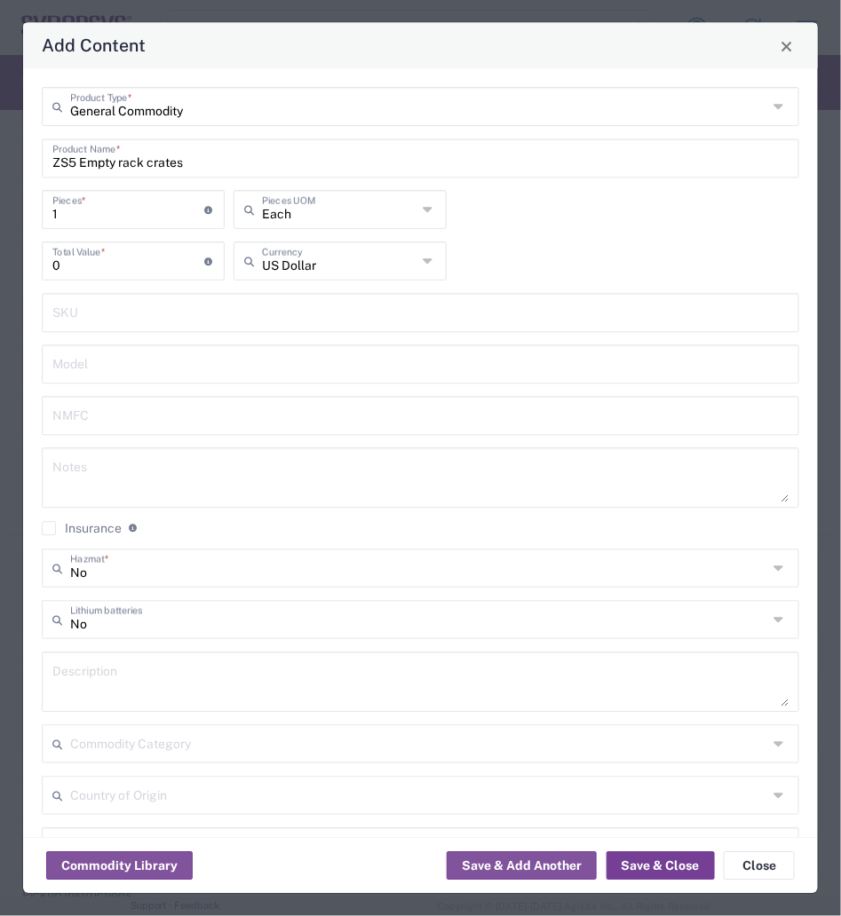
click at [645, 857] on button "Save & Close" at bounding box center [660, 866] width 108 height 28
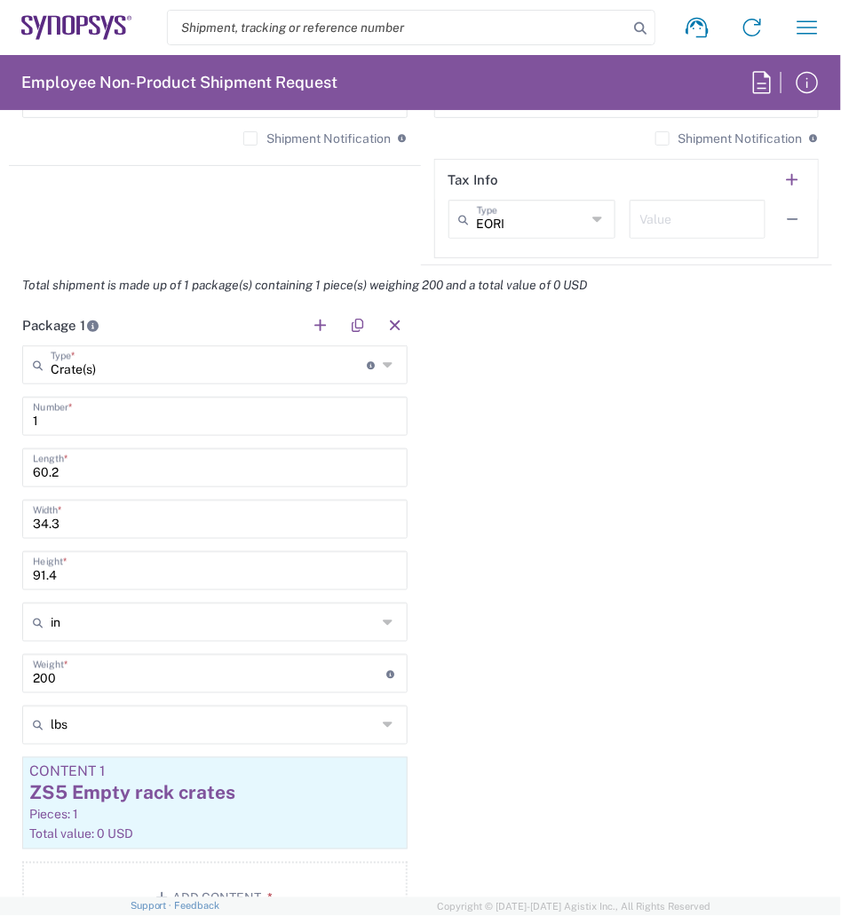
scroll to position [1895, 0]
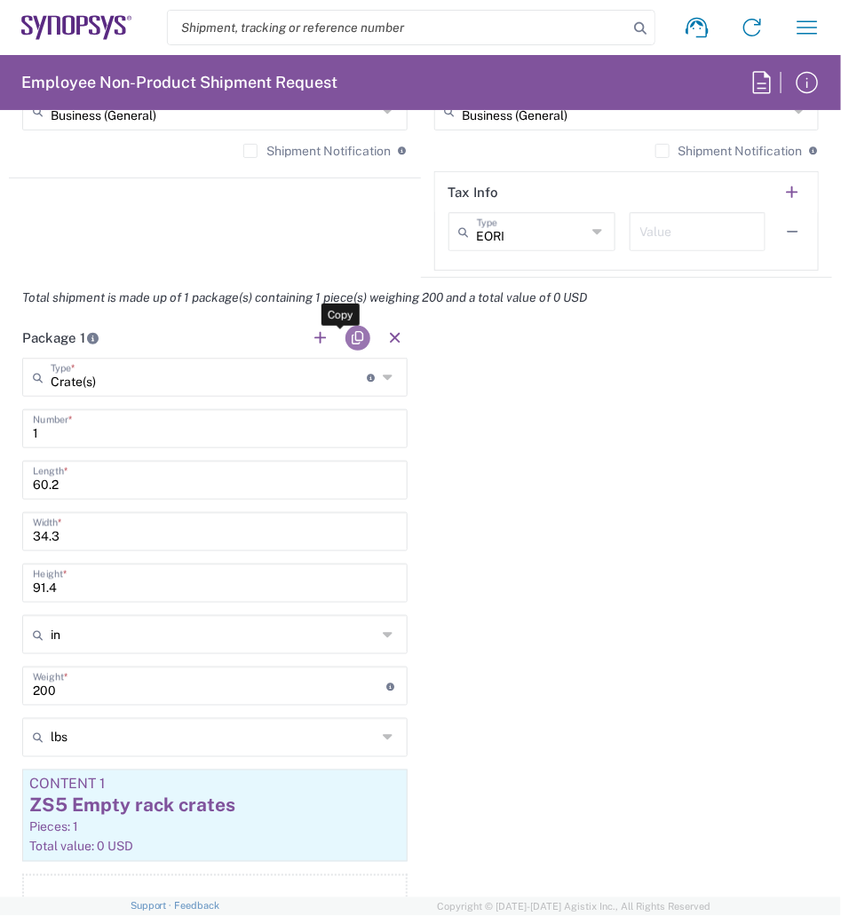
click at [354, 338] on button "button" at bounding box center [357, 338] width 25 height 25
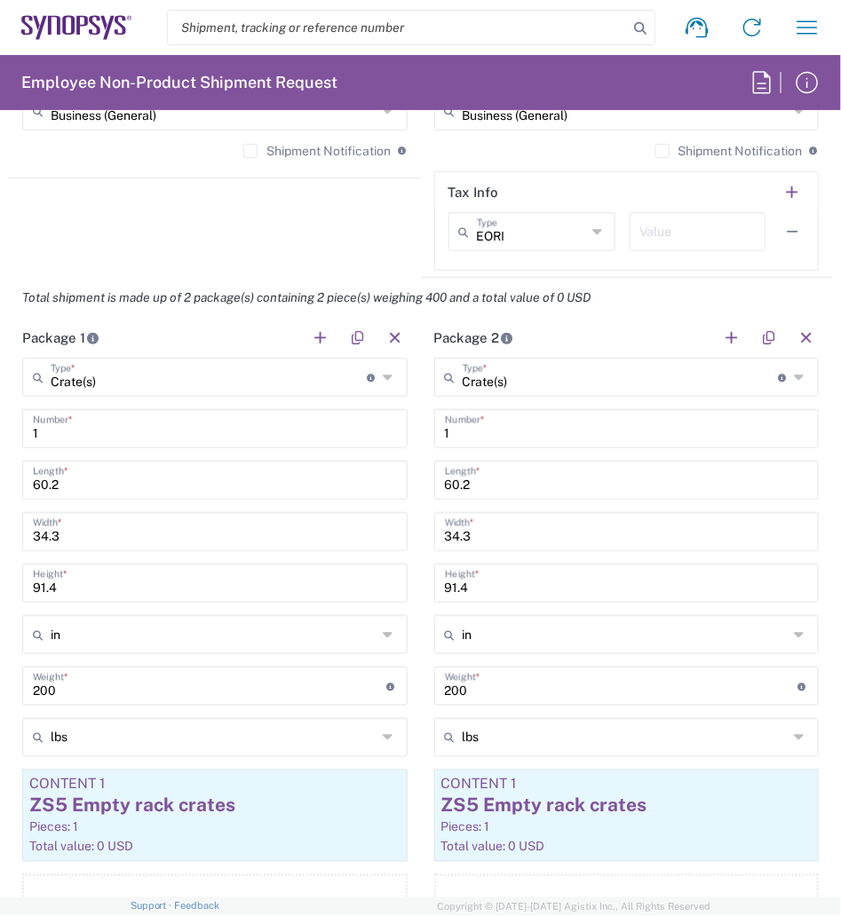
click at [496, 423] on input "1" at bounding box center [627, 427] width 364 height 31
type input "2"
click at [759, 332] on button "button" at bounding box center [768, 338] width 25 height 25
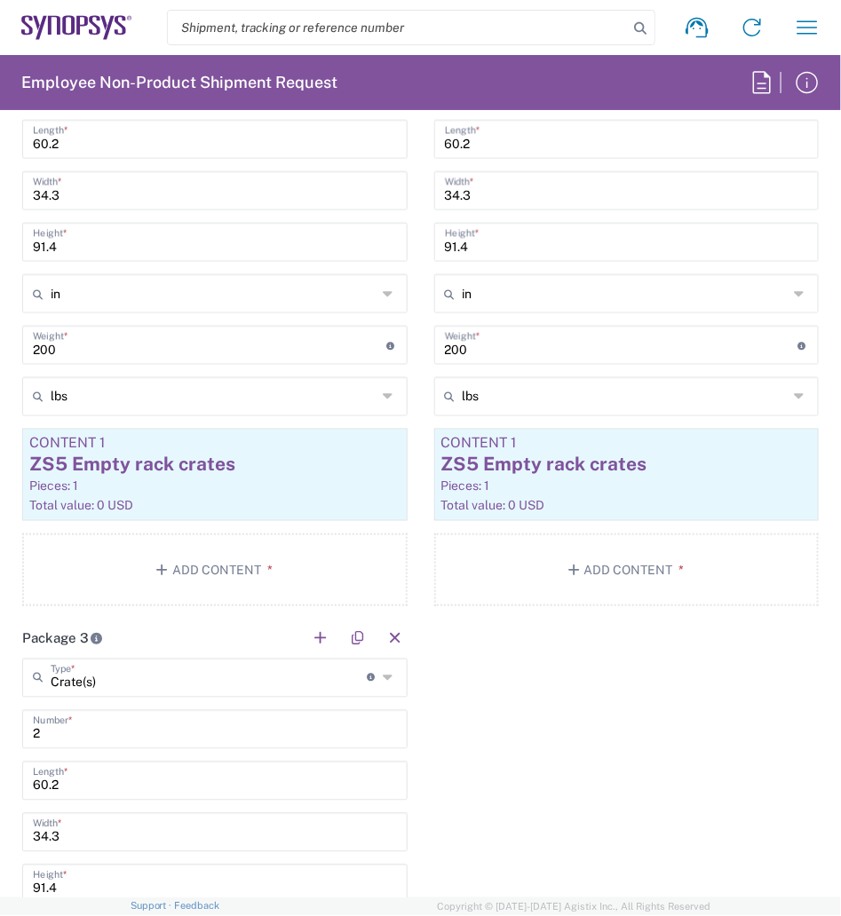
scroll to position [2239, 0]
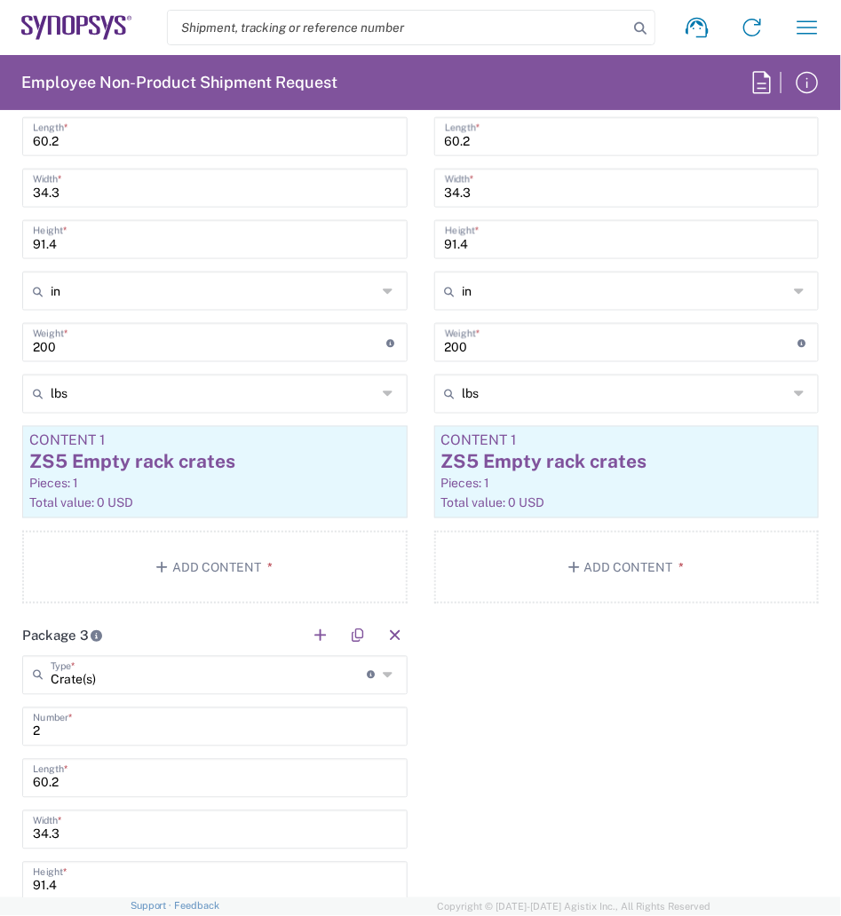
click at [115, 732] on input "2" at bounding box center [215, 725] width 364 height 31
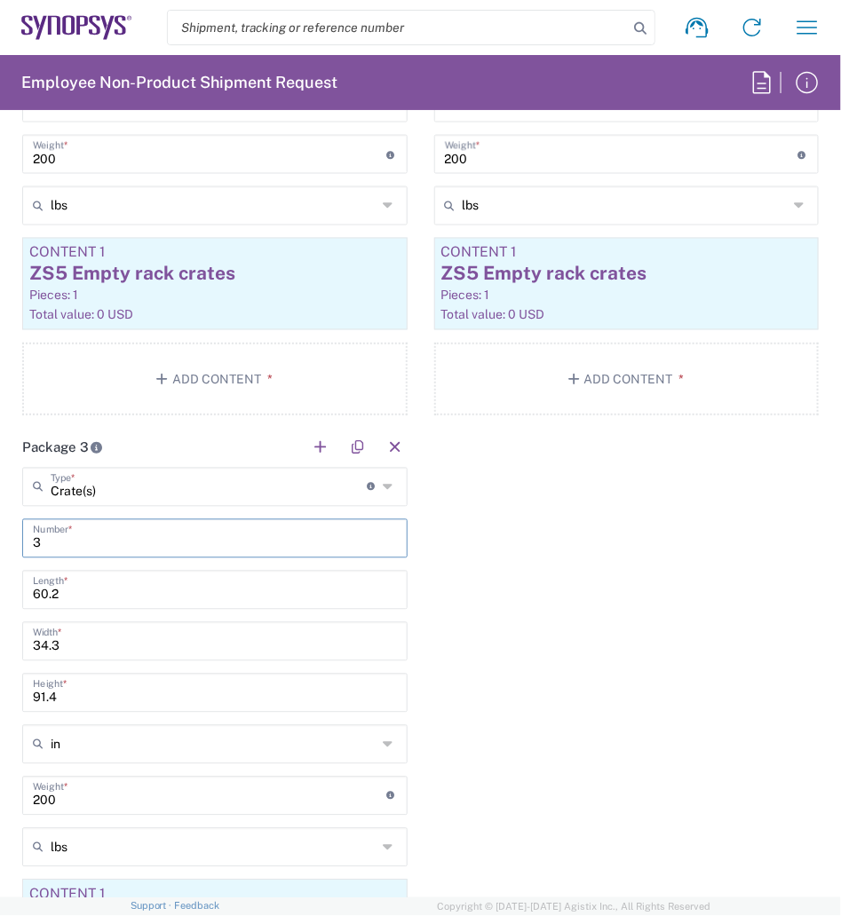
scroll to position [2455, 0]
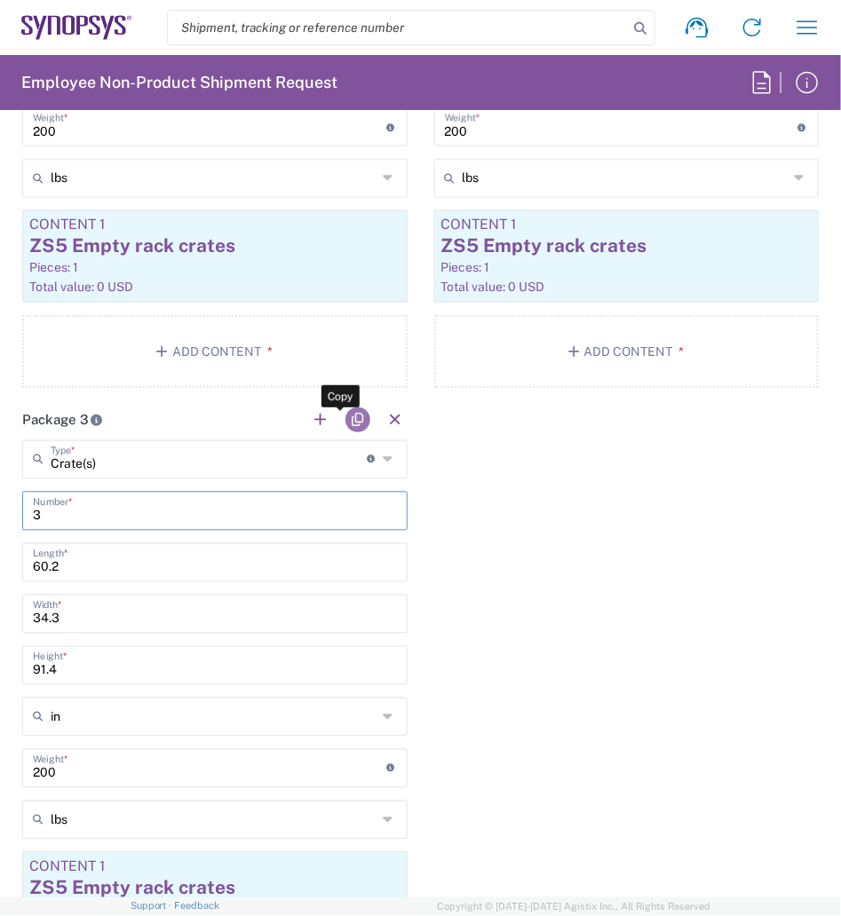
type input "3"
click at [360, 415] on button "button" at bounding box center [357, 419] width 25 height 25
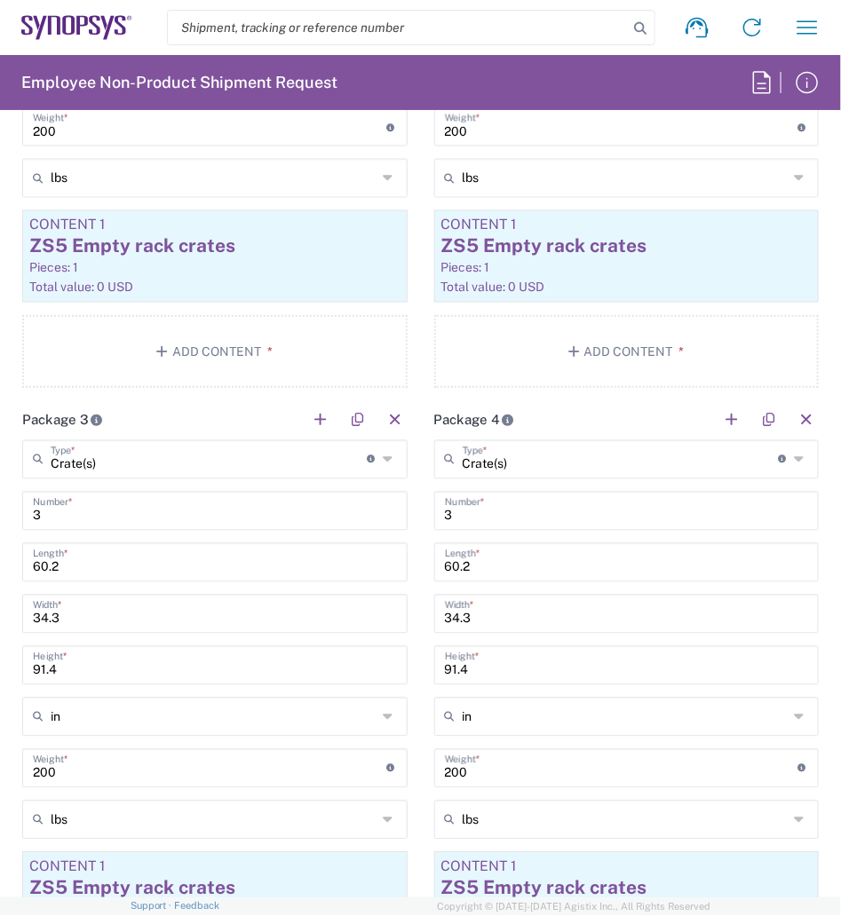
click at [479, 507] on input "3" at bounding box center [627, 509] width 364 height 31
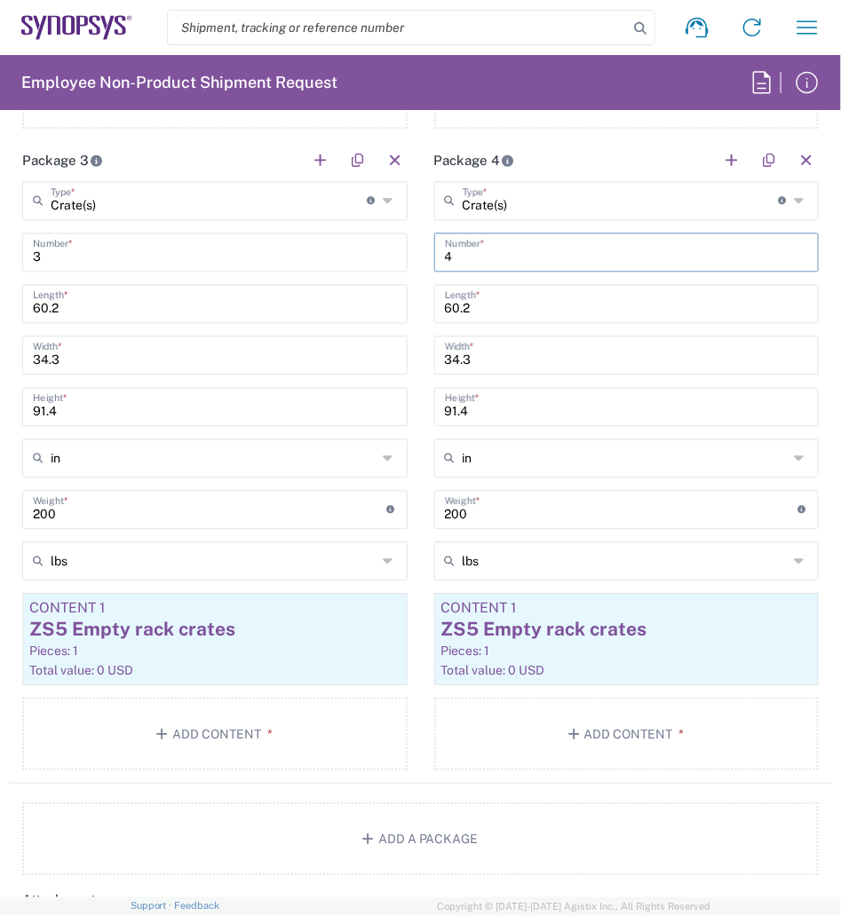
scroll to position [2716, 0]
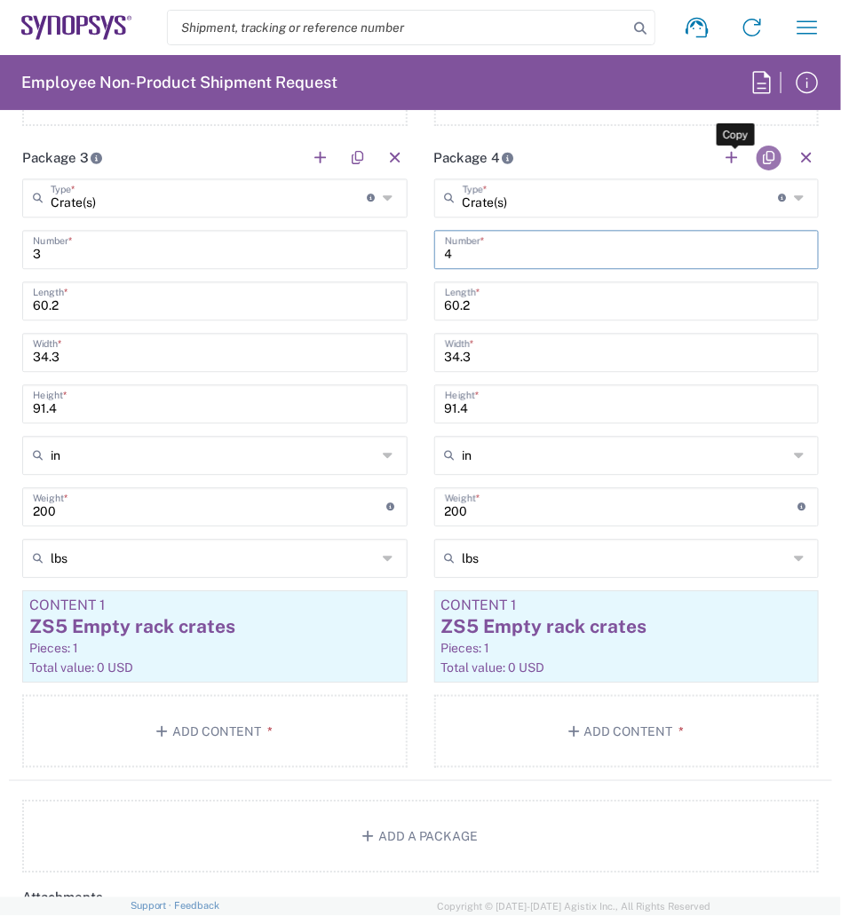
type input "4"
click at [756, 160] on button "button" at bounding box center [768, 158] width 25 height 25
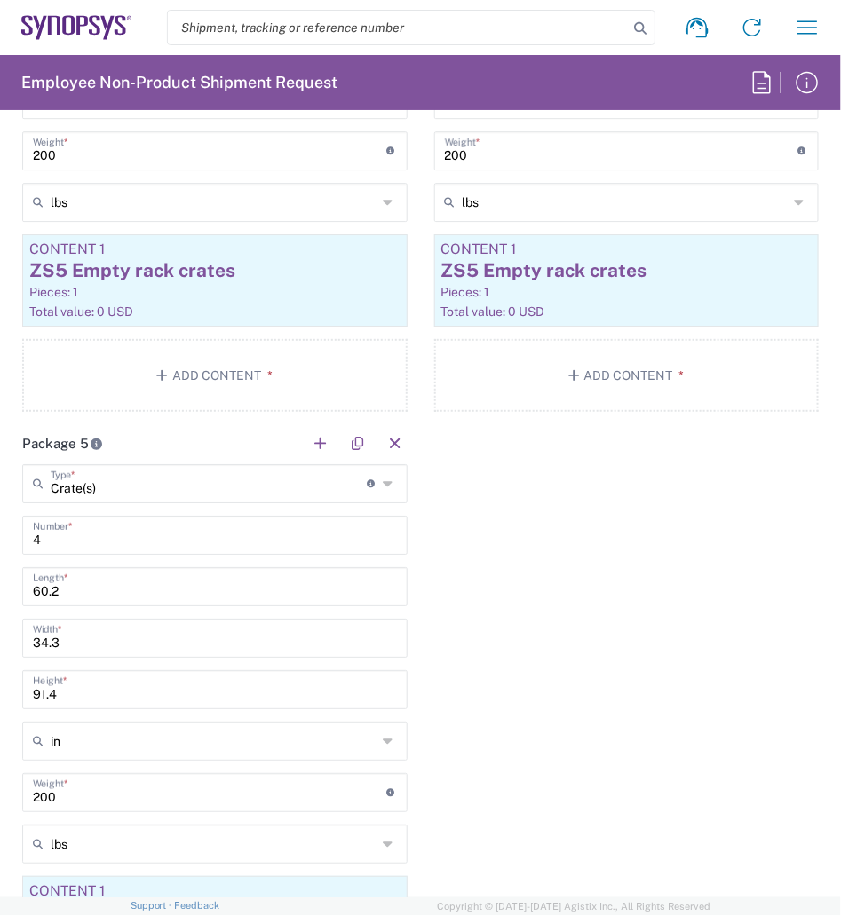
scroll to position [3085, 0]
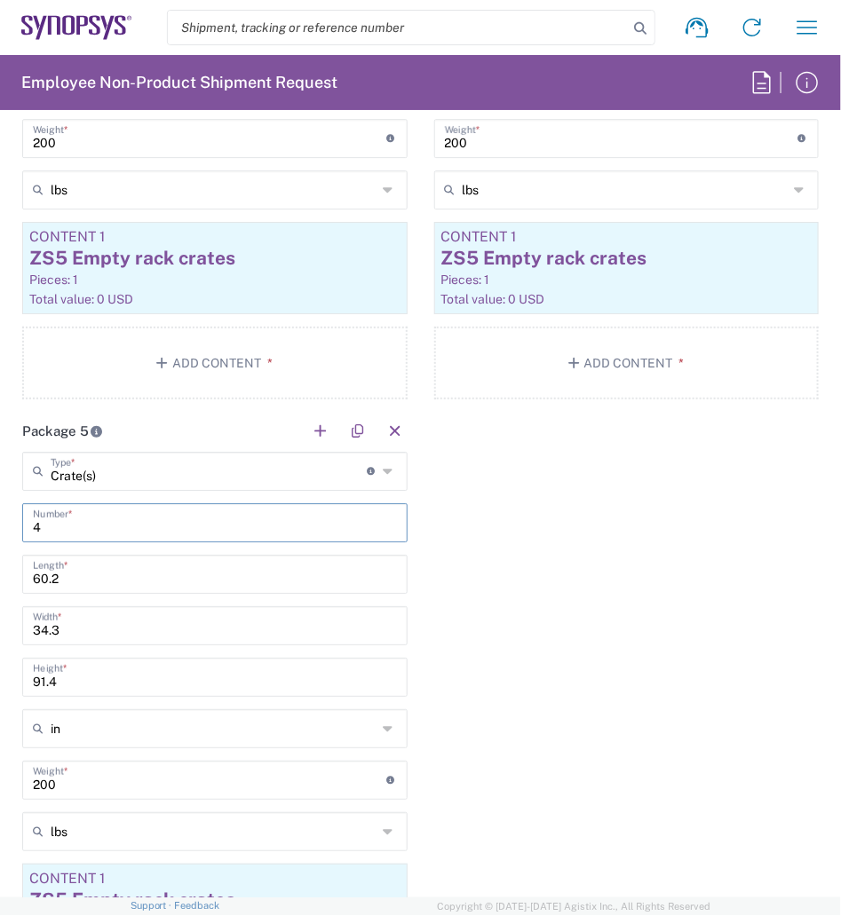
click at [155, 529] on input "4" at bounding box center [215, 521] width 364 height 31
type input "5"
click at [463, 556] on div "Package 1 Crate(s) Type * Material used to package goods Your Packaging Bale(s)…" at bounding box center [420, 91] width 823 height 1926
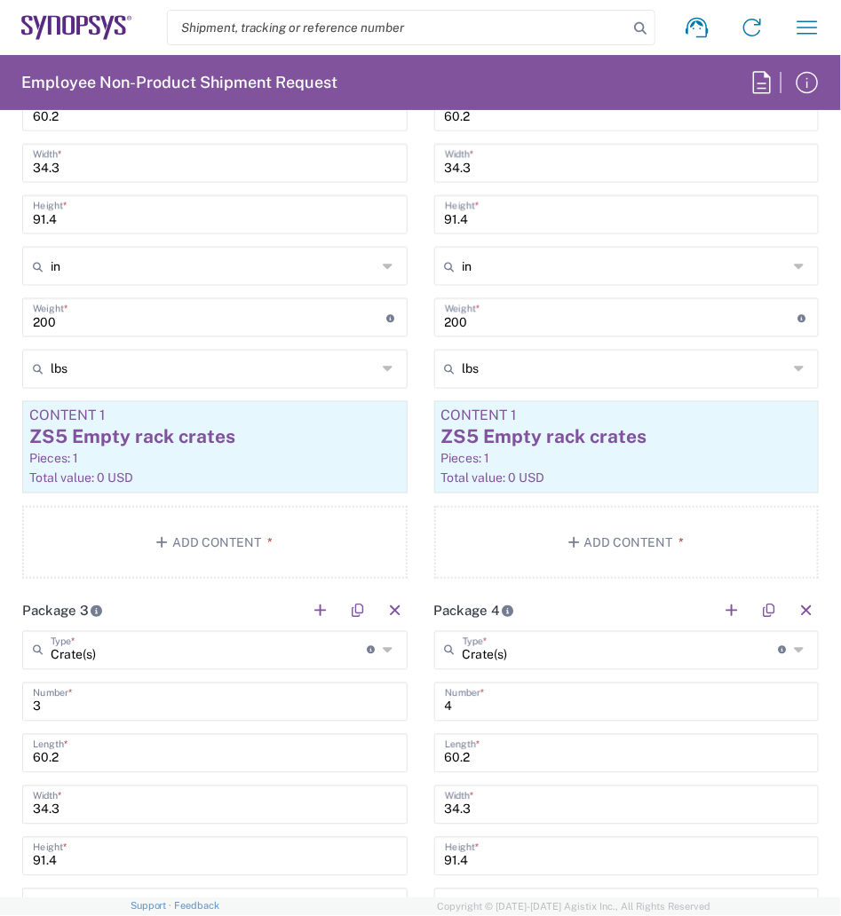
scroll to position [2252, 0]
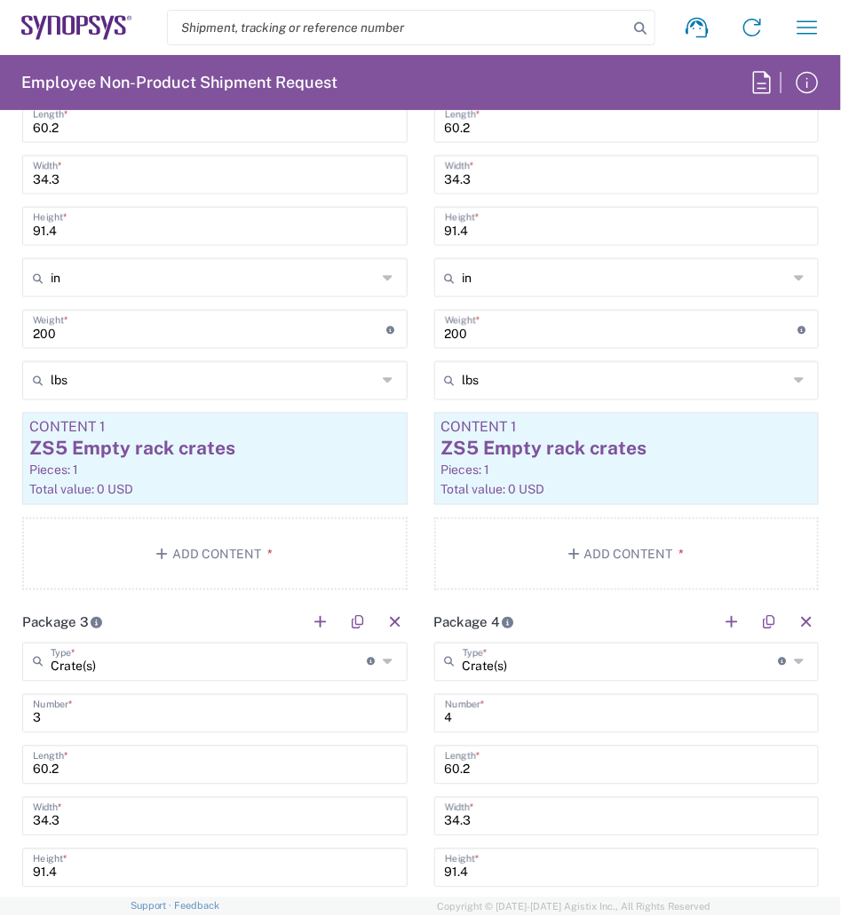
click at [463, 556] on button "Add Content *" at bounding box center [626, 554] width 385 height 73
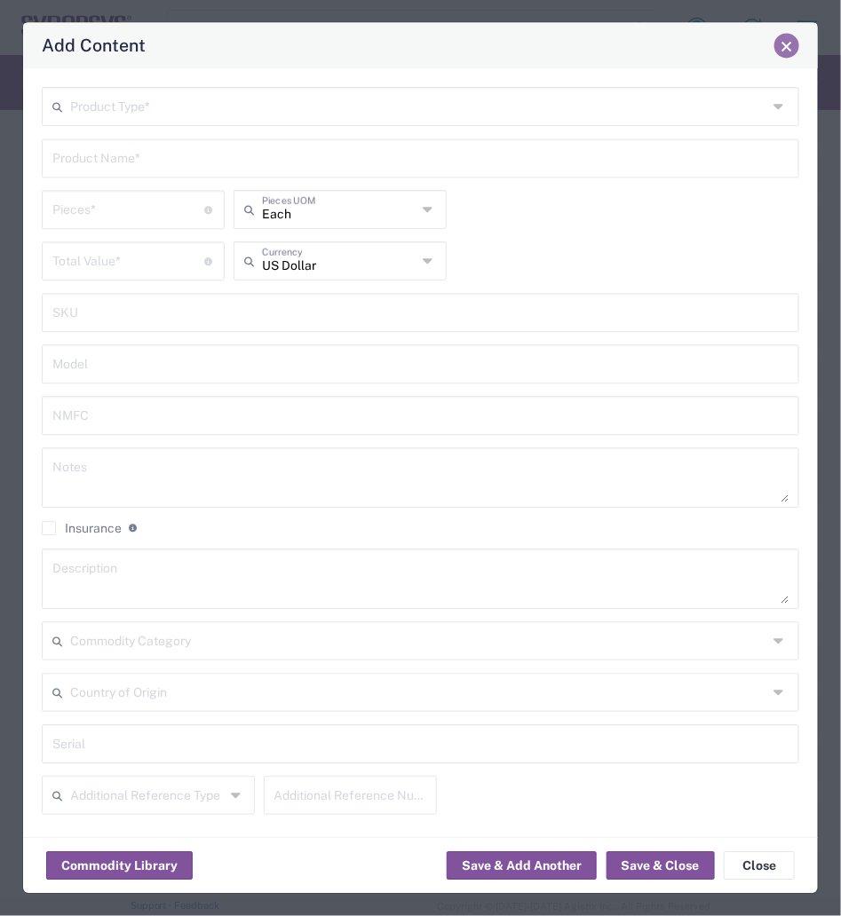
click at [792, 44] on span "Close" at bounding box center [786, 46] width 12 height 12
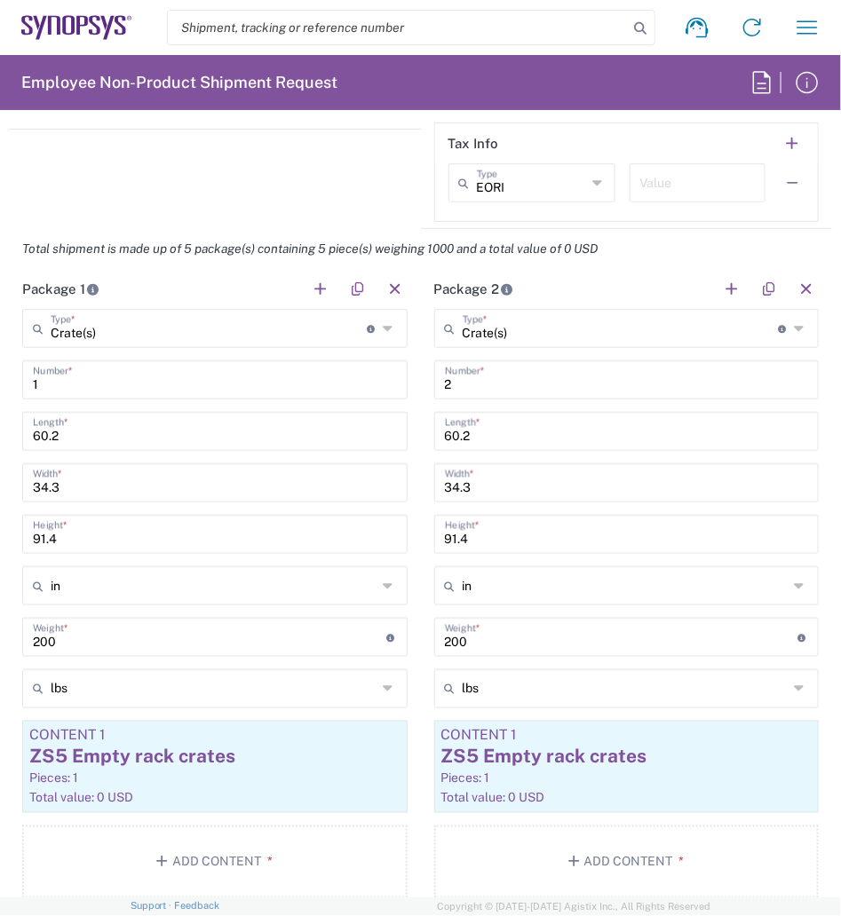
scroll to position [1943, 0]
click at [312, 296] on button "button" at bounding box center [320, 290] width 25 height 25
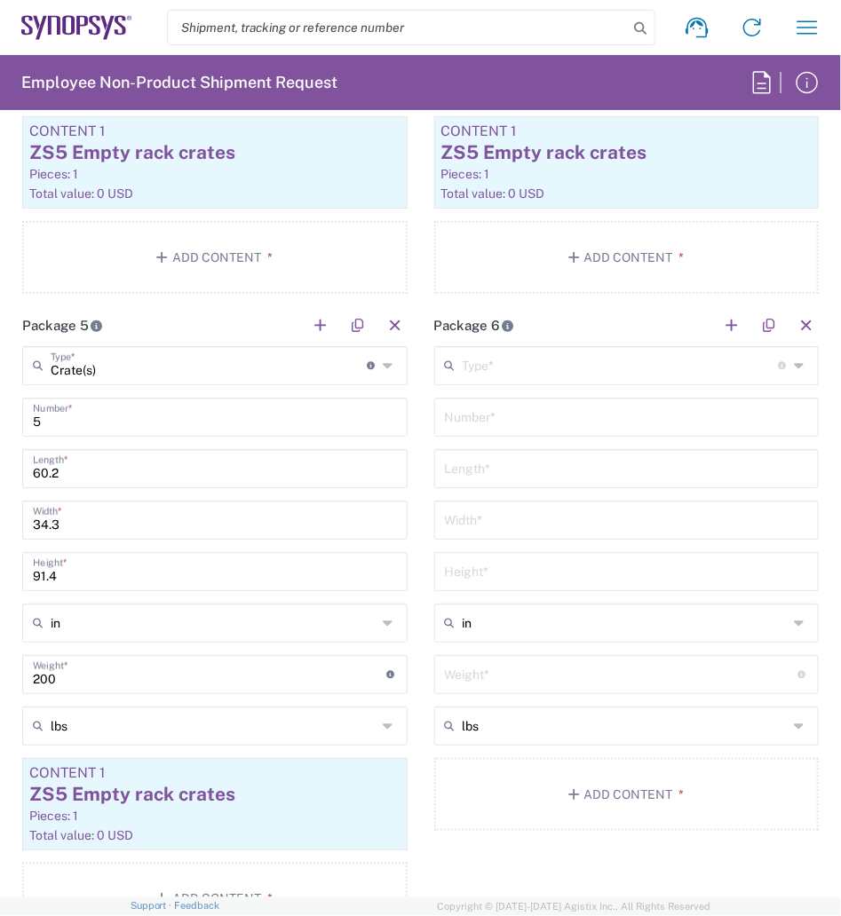
scroll to position [3156, 0]
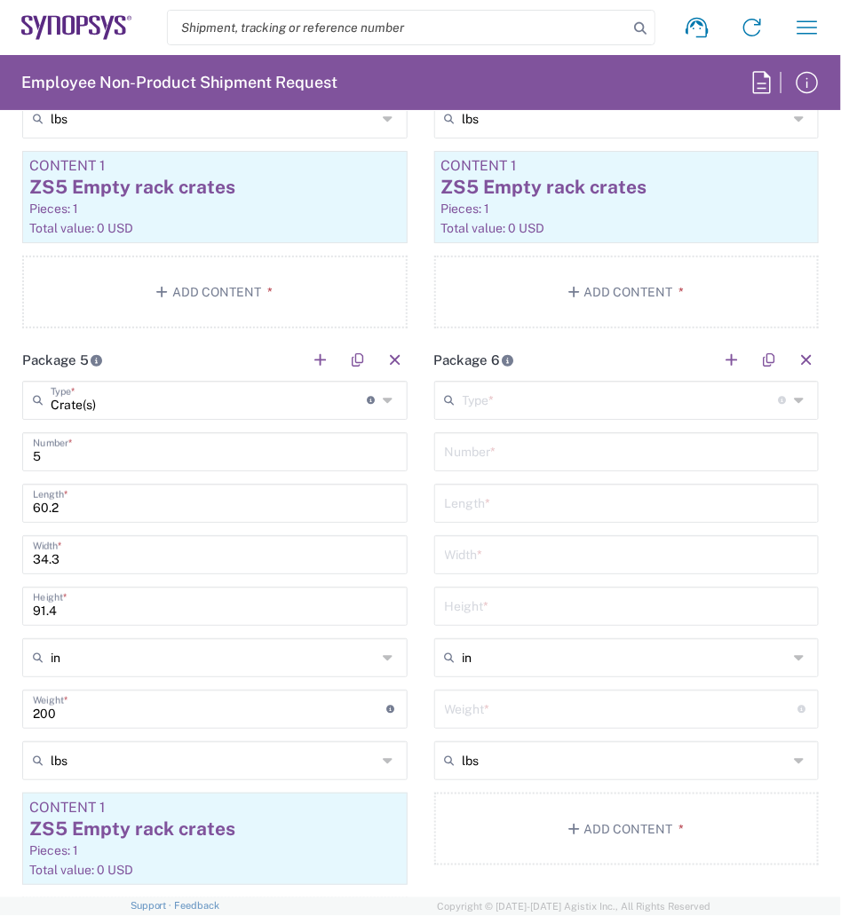
click at [519, 399] on input "text" at bounding box center [621, 398] width 316 height 31
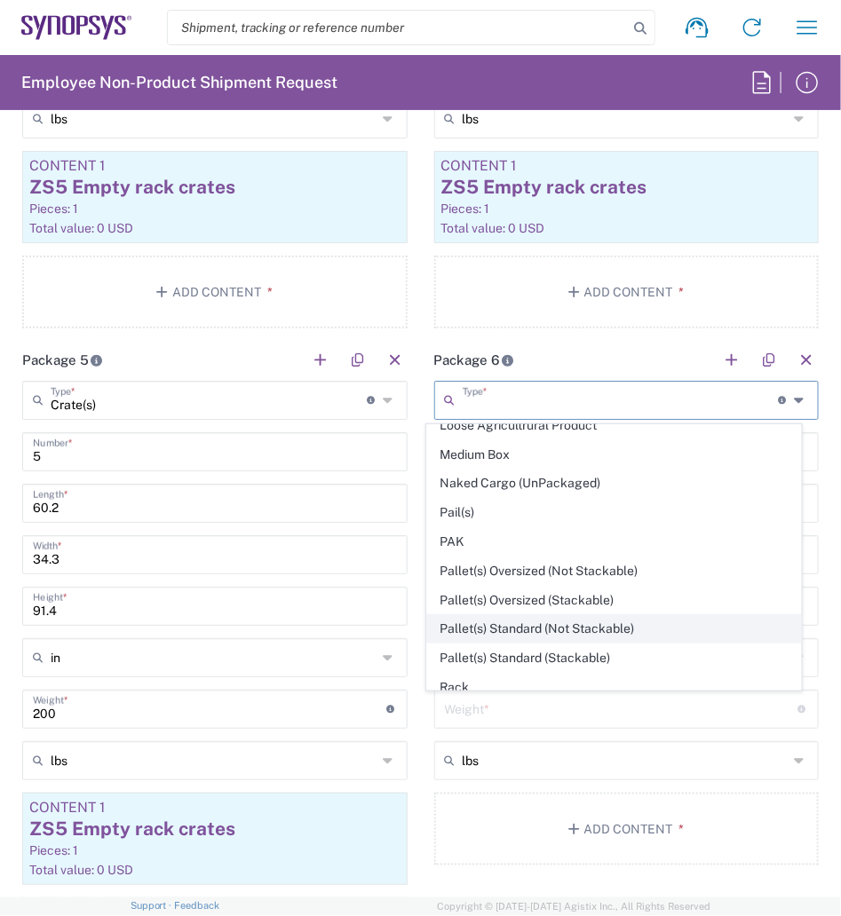
scroll to position [597, 0]
click at [565, 631] on span "Pallet(s) Standard (Not Stackable)" at bounding box center [613, 628] width 373 height 28
type input "Pallet(s) Standard (Not Stackable)"
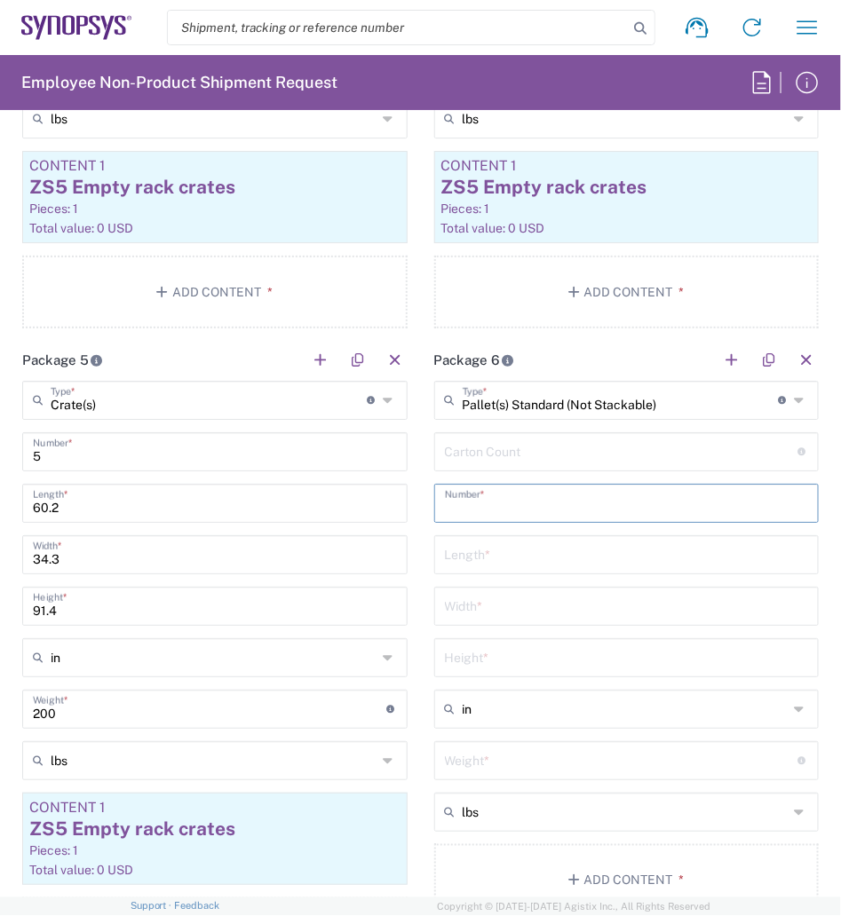
click at [525, 505] on input "text" at bounding box center [627, 501] width 364 height 31
type input "48"
type input "40"
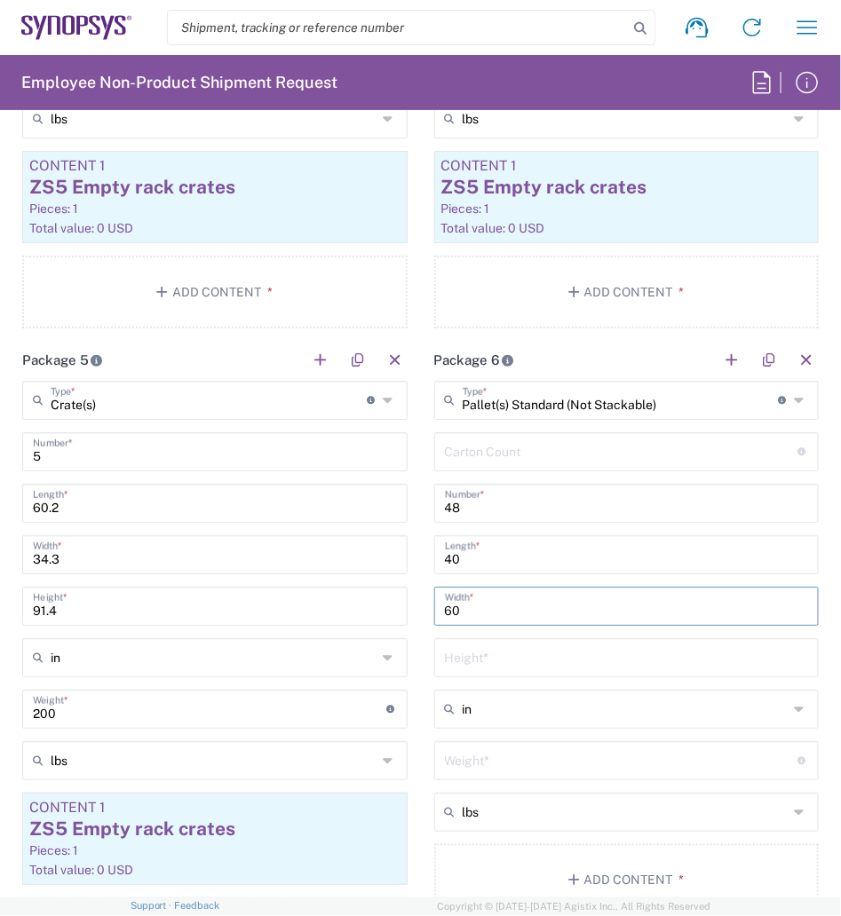
type input "6"
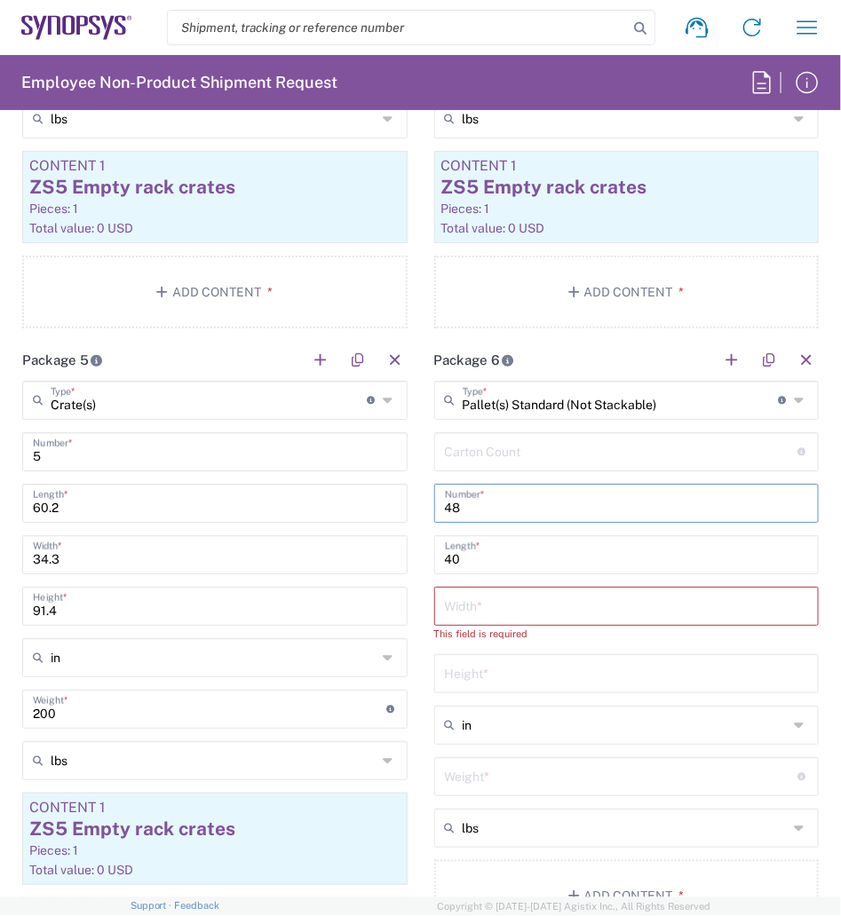
click at [525, 505] on input "48" at bounding box center [627, 501] width 364 height 31
type input "4"
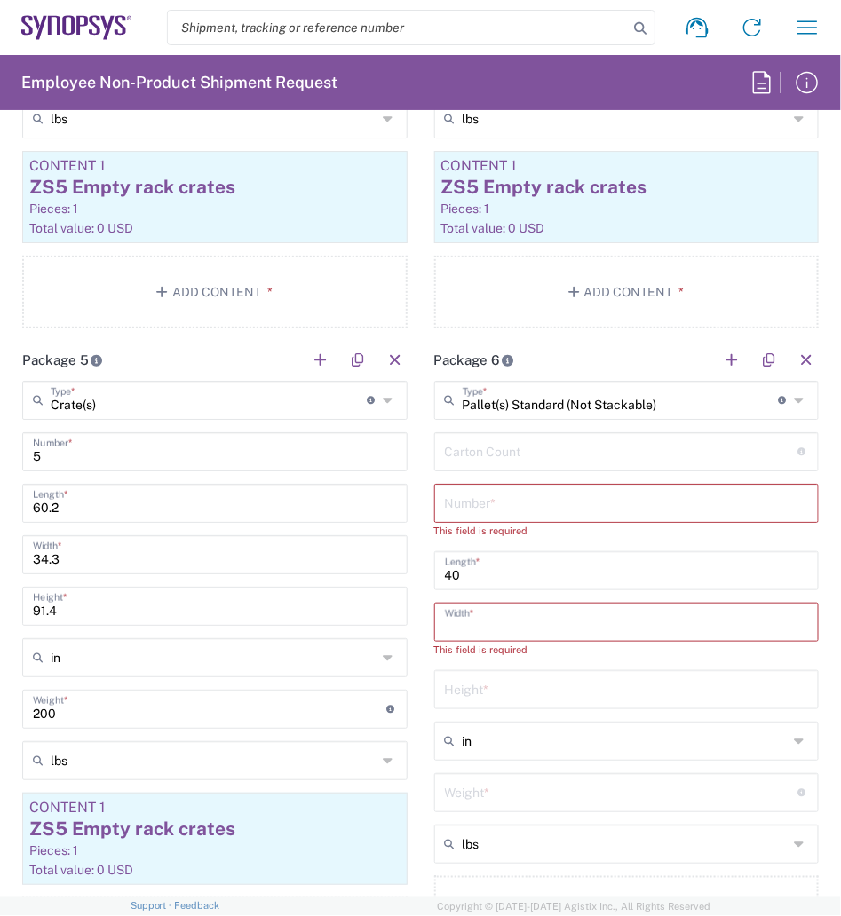
click at [447, 619] on input "number" at bounding box center [627, 620] width 364 height 31
type input "48"
click at [469, 515] on input "text" at bounding box center [627, 501] width 364 height 31
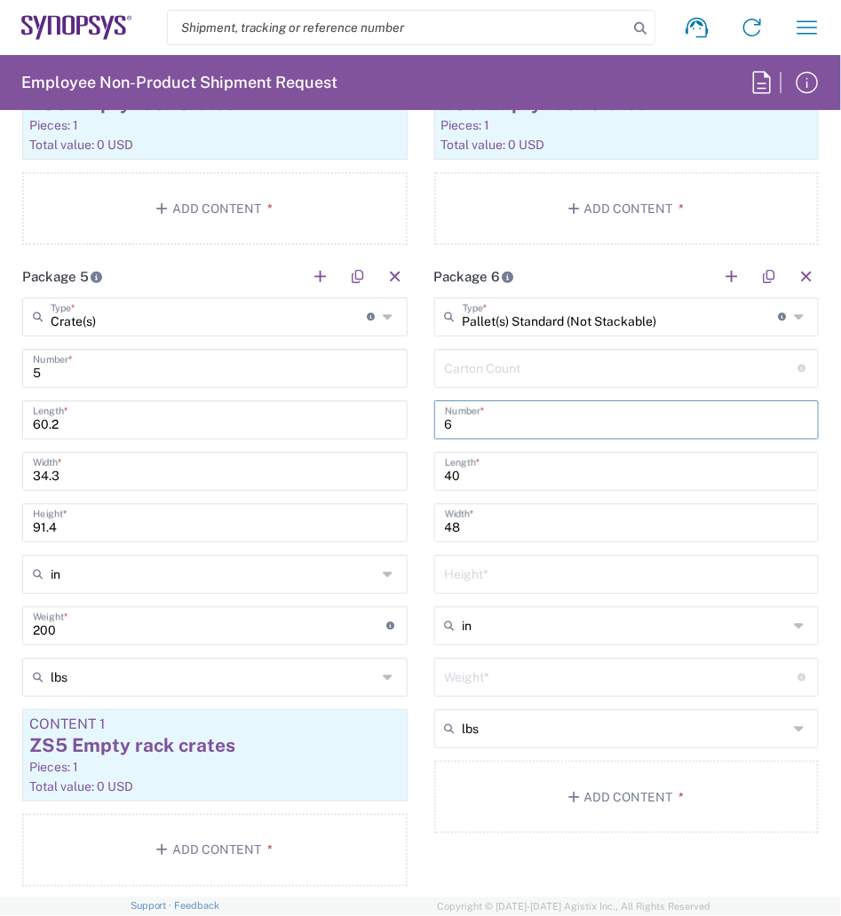
scroll to position [3241, 0]
type input "6"
click at [478, 557] on input "number" at bounding box center [627, 571] width 364 height 31
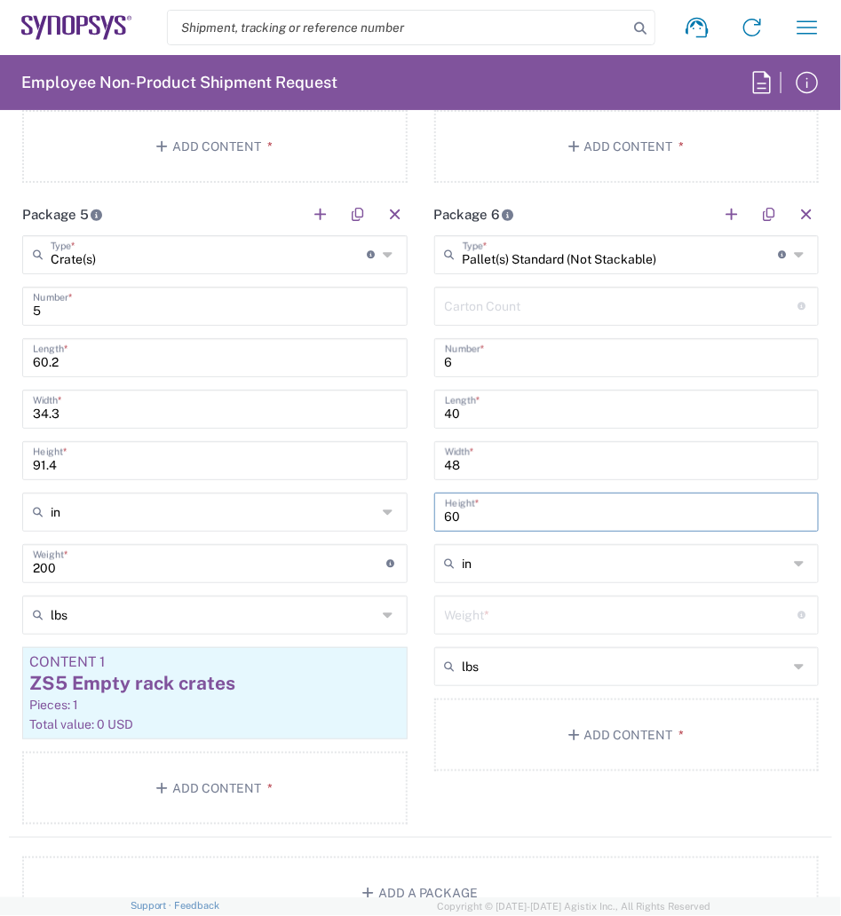
scroll to position [3302, 0]
type input "6"
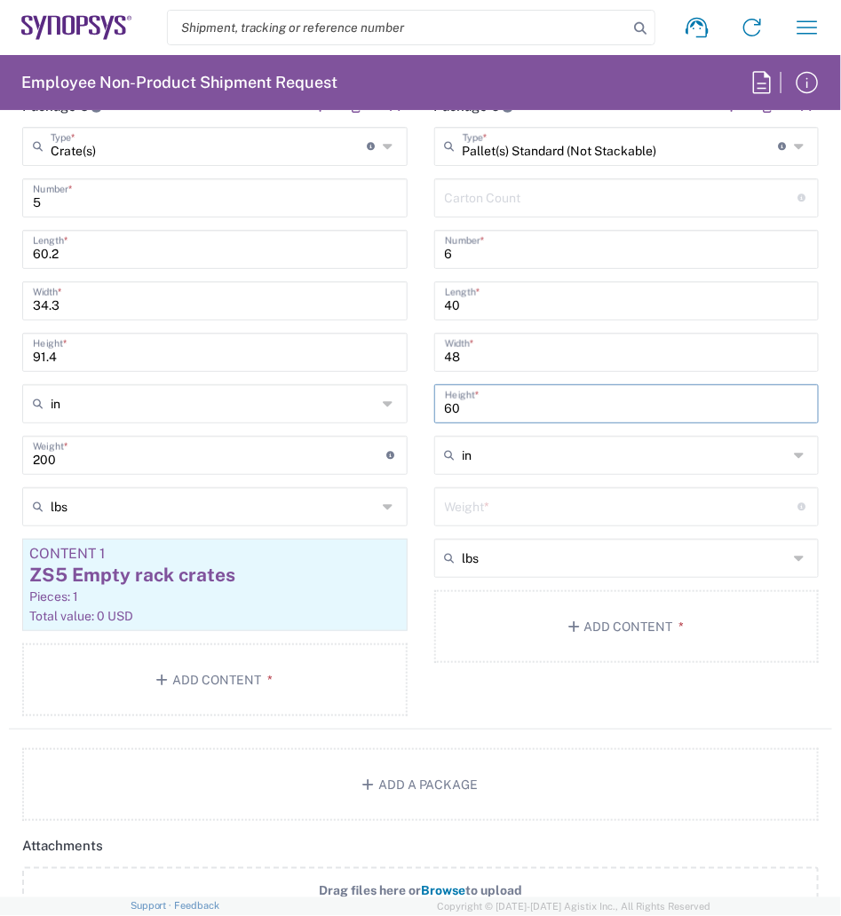
type input "60"
click at [479, 505] on input "number" at bounding box center [621, 505] width 353 height 31
type input "60"
click at [520, 622] on button "Add Content *" at bounding box center [626, 626] width 385 height 73
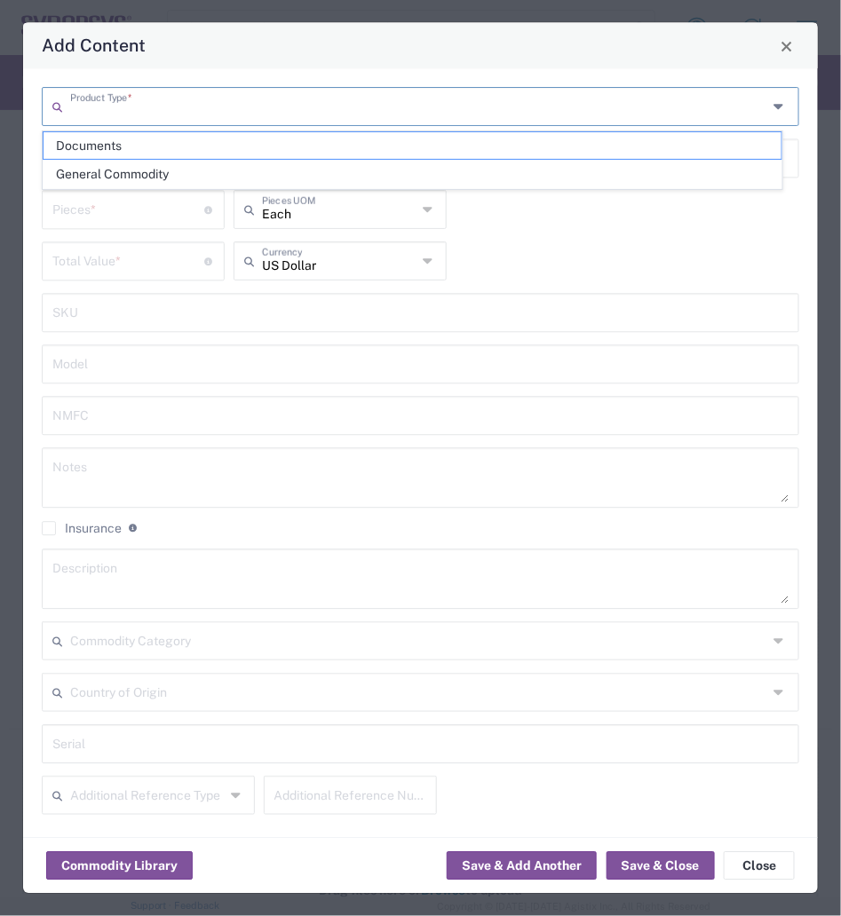
click at [310, 92] on input "text" at bounding box center [418, 106] width 697 height 31
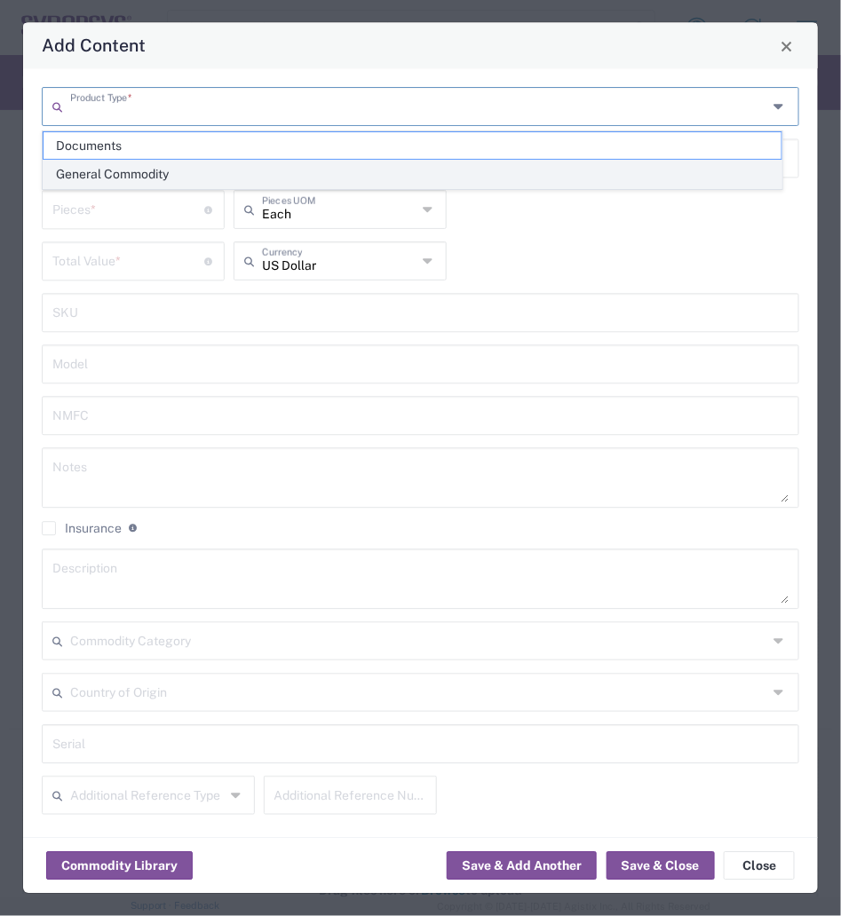
click at [285, 177] on span "General Commodity" at bounding box center [412, 175] width 738 height 28
type input "General Commodity"
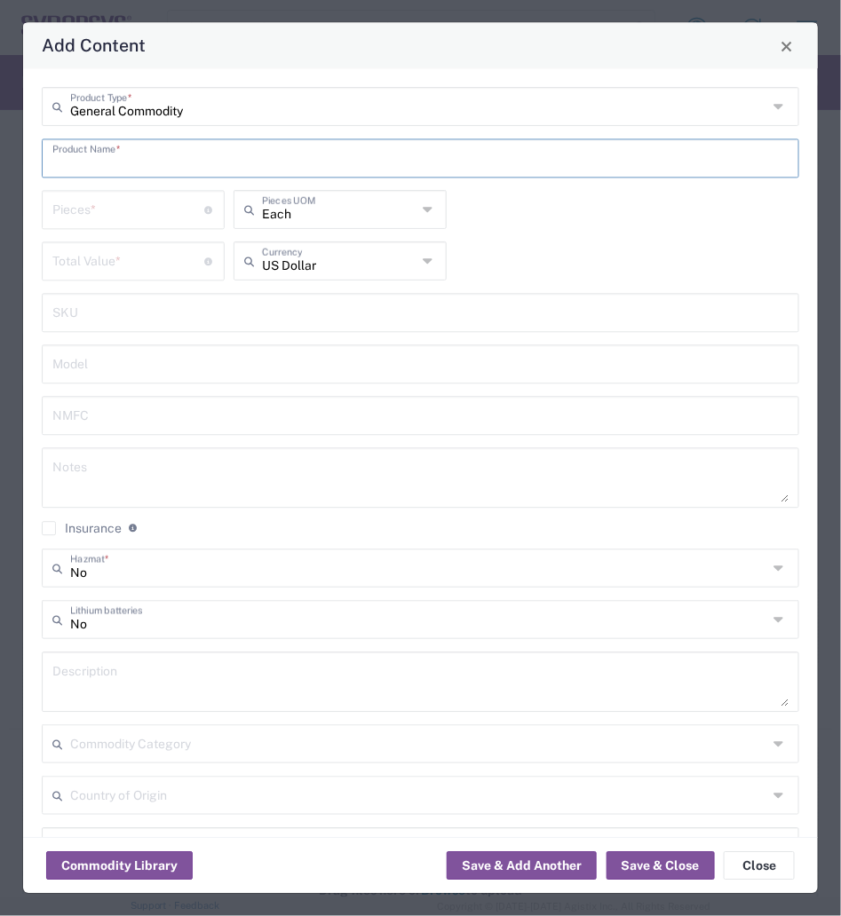
click at [253, 151] on input "text" at bounding box center [420, 157] width 736 height 31
type input "ZS5 empty hardware boxes"
click at [160, 199] on input "number" at bounding box center [128, 209] width 152 height 31
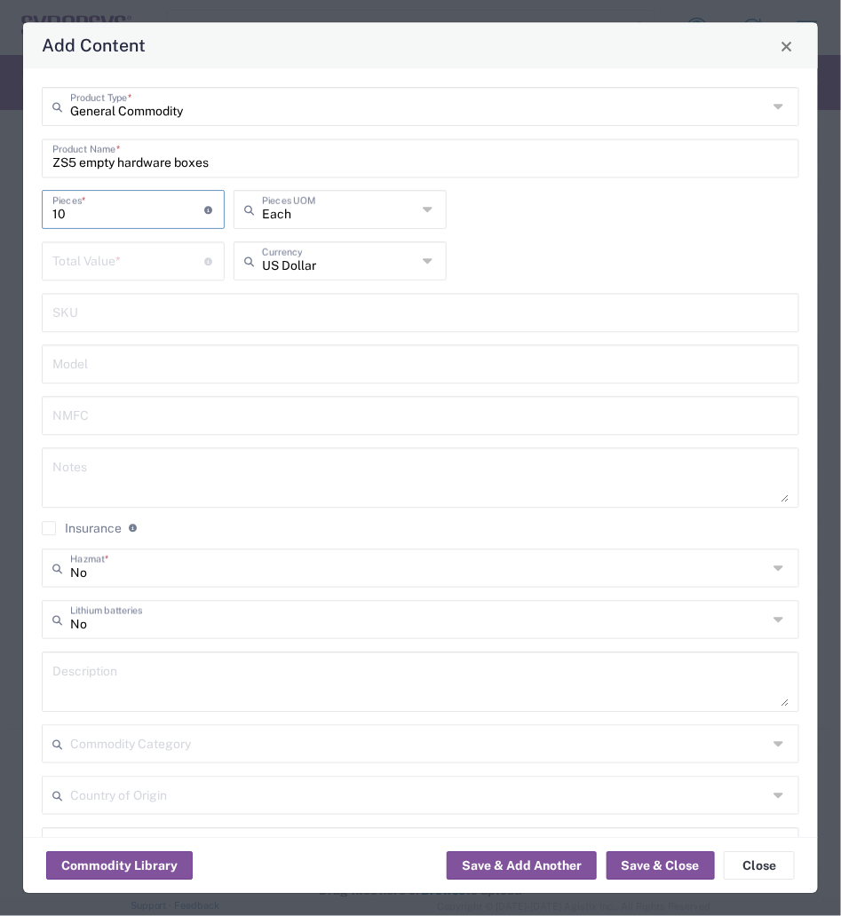
type input "10"
click at [138, 269] on input "number" at bounding box center [128, 260] width 152 height 31
type input "0"
click at [657, 868] on button "Save & Close" at bounding box center [660, 866] width 108 height 28
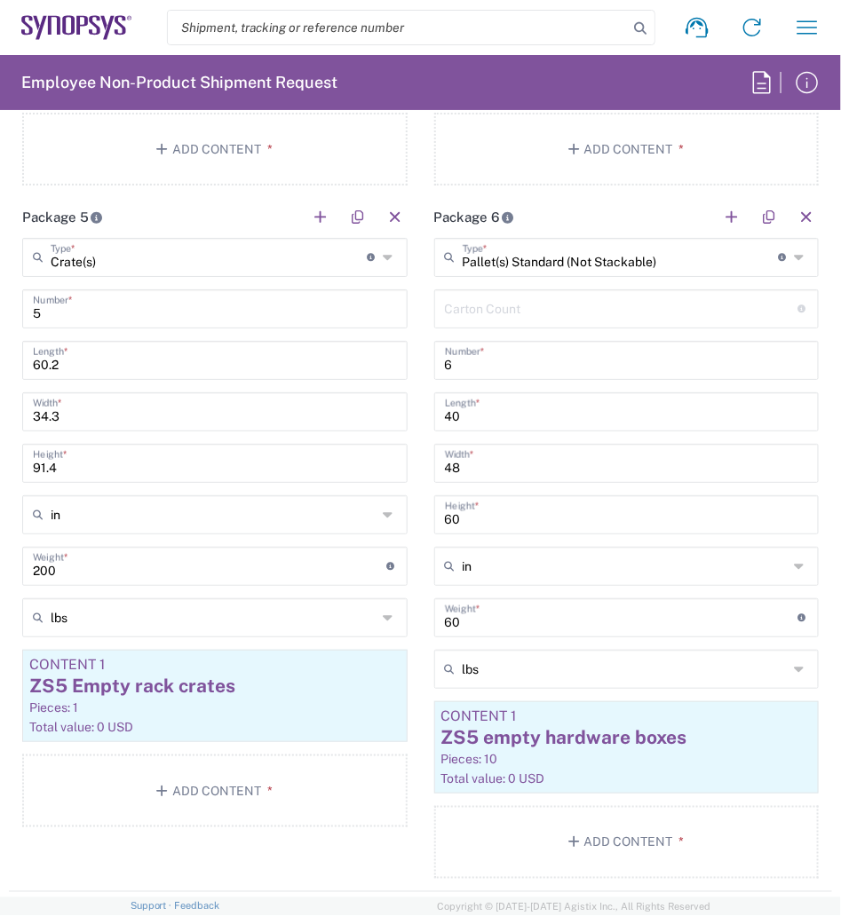
scroll to position [3297, 0]
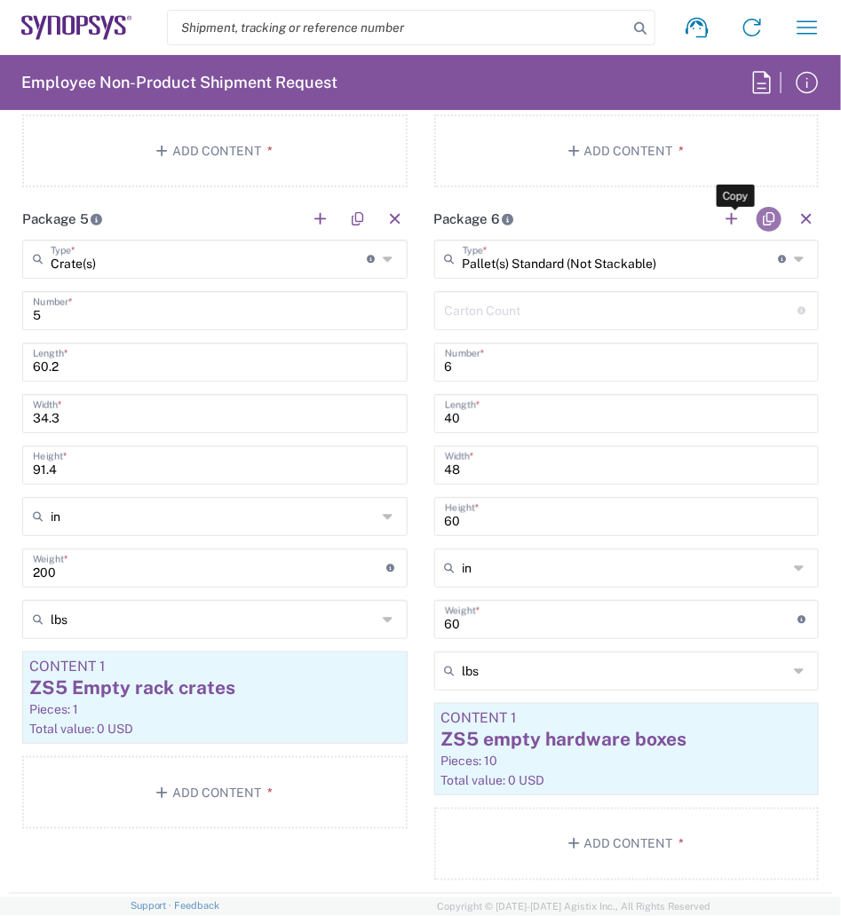
click at [756, 221] on button "button" at bounding box center [768, 219] width 25 height 25
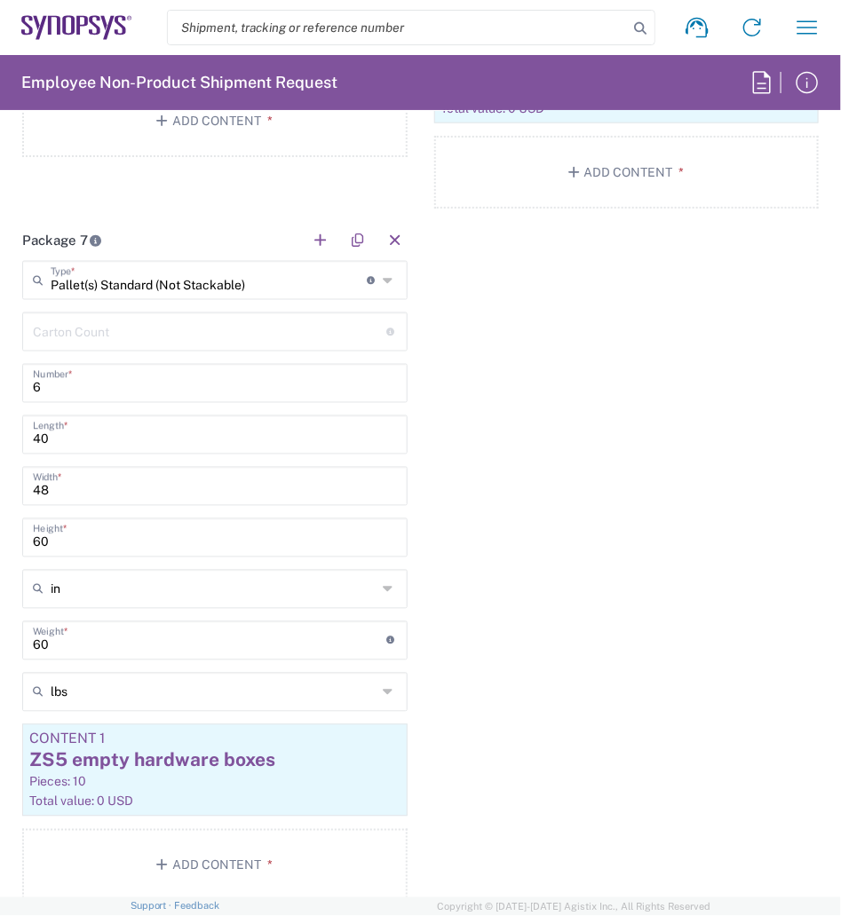
scroll to position [3972, 0]
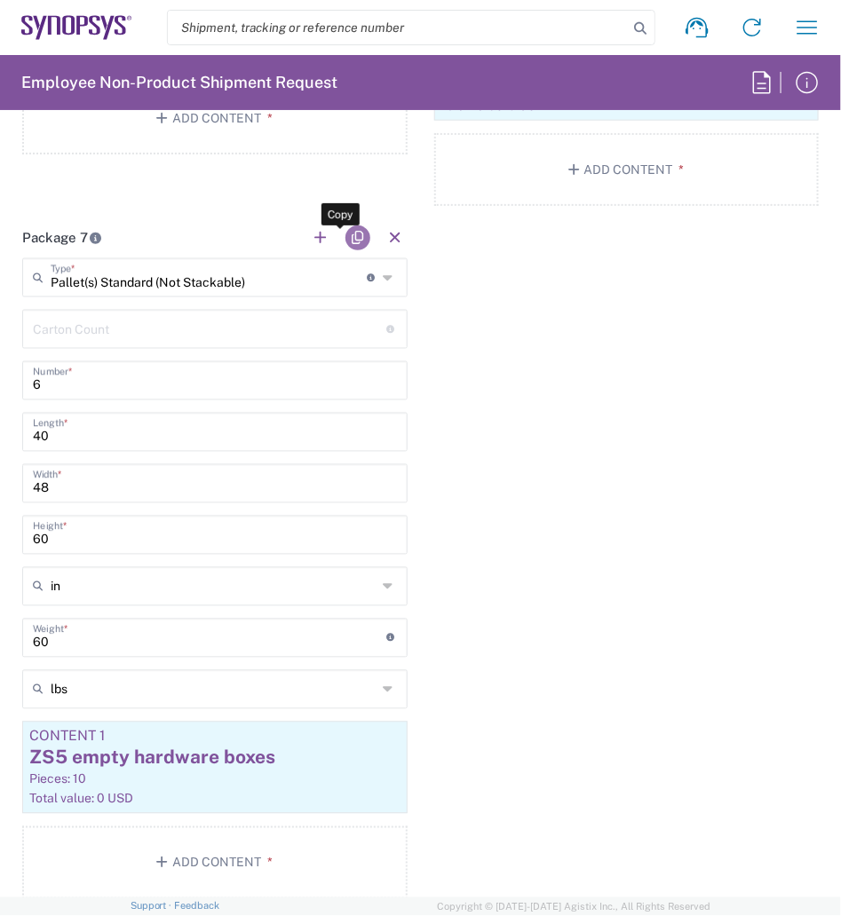
click at [345, 233] on button "button" at bounding box center [357, 237] width 25 height 25
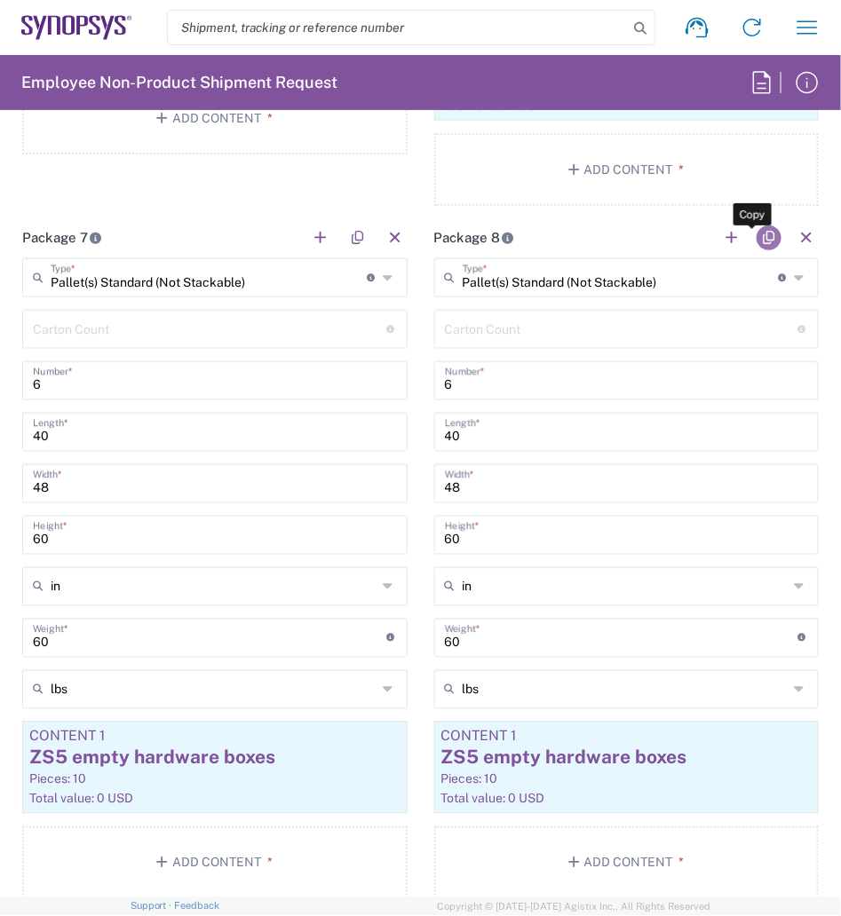
click at [756, 237] on button "button" at bounding box center [768, 237] width 25 height 25
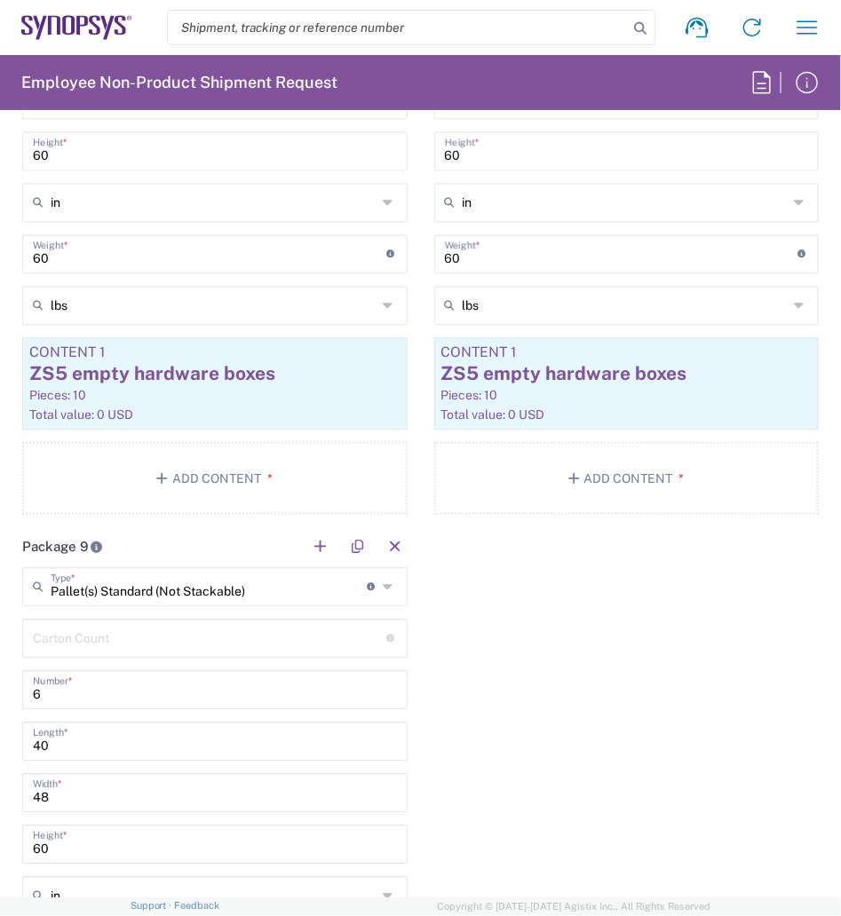
scroll to position [4520, 0]
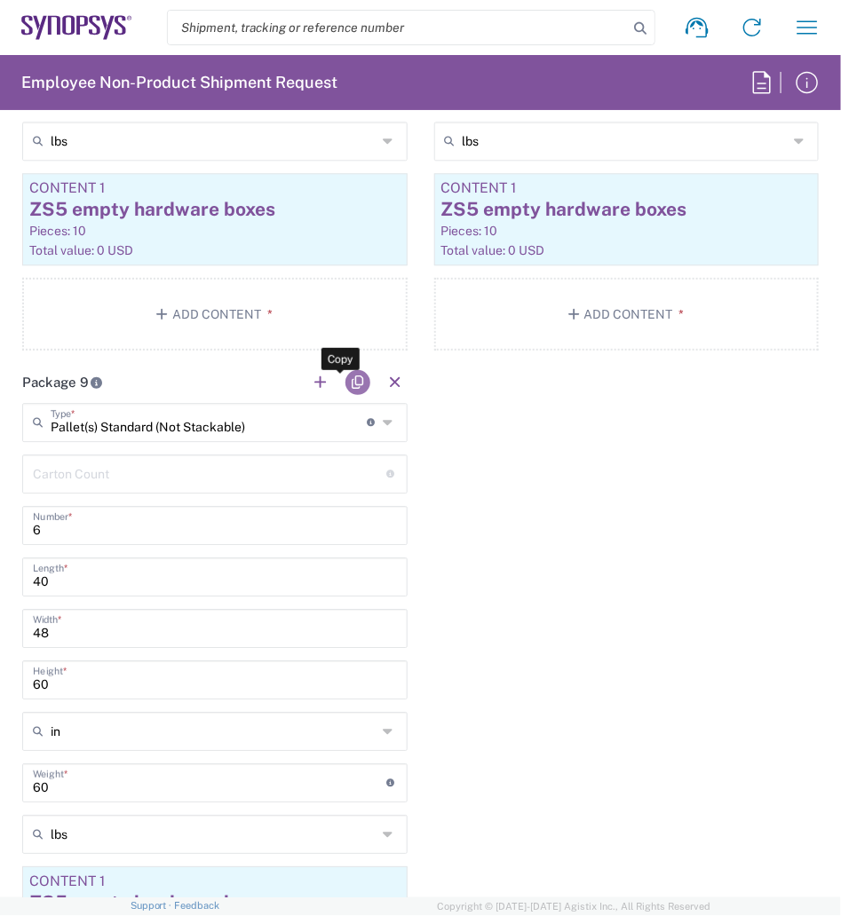
click at [350, 390] on button "button" at bounding box center [357, 382] width 25 height 25
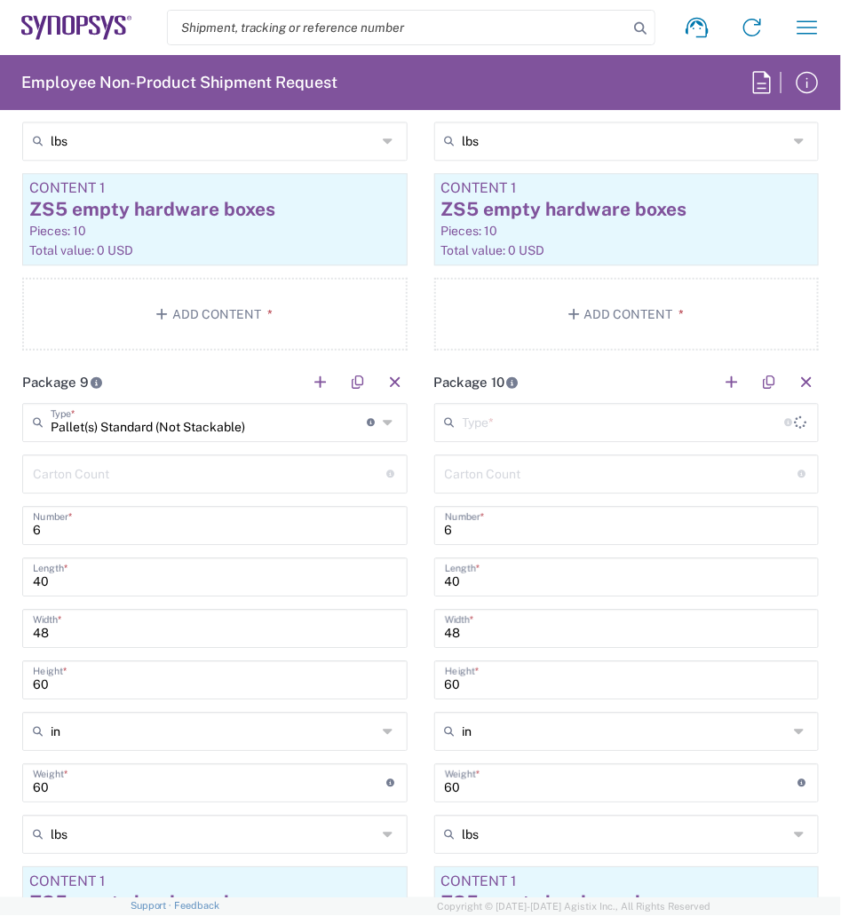
type input "Pallet(s) Standard (Not Stackable)"
click at [756, 389] on button "button" at bounding box center [768, 382] width 25 height 25
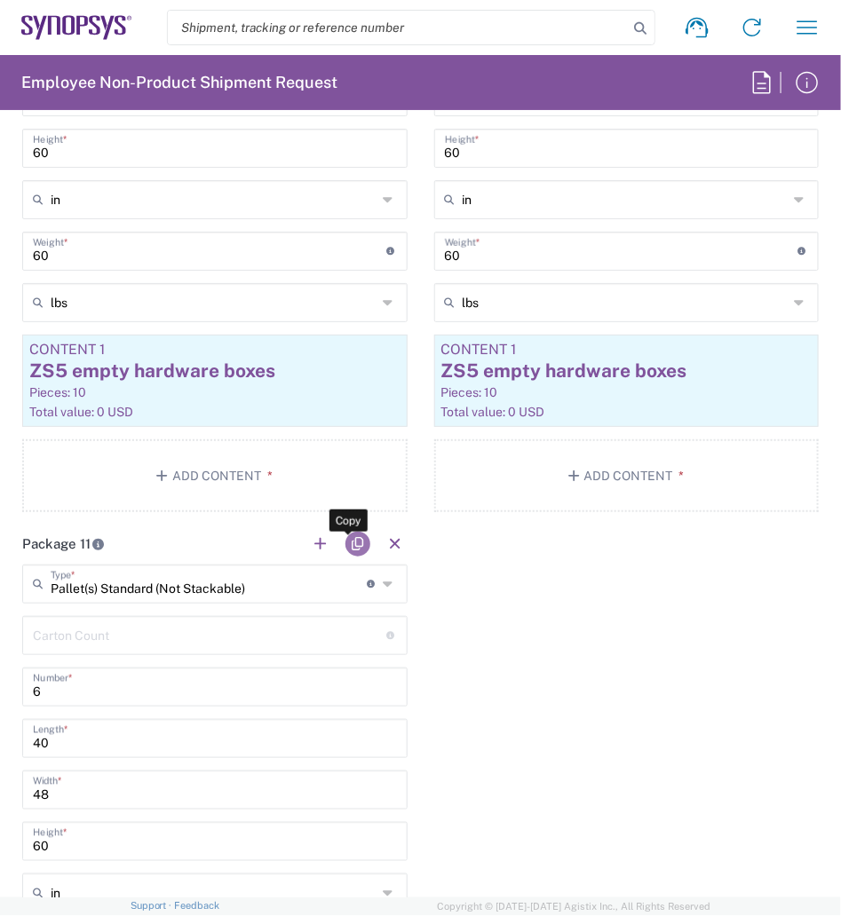
click at [345, 539] on button "button" at bounding box center [357, 544] width 25 height 25
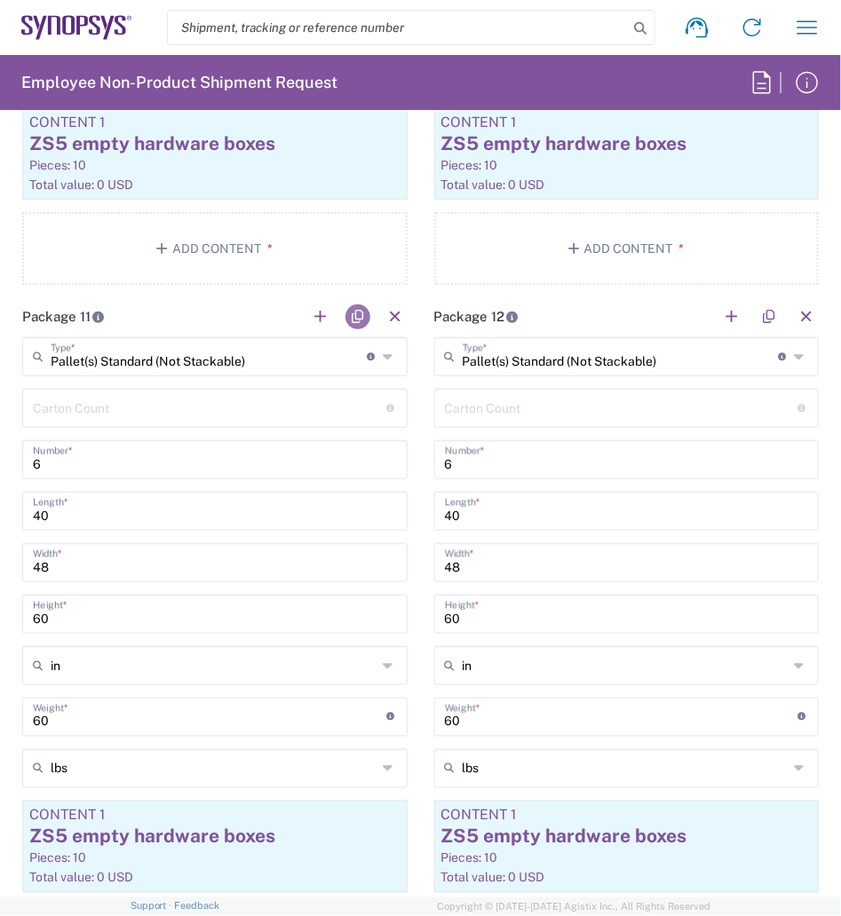
scroll to position [5278, 0]
click at [756, 320] on button "button" at bounding box center [768, 317] width 25 height 25
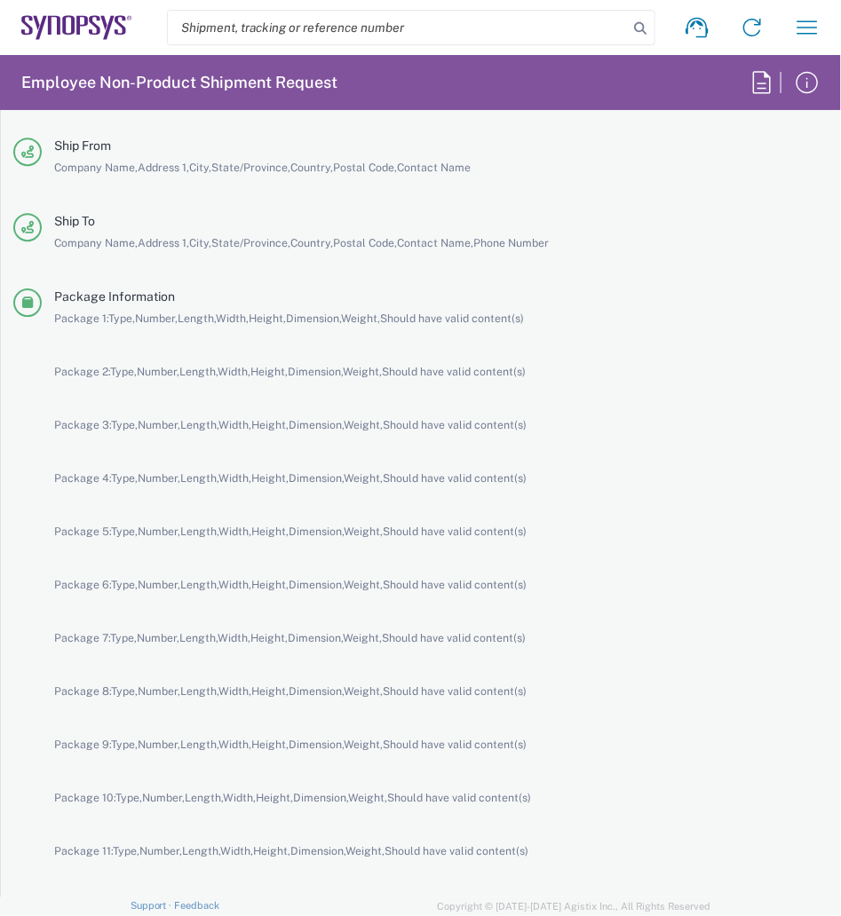
scroll to position [8349, 0]
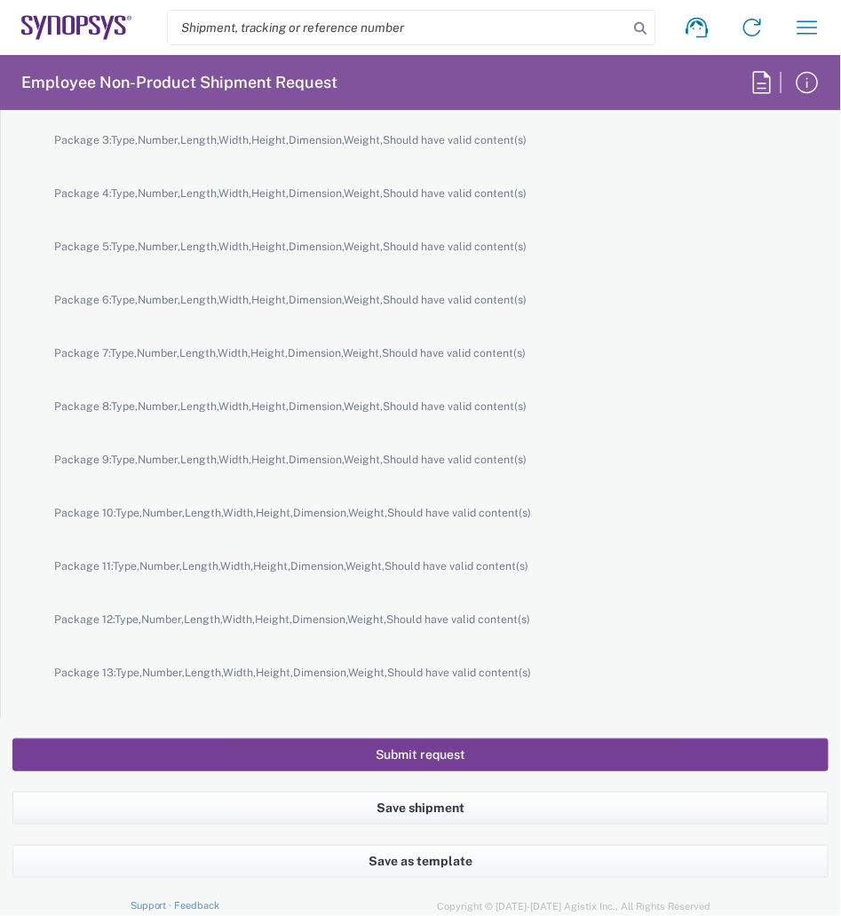
click at [450, 763] on button "Submit request" at bounding box center [420, 755] width 816 height 33
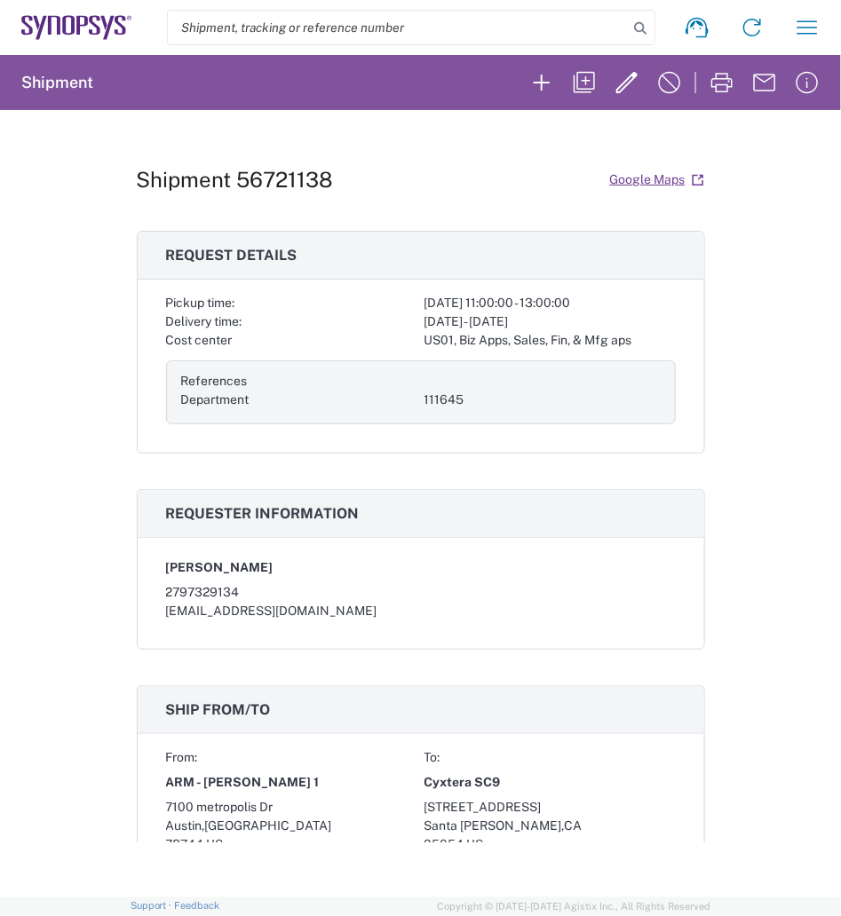
click at [335, 179] on div "Shipment 56721138 Google Maps" at bounding box center [421, 179] width 568 height 31
click at [621, 76] on icon "button" at bounding box center [627, 82] width 28 height 28
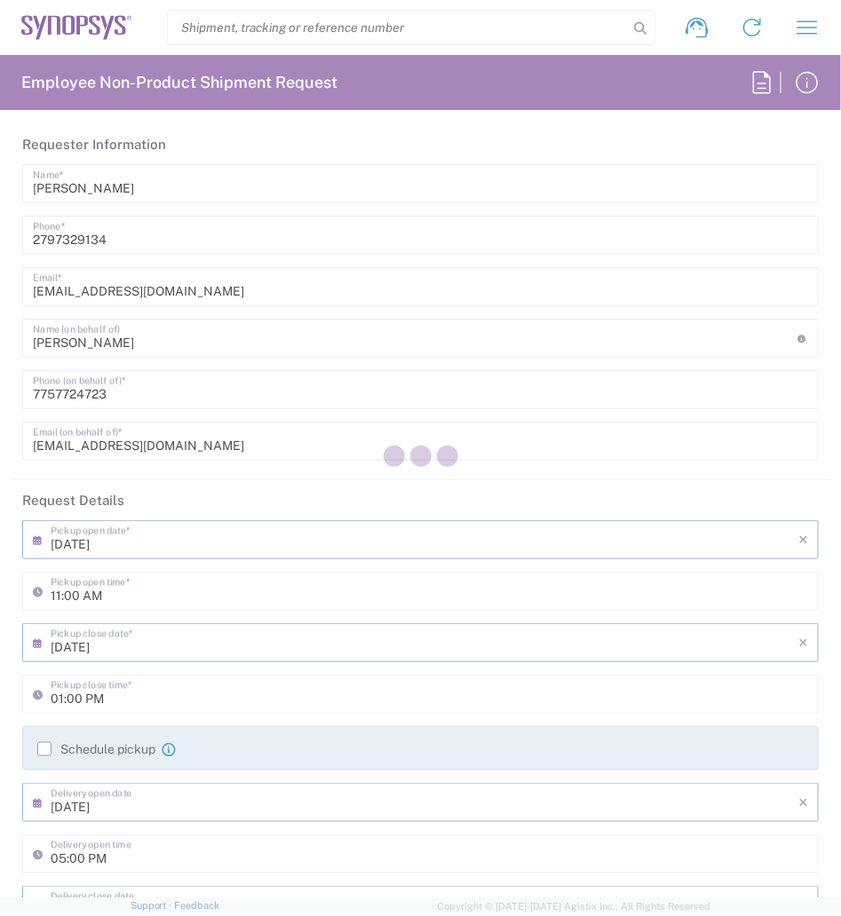
type input "[US_STATE]"
type input "Crate(s)"
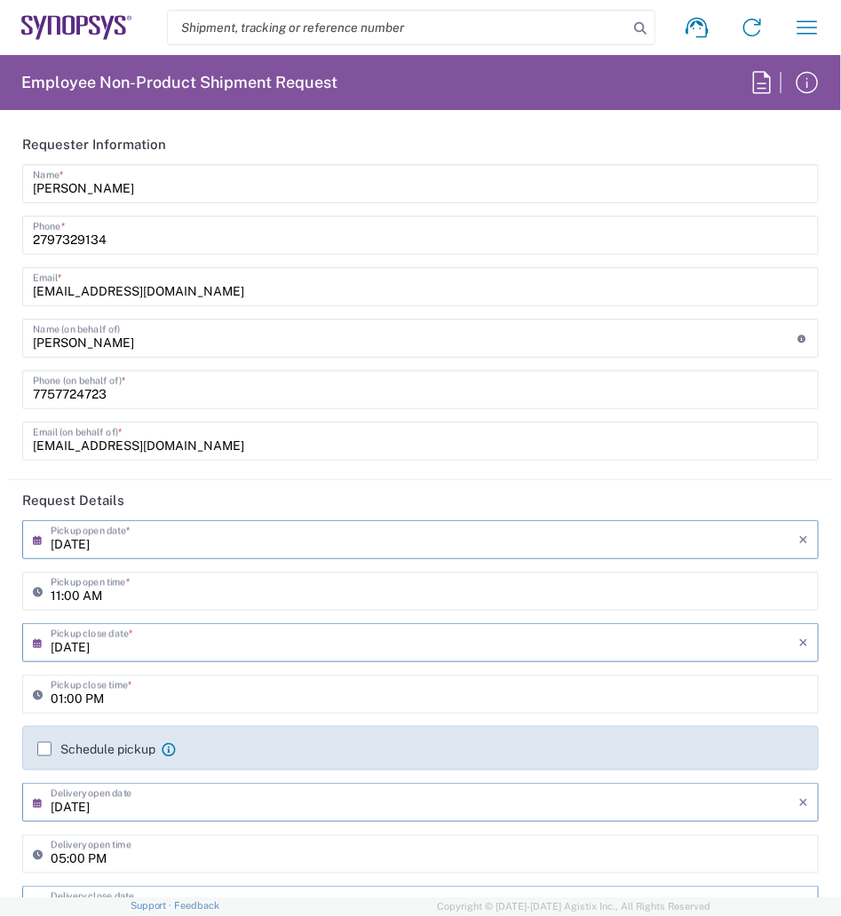
type input "Crate(s)"
type input "US01, Biz Apps, Sales, Fin, & Mfg aps 111645"
type input "Crate(s)"
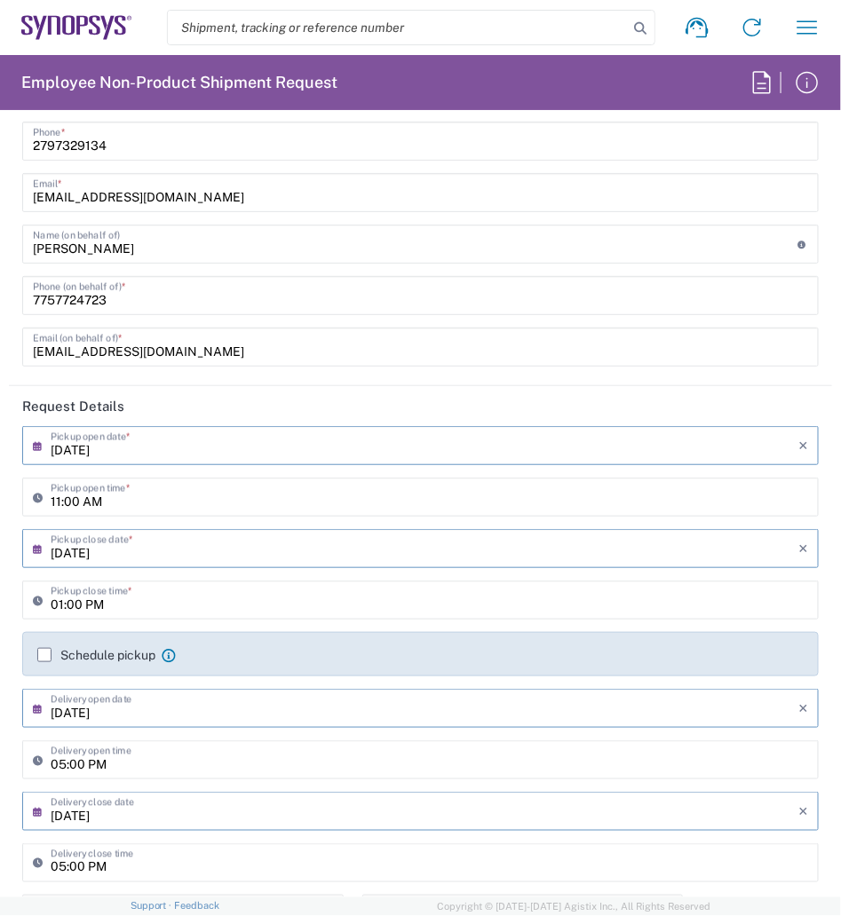
type input "Crate(s)"
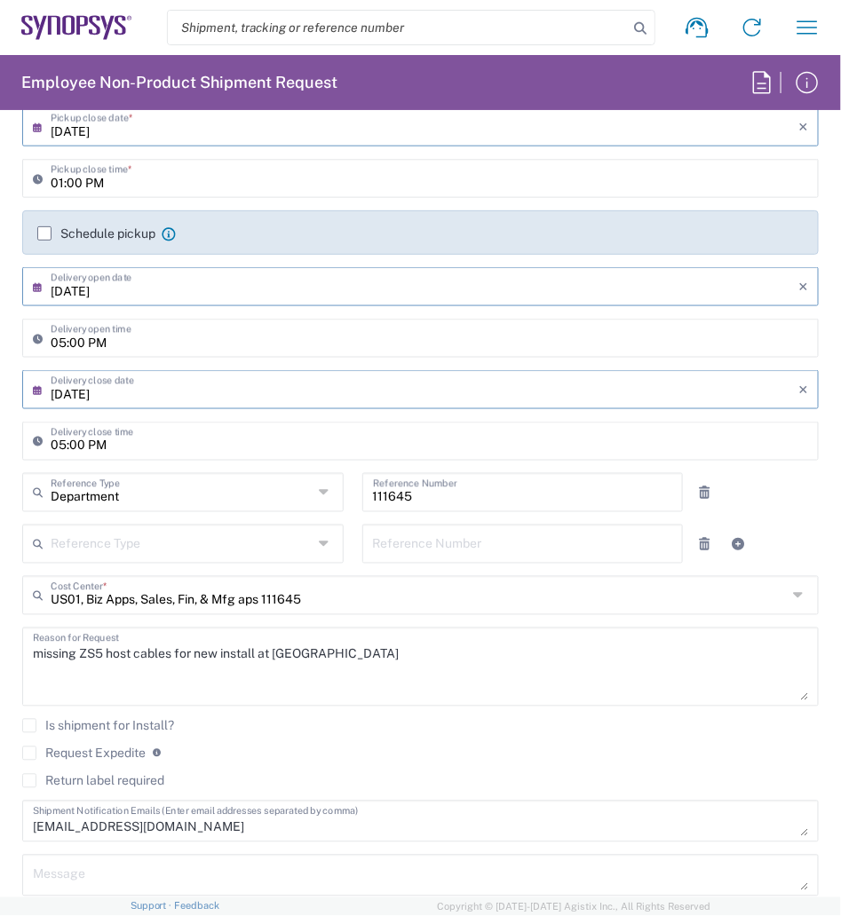
type input "Crate(s)"
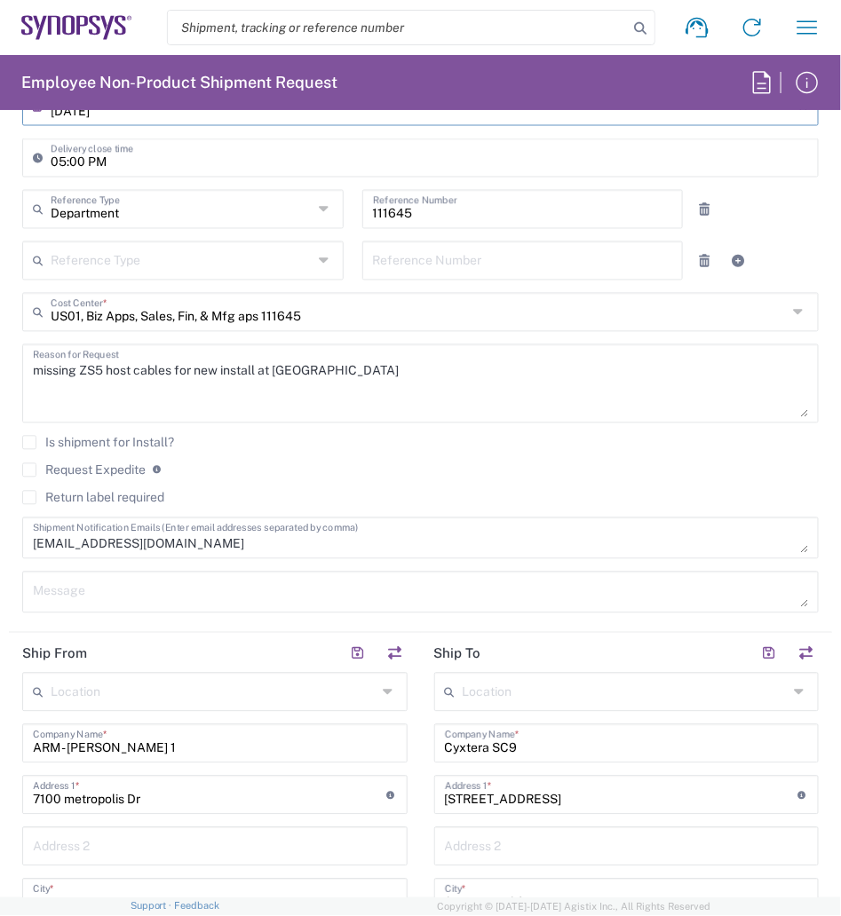
type input "Pallet(s) Standard (Not Stackable)"
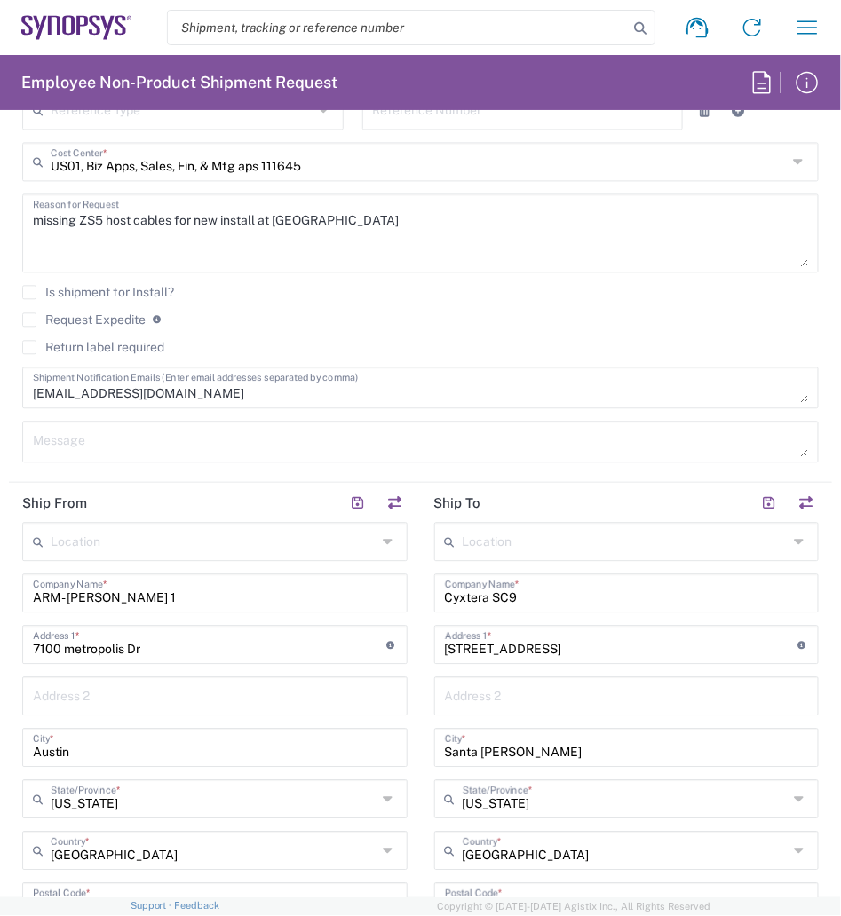
type input "Pallet(s) Standard (Not Stackable)"
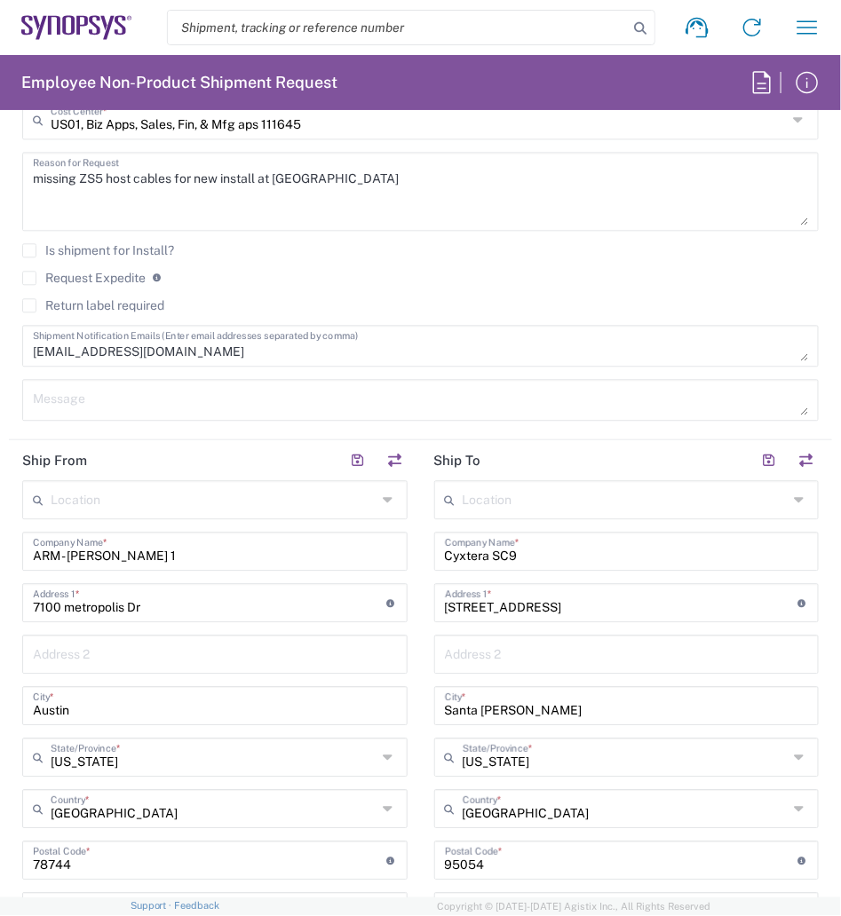
type input "Pallet(s) Standard (Not Stackable)"
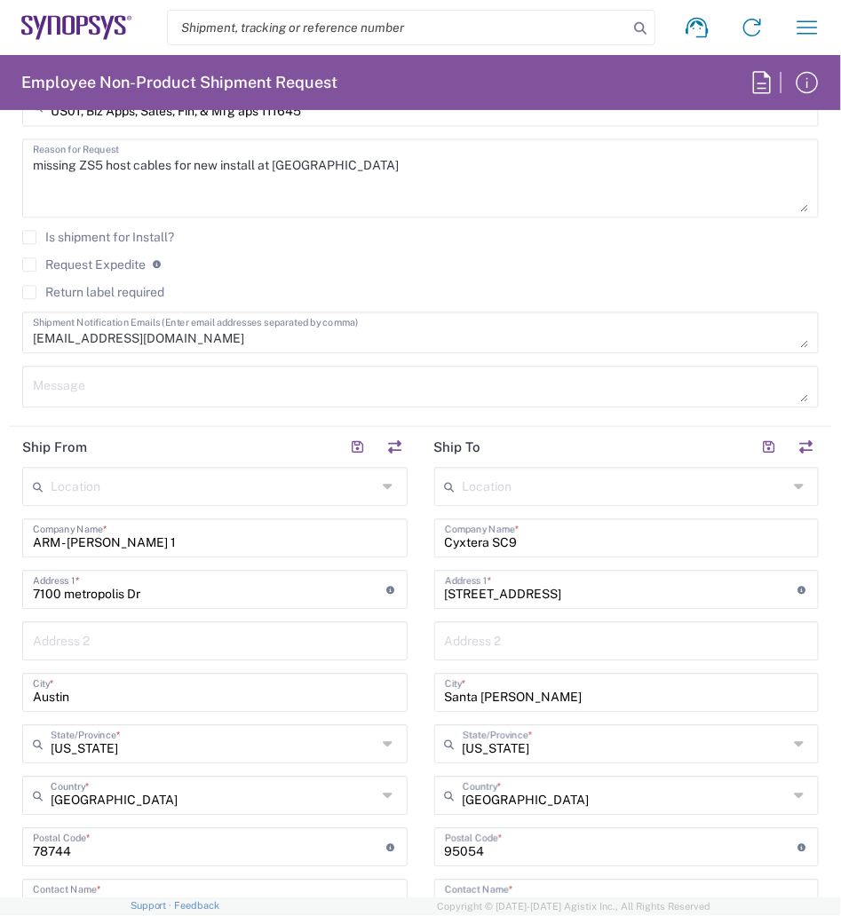
type input "Pallet(s) Standard (Not Stackable)"
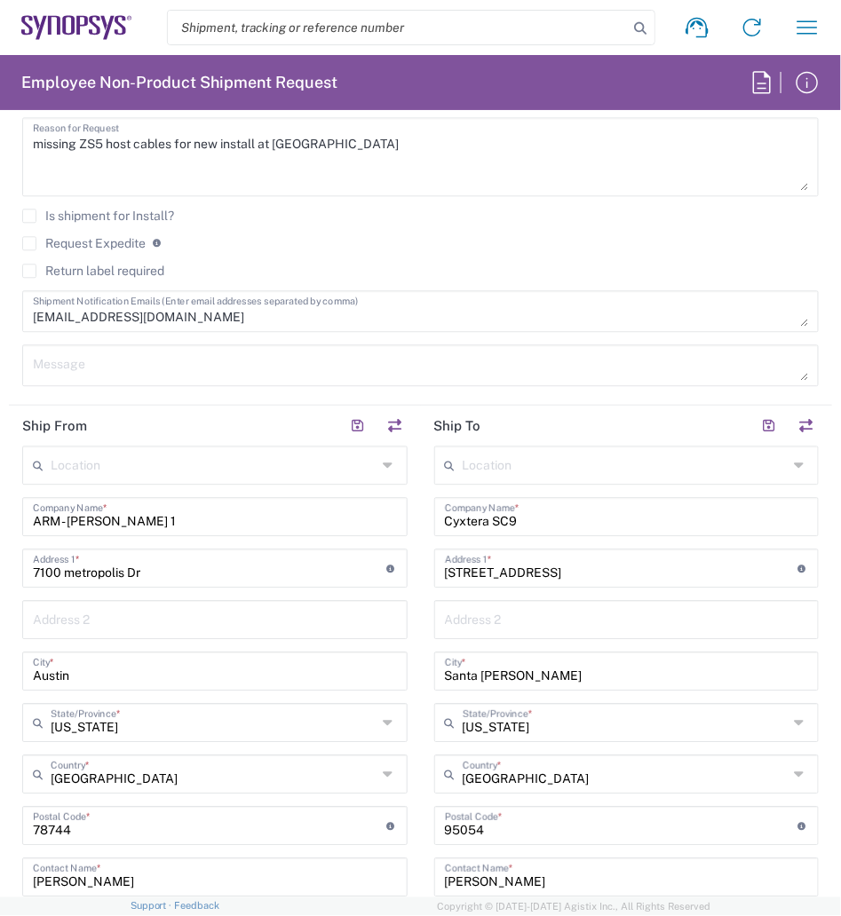
type input "Pallet(s) Standard (Not Stackable)"
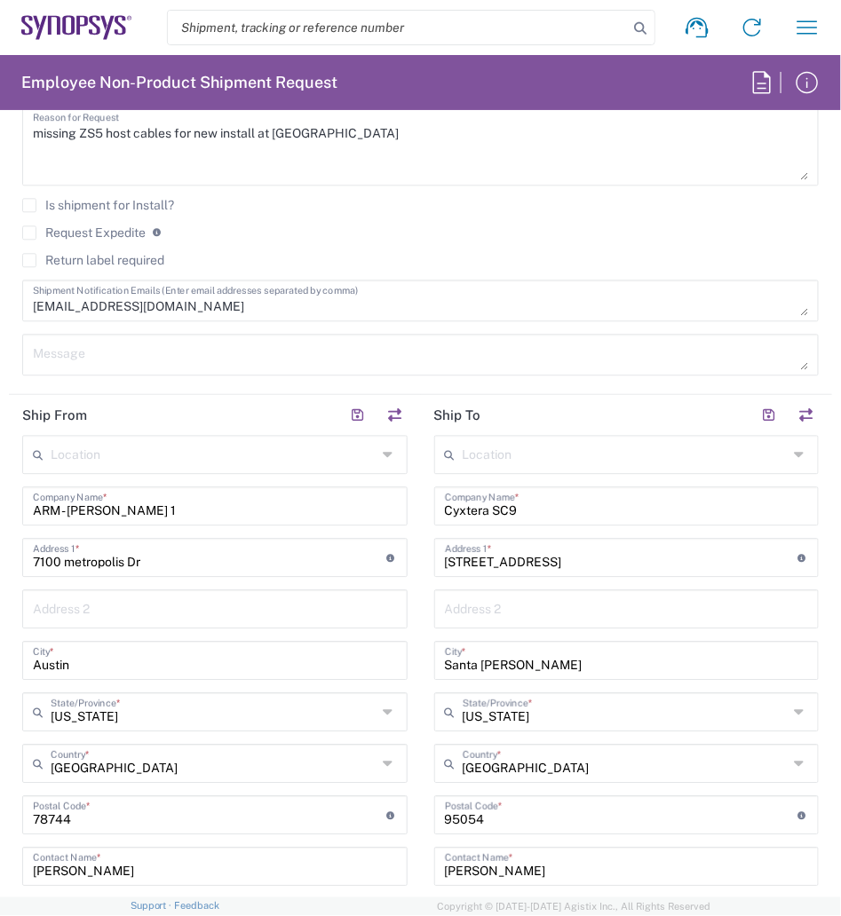
type input "Pallet(s) Standard (Not Stackable)"
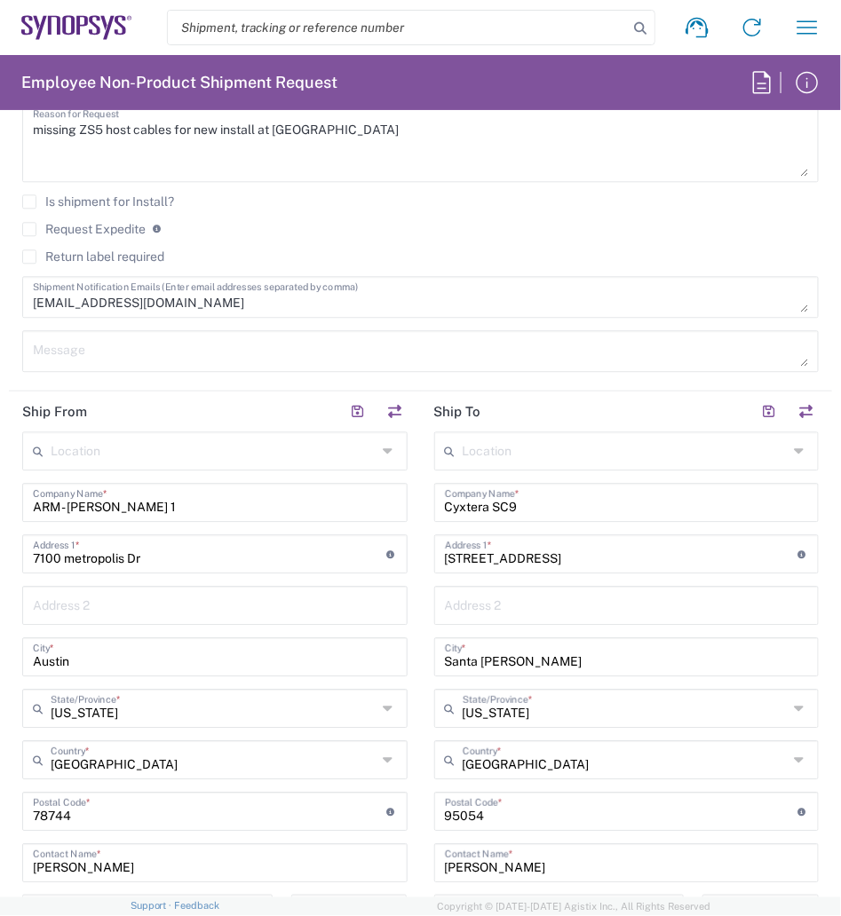
type input "Pallet(s) Standard (Not Stackable)"
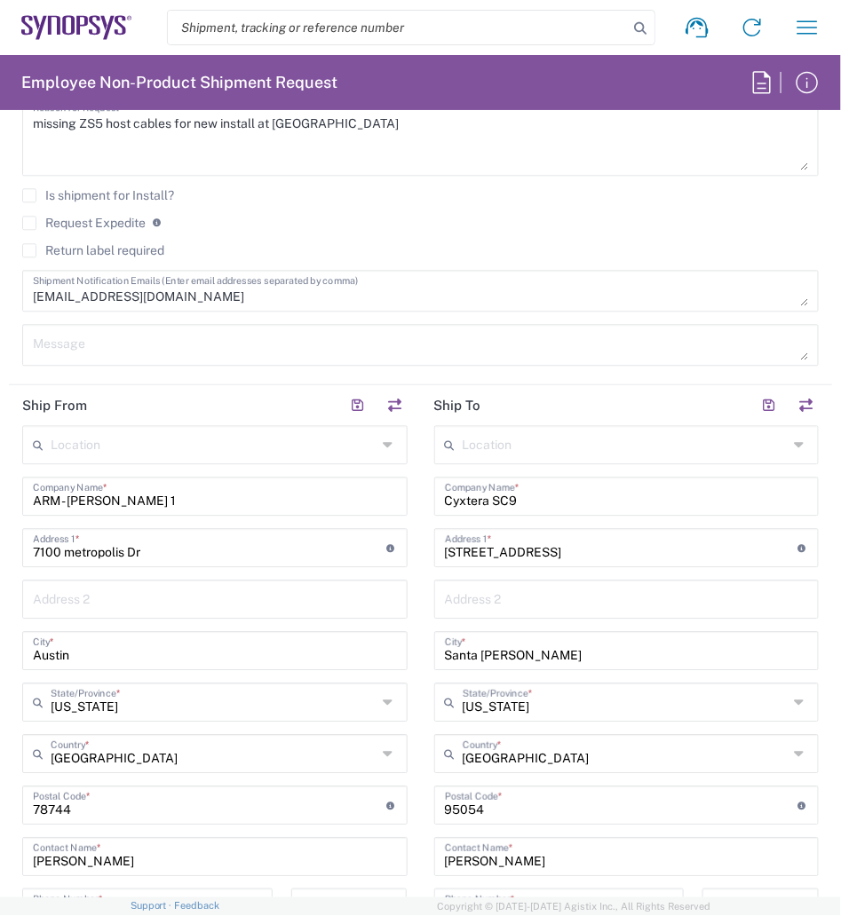
type input "Pallet(s) Standard (Not Stackable)"
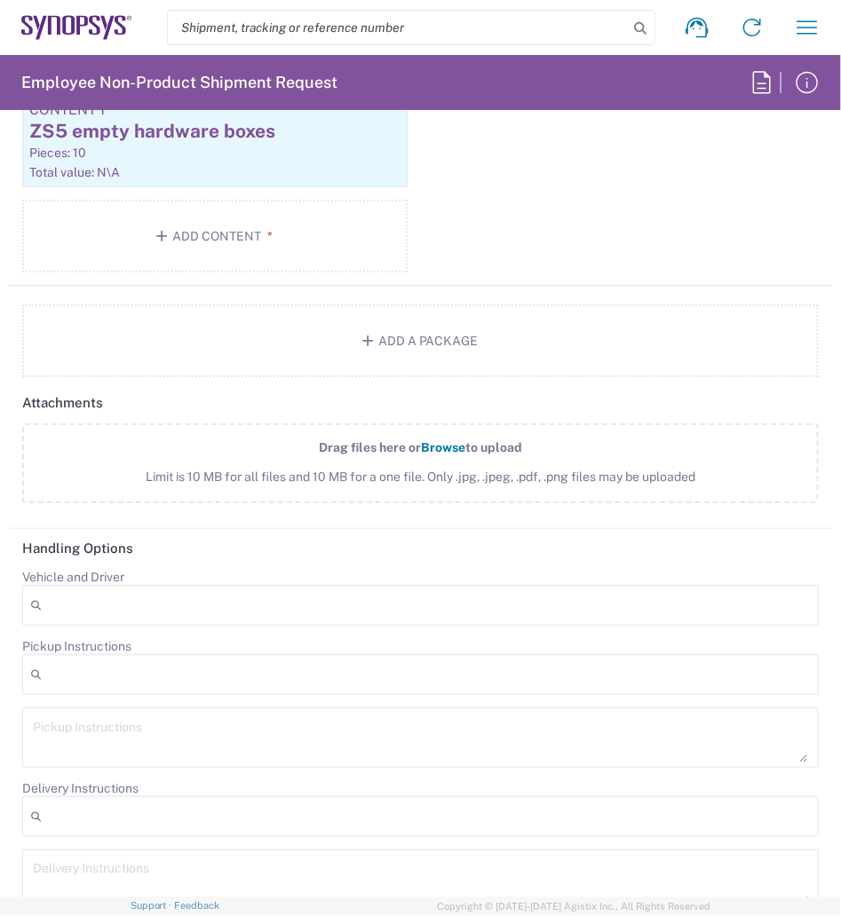
scroll to position [6731, 0]
click at [135, 667] on div at bounding box center [420, 673] width 796 height 41
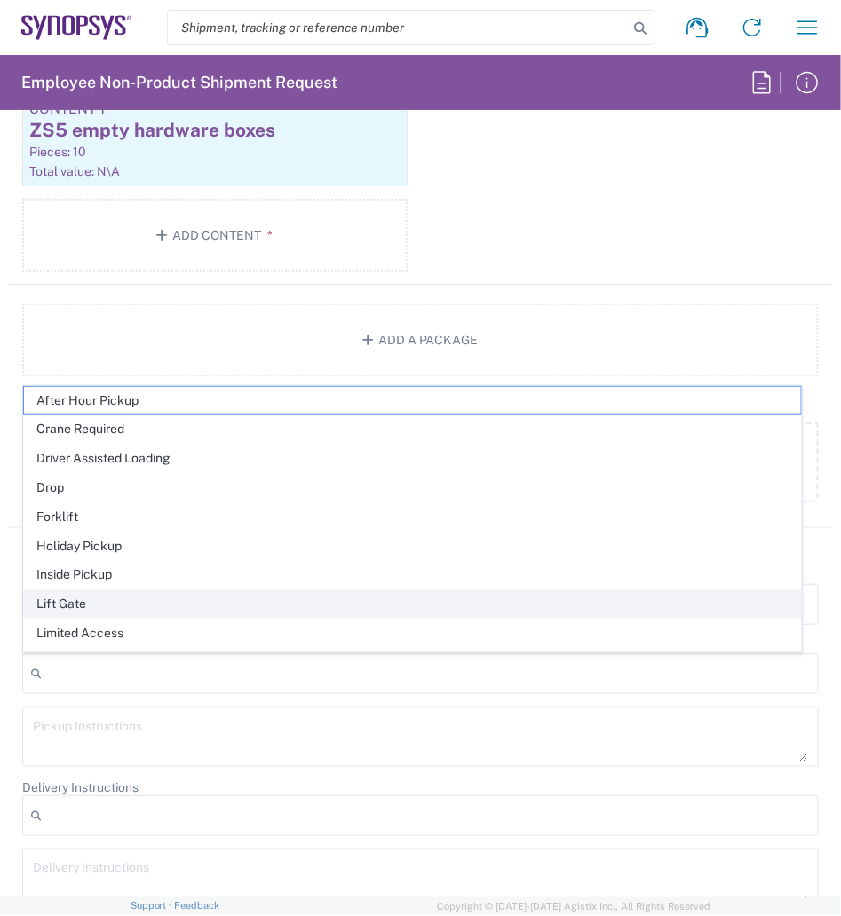
click at [58, 606] on span "Lift Gate" at bounding box center [412, 604] width 777 height 28
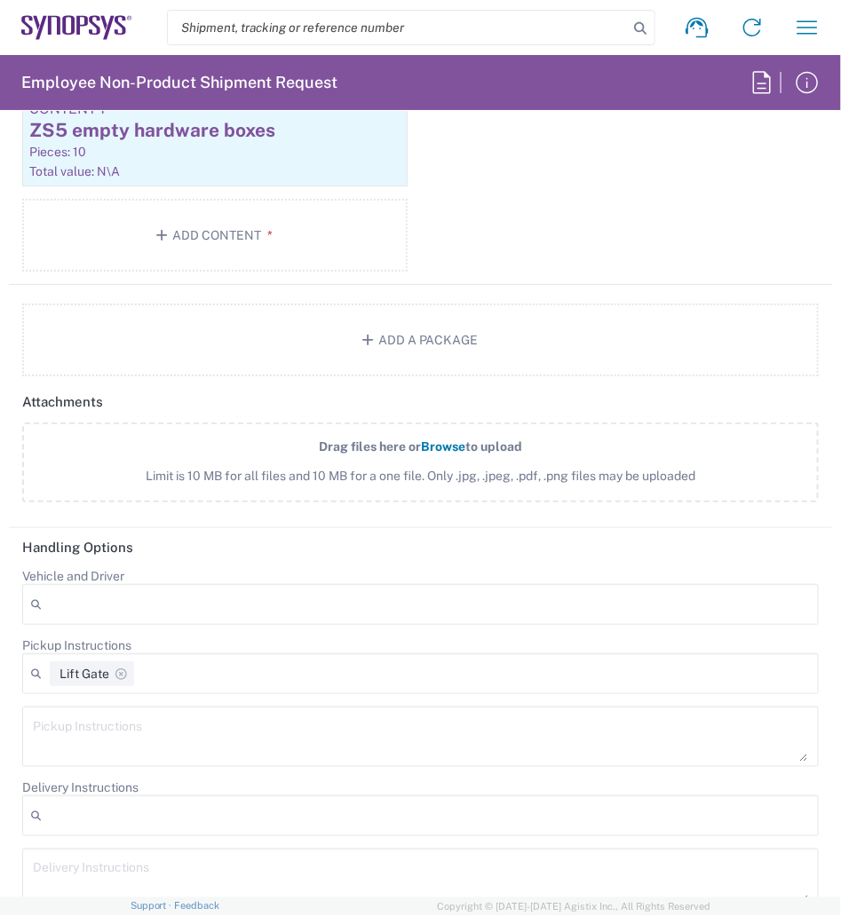
scroll to position [6764, 0]
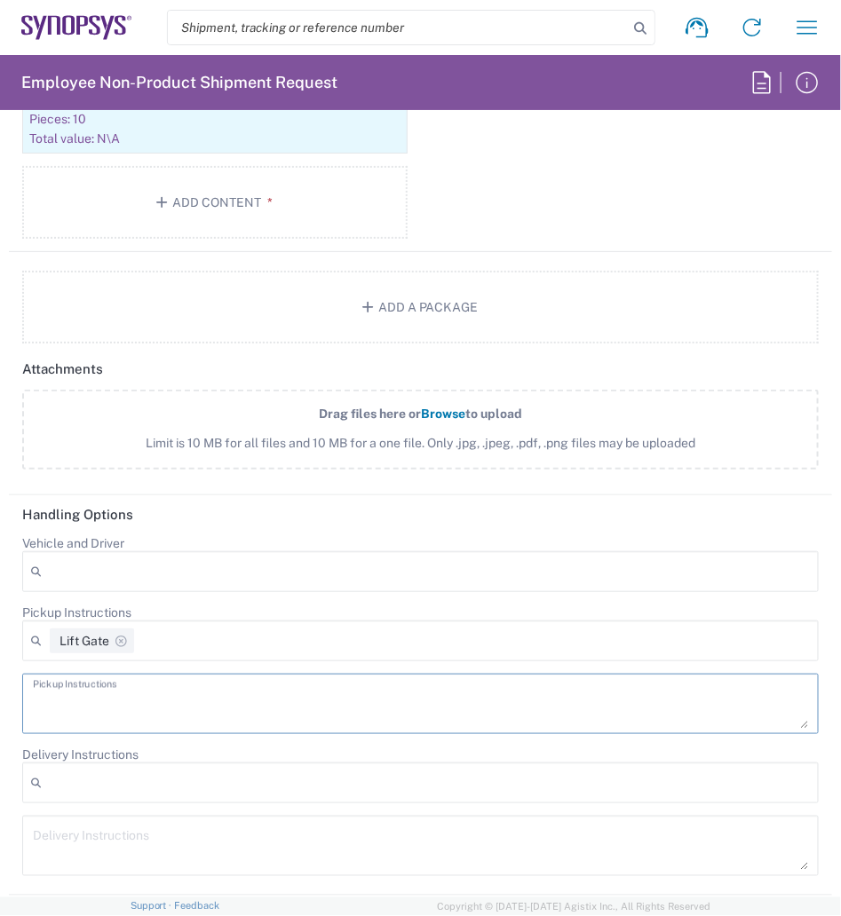
click at [115, 706] on textarea at bounding box center [420, 704] width 775 height 50
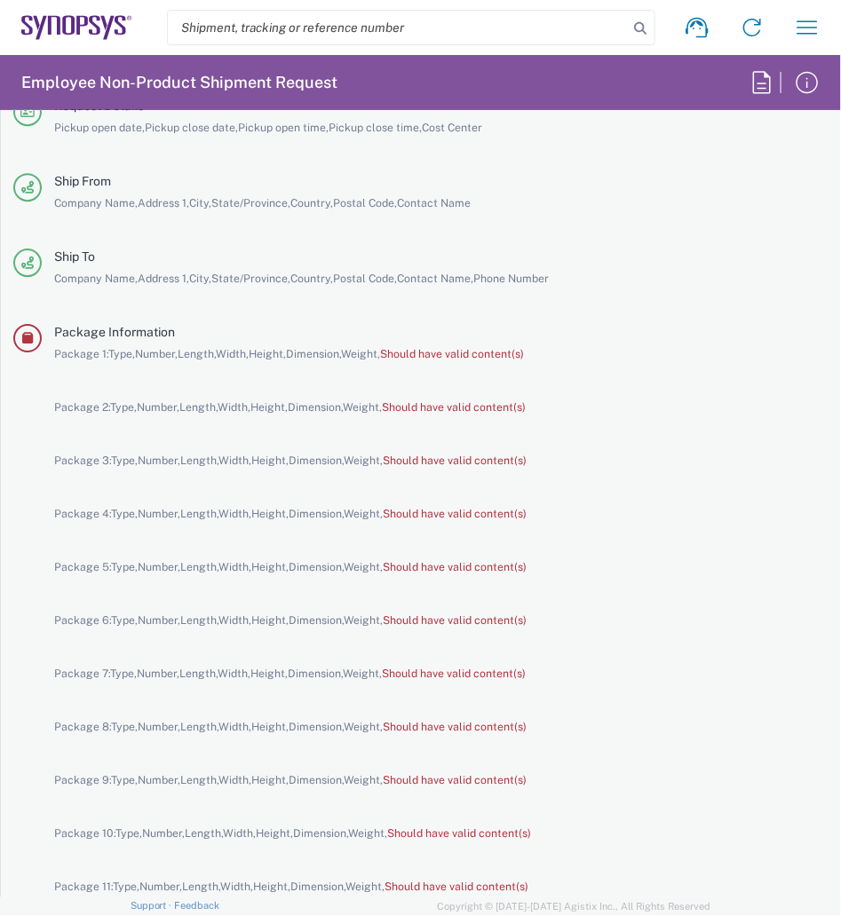
scroll to position [8401, 0]
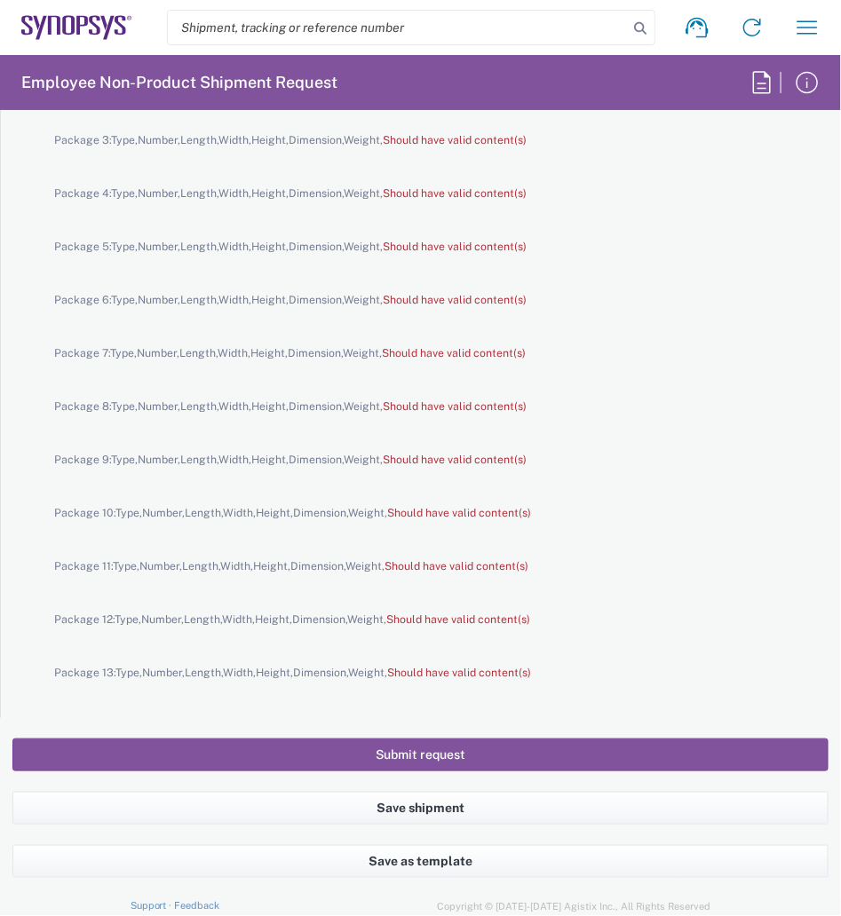
type textarea "Truck needs lift gate"
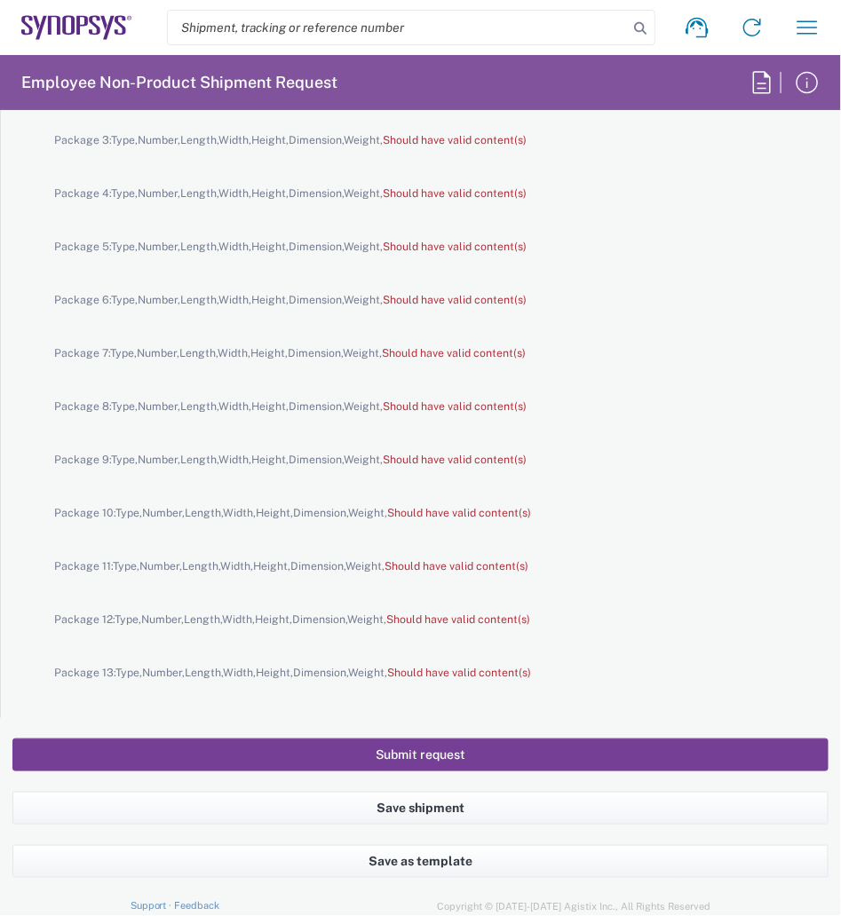
click at [594, 756] on button "Submit request" at bounding box center [420, 755] width 816 height 33
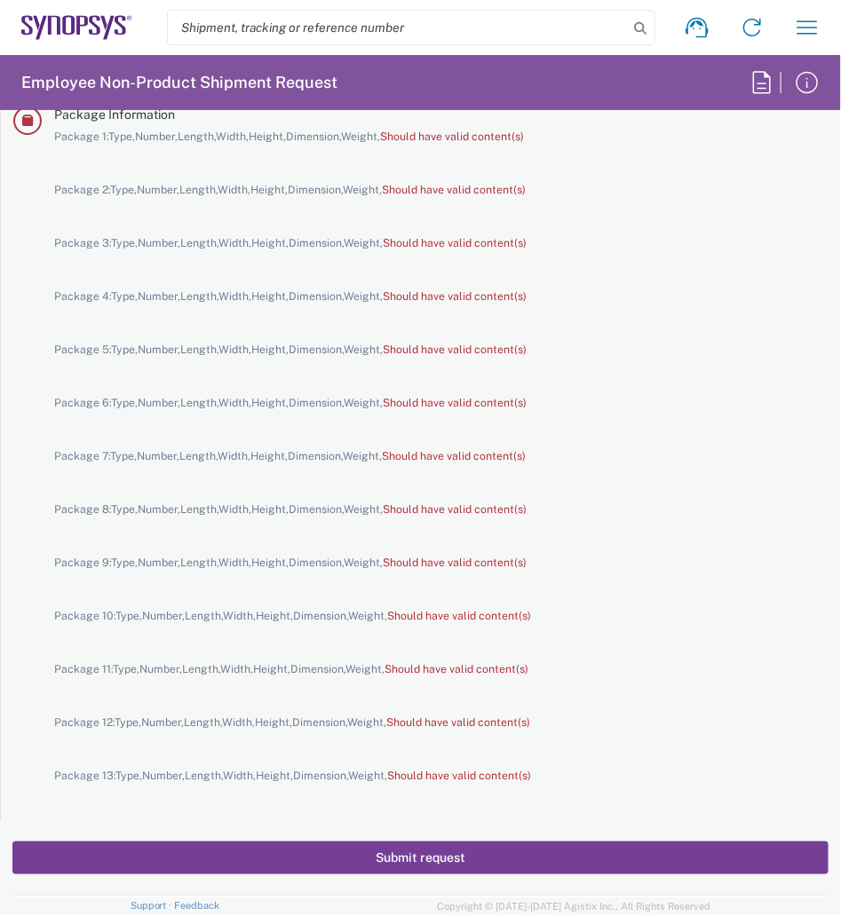
scroll to position [8425, 0]
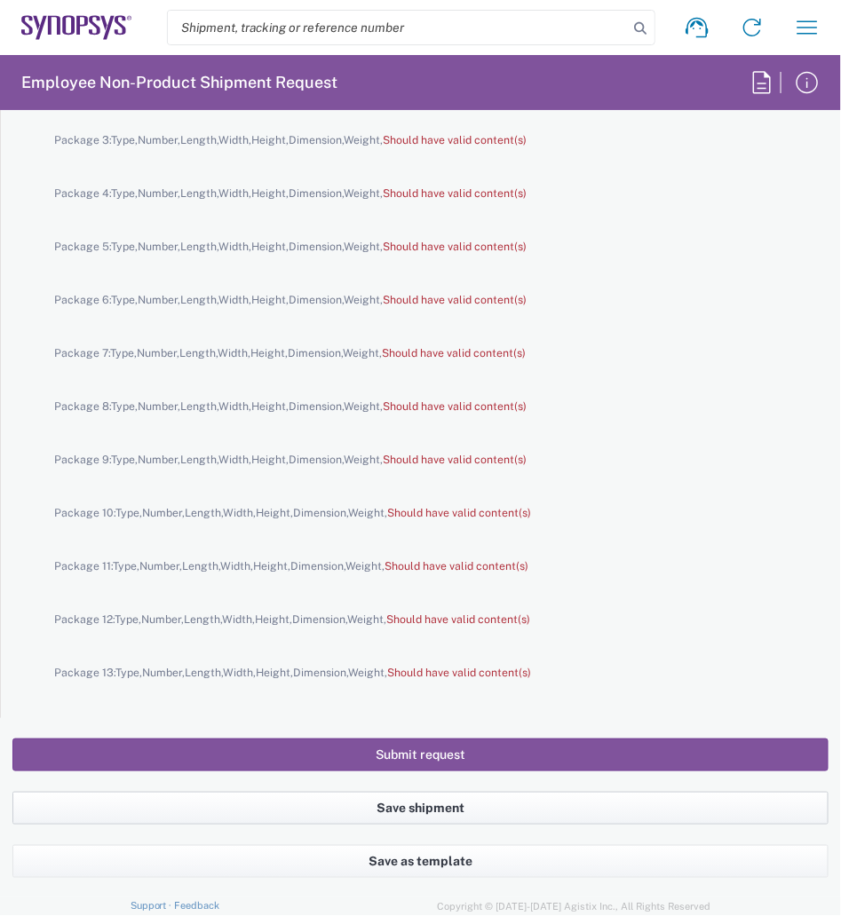
click at [498, 802] on button "Save shipment" at bounding box center [420, 808] width 816 height 33
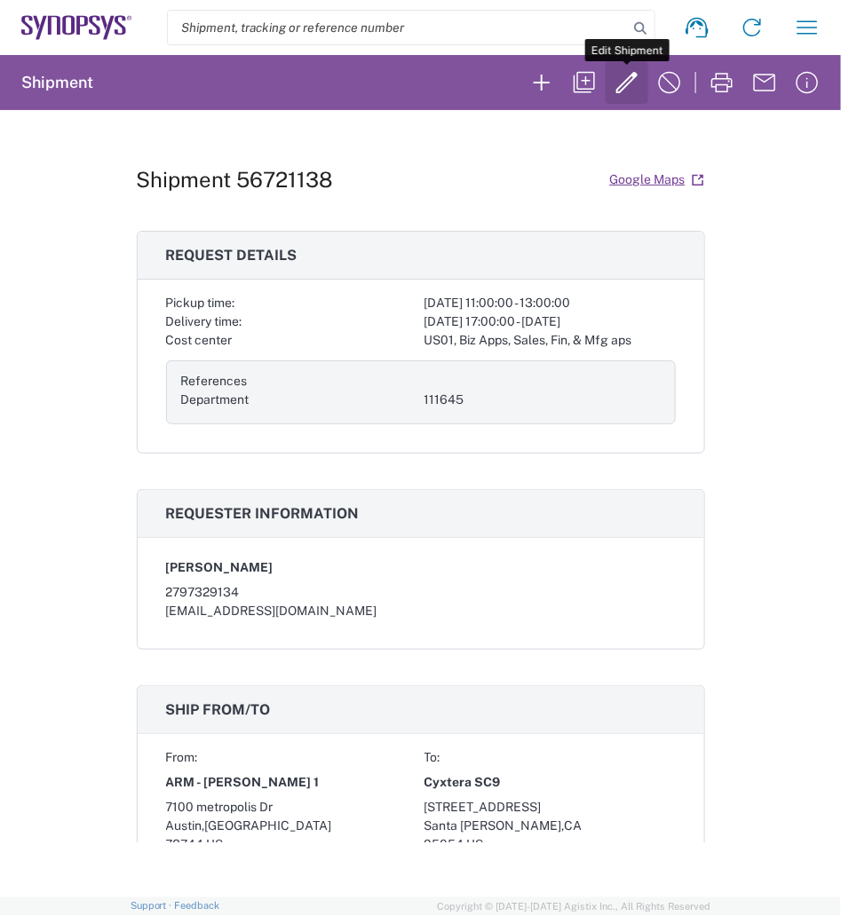
click at [629, 84] on icon "button" at bounding box center [626, 82] width 21 height 21
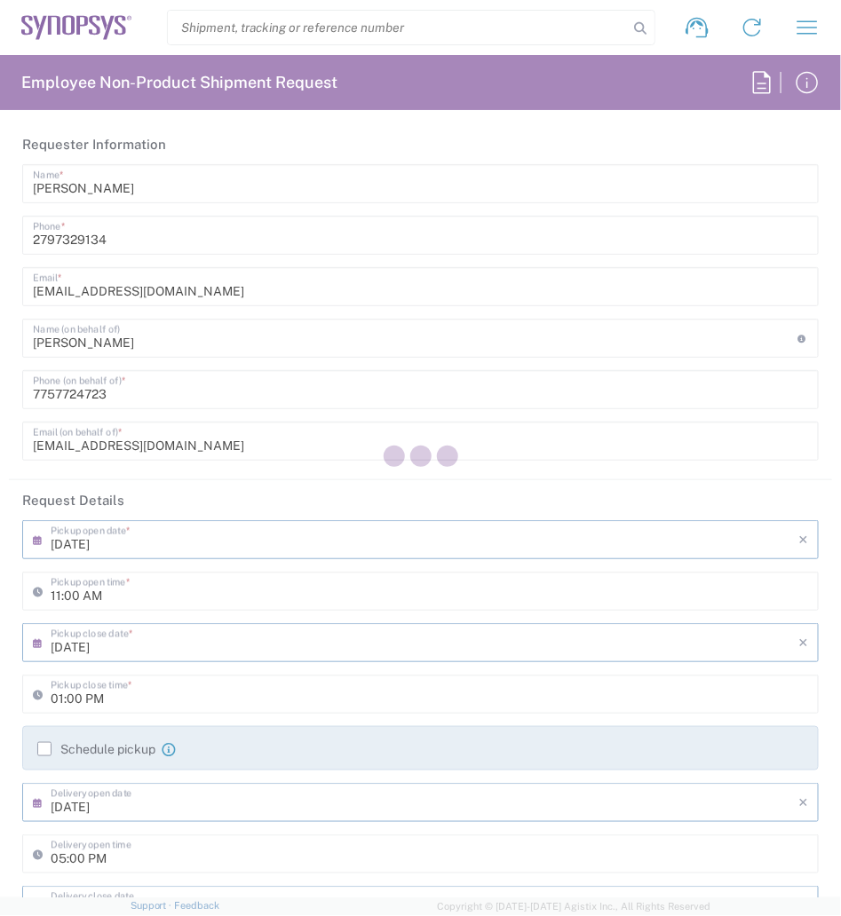
type input "[US_STATE]"
type input "US01, Biz Apps, Sales, Fin, & Mfg aps 111645"
type input "Crate(s)"
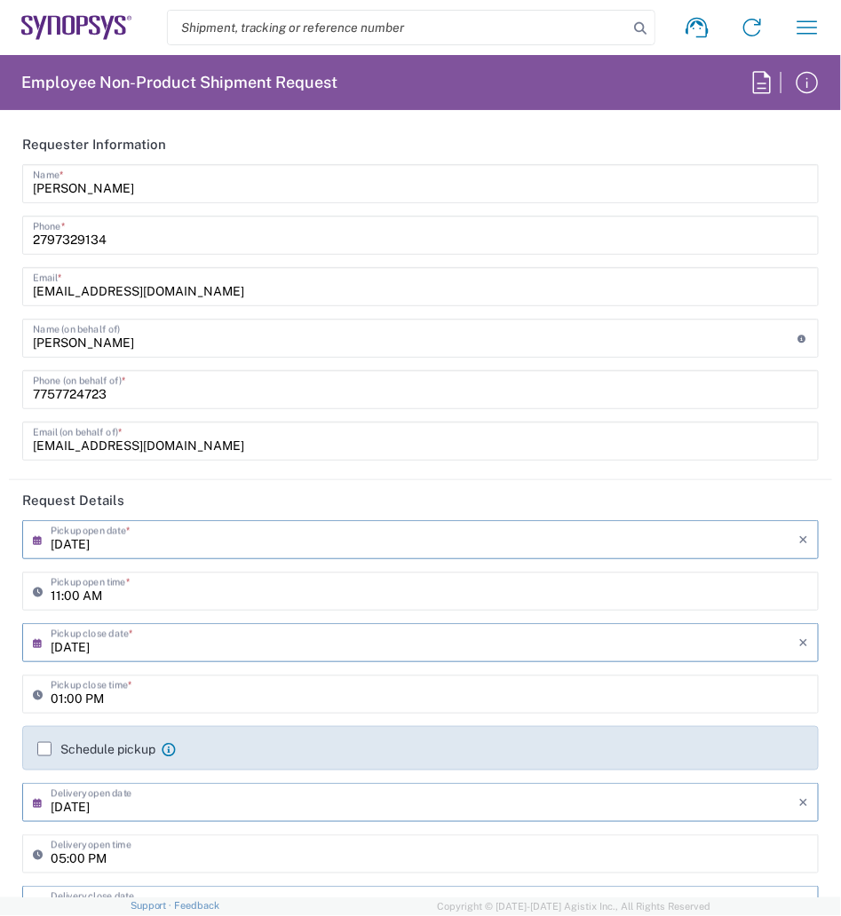
type input "Crate(s)"
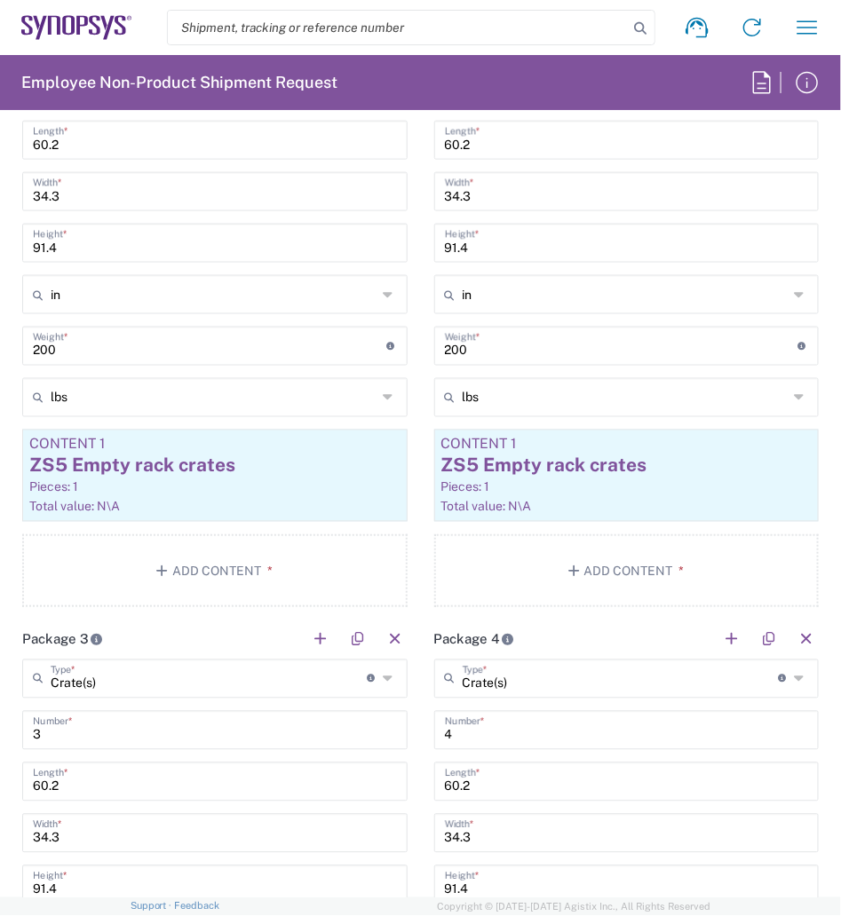
scroll to position [2365, 0]
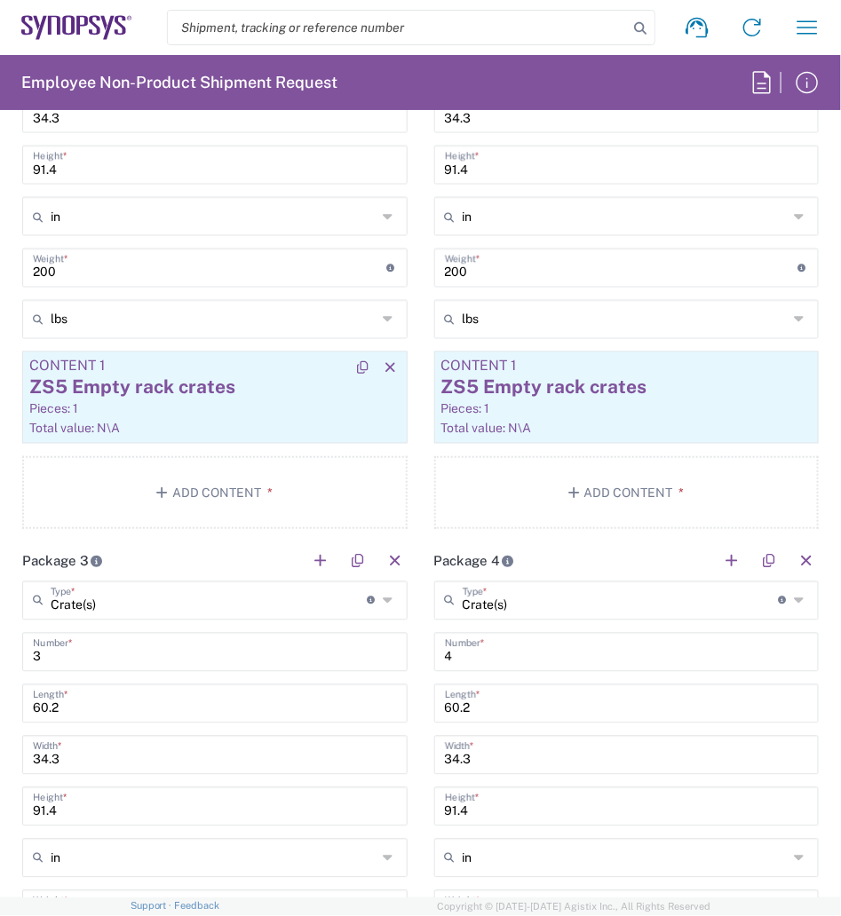
click at [263, 399] on div "ZS5 Empty rack crates" at bounding box center [214, 388] width 371 height 27
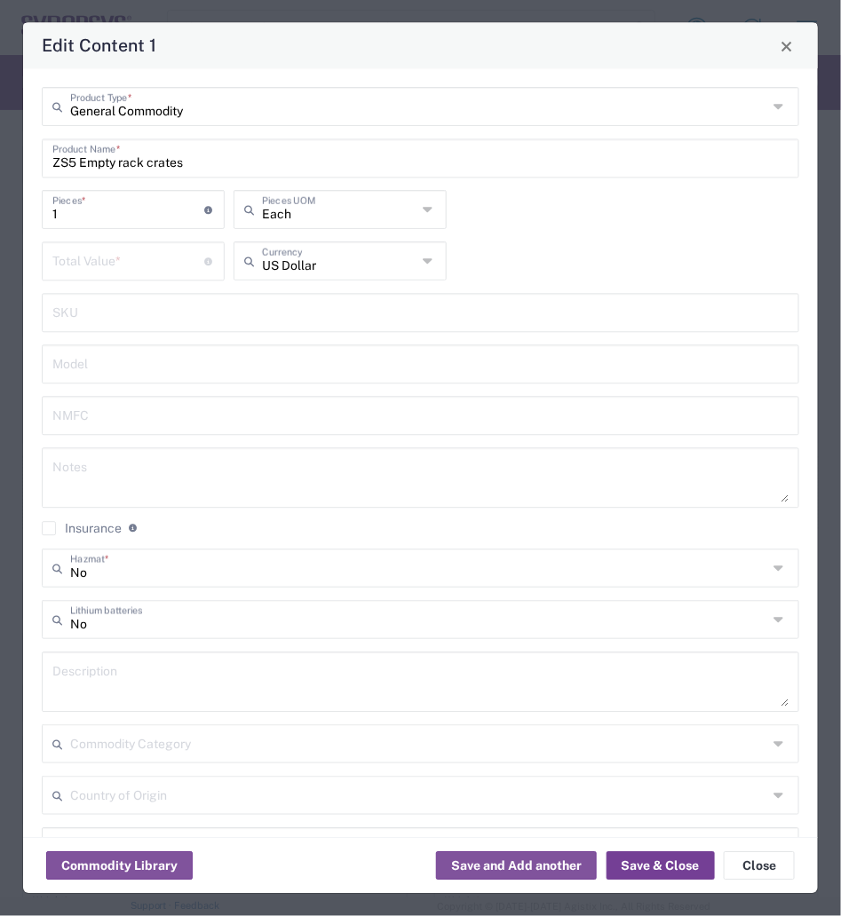
click at [645, 865] on button "Save & Close" at bounding box center [660, 866] width 108 height 28
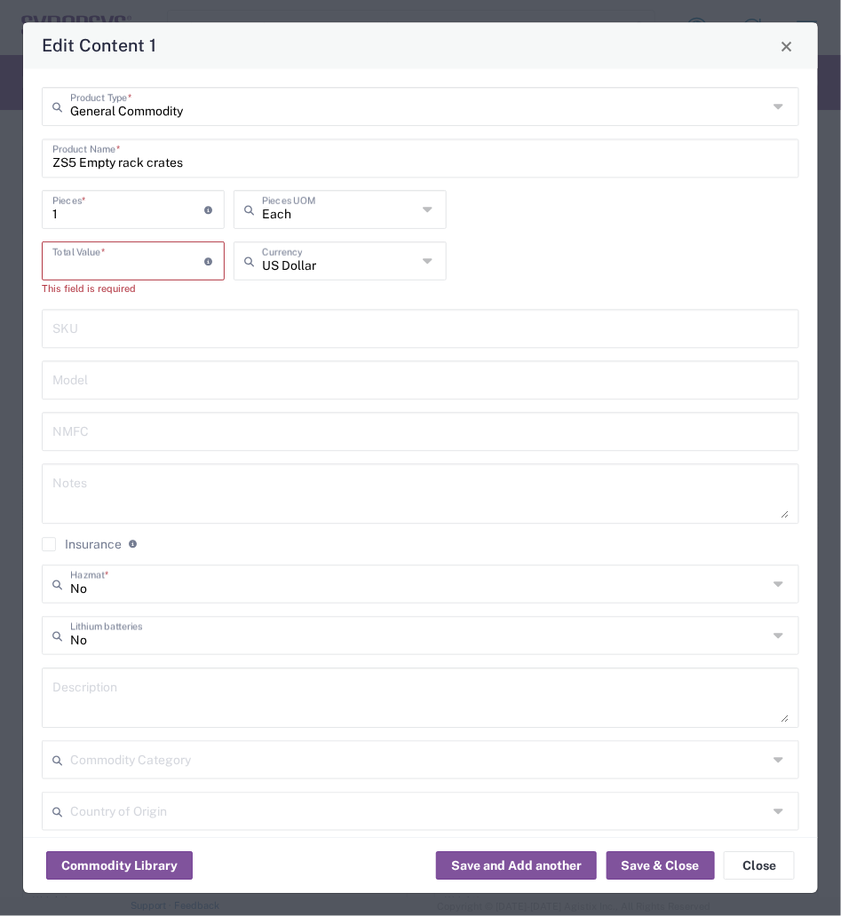
click at [162, 254] on input "number" at bounding box center [128, 260] width 152 height 31
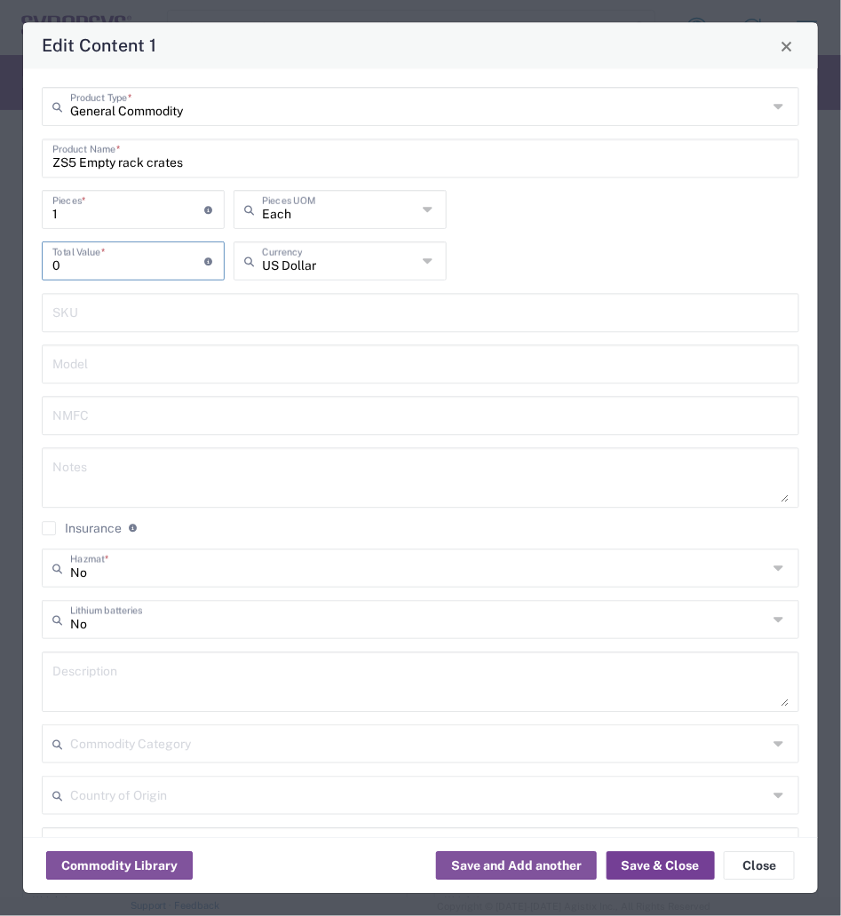
click at [653, 860] on button "Save & Close" at bounding box center [660, 866] width 108 height 28
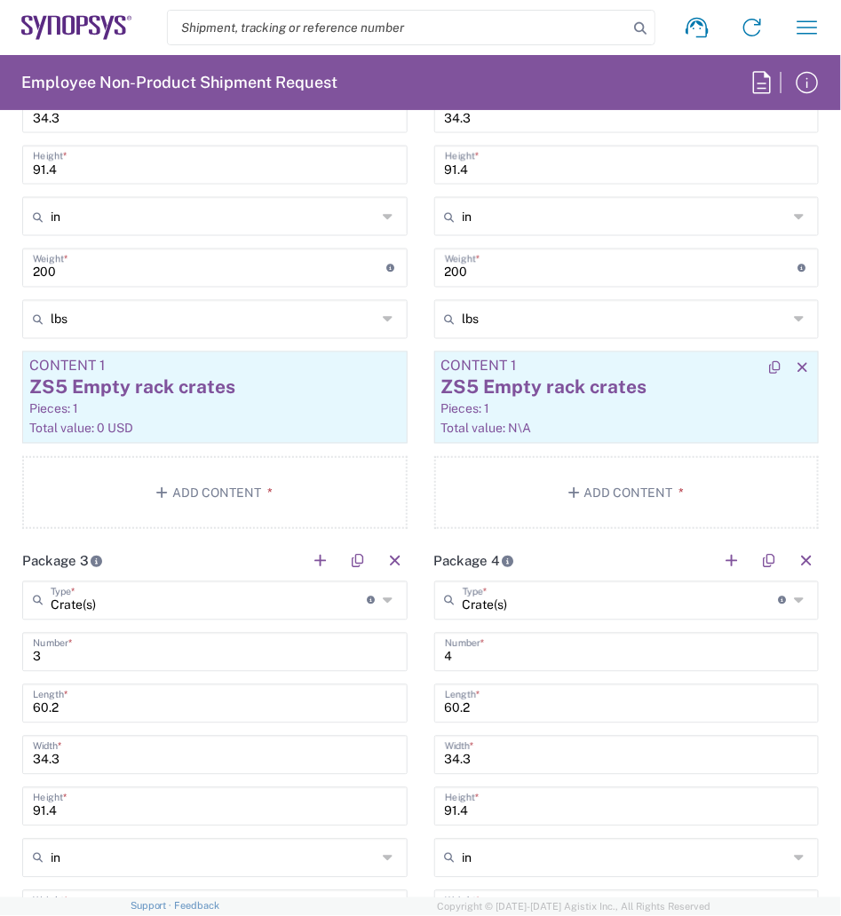
click at [597, 392] on div "ZS5 Empty rack crates" at bounding box center [626, 388] width 371 height 27
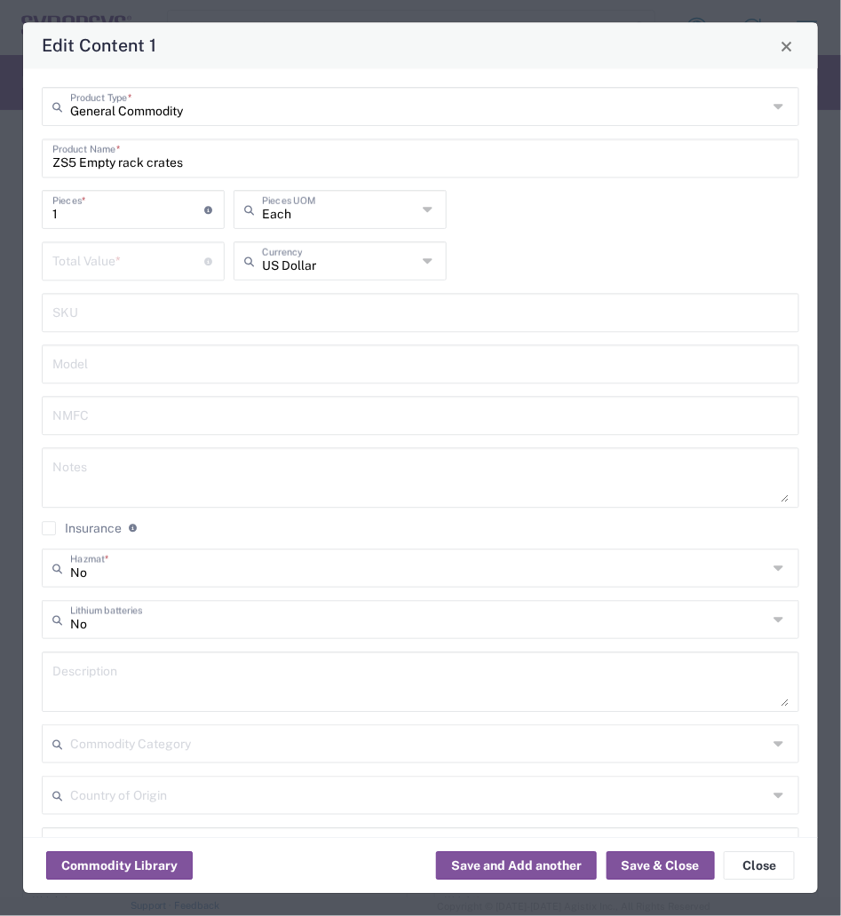
click at [157, 252] on input "number" at bounding box center [128, 260] width 152 height 31
click at [652, 870] on button "Save & Close" at bounding box center [660, 866] width 108 height 28
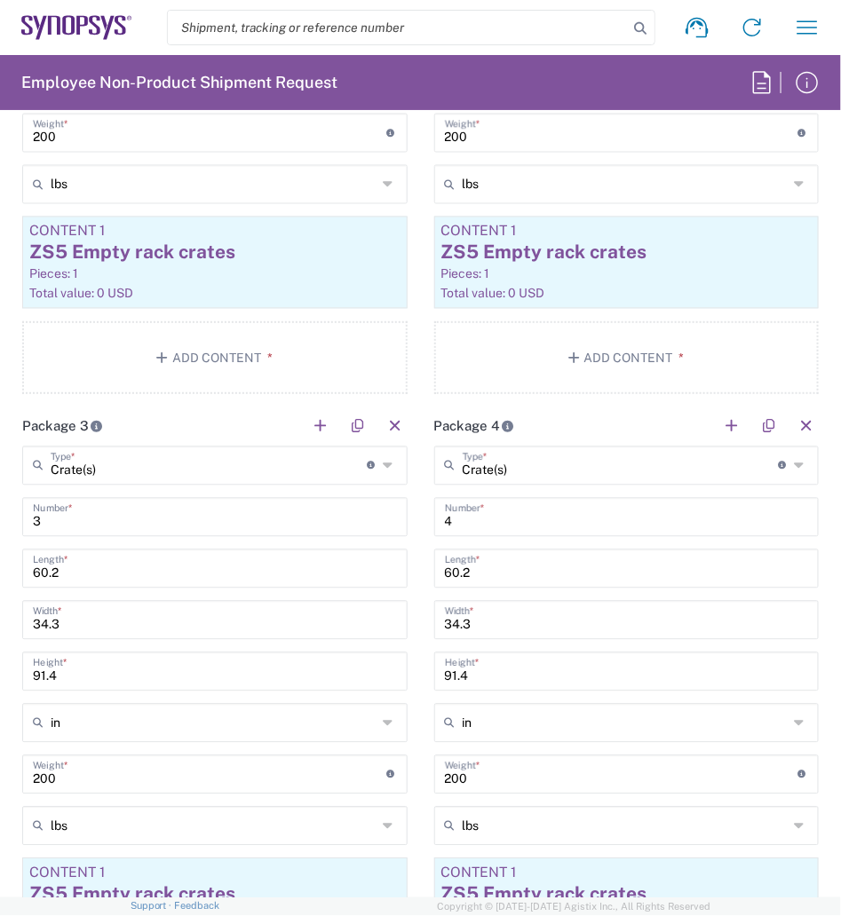
scroll to position [2736, 0]
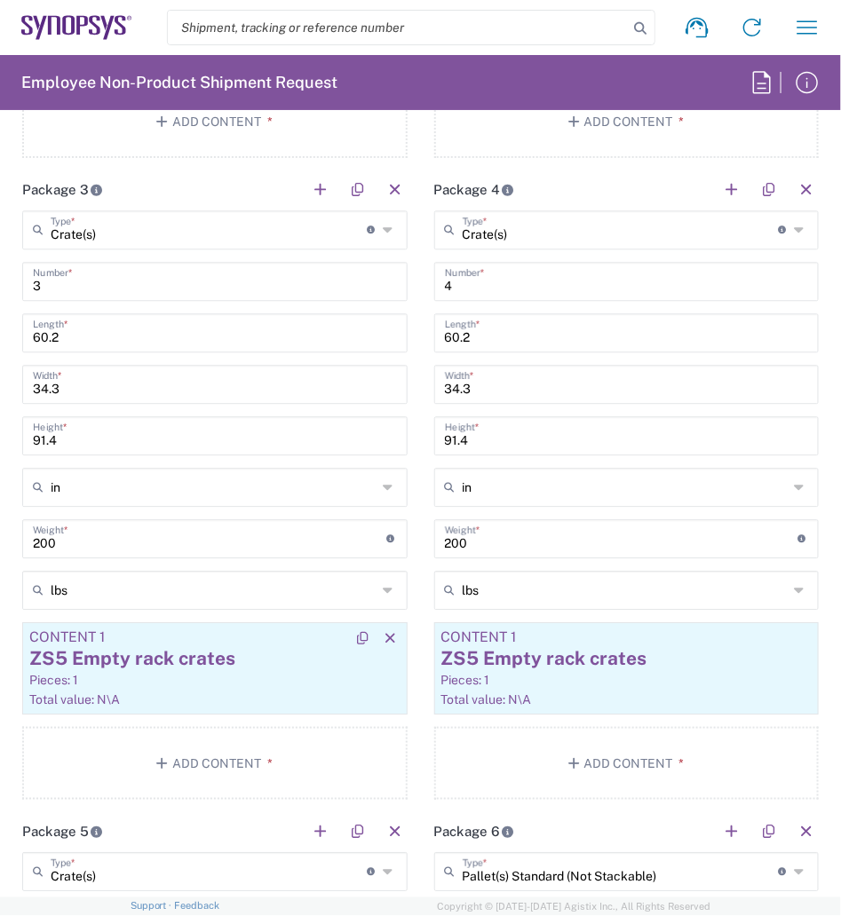
click at [204, 660] on div "ZS5 Empty rack crates" at bounding box center [214, 658] width 371 height 27
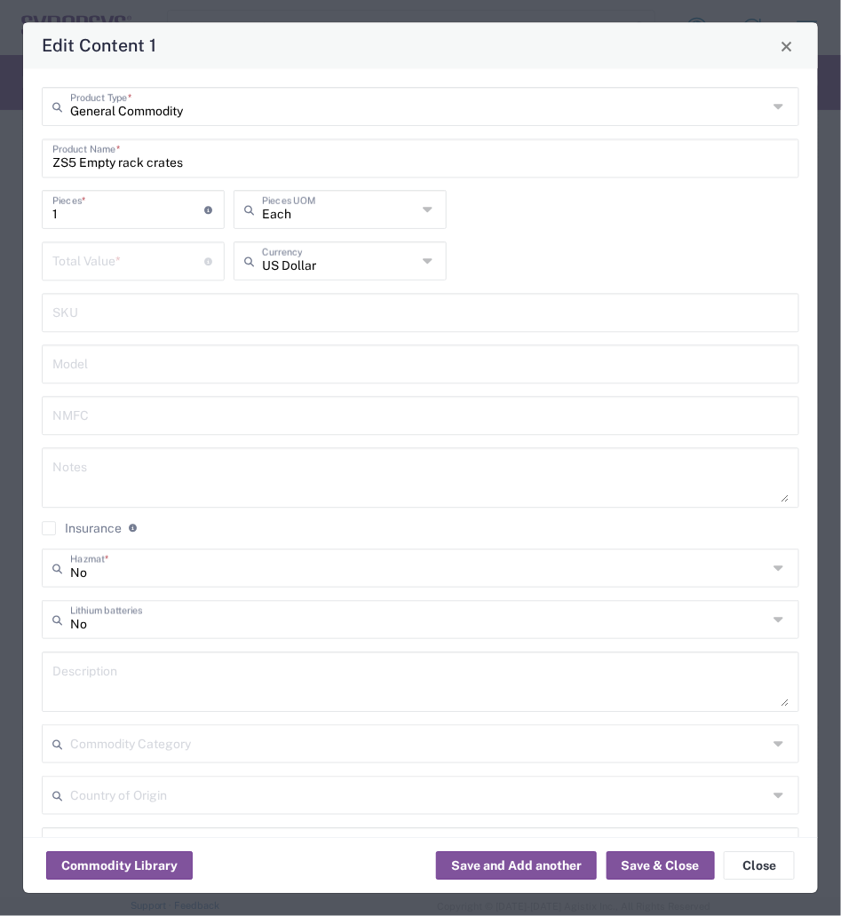
click at [110, 245] on input "number" at bounding box center [128, 260] width 152 height 31
click at [678, 859] on button "Save & Close" at bounding box center [660, 866] width 108 height 28
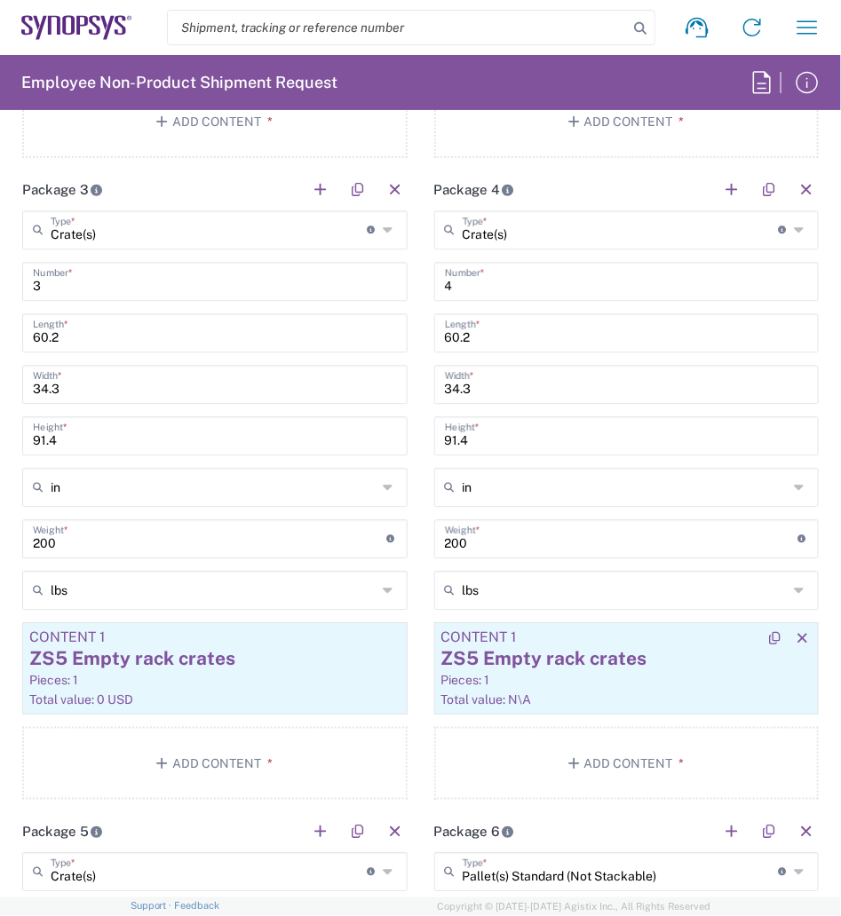
click at [600, 660] on div "ZS5 Empty rack crates" at bounding box center [626, 658] width 371 height 27
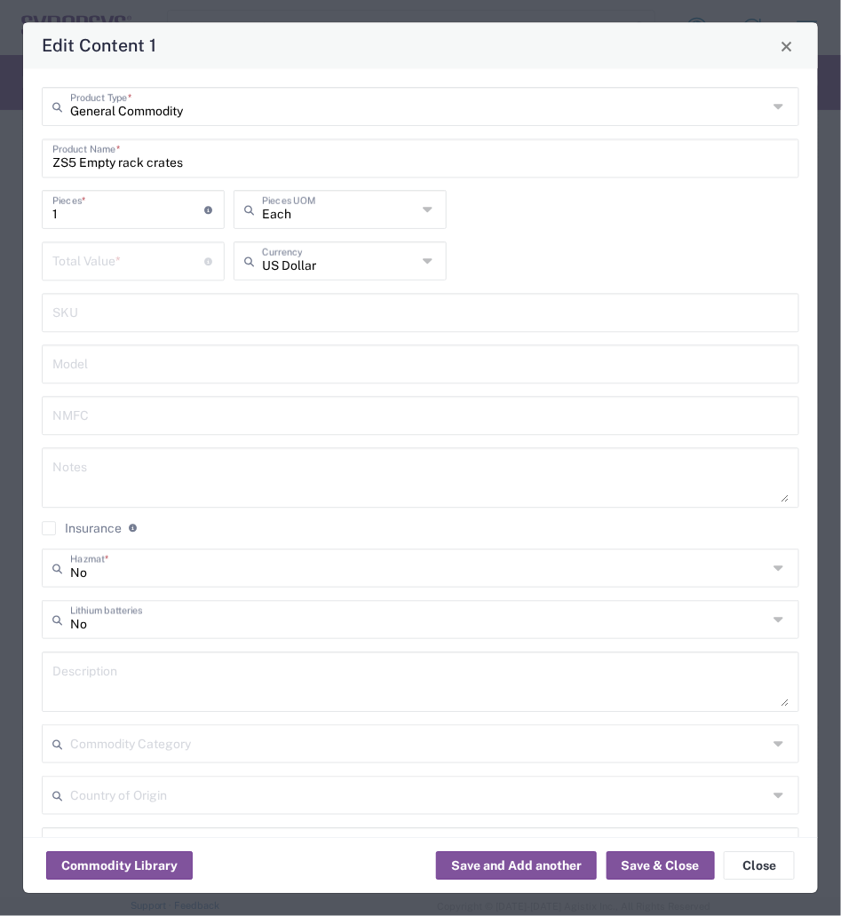
click at [103, 259] on input "number" at bounding box center [128, 260] width 152 height 31
click at [657, 862] on button "Save & Close" at bounding box center [660, 866] width 108 height 28
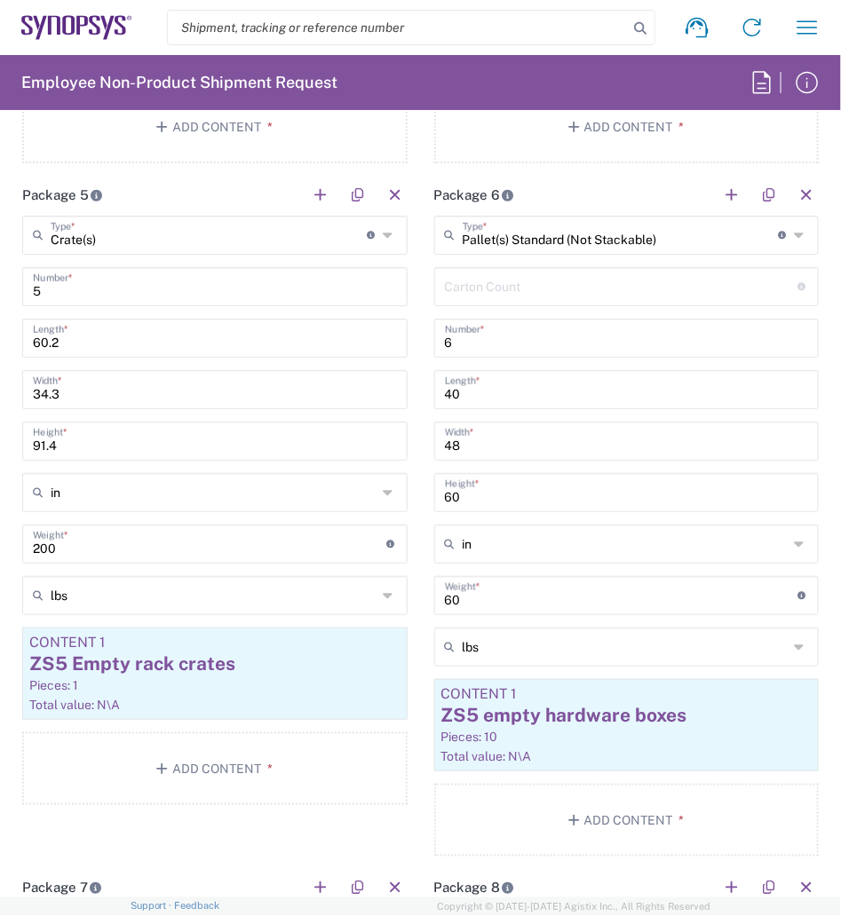
scroll to position [3377, 0]
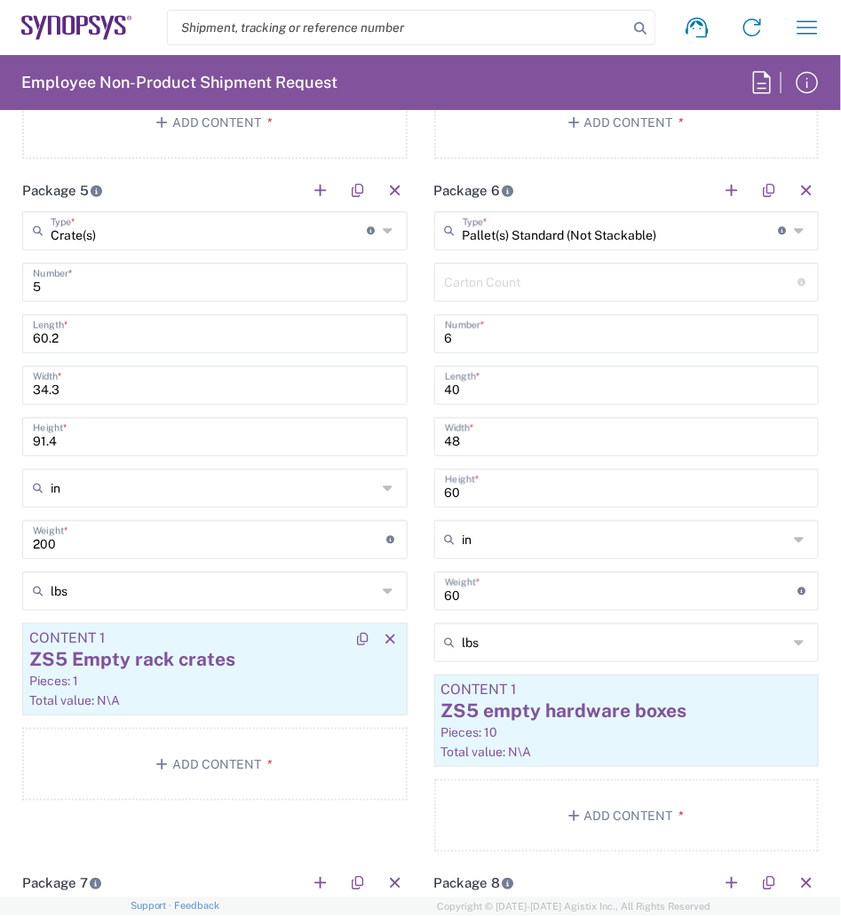
click at [205, 652] on div "ZS5 Empty rack crates" at bounding box center [214, 659] width 371 height 27
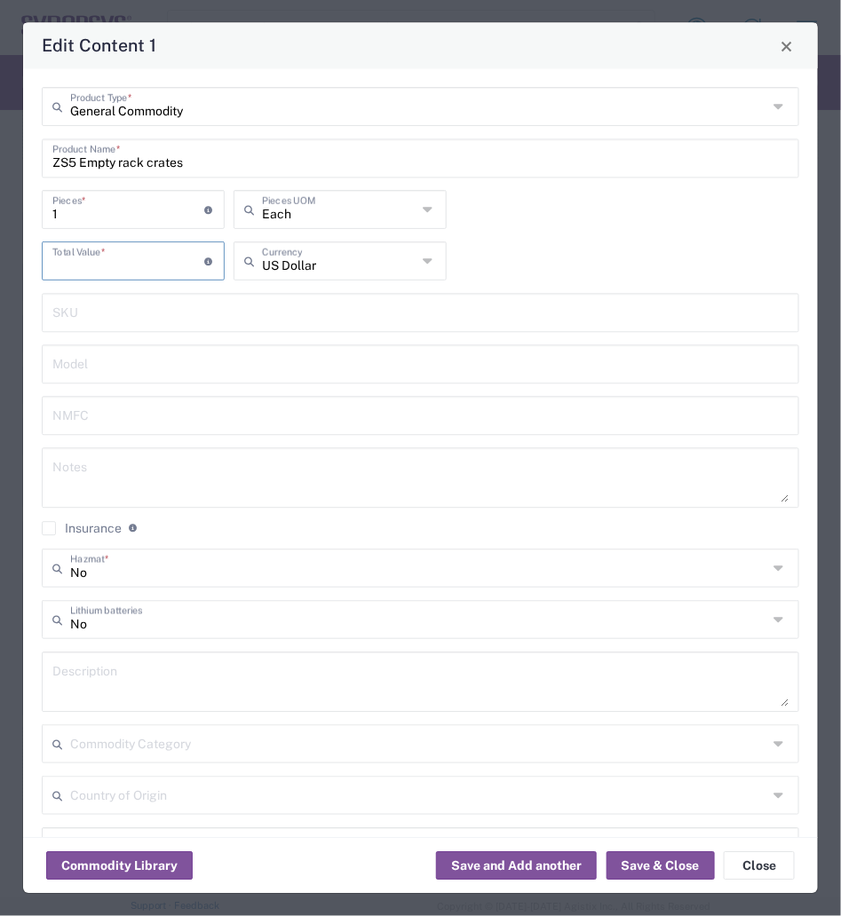
click at [122, 260] on input "number" at bounding box center [128, 260] width 152 height 31
click at [681, 861] on button "Save & Close" at bounding box center [660, 866] width 108 height 28
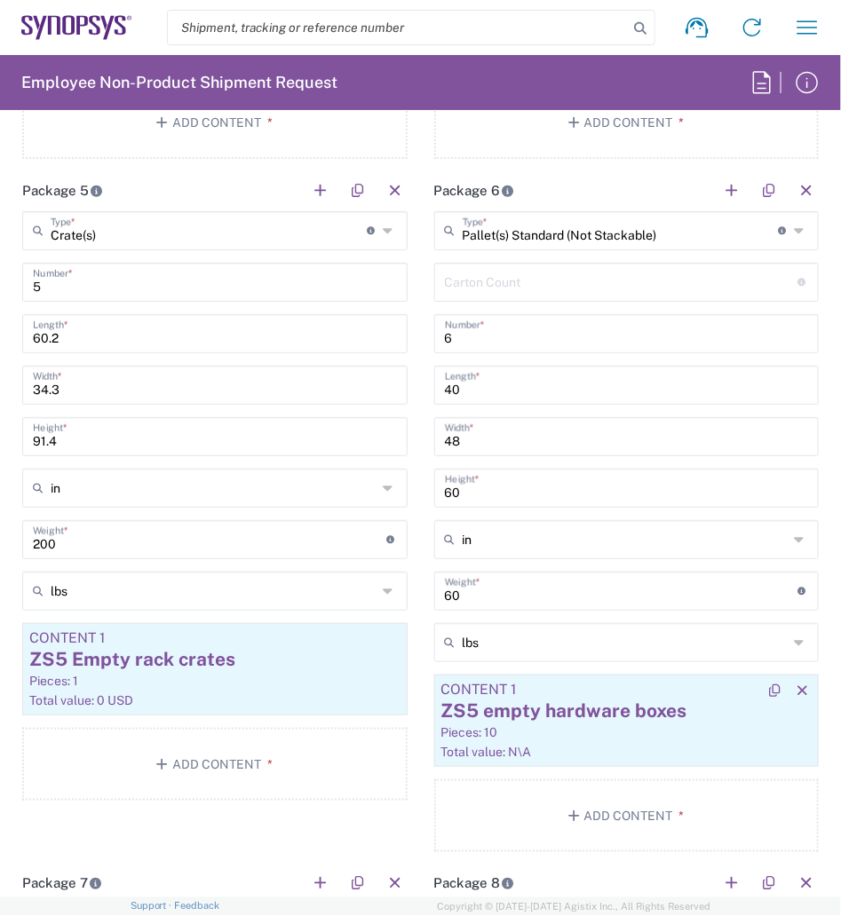
click at [623, 724] on div "Pieces: 10" at bounding box center [626, 732] width 371 height 16
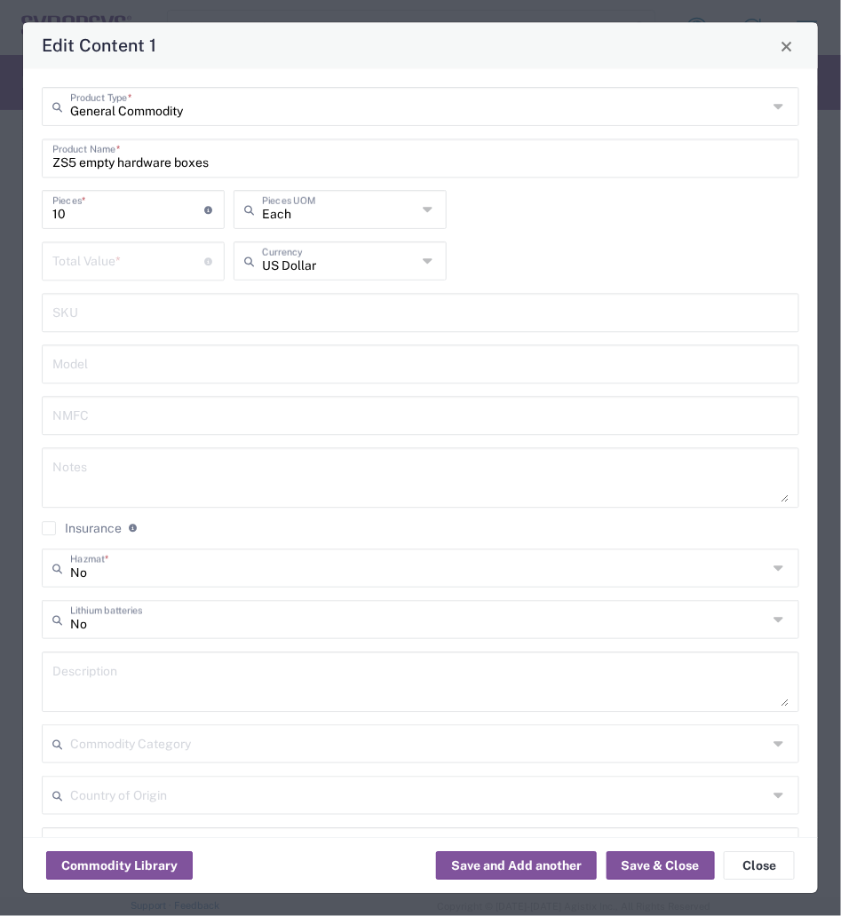
click at [164, 274] on input "number" at bounding box center [128, 260] width 152 height 31
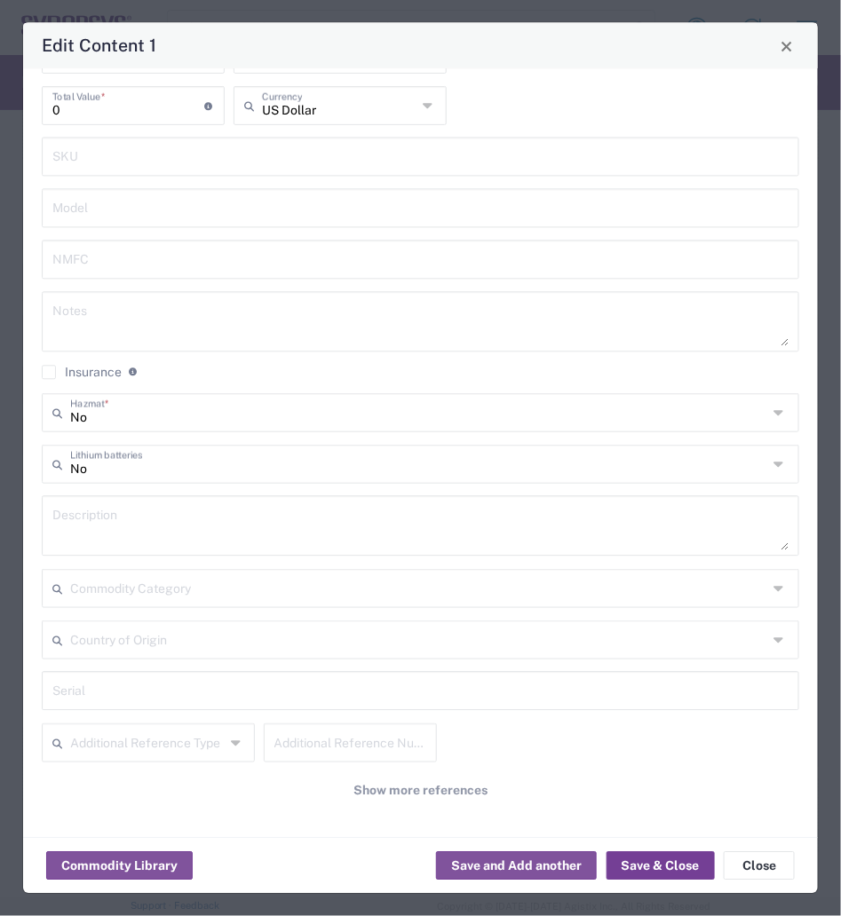
click at [659, 872] on button "Save & Close" at bounding box center [660, 866] width 108 height 28
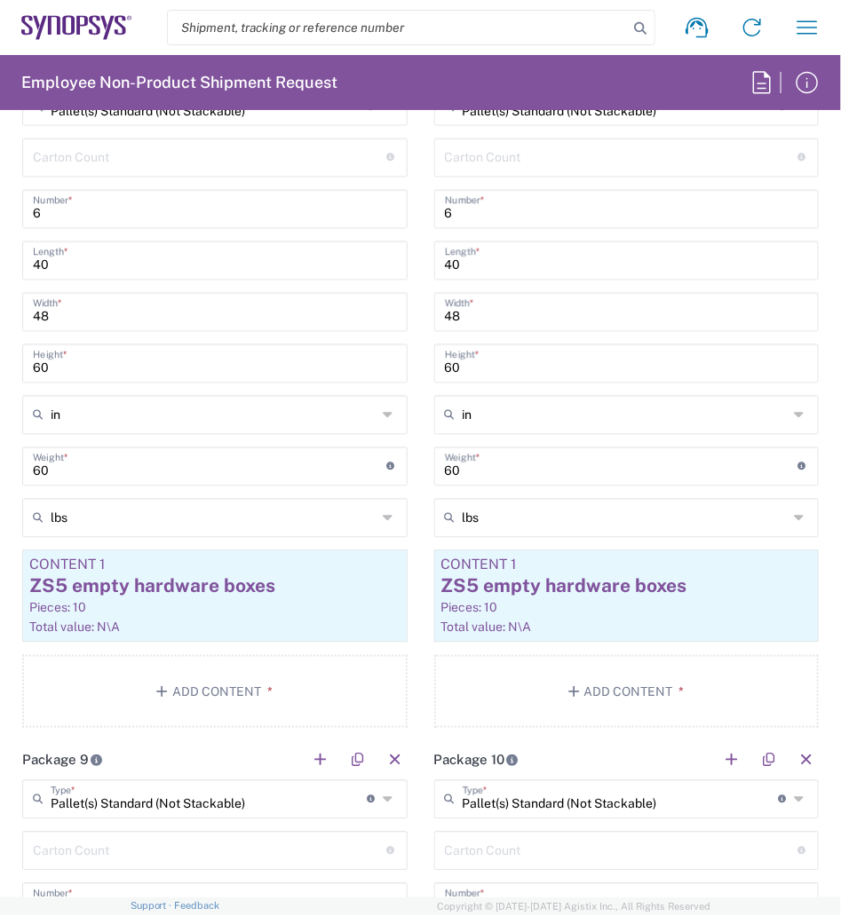
scroll to position [4195, 0]
click at [183, 573] on div "ZS5 empty hardware boxes" at bounding box center [214, 586] width 371 height 27
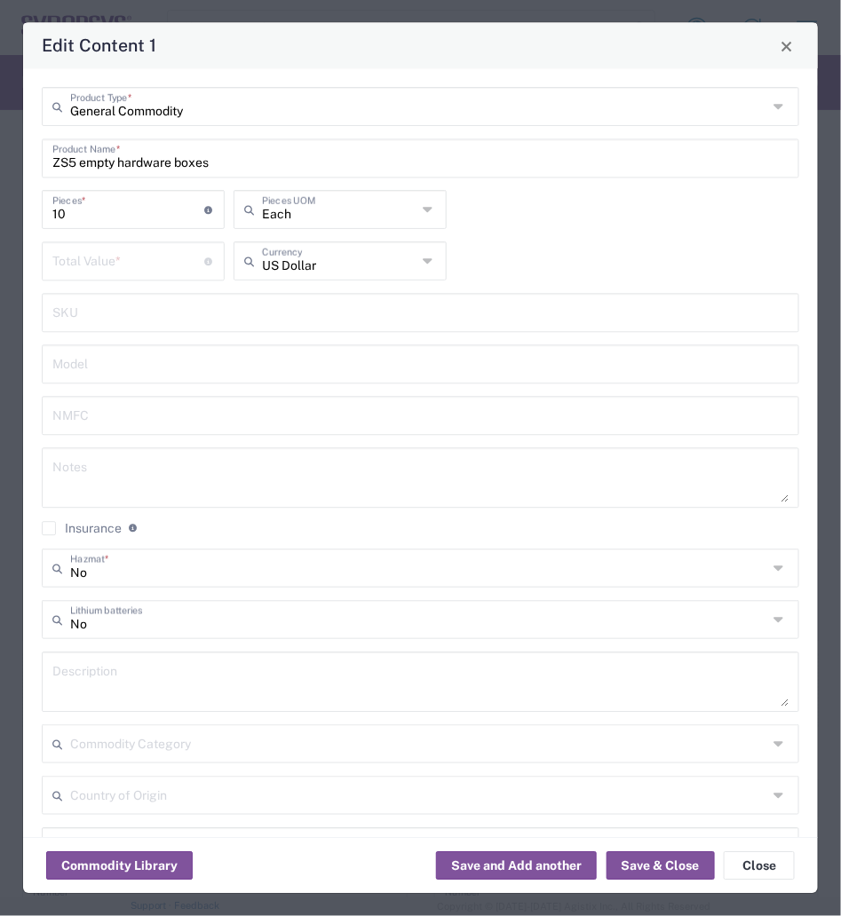
click at [104, 264] on input "number" at bounding box center [128, 260] width 152 height 31
click at [650, 867] on button "Save & Close" at bounding box center [660, 866] width 108 height 28
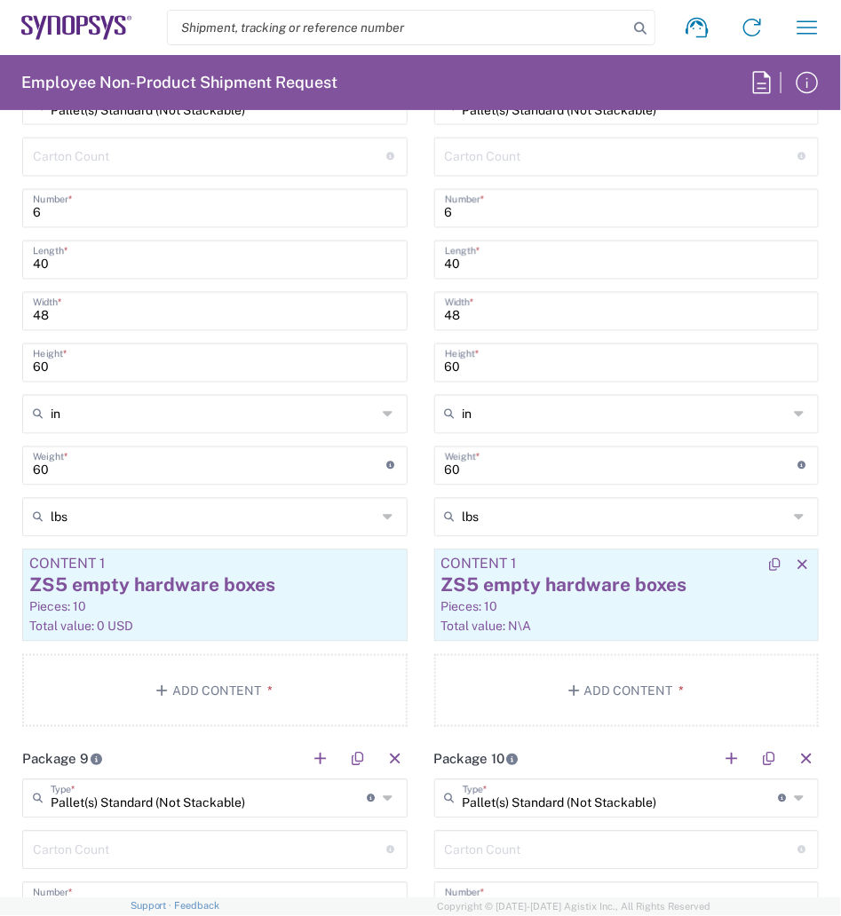
click at [590, 589] on div "ZS5 empty hardware boxes" at bounding box center [626, 586] width 371 height 27
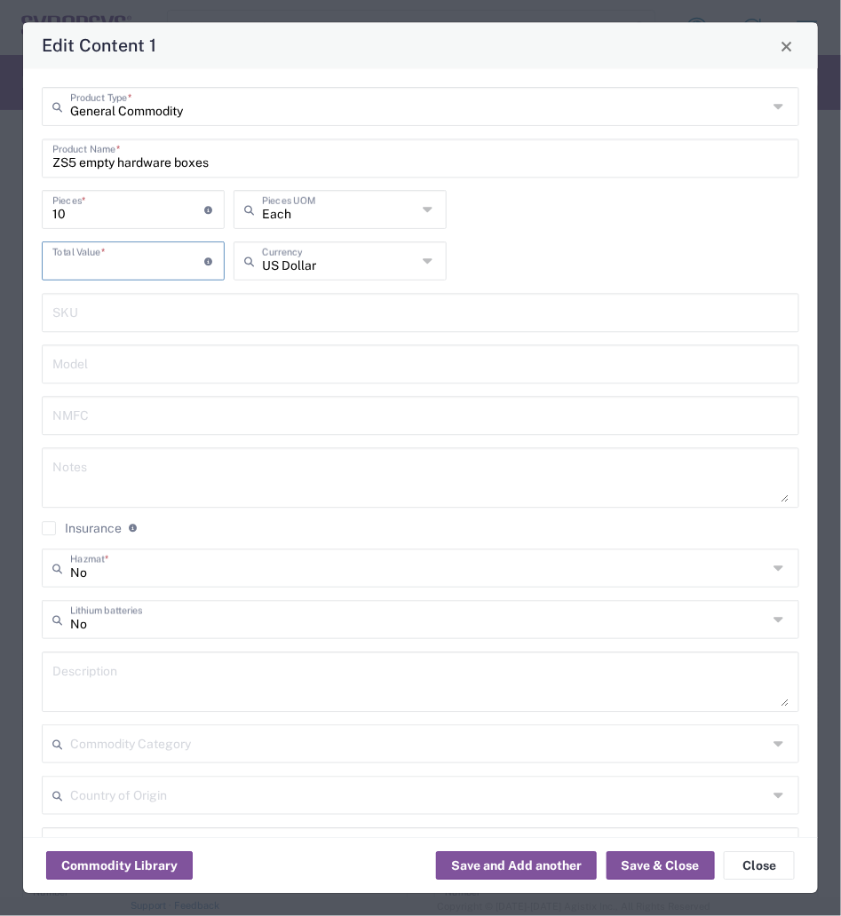
click at [92, 261] on input "number" at bounding box center [128, 260] width 152 height 31
click at [639, 858] on button "Save & Close" at bounding box center [660, 866] width 108 height 28
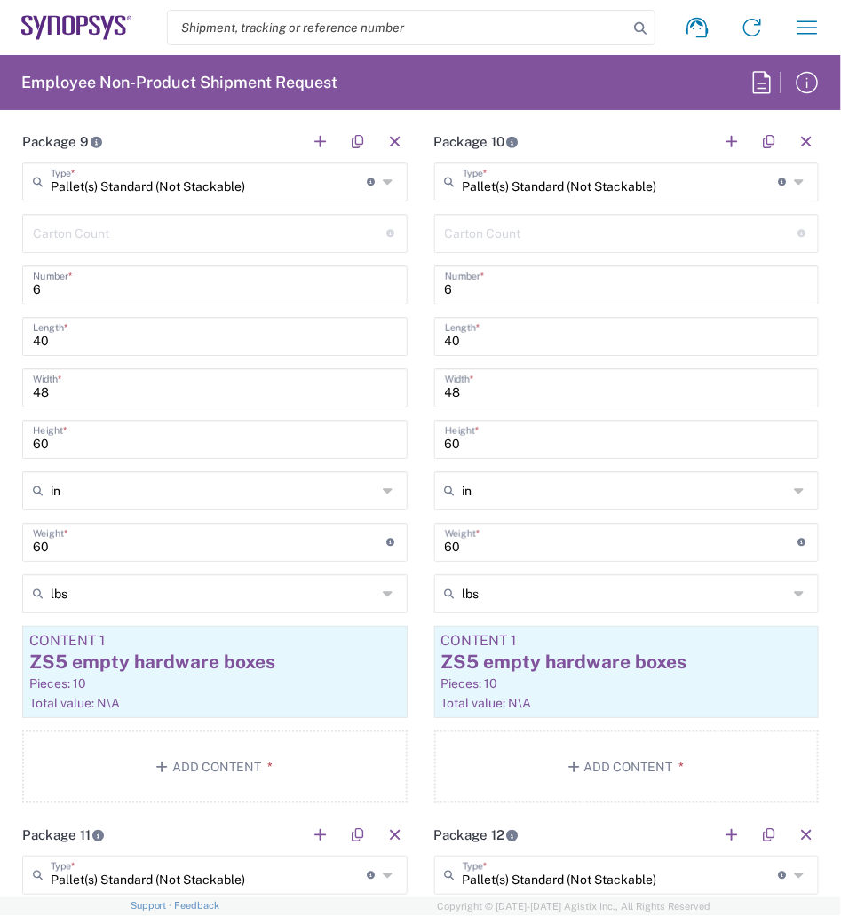
scroll to position [4815, 0]
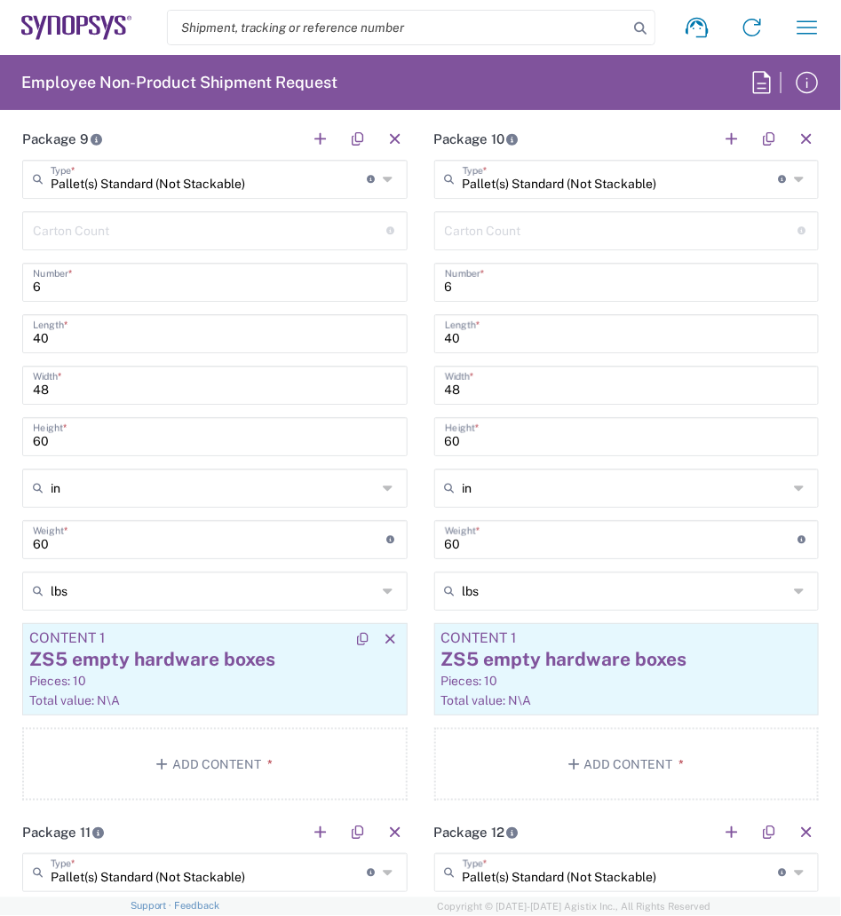
click at [311, 652] on div "ZS5 empty hardware boxes" at bounding box center [214, 659] width 371 height 27
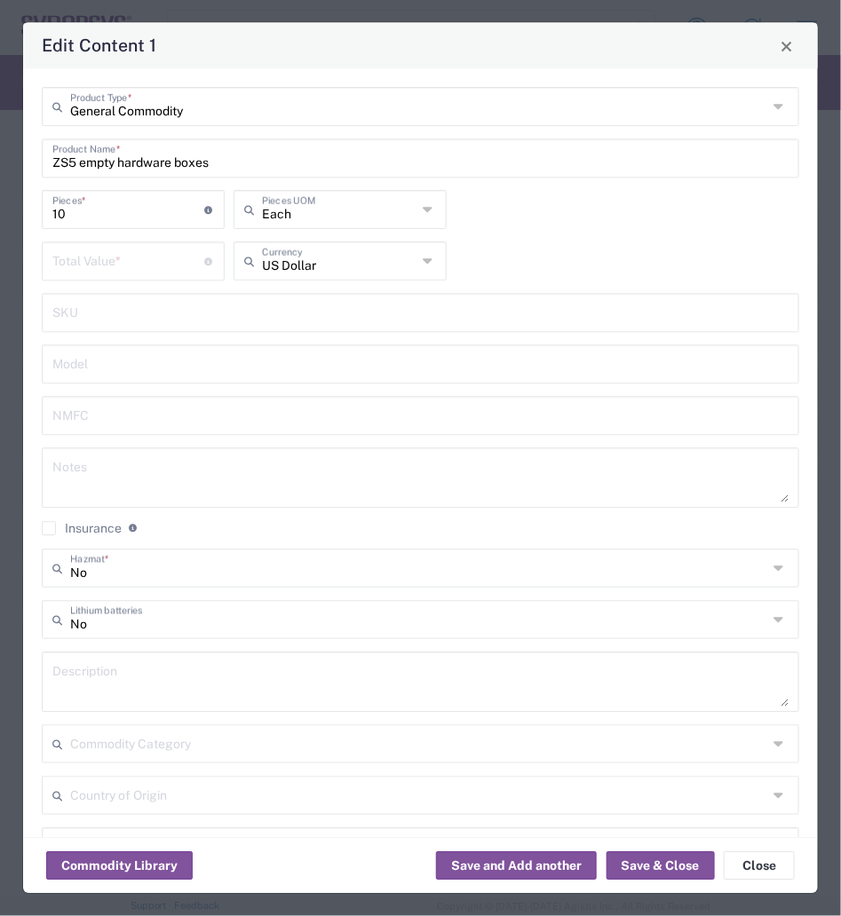
click at [112, 257] on input "number" at bounding box center [128, 260] width 152 height 31
click at [668, 866] on button "Save & Close" at bounding box center [660, 866] width 108 height 28
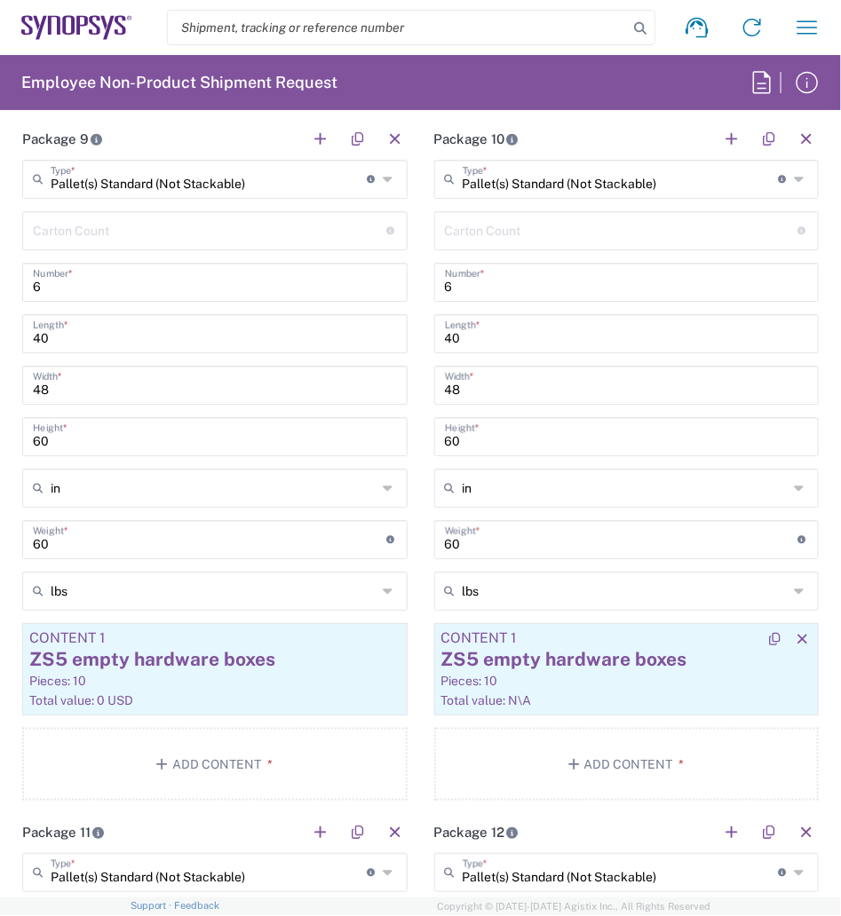
click at [594, 682] on div "Pieces: 10" at bounding box center [626, 681] width 371 height 16
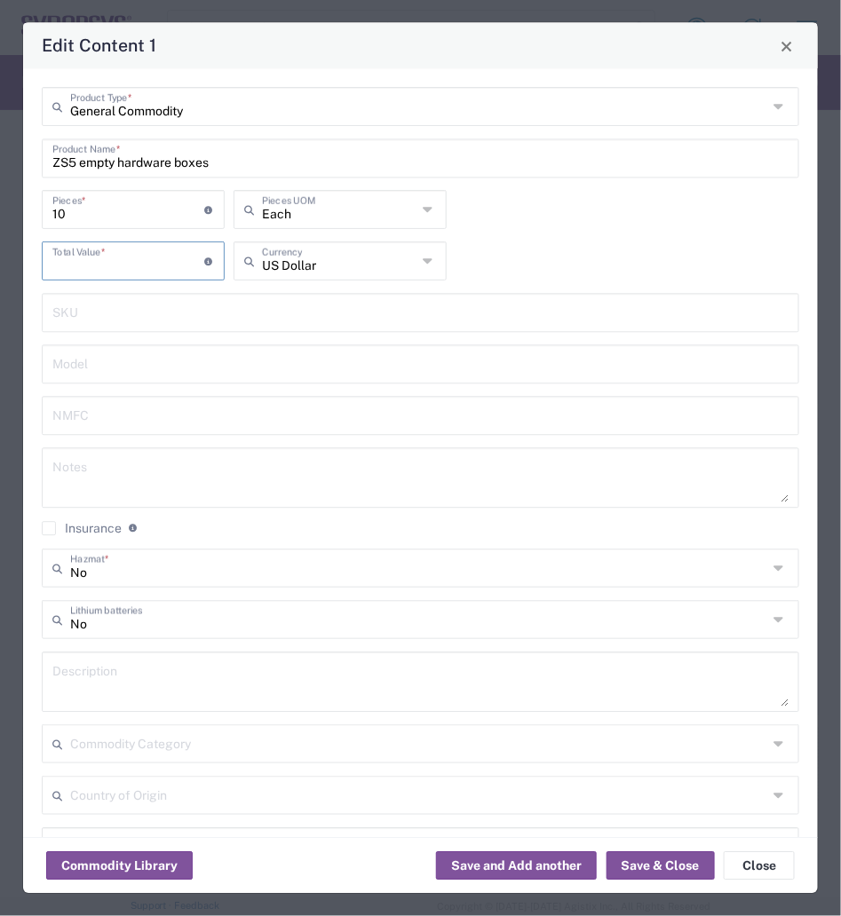
click at [130, 256] on input "number" at bounding box center [128, 260] width 152 height 31
click at [640, 864] on button "Save & Close" at bounding box center [660, 866] width 108 height 28
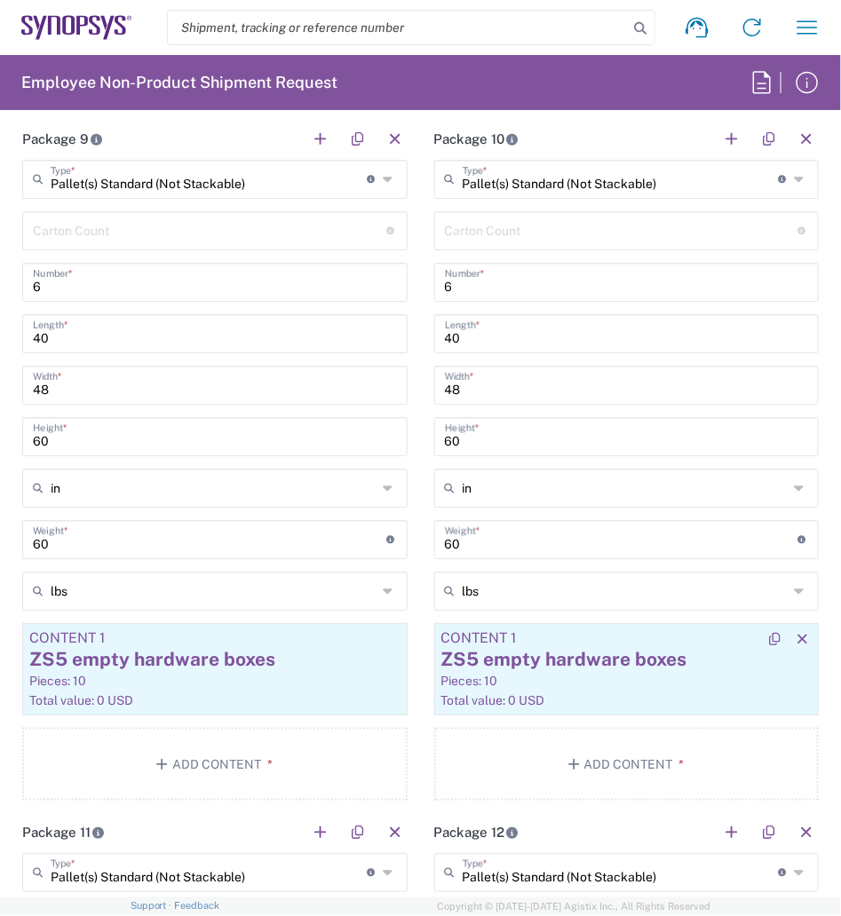
click at [586, 657] on div "ZS5 empty hardware boxes" at bounding box center [626, 659] width 371 height 27
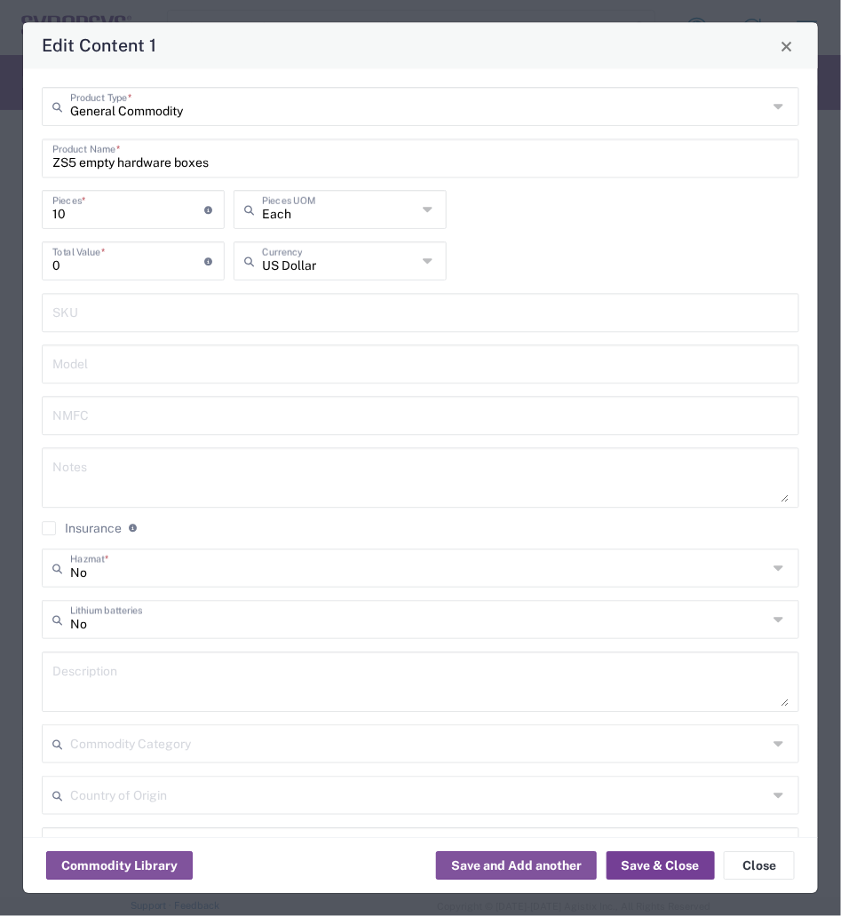
click at [666, 879] on button "Save & Close" at bounding box center [660, 866] width 108 height 28
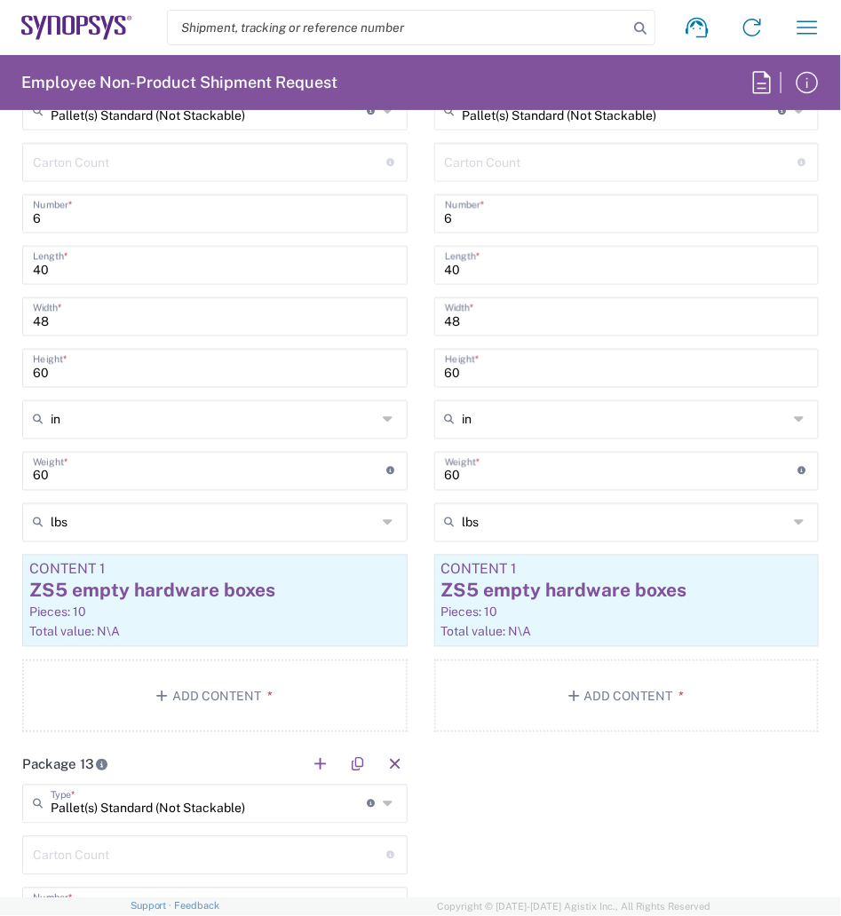
scroll to position [5578, 0]
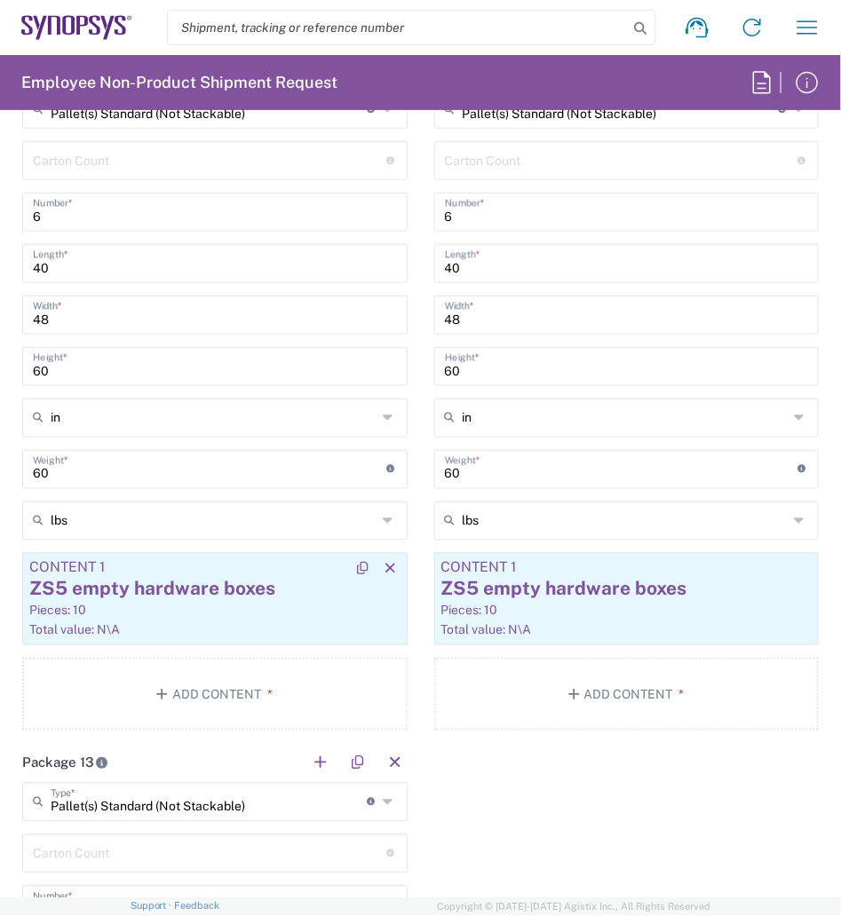
click at [259, 572] on div "Content 1" at bounding box center [214, 568] width 371 height 16
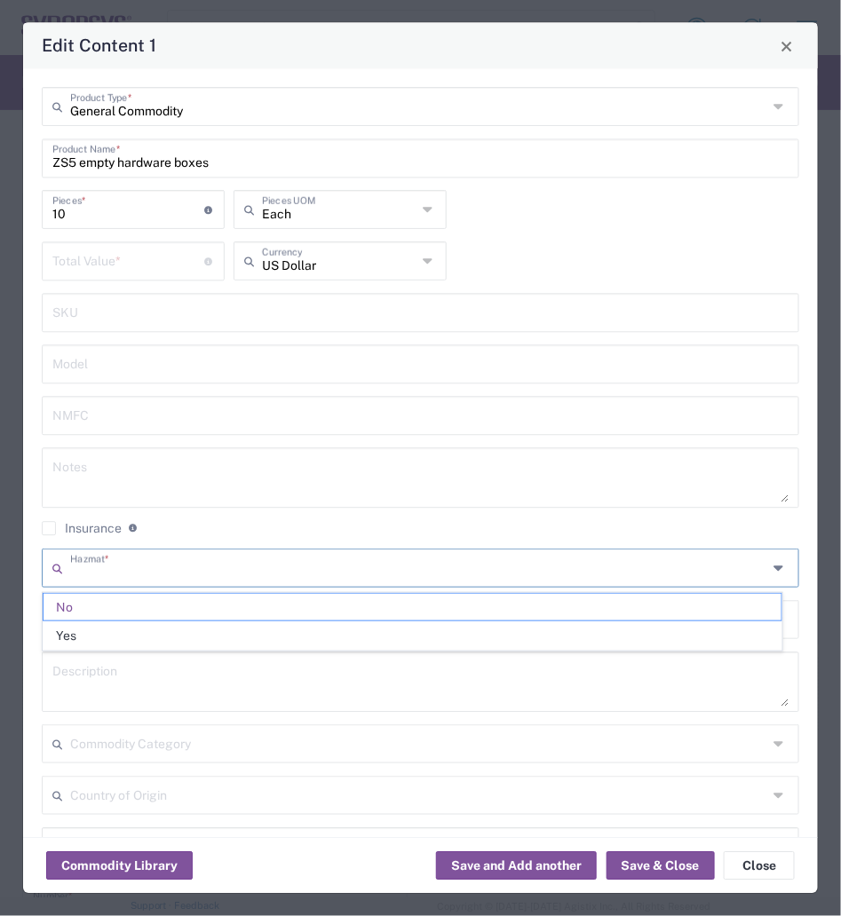
click at [117, 264] on input "number" at bounding box center [128, 260] width 152 height 31
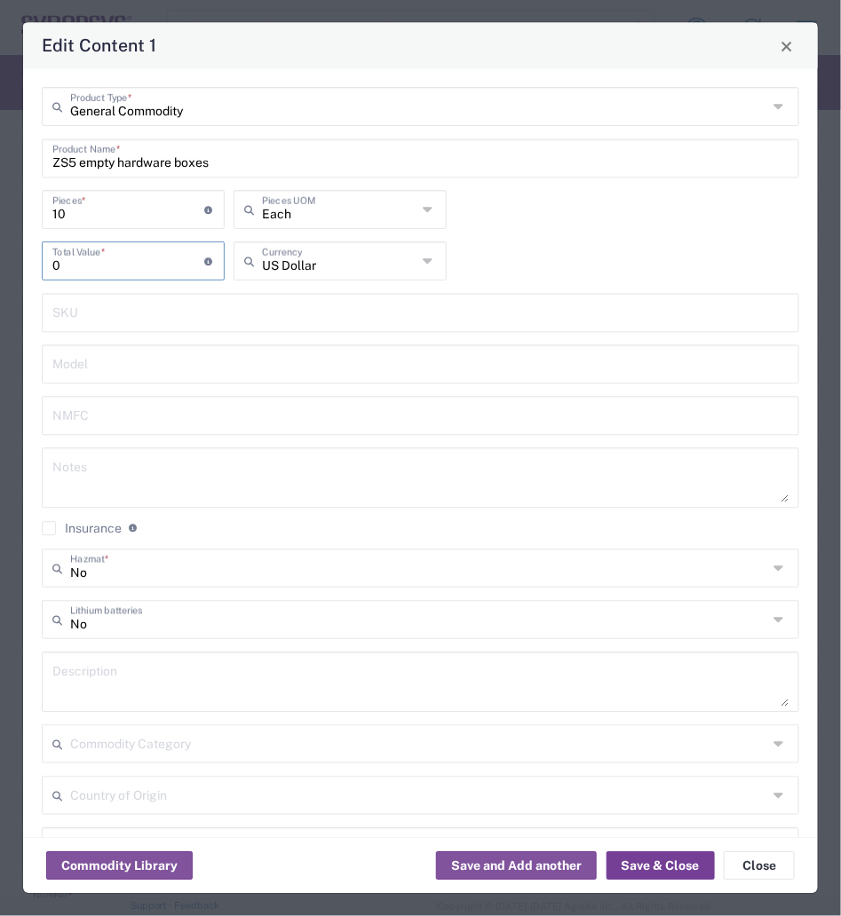
click at [638, 865] on button "Save & Close" at bounding box center [660, 866] width 108 height 28
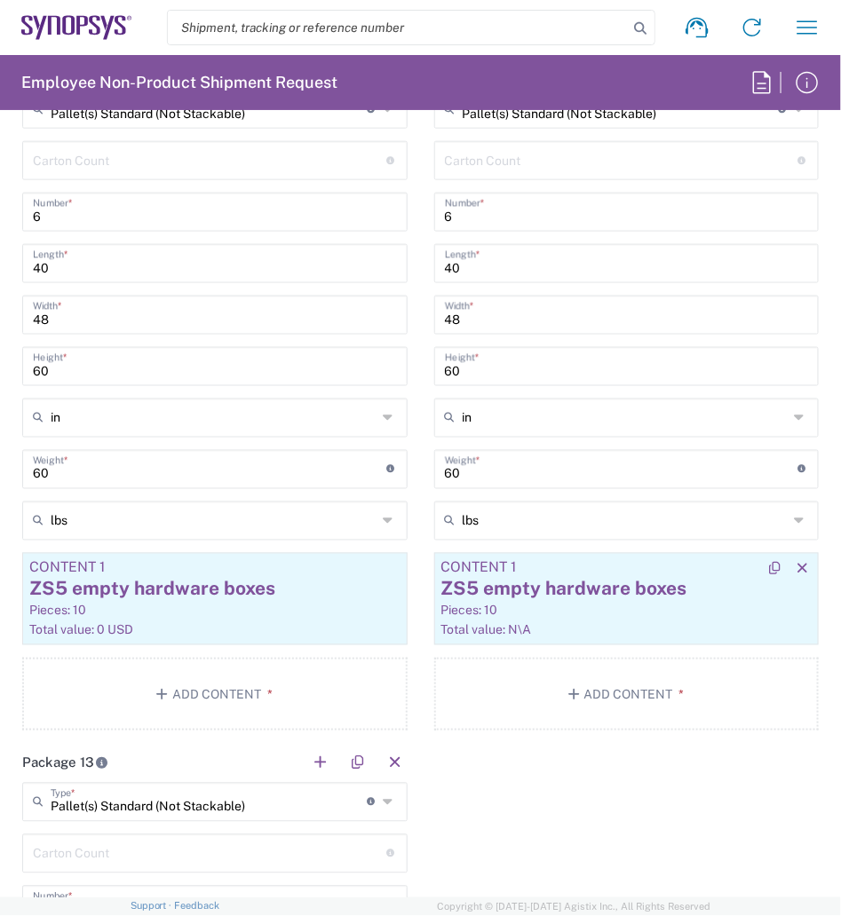
click at [602, 583] on div "ZS5 empty hardware boxes" at bounding box center [626, 589] width 371 height 27
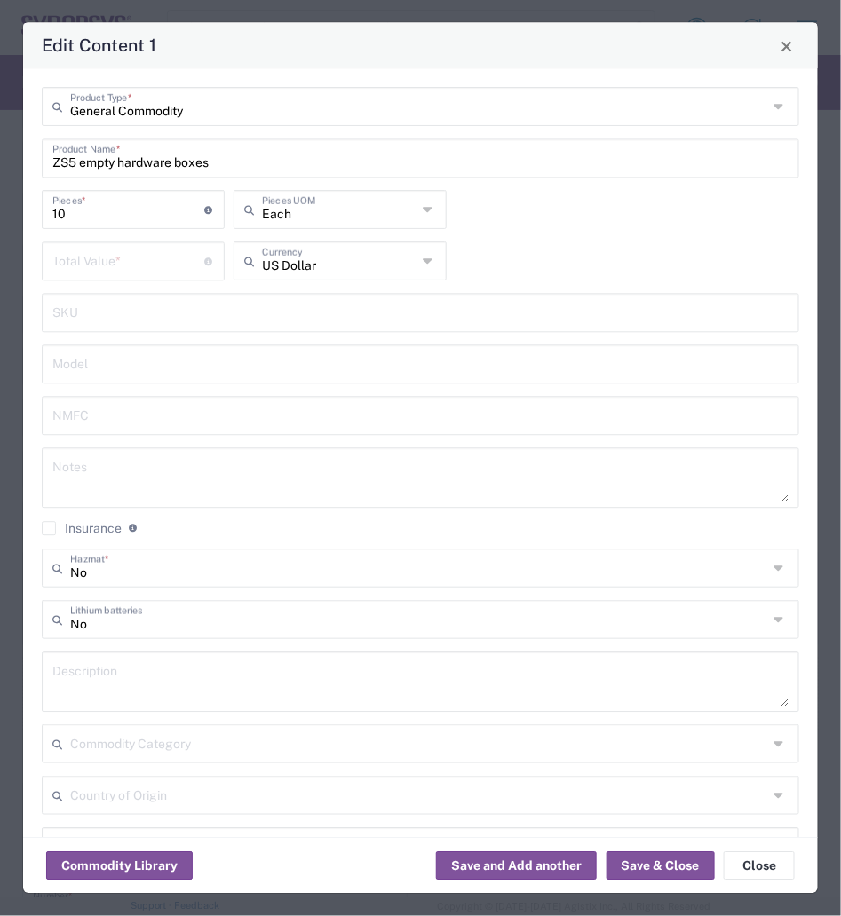
click at [99, 255] on input "number" at bounding box center [128, 260] width 152 height 31
click at [659, 865] on button "Save & Close" at bounding box center [660, 866] width 108 height 28
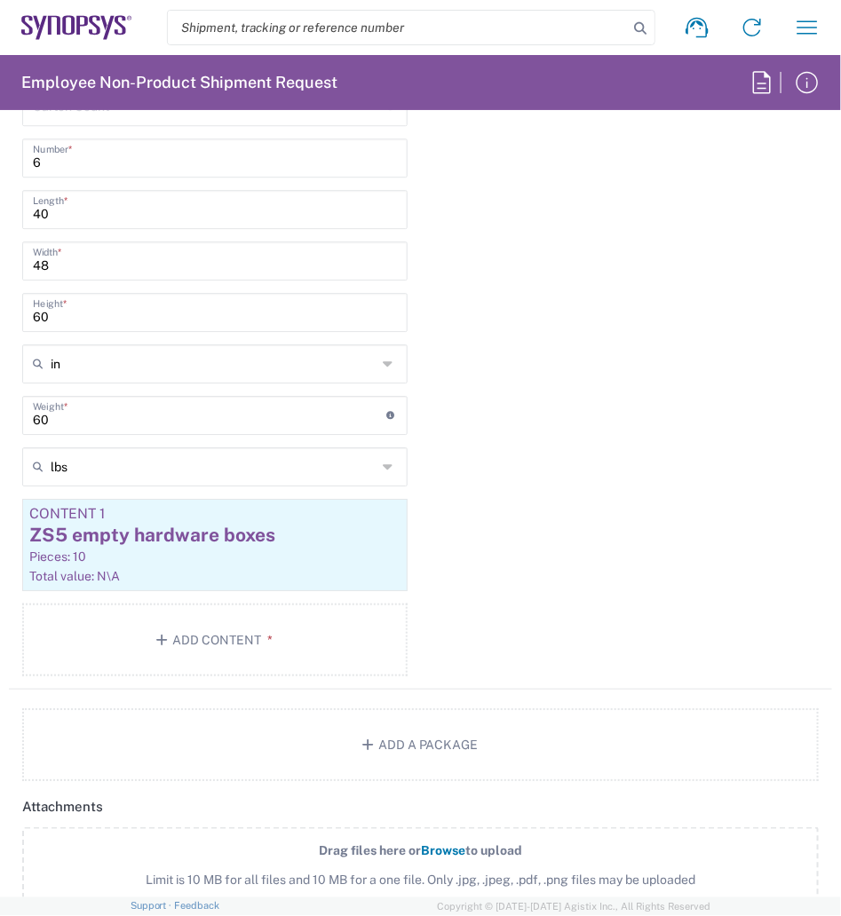
scroll to position [6327, 0]
click at [304, 530] on div "ZS5 empty hardware boxes" at bounding box center [214, 534] width 371 height 27
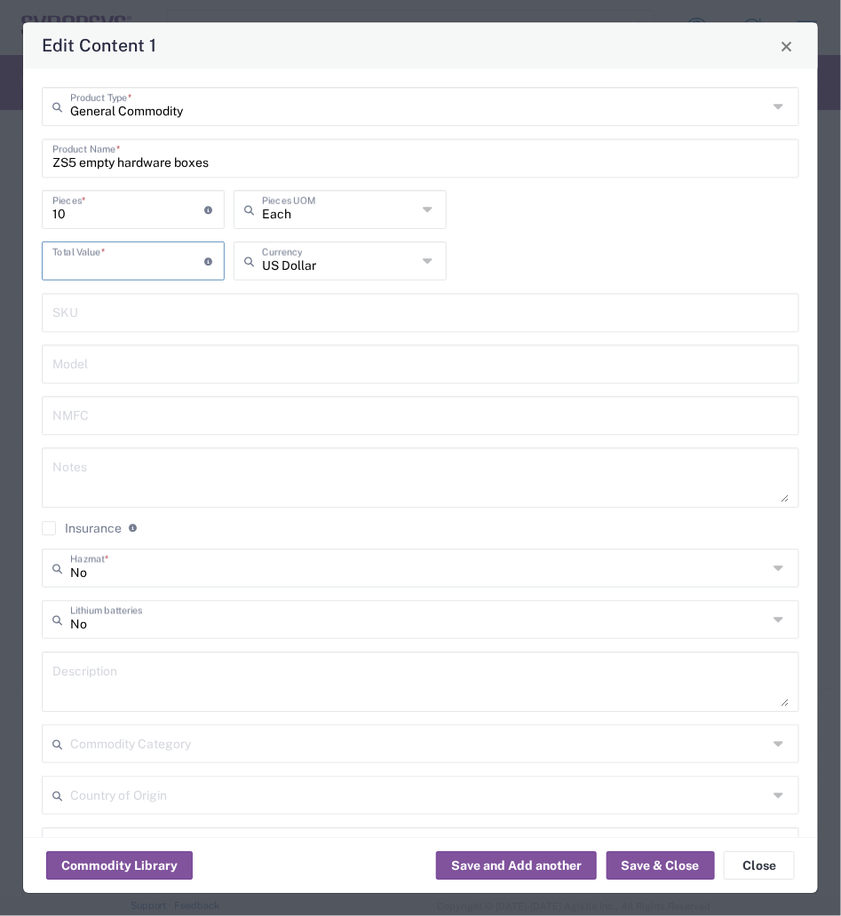
click at [180, 262] on input "number" at bounding box center [128, 260] width 152 height 31
click at [652, 870] on button "Save & Close" at bounding box center [660, 866] width 108 height 28
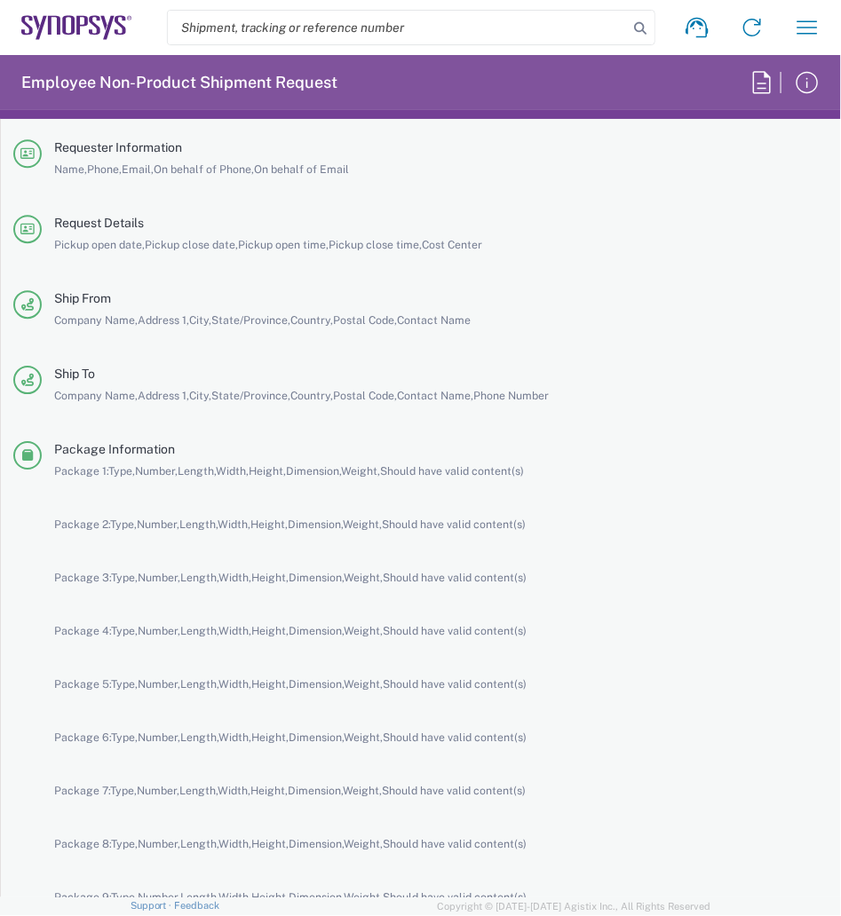
click at [652, 870] on div "Package Information Package 1: Type, Number, Length, Width, Height, Dimension, …" at bounding box center [420, 798] width 815 height 715
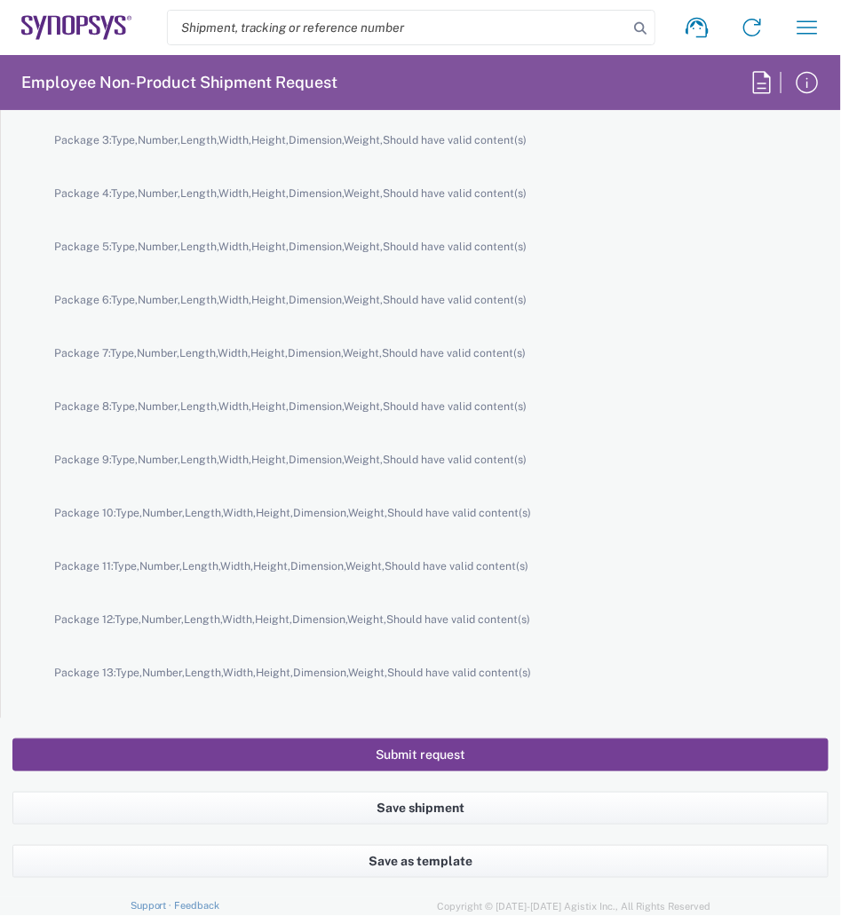
click at [534, 747] on button "Submit request" at bounding box center [420, 755] width 816 height 33
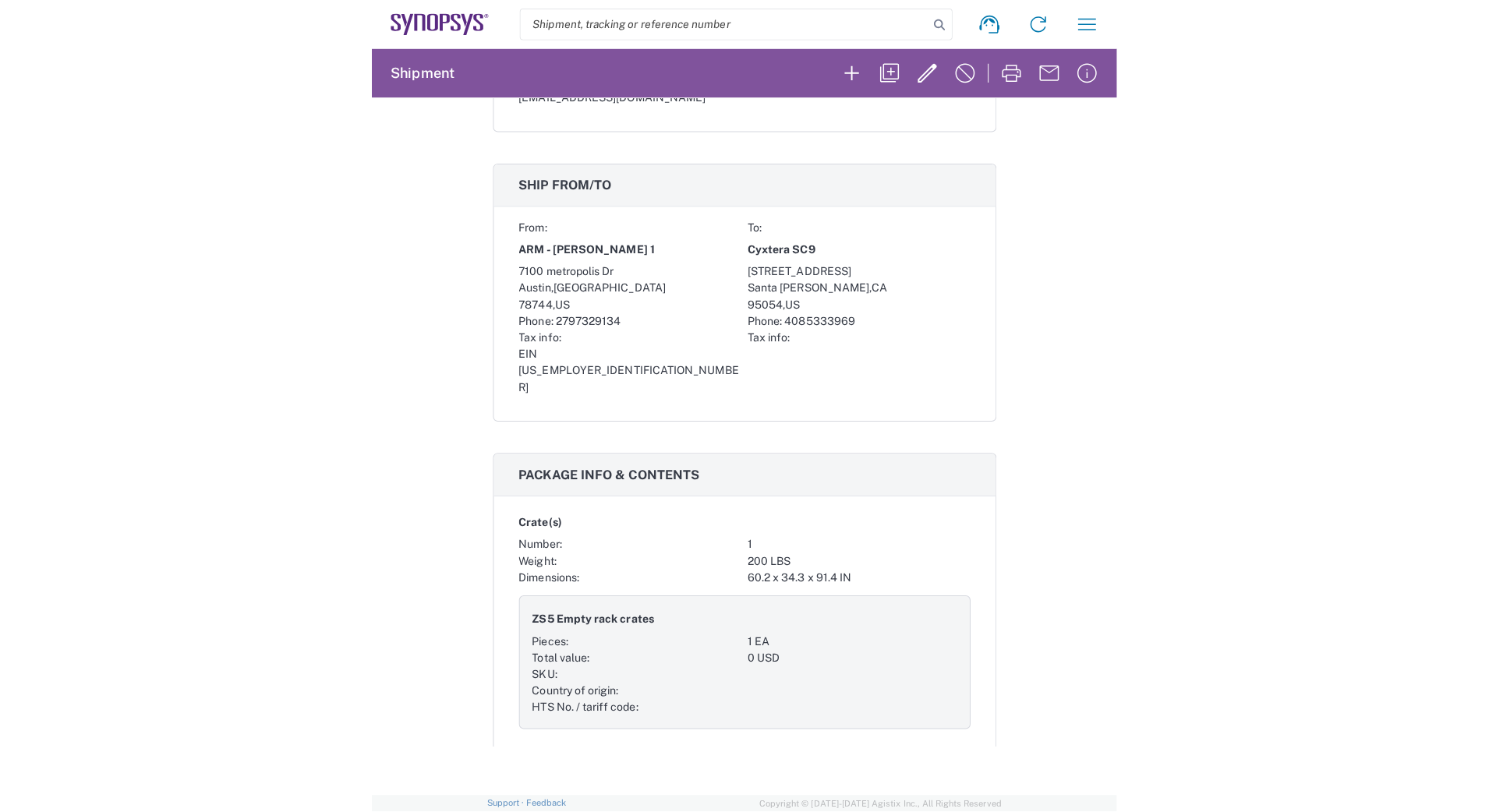
scroll to position [445, 0]
